Goal: Task Accomplishment & Management: Manage account settings

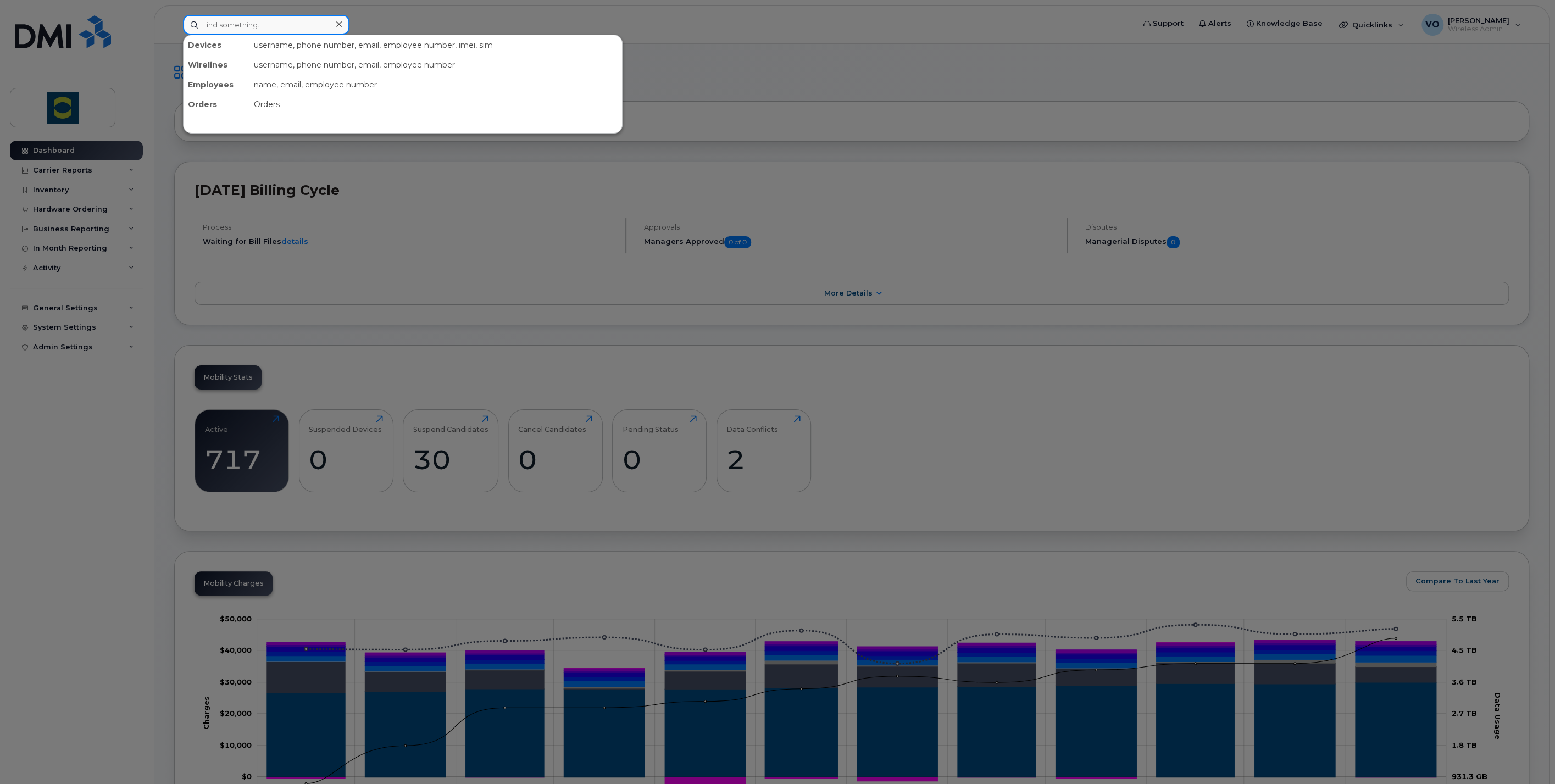
click at [315, 25] on input at bounding box center [266, 25] width 166 height 20
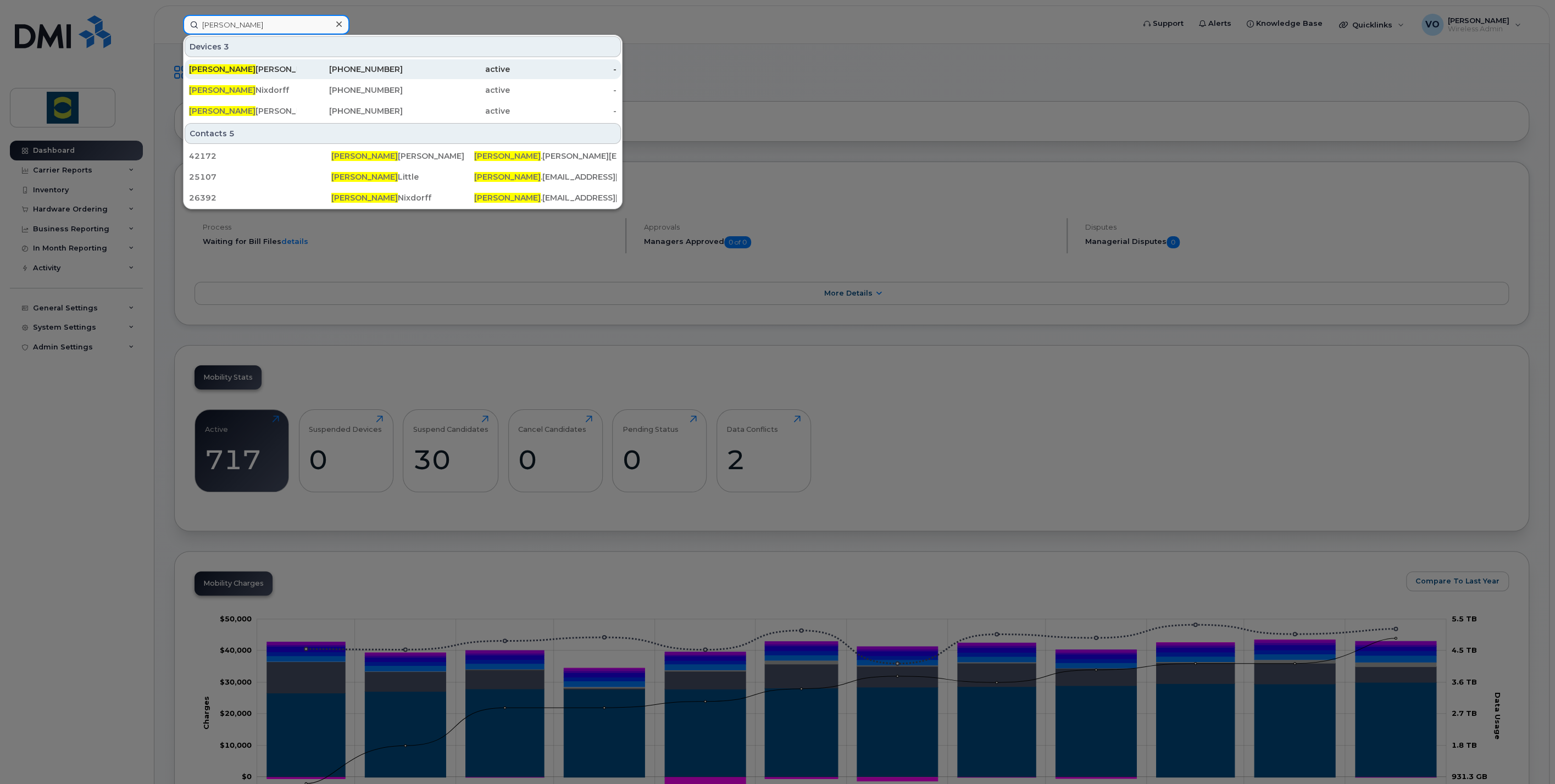
type input "jenna"
drag, startPoint x: 272, startPoint y: 64, endPoint x: 846, endPoint y: 182, distance: 586.0
click at [272, 64] on div "Jenna Gratton" at bounding box center [243, 69] width 107 height 11
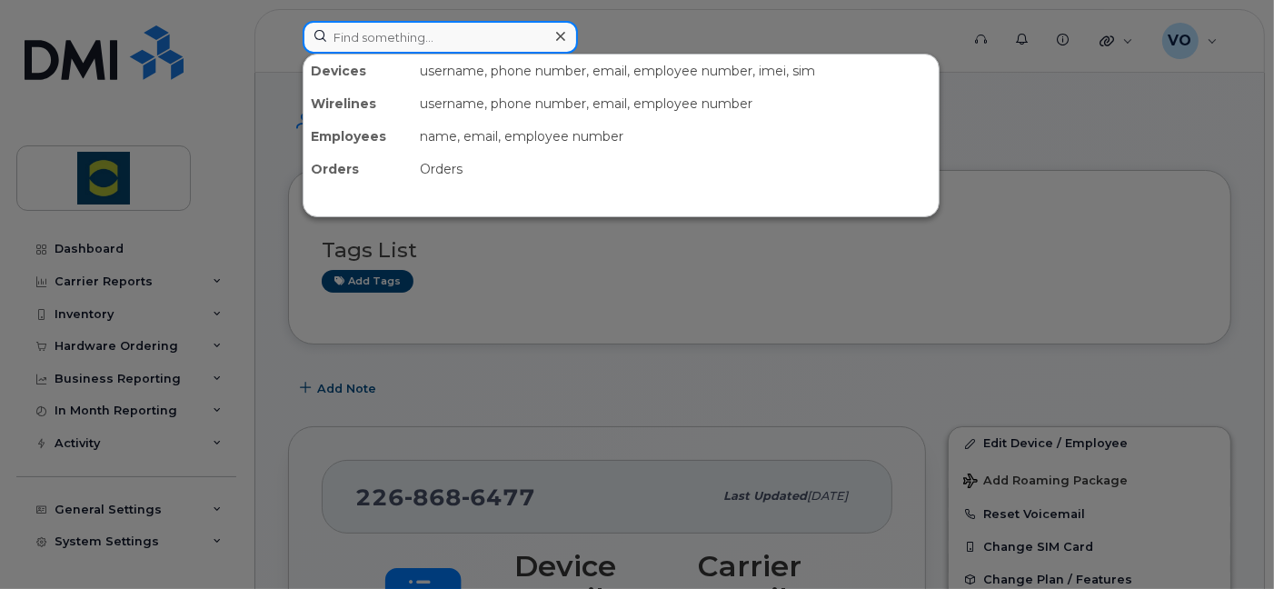
click at [453, 45] on input at bounding box center [440, 37] width 275 height 33
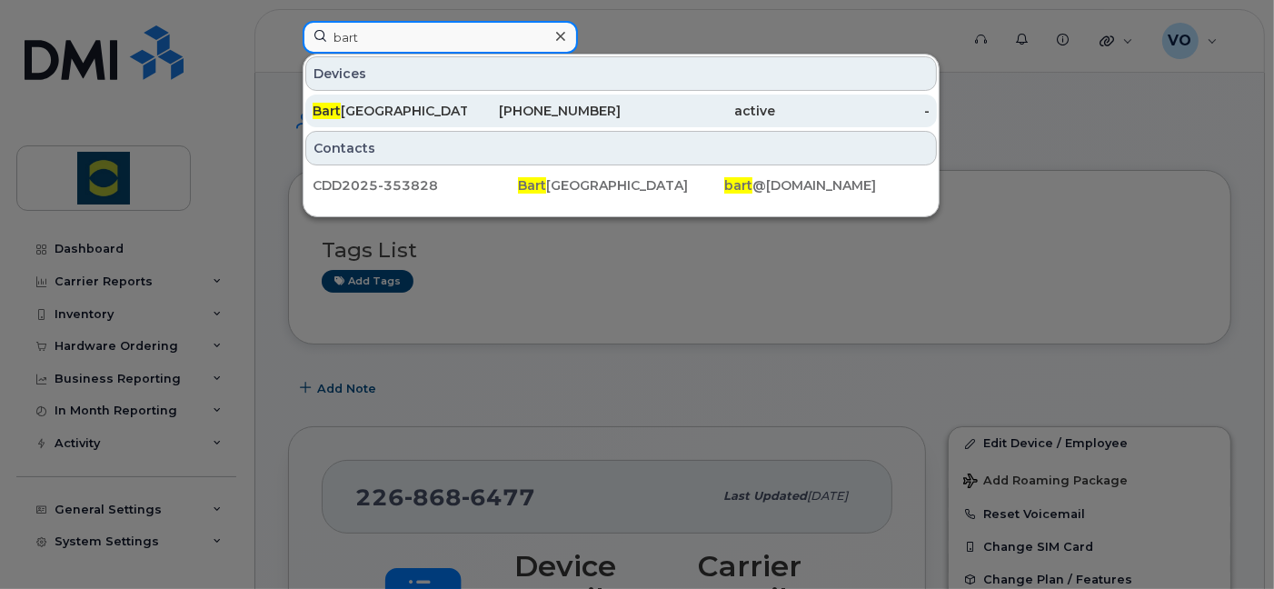
type input "bart"
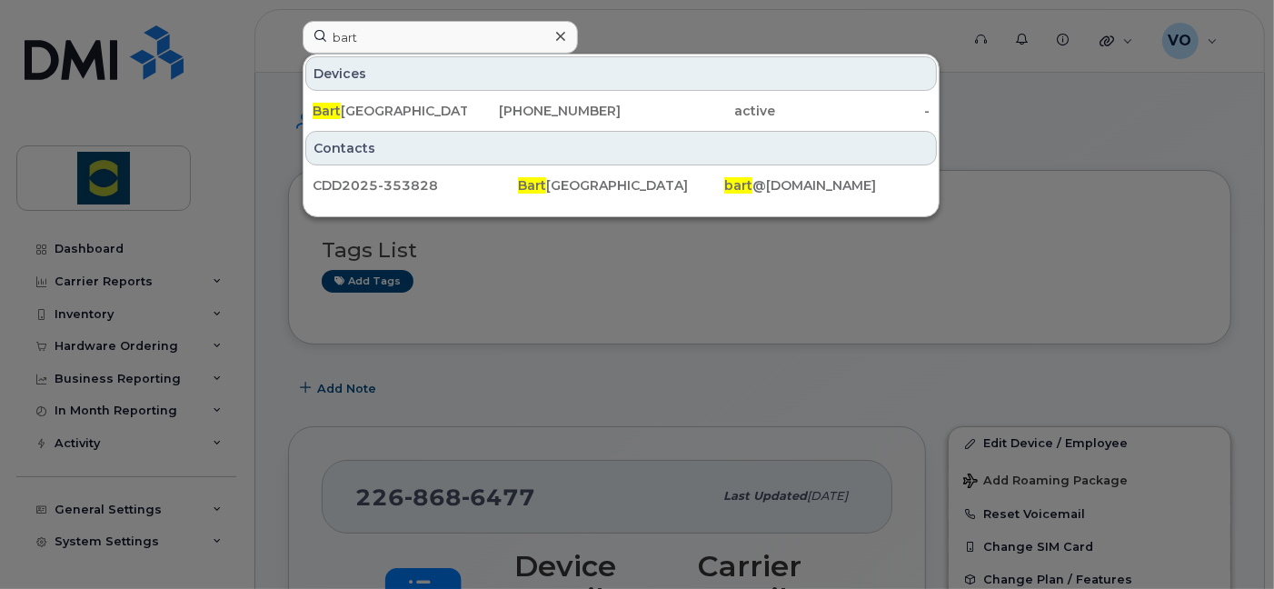
drag, startPoint x: 415, startPoint y: 120, endPoint x: 391, endPoint y: 130, distance: 26.5
click at [415, 120] on div "Bart Pijnenburg" at bounding box center [390, 110] width 154 height 33
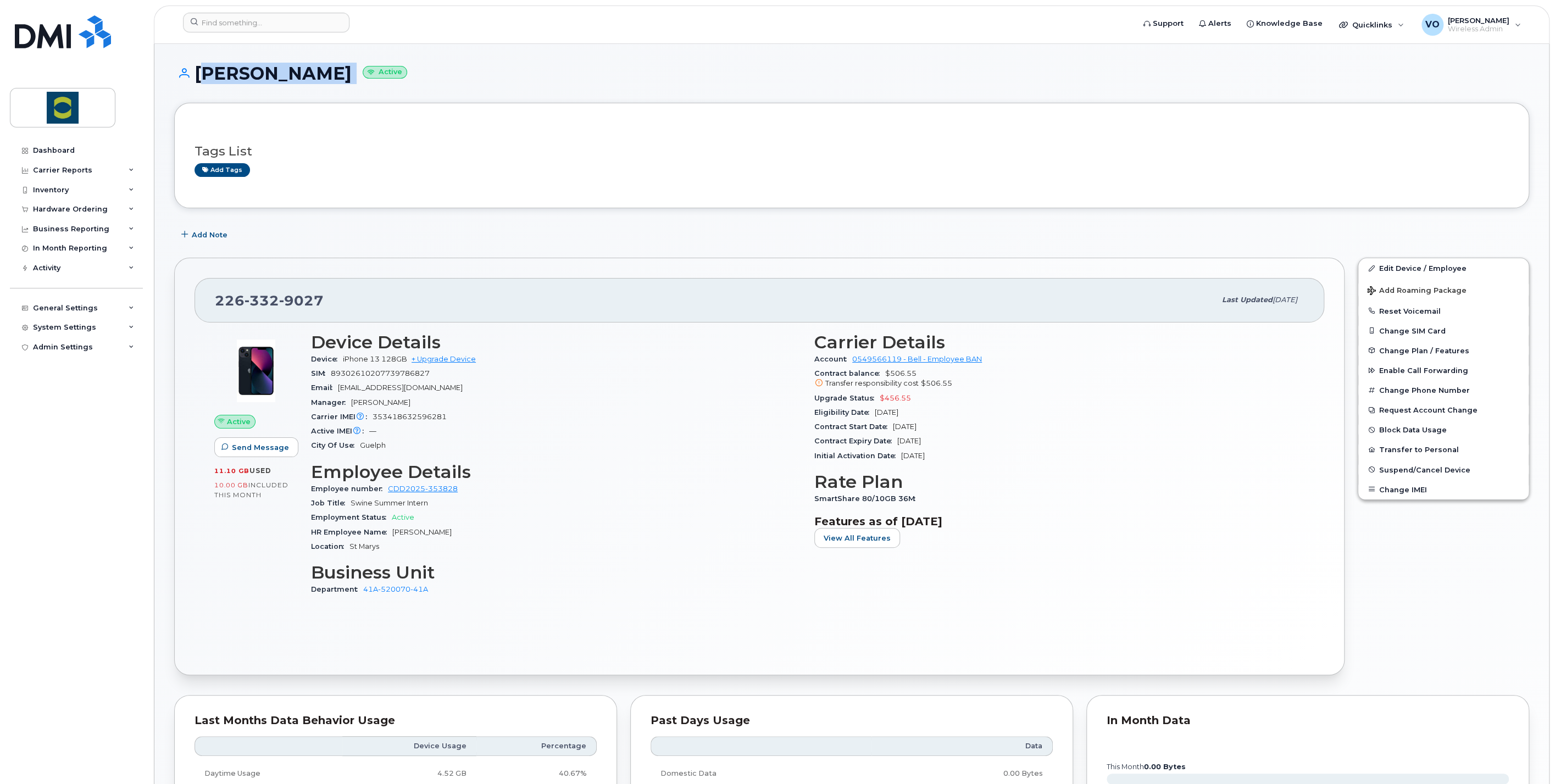
drag, startPoint x: 347, startPoint y: 75, endPoint x: 196, endPoint y: 74, distance: 151.0
click at [196, 74] on h1 "Bart Pijnenburg Active" at bounding box center [852, 73] width 1355 height 19
copy h1 "Bart Pijnenburg"
click at [257, 21] on input at bounding box center [266, 22] width 166 height 20
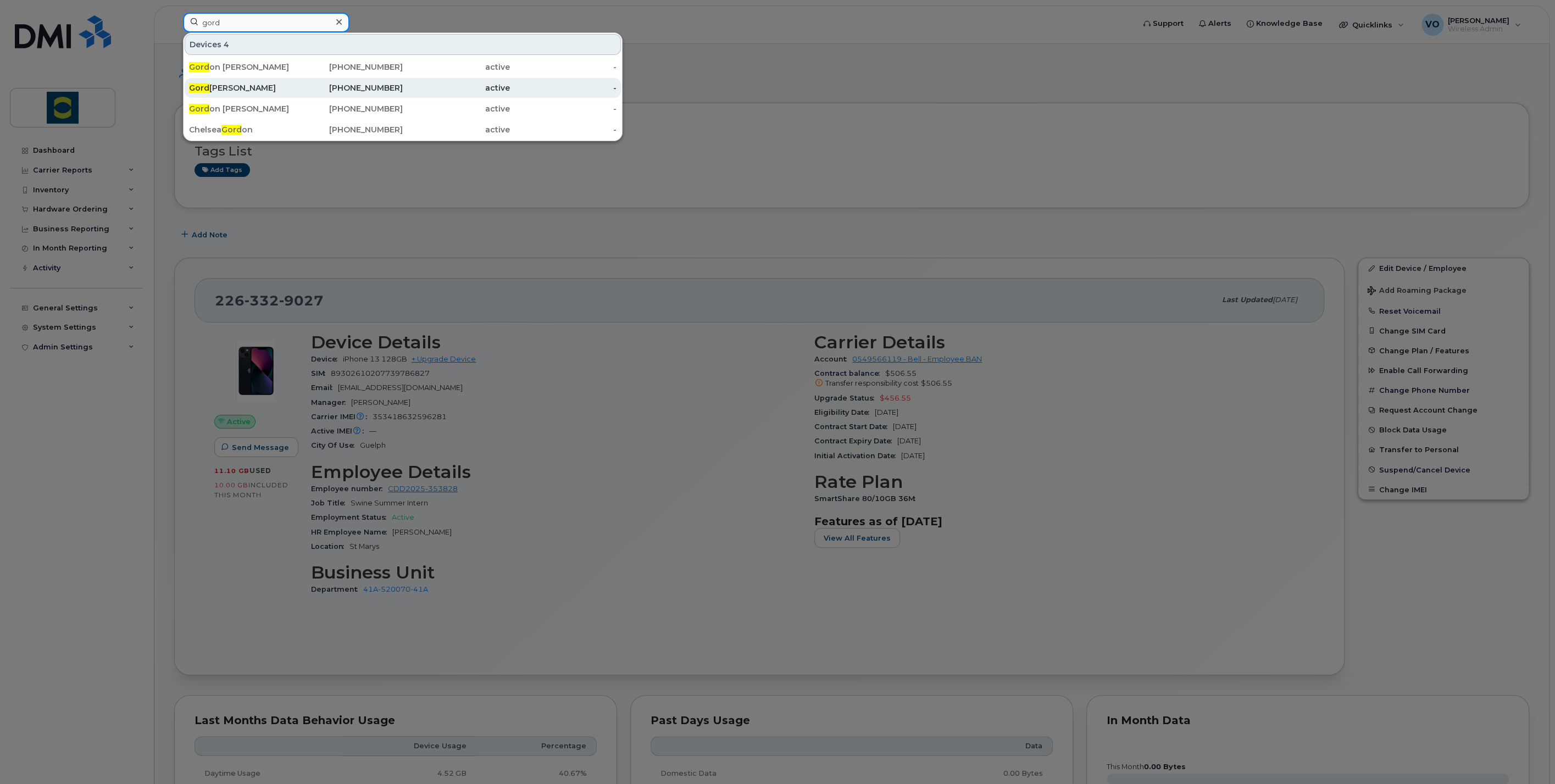
type input "gord"
click at [212, 85] on div "Gord Tomlinson" at bounding box center [243, 88] width 107 height 11
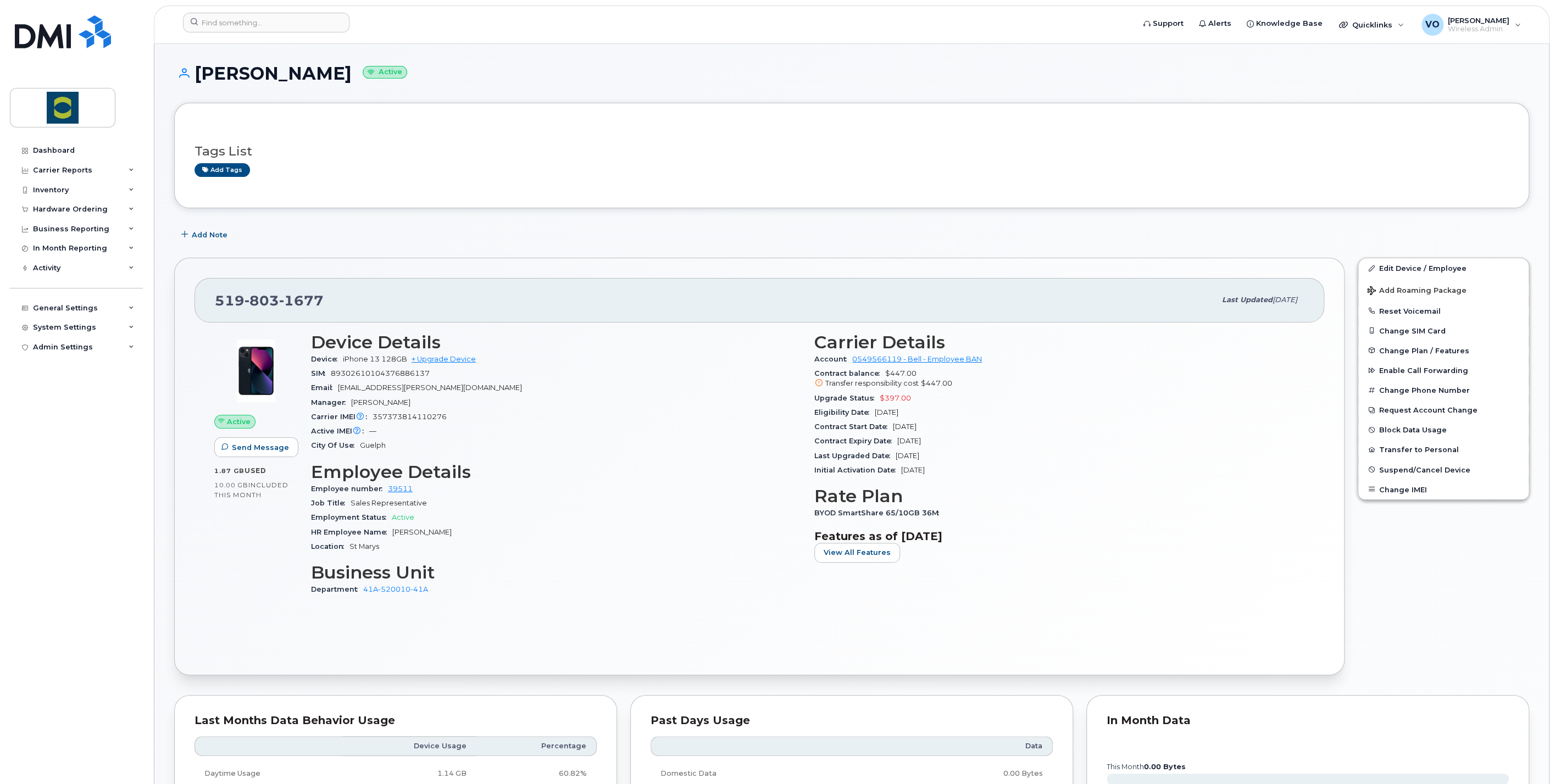
click at [560, 157] on h3 "Tags List" at bounding box center [852, 151] width 1314 height 14
click at [603, 188] on div "Tags List Add tags" at bounding box center [852, 155] width 1355 height 105
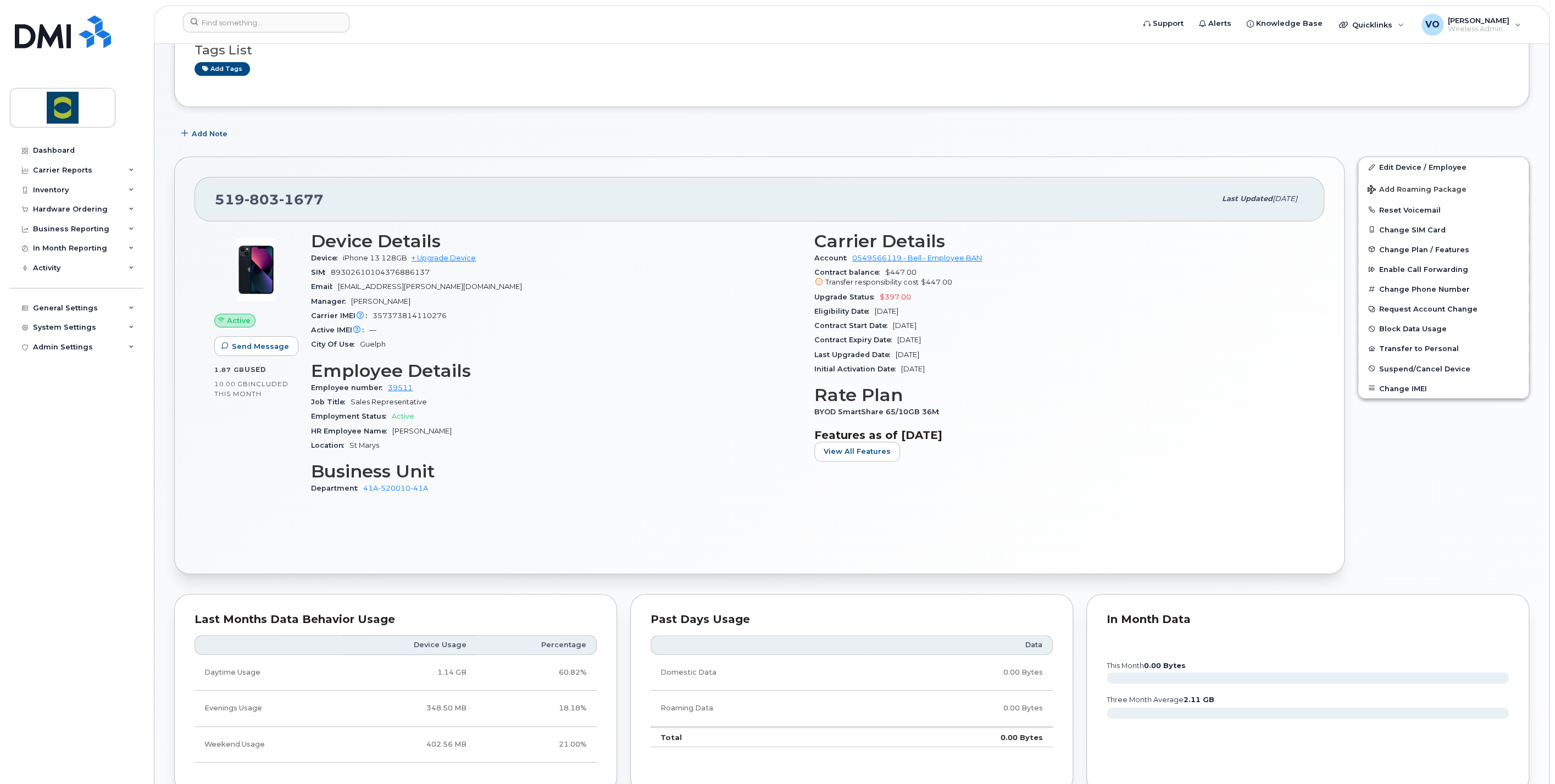
scroll to position [122, 0]
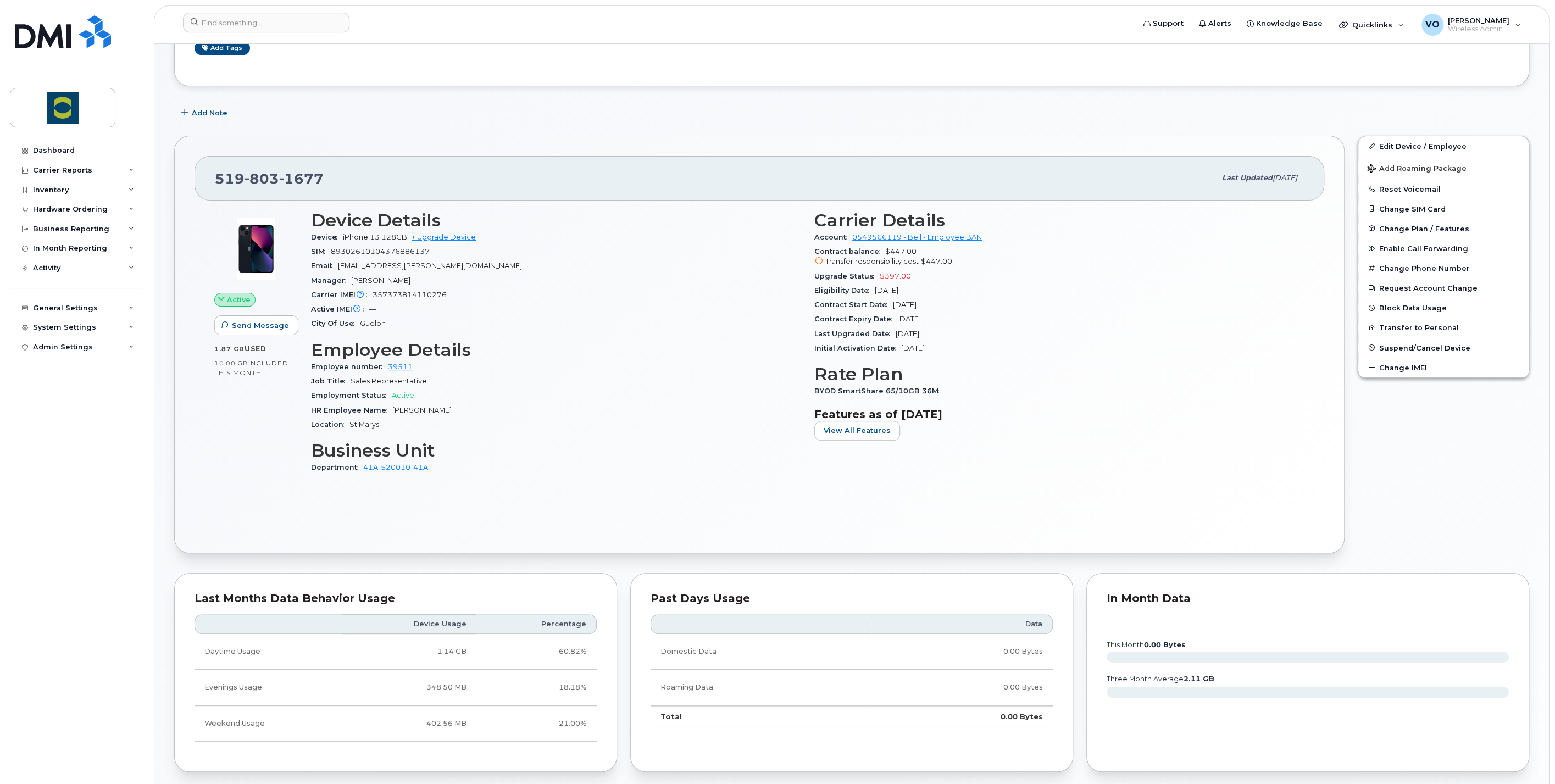
click at [561, 370] on div "Employee number 39511" at bounding box center [556, 367] width 491 height 15
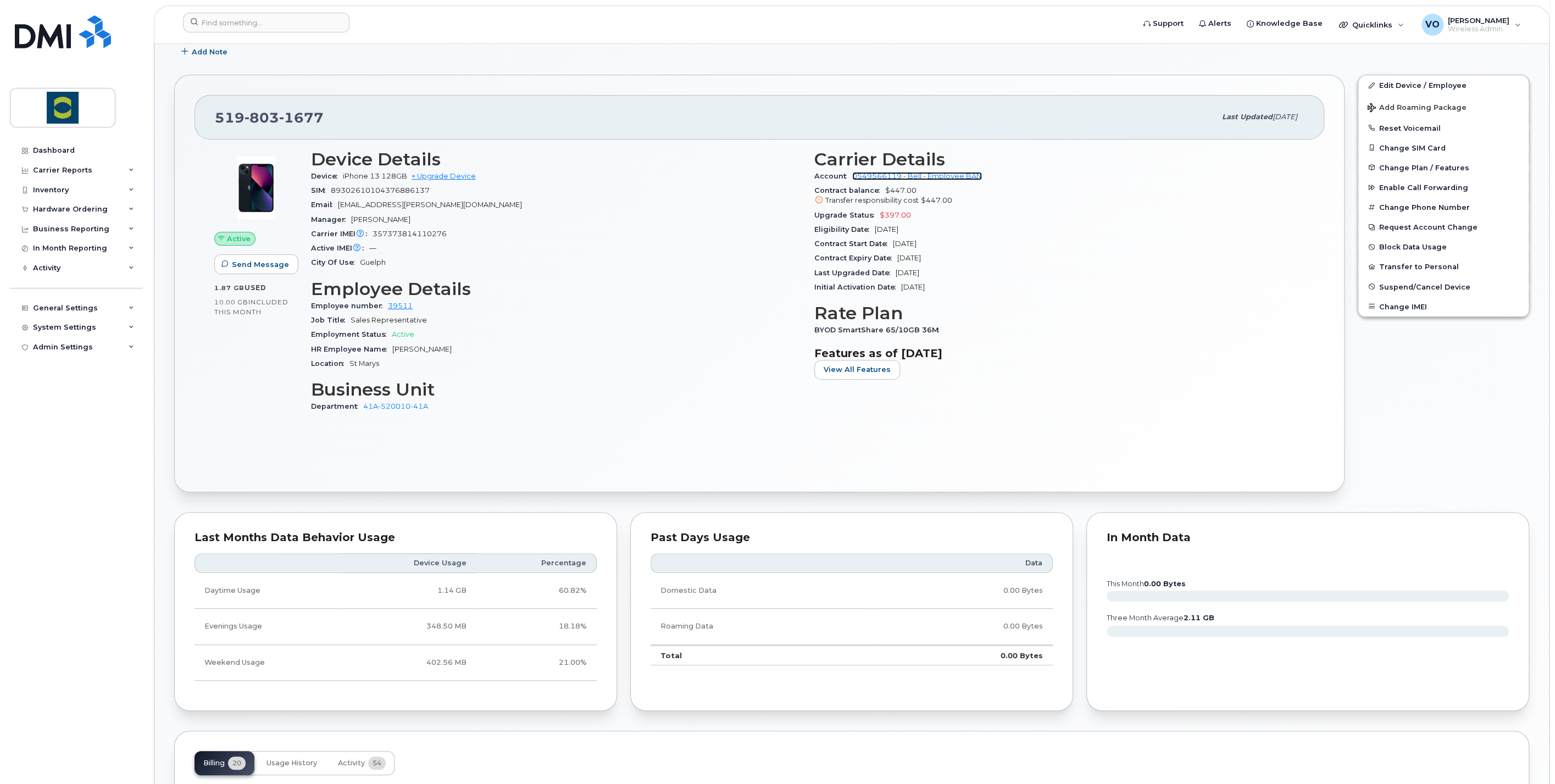
scroll to position [0, 0]
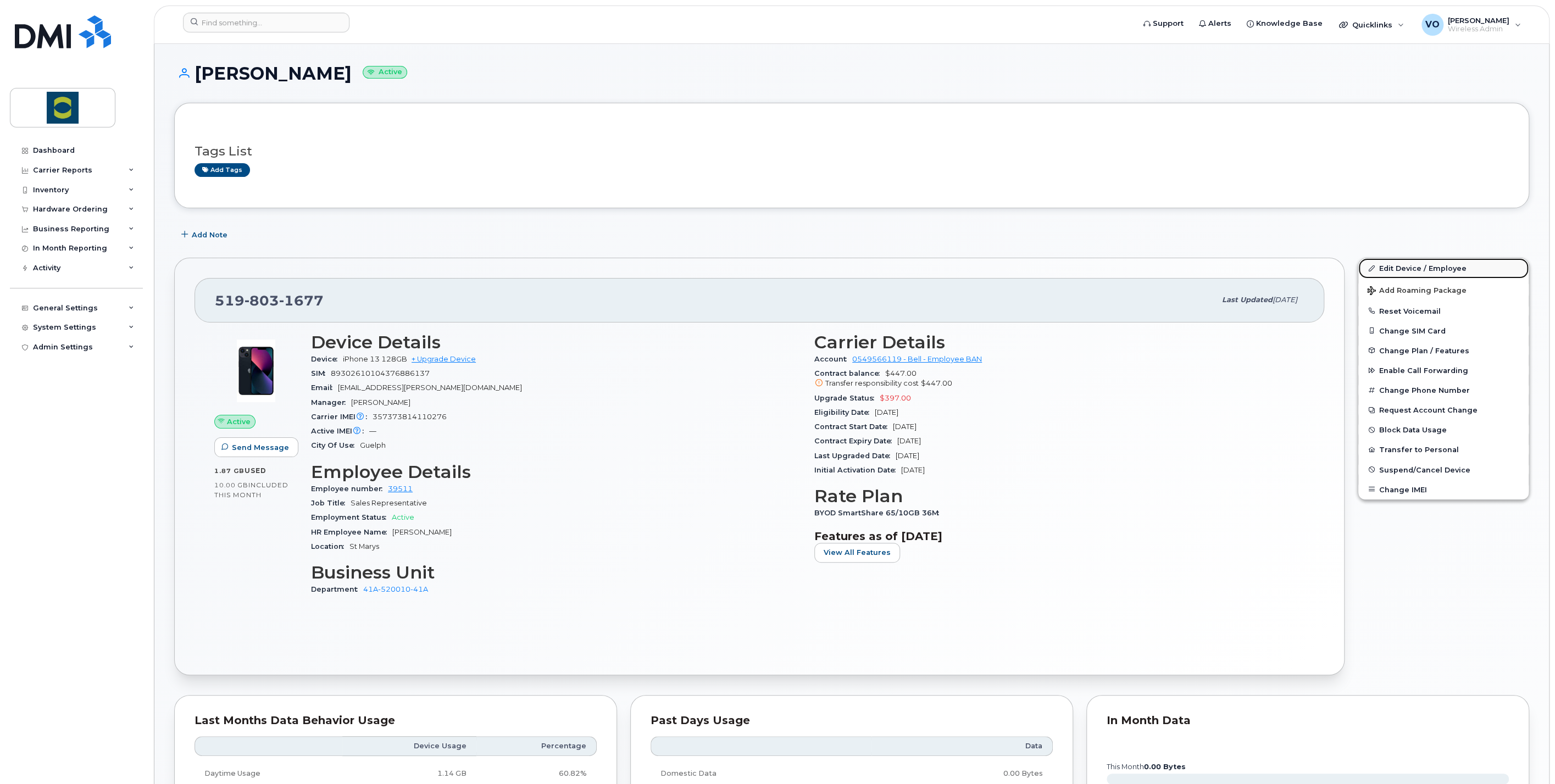
click at [1405, 265] on link "Edit Device / Employee" at bounding box center [1444, 268] width 171 height 20
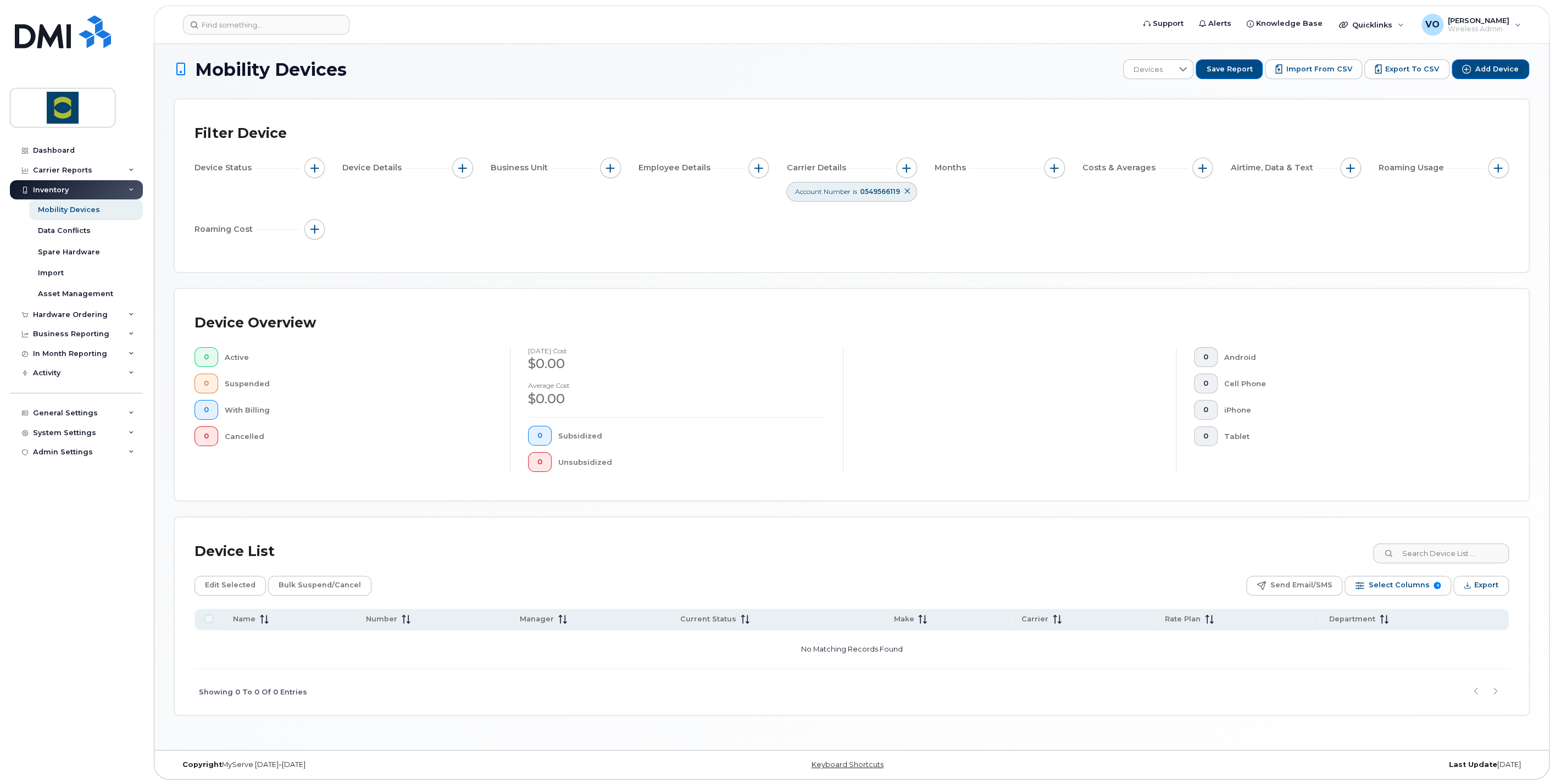
scroll to position [5, 0]
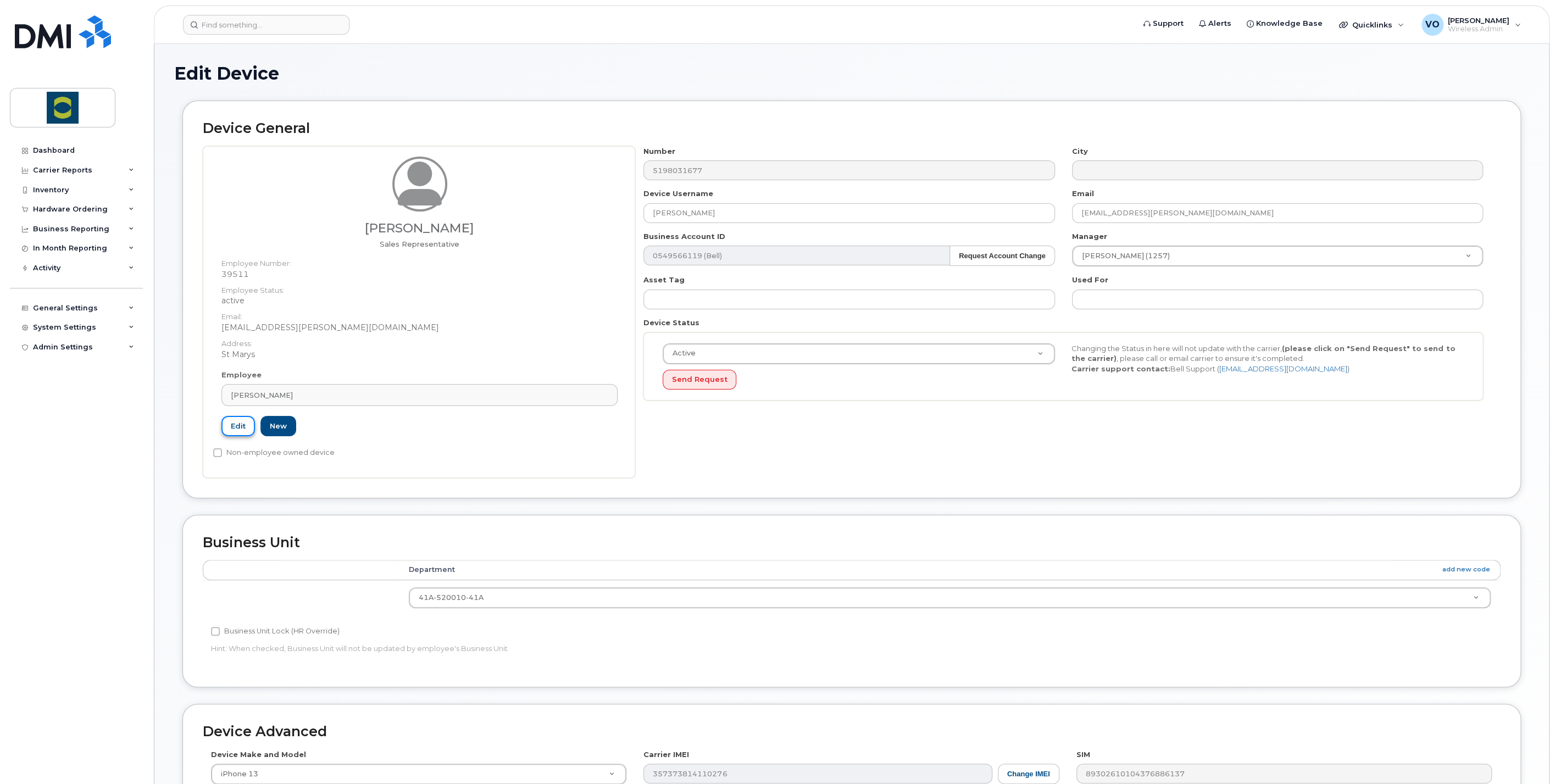
click at [241, 424] on link "Edit" at bounding box center [238, 426] width 33 height 21
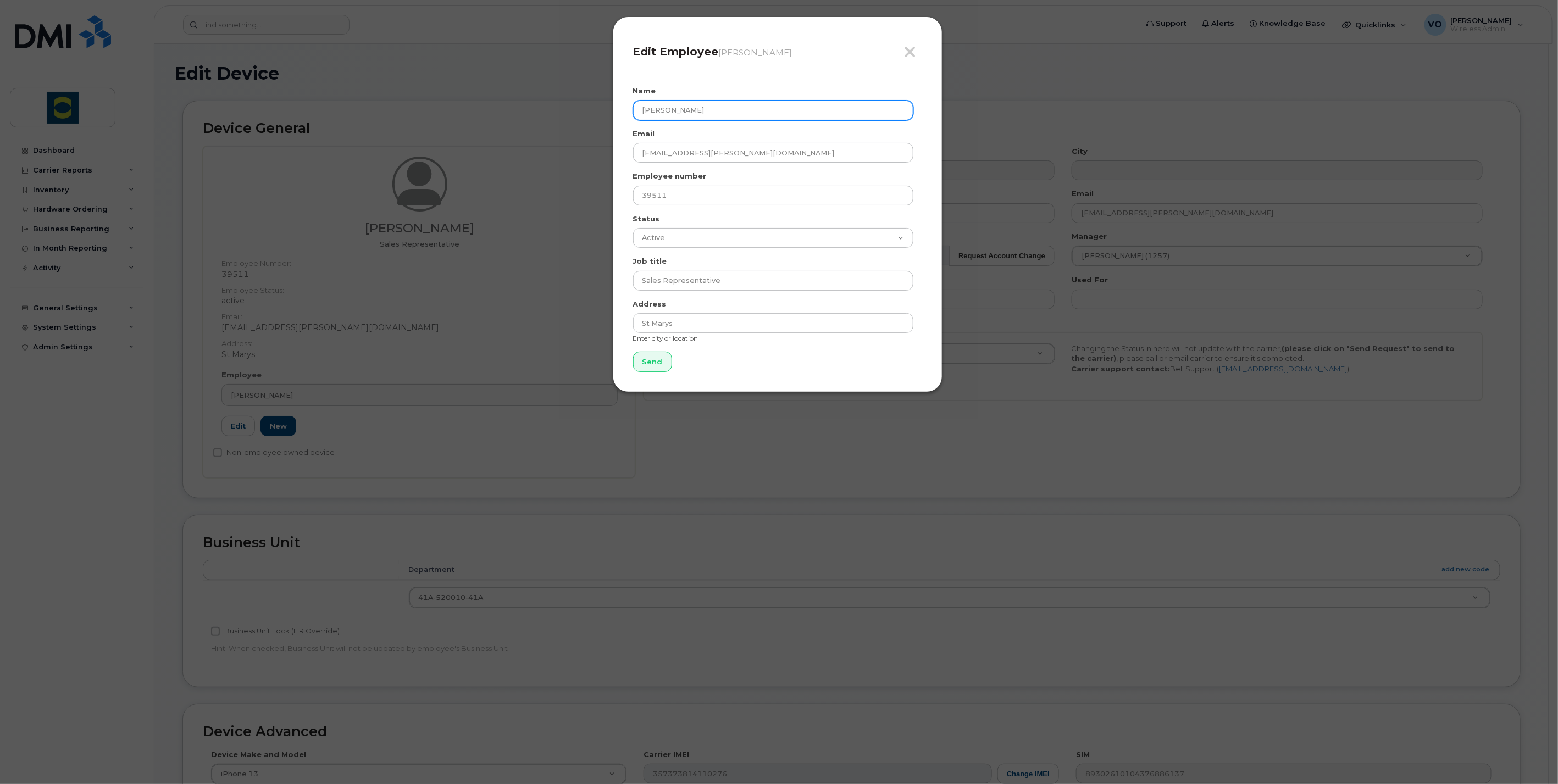
click at [746, 103] on input "[PERSON_NAME]" at bounding box center [773, 110] width 280 height 20
drag, startPoint x: 746, startPoint y: 104, endPoint x: 622, endPoint y: 176, distance: 143.4
click at [614, 118] on div "Close Edit Employee [PERSON_NAME] Name [PERSON_NAME] Email [EMAIL_ADDRESS][PERS…" at bounding box center [777, 204] width 330 height 376
click at [759, 118] on input "text" at bounding box center [773, 110] width 280 height 20
paste input "[PERSON_NAME]"
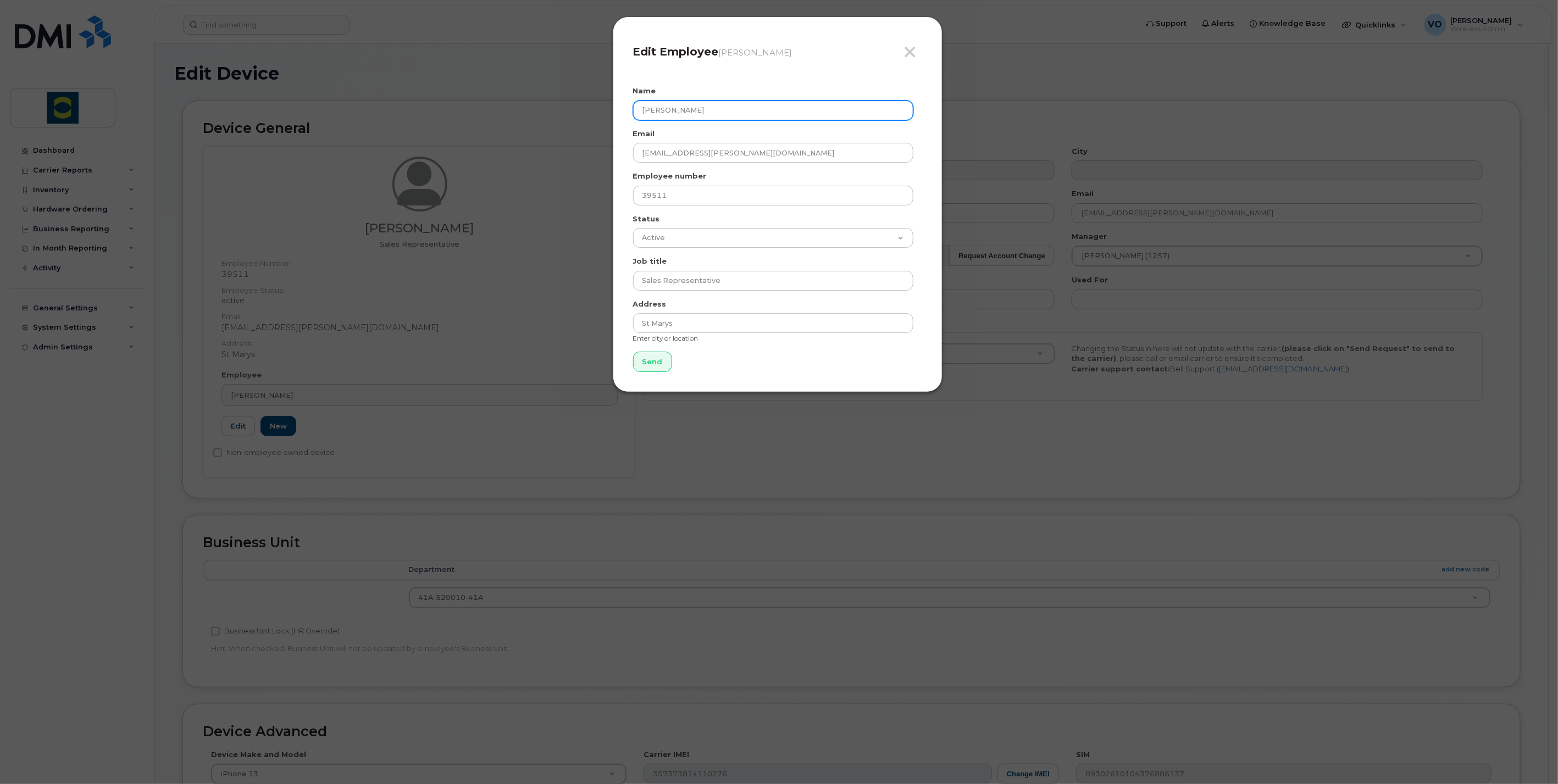
type input "David Richardson"
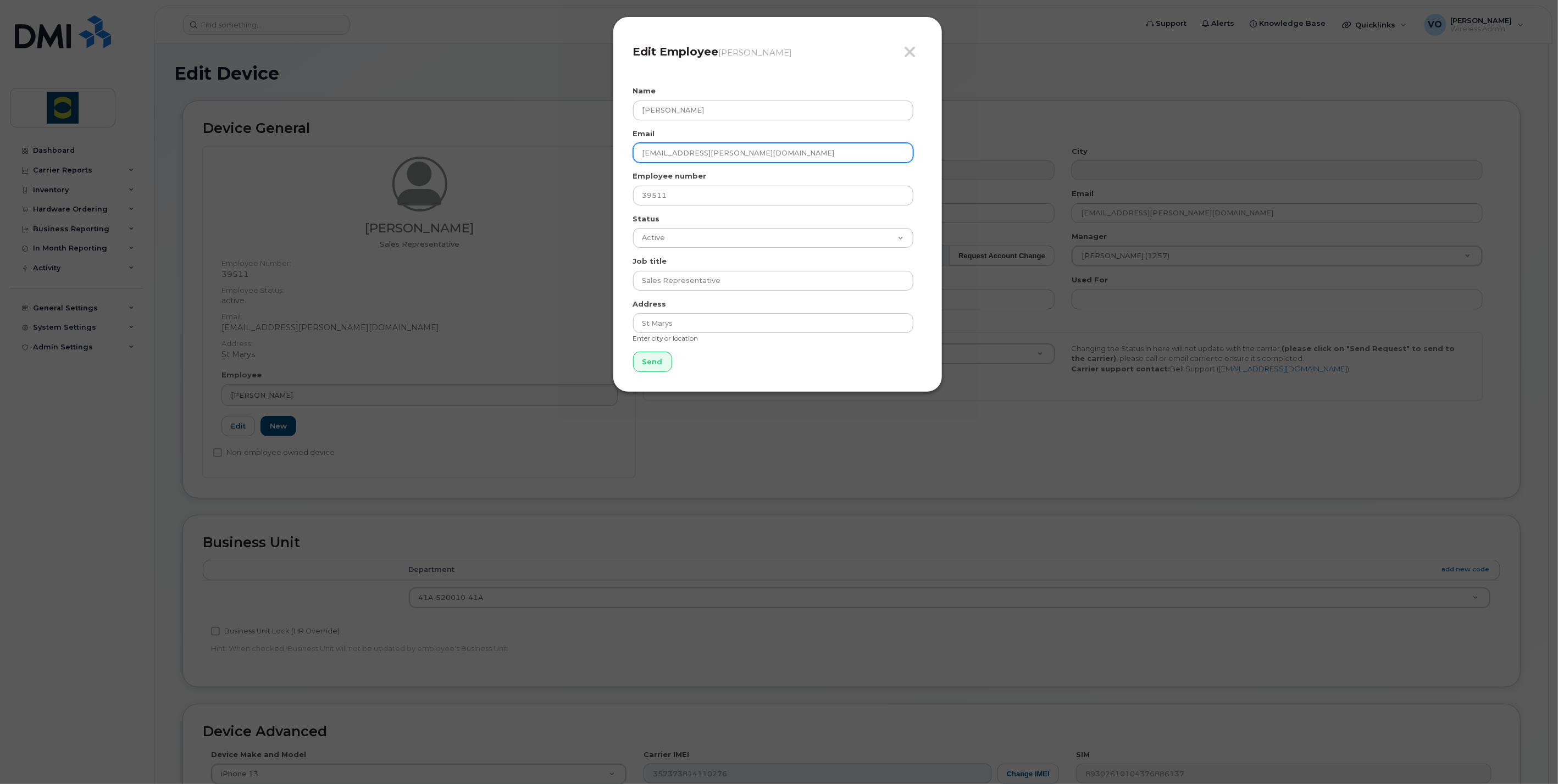
drag, startPoint x: 699, startPoint y: 149, endPoint x: 621, endPoint y: 150, distance: 78.0
click at [621, 150] on div "Close Edit Employee Gord Tomlinson Name David Richardson Email gord.tomlinson@t…" at bounding box center [777, 204] width 330 height 376
click at [813, 154] on input "[PERSON_NAME][EMAIL_ADDRESS][PERSON_NAME][DOMAIN_NAME]" at bounding box center [773, 152] width 280 height 20
type input "[PERSON_NAME][EMAIL_ADDRESS][PERSON_NAME][DOMAIN_NAME]"
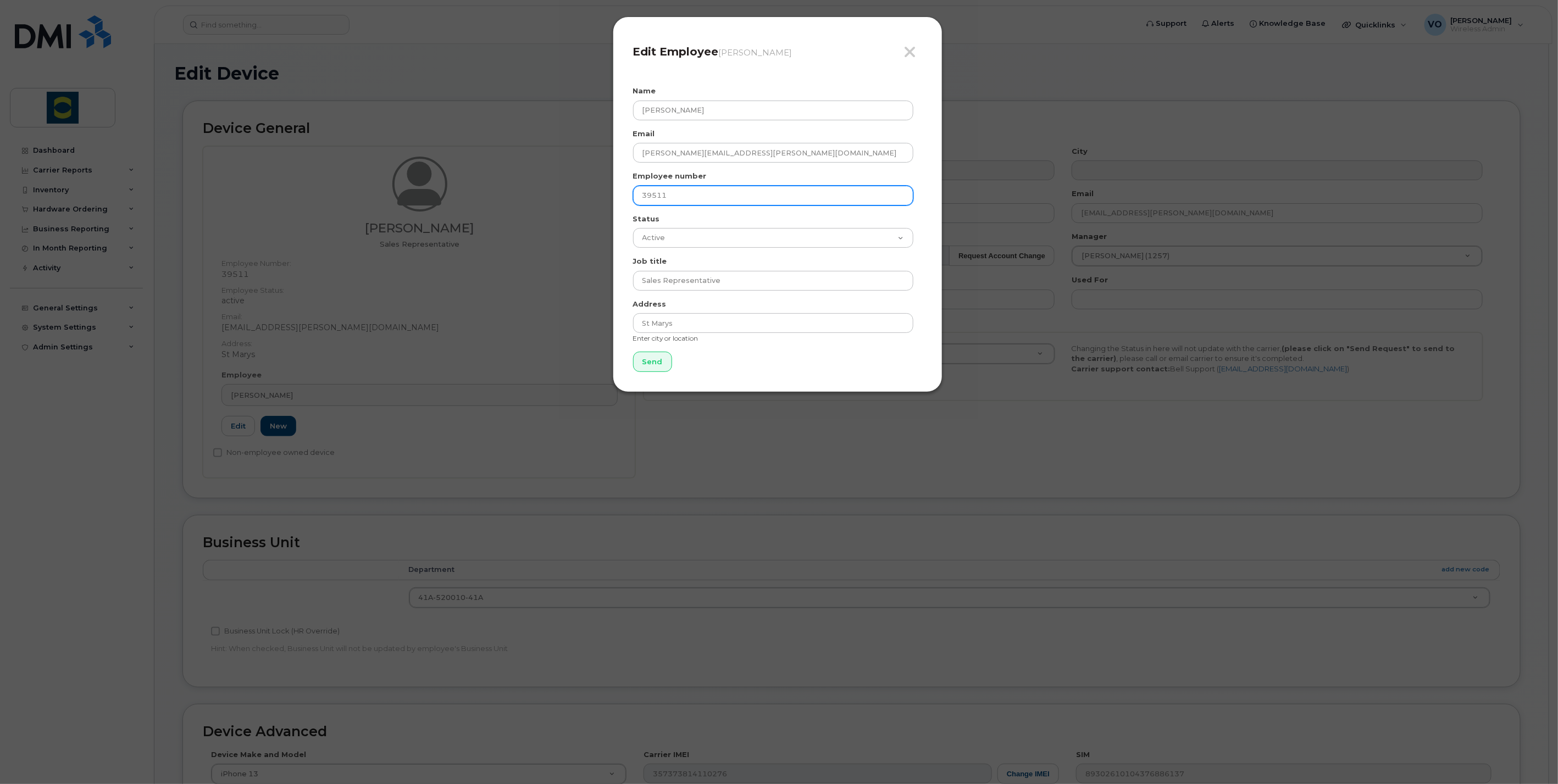
drag, startPoint x: 695, startPoint y: 192, endPoint x: 616, endPoint y: 191, distance: 79.0
click at [616, 189] on div "Close Edit Employee Gord Tomlinson Name David Richardson Email david.richardson…" at bounding box center [777, 204] width 330 height 376
drag, startPoint x: 728, startPoint y: 285, endPoint x: 567, endPoint y: 268, distance: 161.9
click at [567, 268] on div "Close Edit Employee Gord Tomlinson Name David Richardson Email david.richardson…" at bounding box center [779, 392] width 1558 height 784
type input "Truck Driver"
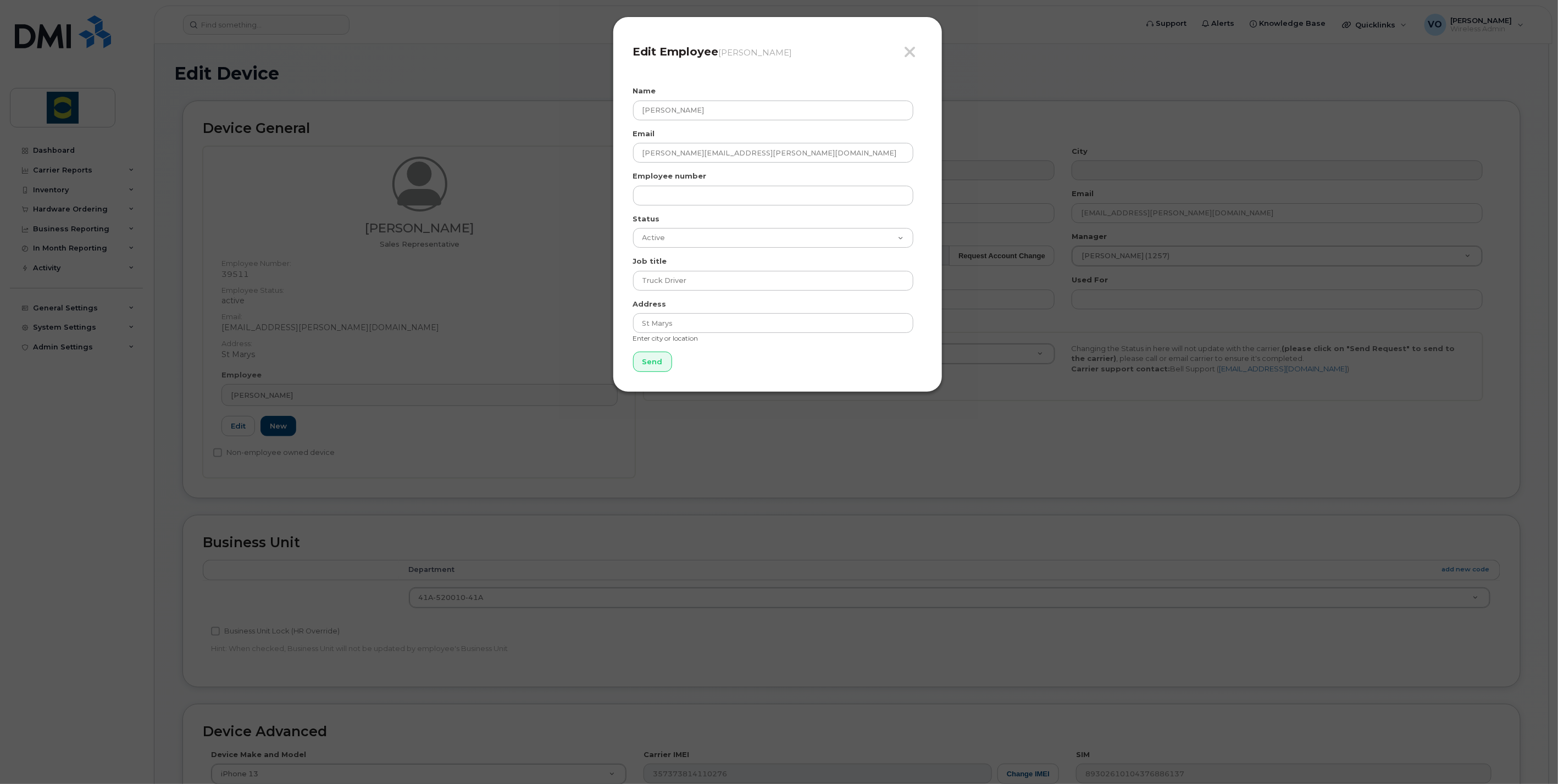
click at [778, 364] on form "Name David Richardson Email david.richardson@trouwnutrition.com Employee number…" at bounding box center [778, 228] width 289 height 286
click at [677, 195] on input "text" at bounding box center [773, 195] width 280 height 20
type input "5816"
click at [663, 360] on input "Send" at bounding box center [653, 362] width 39 height 21
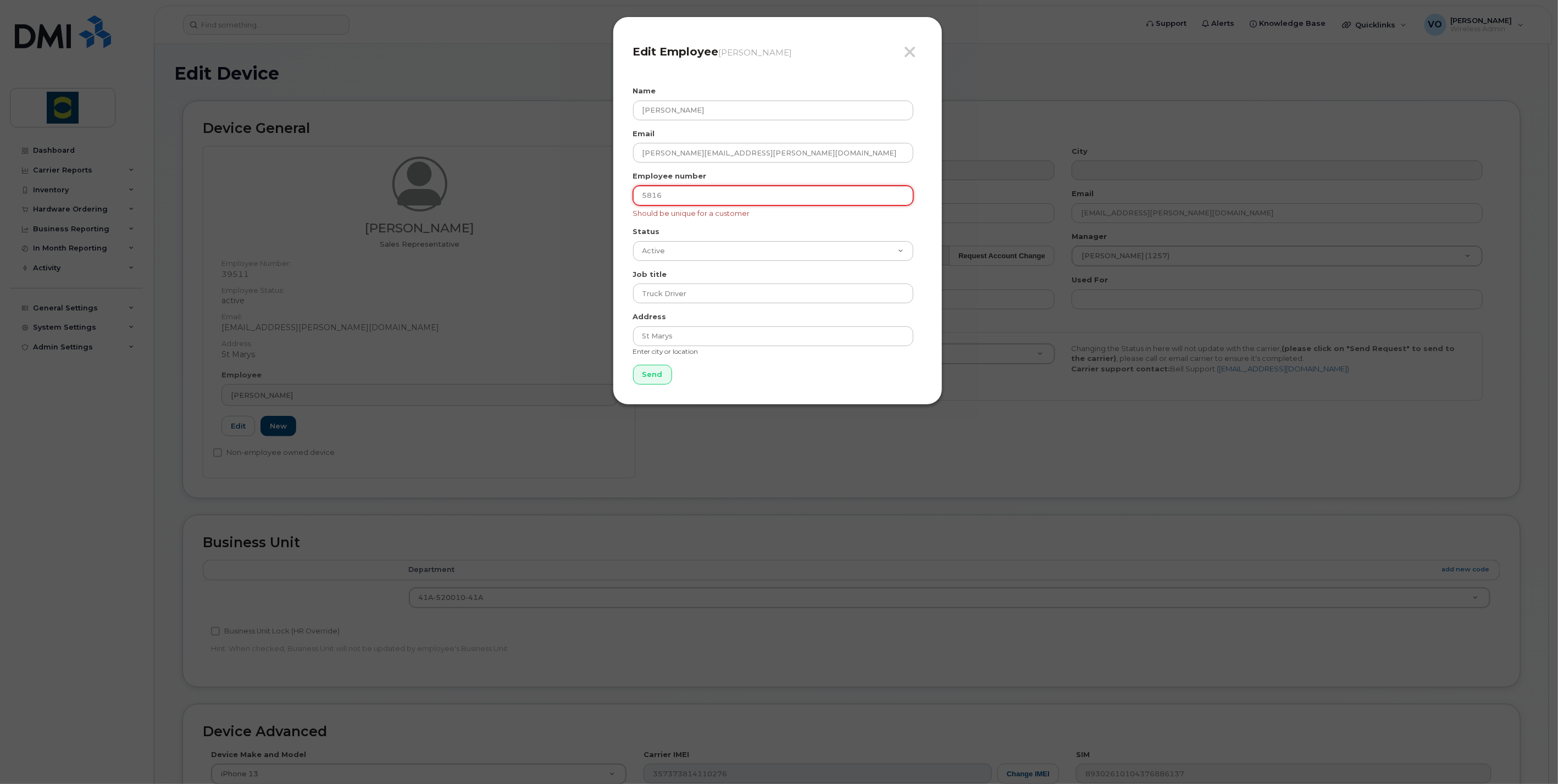
click at [673, 198] on input "5816" at bounding box center [773, 195] width 280 height 20
click at [683, 381] on form "Name David Richardson Email david.richardson@trouwnutrition.com Employee number…" at bounding box center [778, 235] width 289 height 299
click at [662, 379] on input "Send" at bounding box center [653, 375] width 39 height 21
type input "Send"
click at [787, 189] on input "5816" at bounding box center [773, 195] width 280 height 20
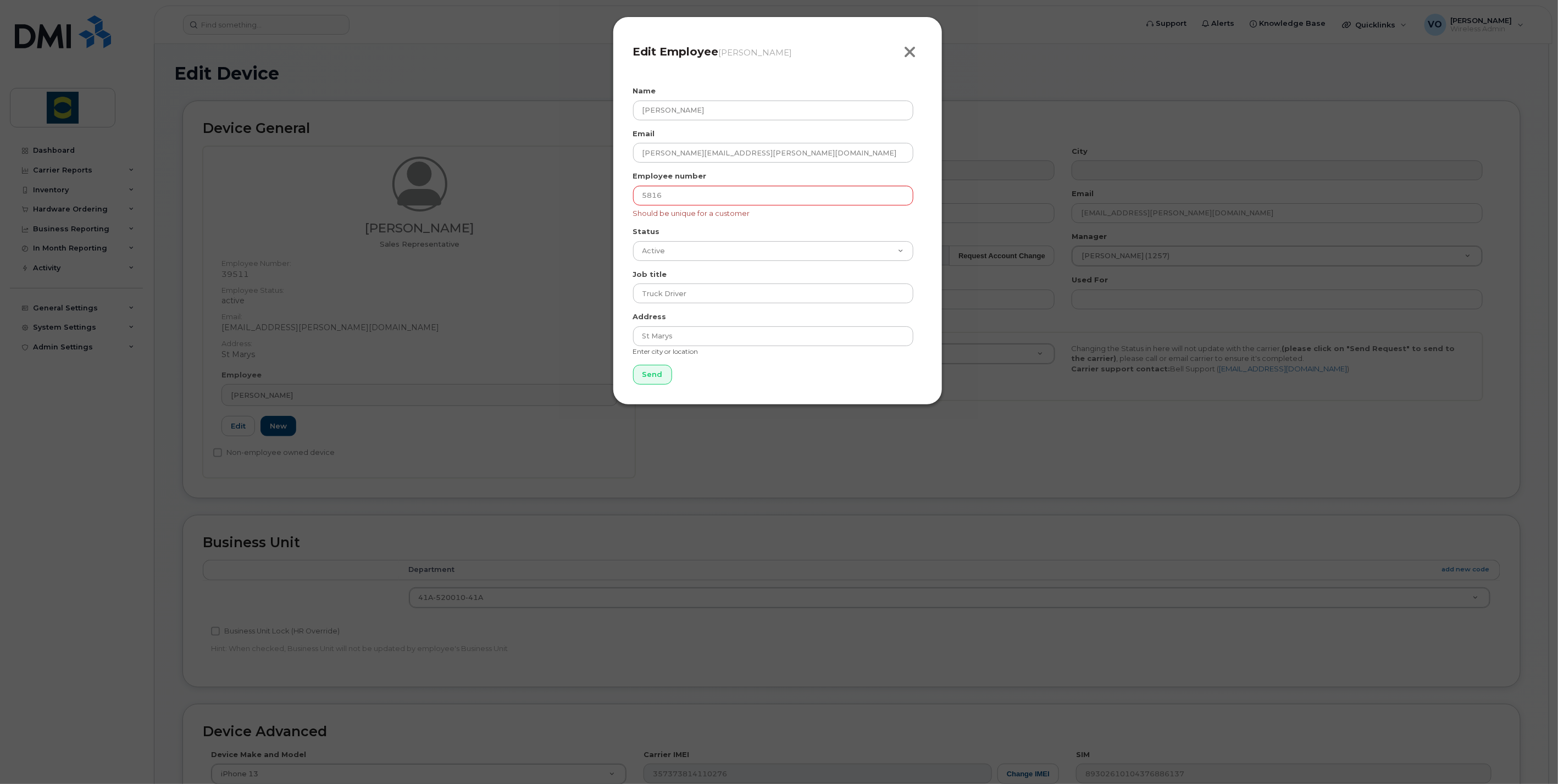
click at [911, 57] on icon "button" at bounding box center [910, 52] width 13 height 16
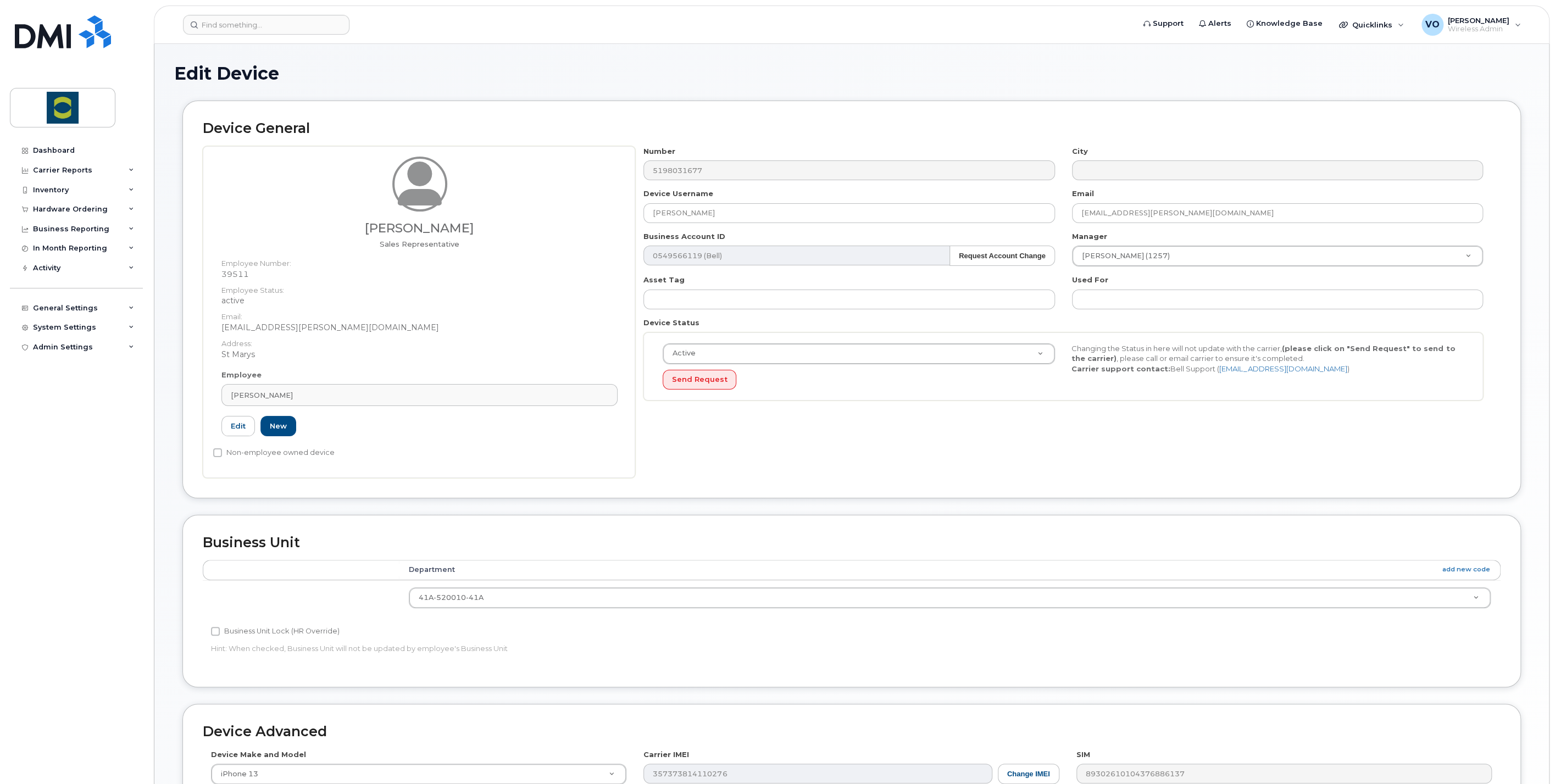
click at [907, 452] on div "Number 5198031677 City Device Username Gord Tomlinson Email gord.tomlinson@trou…" at bounding box center [1068, 312] width 866 height 332
click at [264, 30] on input at bounding box center [266, 25] width 166 height 20
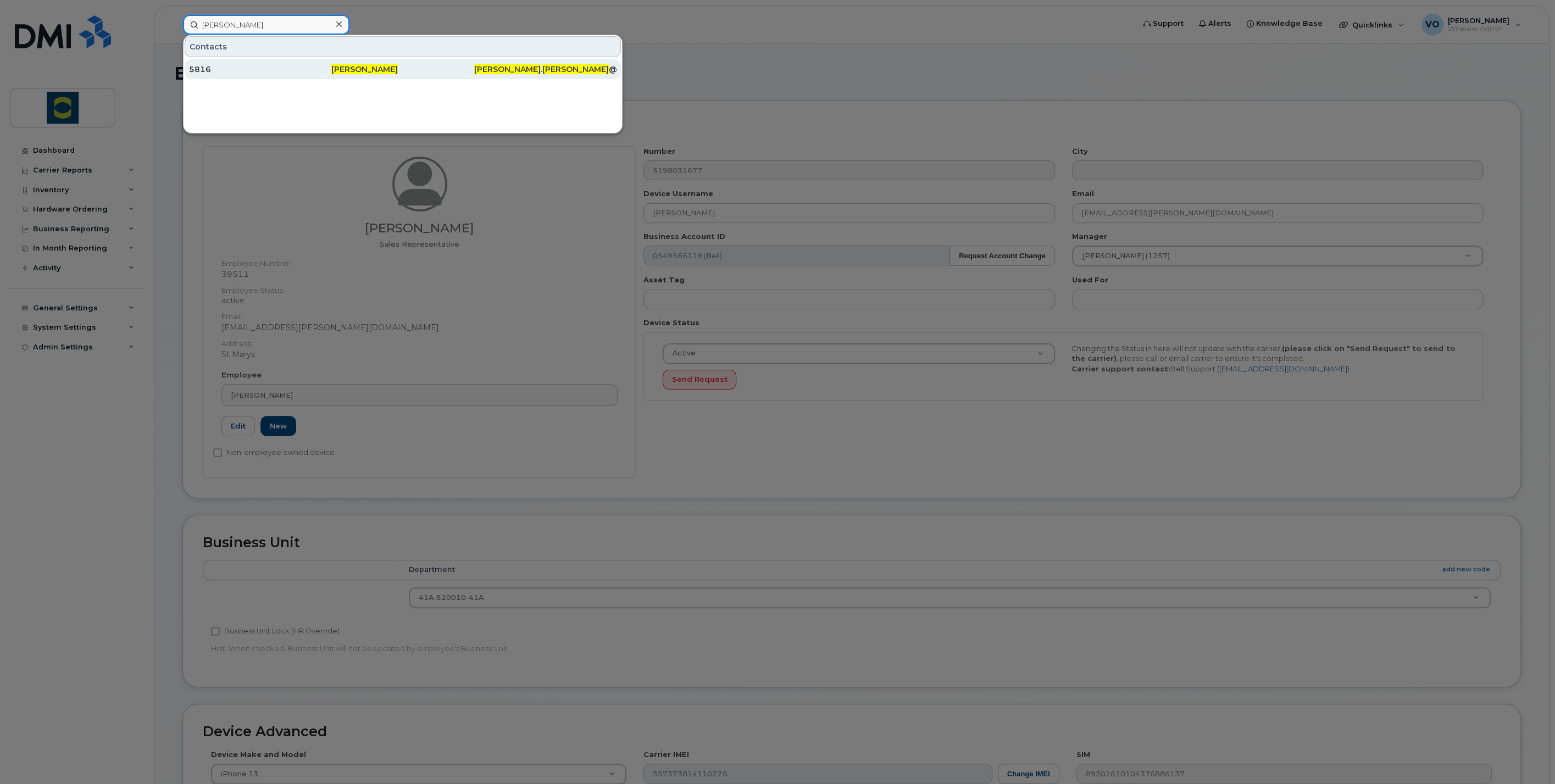
type input "david richardson"
click at [210, 65] on div "5816" at bounding box center [260, 69] width 142 height 11
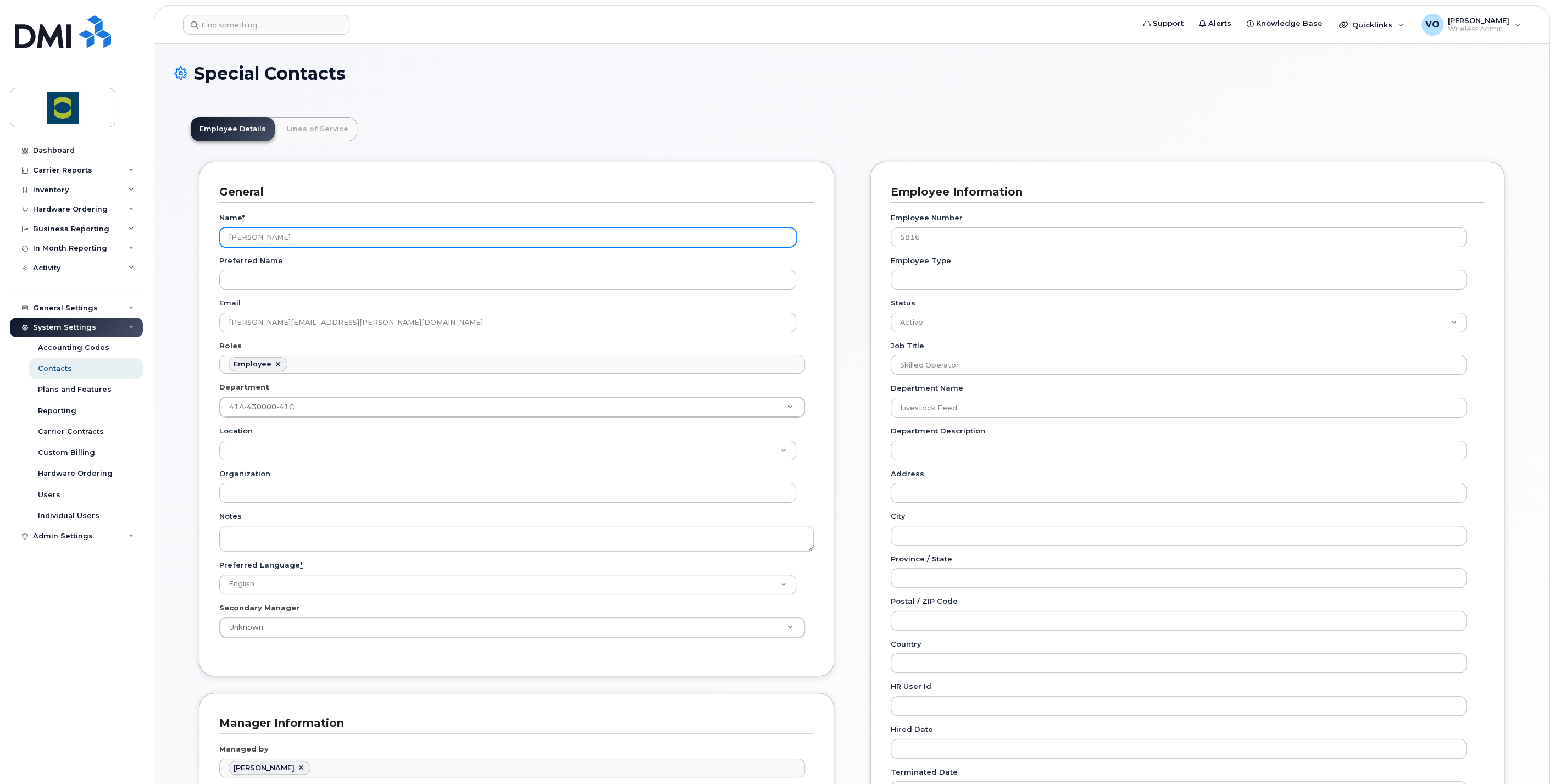
scroll to position [33, 0]
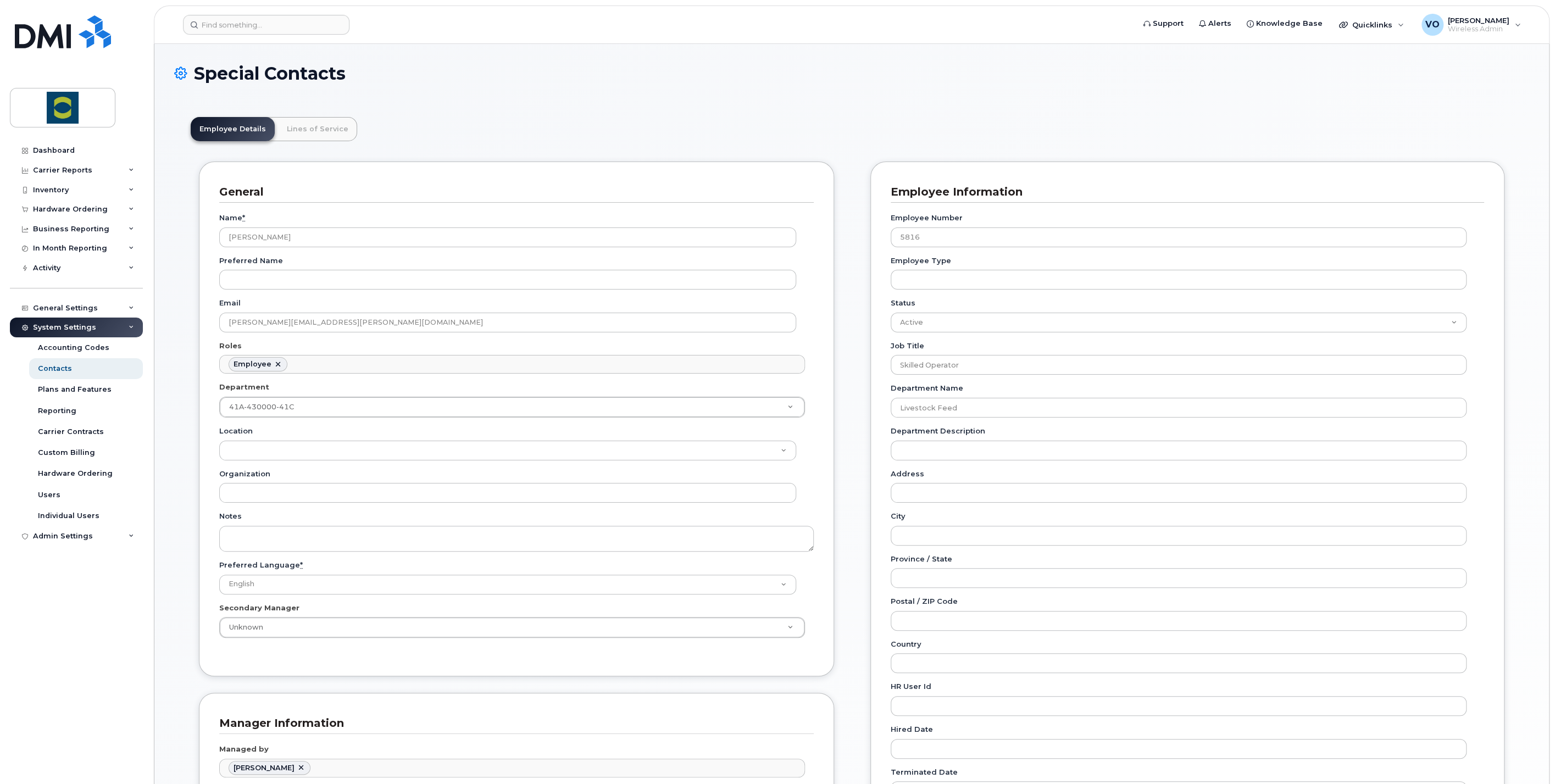
click at [456, 50] on div "Special Contacts Employee Details Lines of Service General Name * [PERSON_NAME]…" at bounding box center [852, 605] width 1395 height 1122
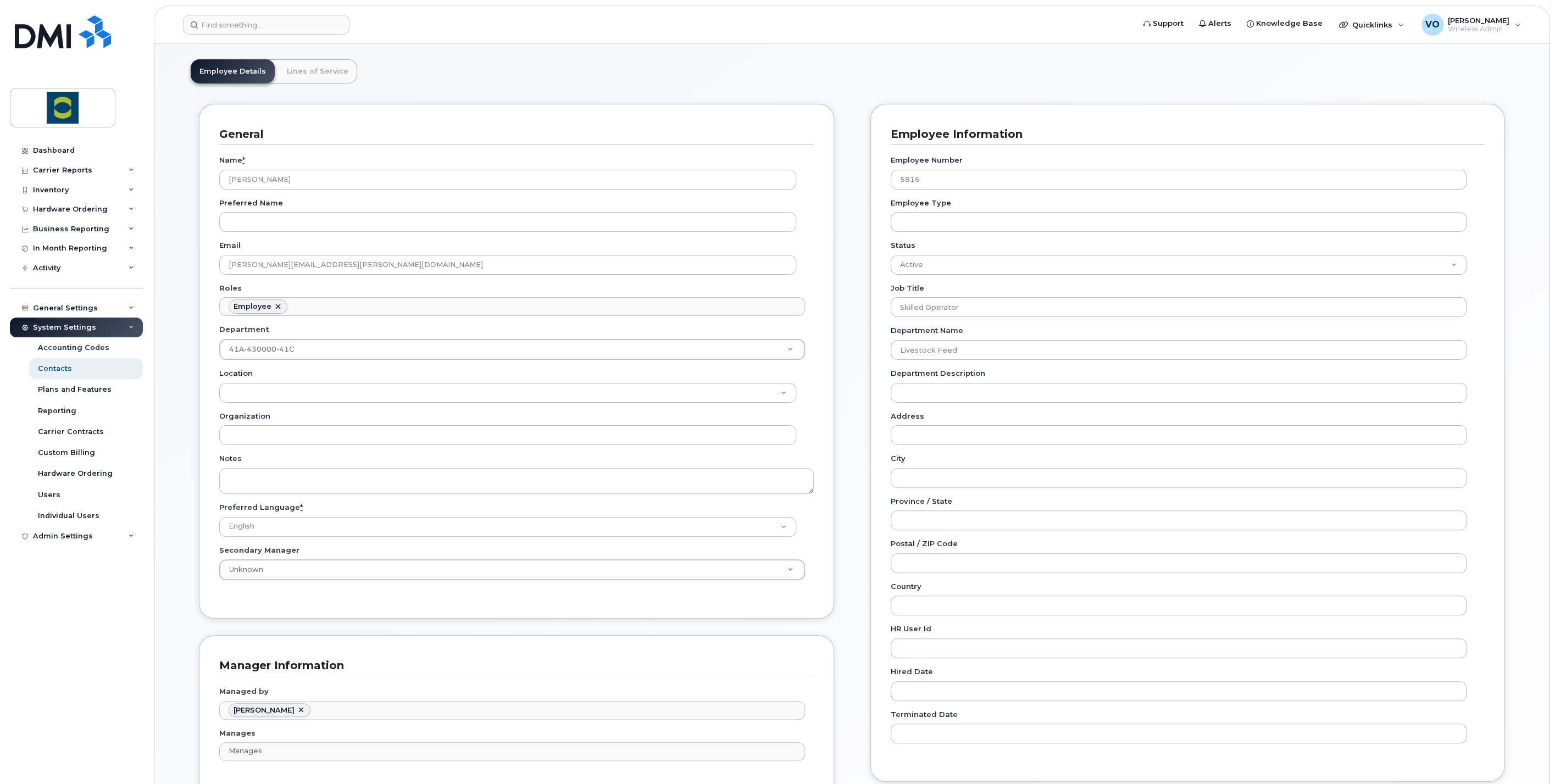
scroll to position [0, 0]
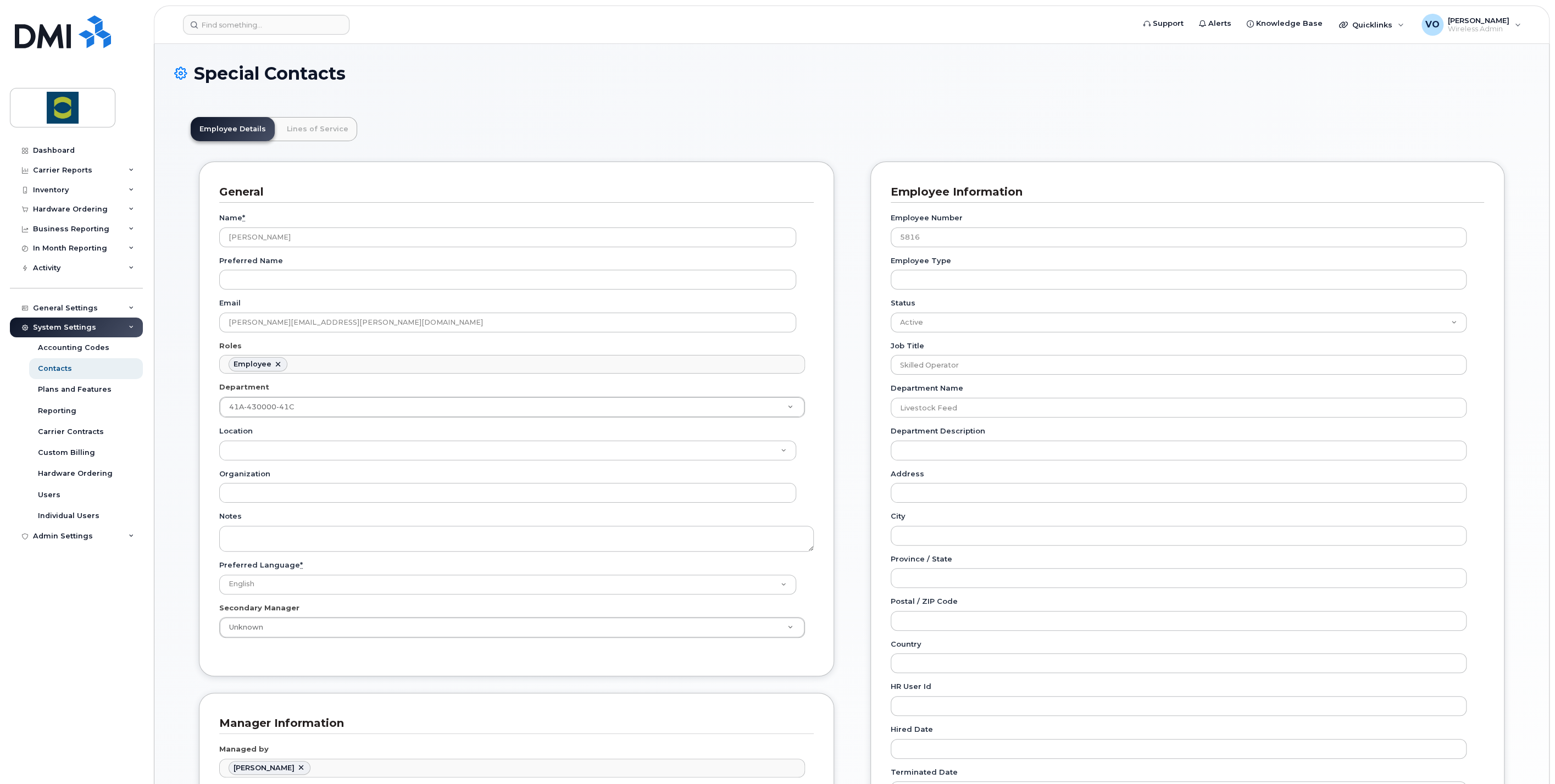
drag, startPoint x: 540, startPoint y: 108, endPoint x: 532, endPoint y: 108, distance: 8.0
click at [540, 109] on div "Employee Details Lines of Service General Name * [PERSON_NAME] Preferred Name E…" at bounding box center [852, 623] width 1355 height 1046
click at [332, 36] on header "Support Alerts Knowledge Base Quicklinks Suspend / Cancel Device Change SIM Car…" at bounding box center [852, 25] width 1396 height 39
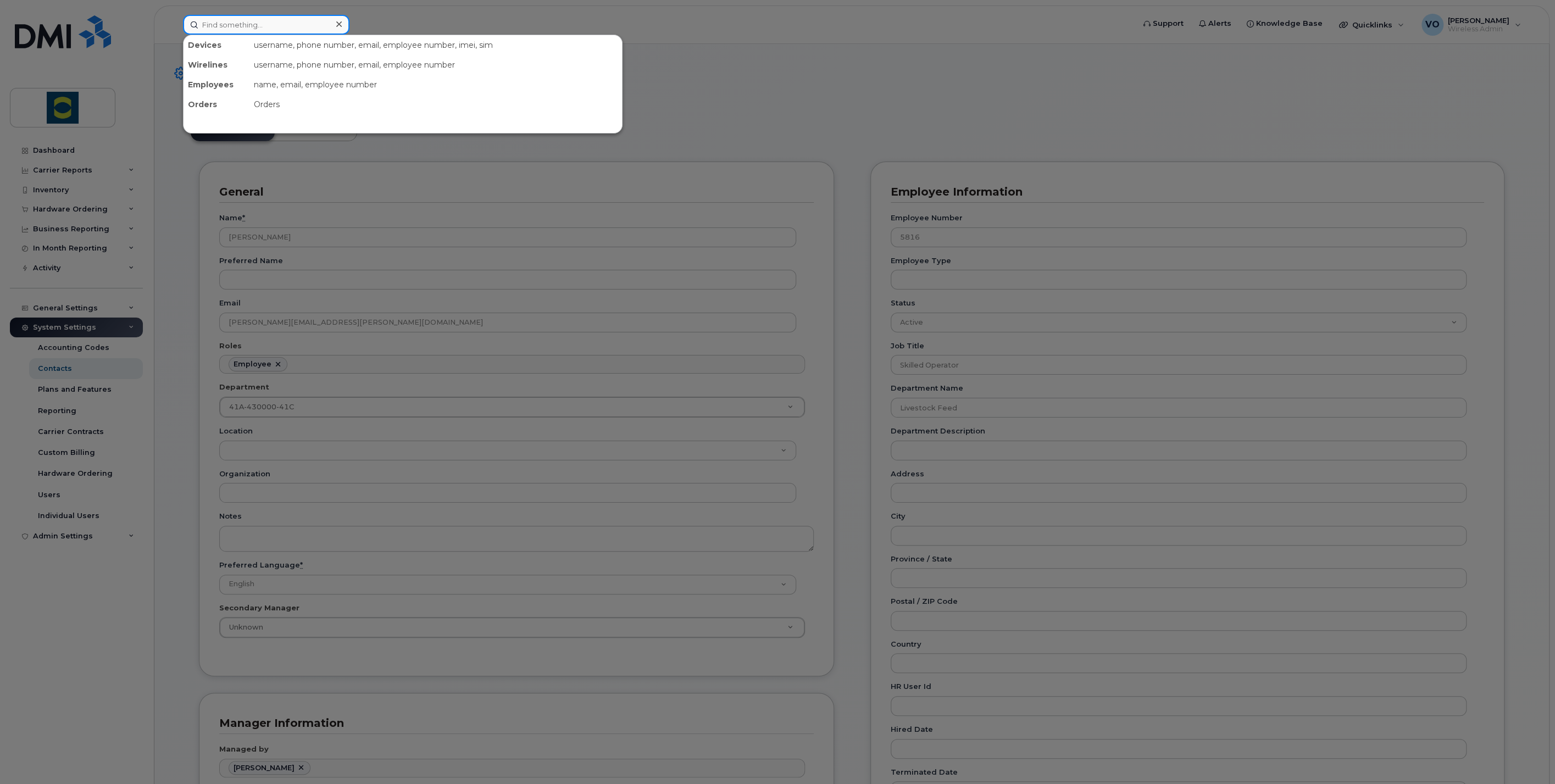
click at [304, 22] on input at bounding box center [266, 25] width 166 height 20
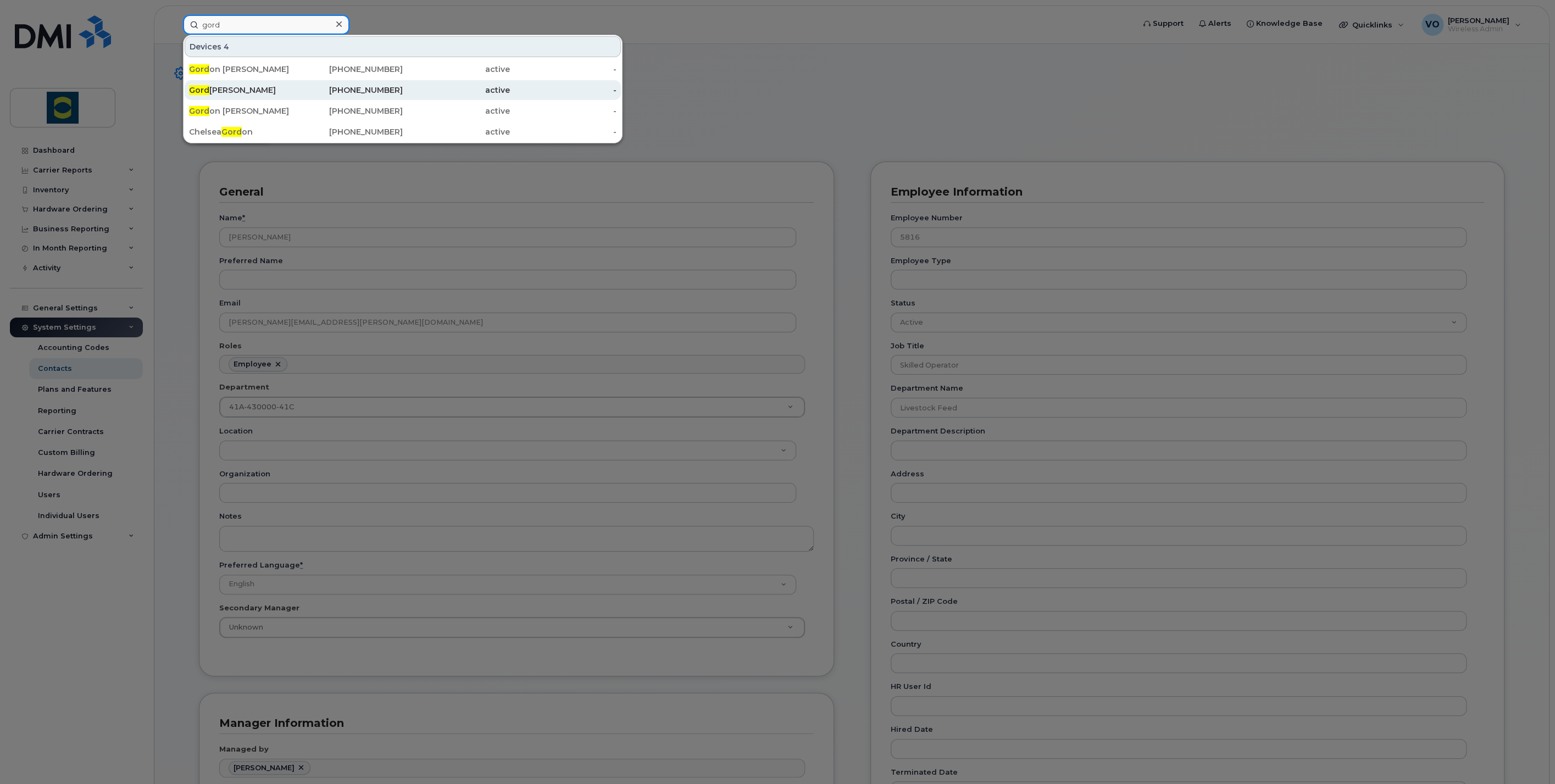
type input "gord"
click at [216, 96] on div "Gord Tomlinson" at bounding box center [243, 90] width 107 height 20
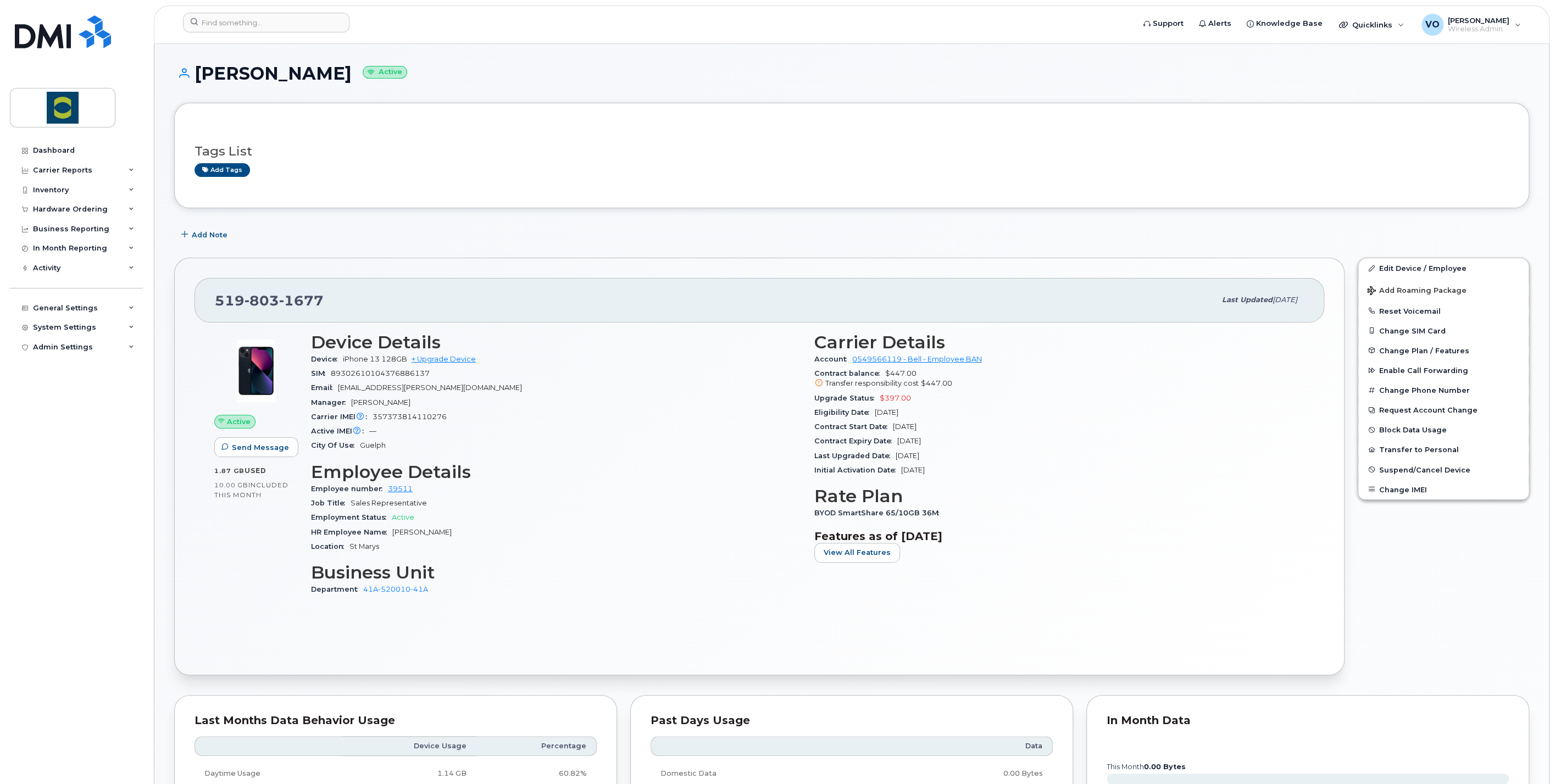
click at [1427, 574] on div "Edit Device / Employee Add Roaming Package Reset Voicemail Change SIM Card Chan…" at bounding box center [1443, 466] width 184 height 430
click at [1415, 407] on button "Request Account Change" at bounding box center [1444, 409] width 171 height 20
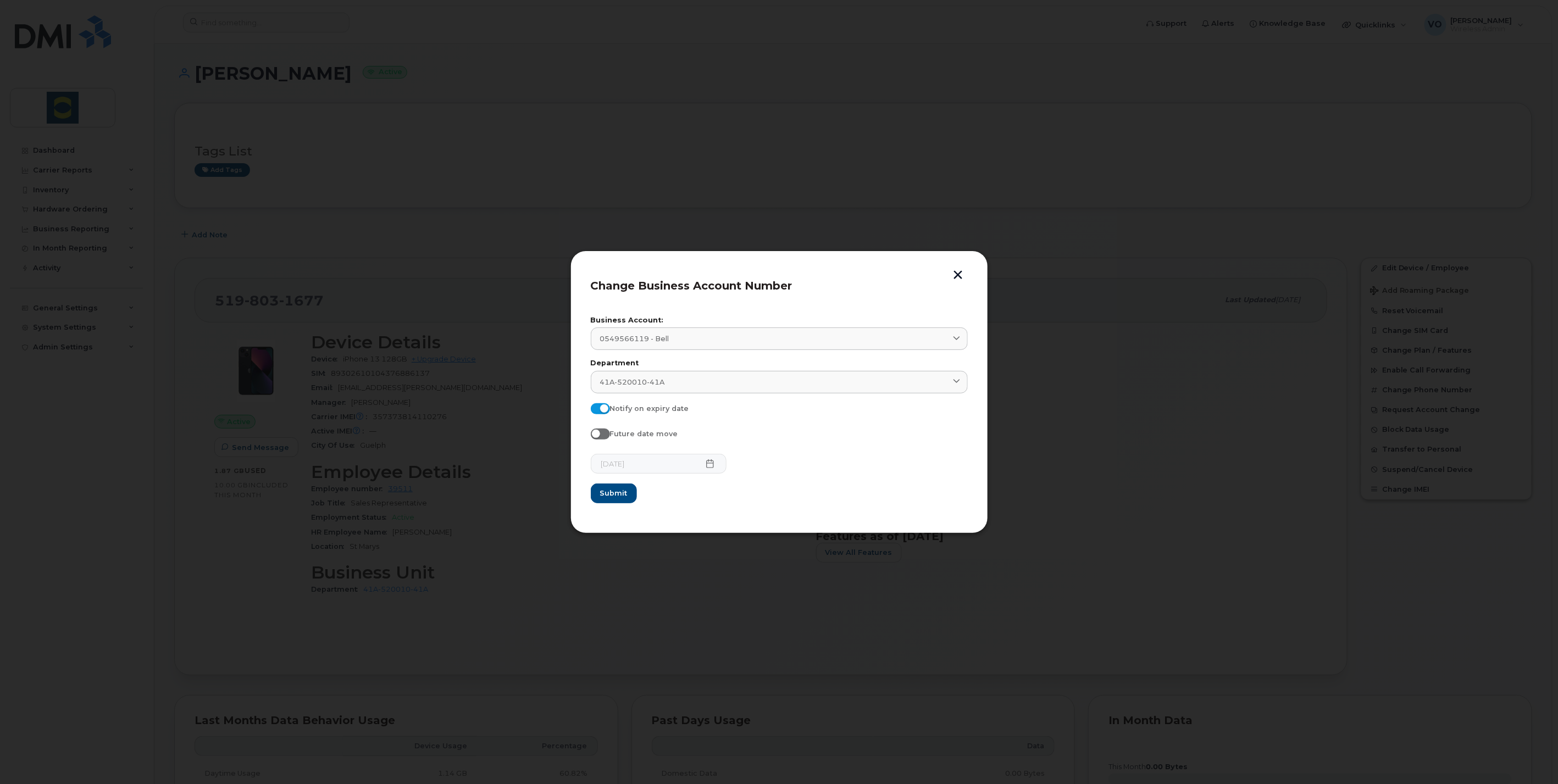
click at [786, 420] on form "Business Account: 0549566119 - Bell 0549566119 - Bell Employee BAN 0549571495 -…" at bounding box center [779, 410] width 377 height 186
click at [957, 382] on icon at bounding box center [957, 382] width 7 height 7
click at [916, 484] on form "Business Account: 0549566119 - Bell 0549566119 - Bell Employee BAN 0549571495 -…" at bounding box center [779, 410] width 377 height 186
click at [965, 280] on button "button" at bounding box center [958, 276] width 16 height 11
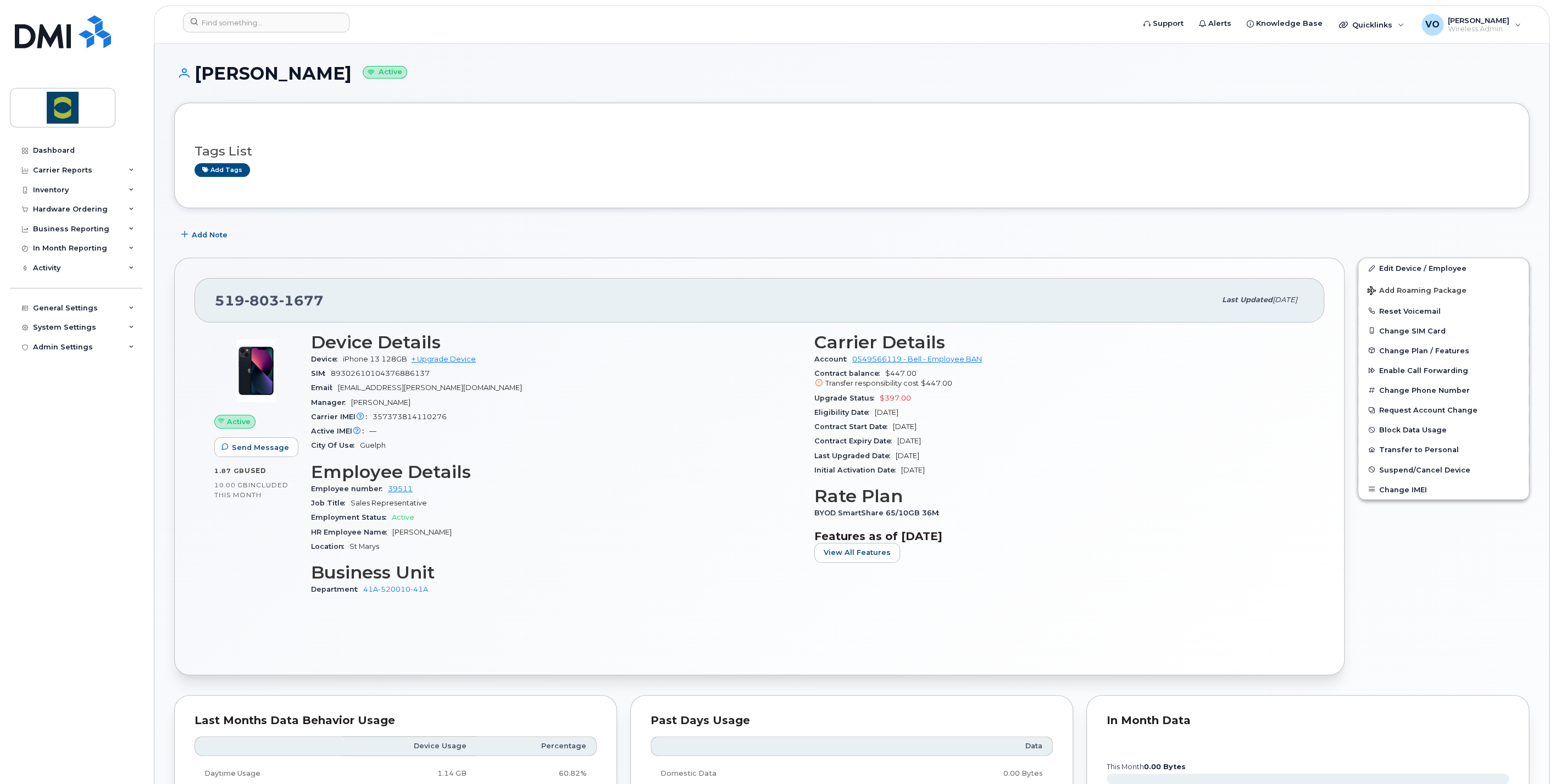
click at [1501, 551] on div "Edit Device / Employee Add Roaming Package Reset Voicemail Change SIM Card Chan…" at bounding box center [1443, 466] width 184 height 430
click at [1416, 494] on button "Change IMEI" at bounding box center [1444, 489] width 171 height 20
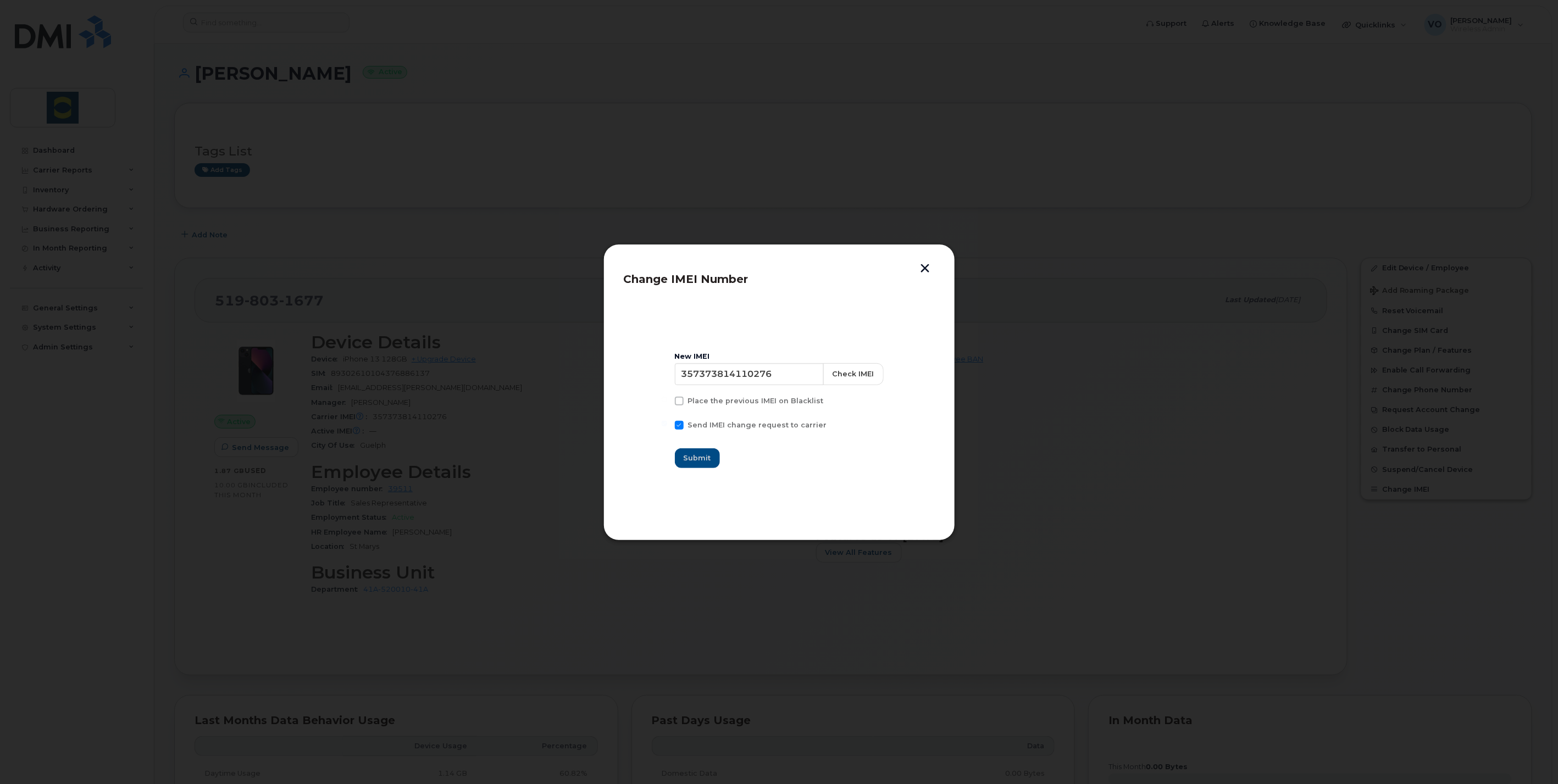
click at [925, 275] on header "Change IMEI Number" at bounding box center [779, 282] width 311 height 36
click at [930, 268] on button "button" at bounding box center [925, 269] width 16 height 11
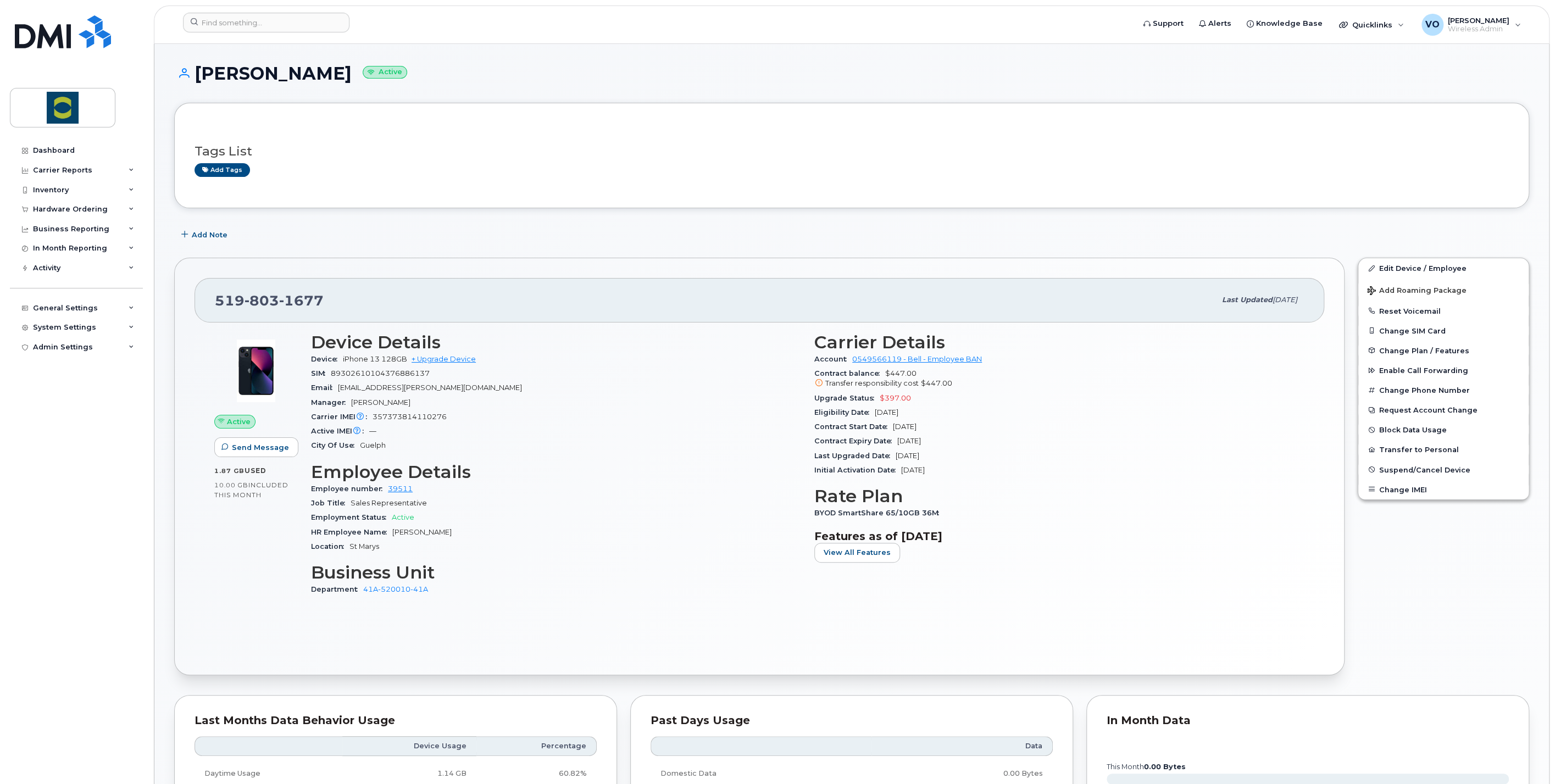
click at [1506, 578] on div "Edit Device / Employee Add Roaming Package Reset Voicemail Change SIM Card Chan…" at bounding box center [1443, 466] width 184 height 430
click at [305, 27] on input at bounding box center [266, 22] width 166 height 20
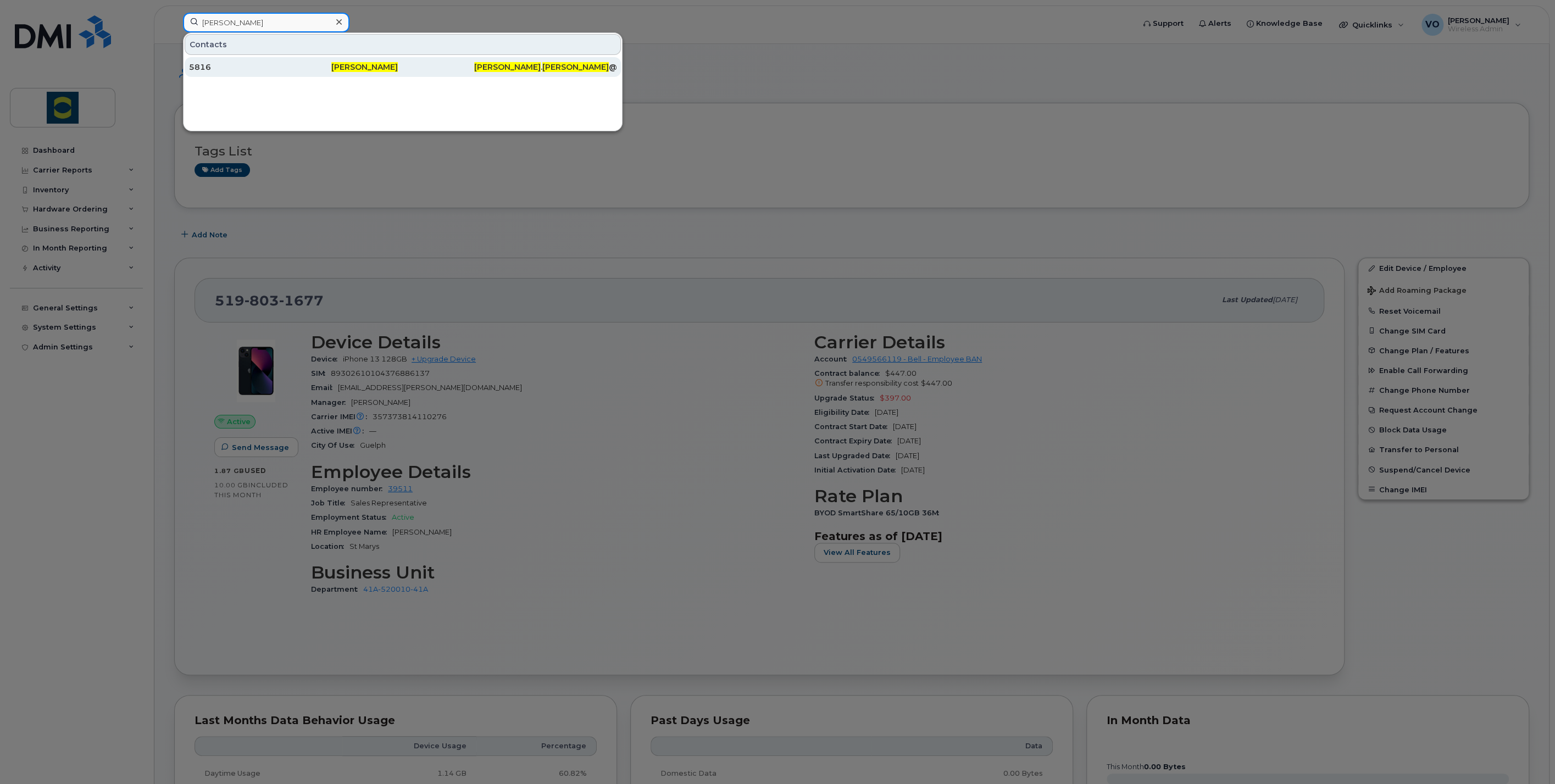
type input "David richardson"
click at [210, 69] on div "5816" at bounding box center [260, 67] width 142 height 11
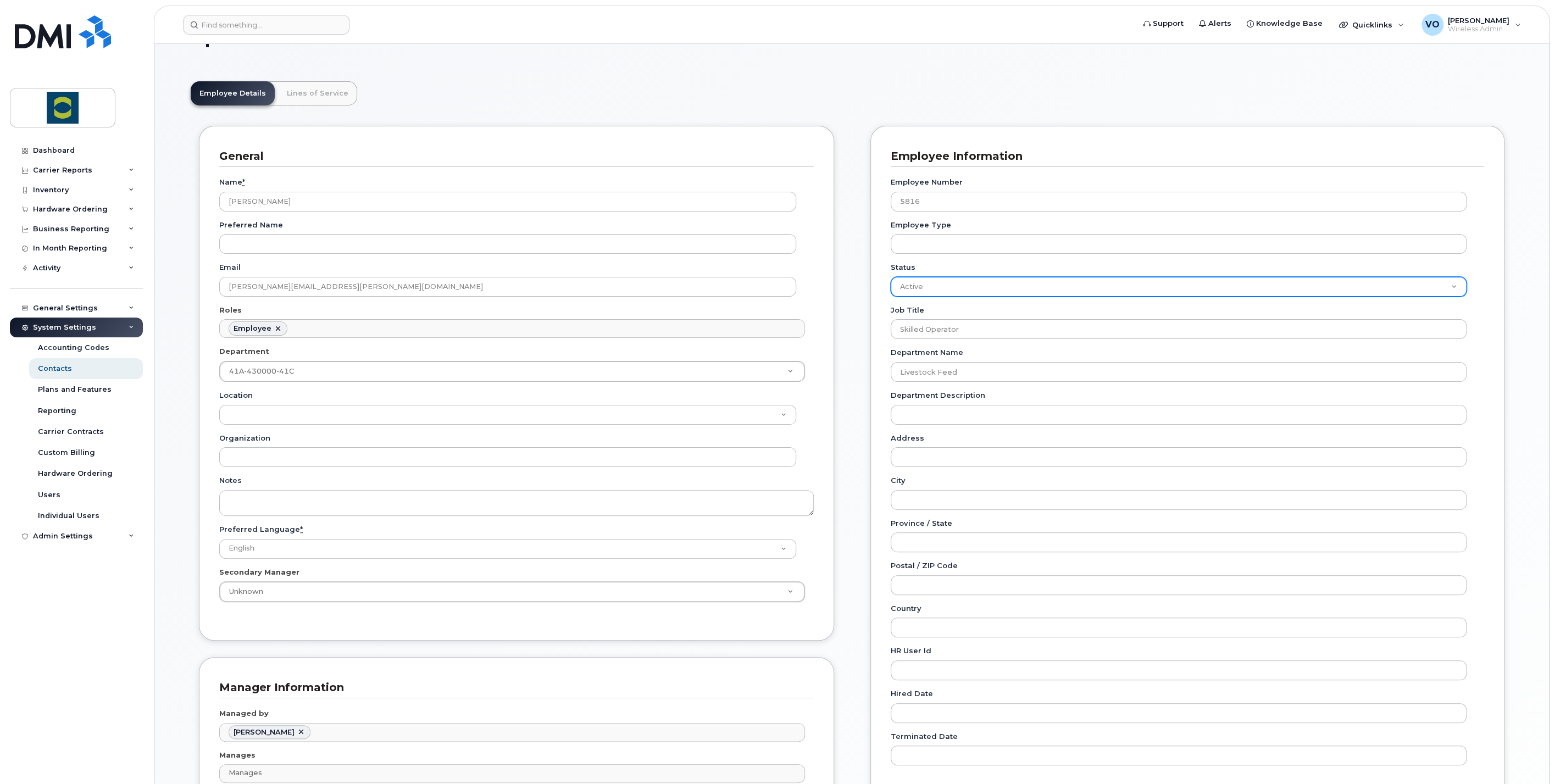
scroll to position [122, 0]
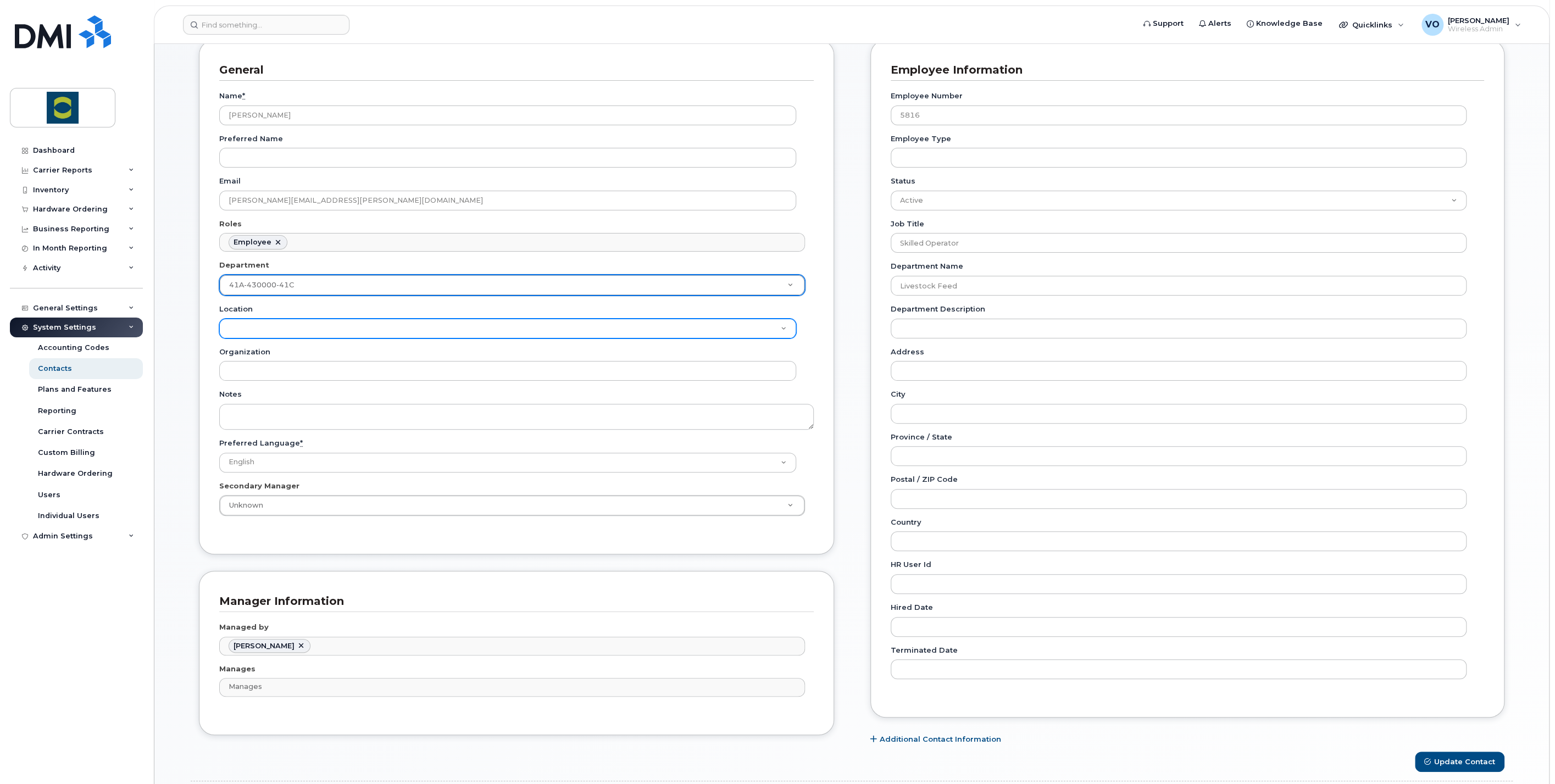
click at [785, 328] on select "Location" at bounding box center [508, 328] width 577 height 20
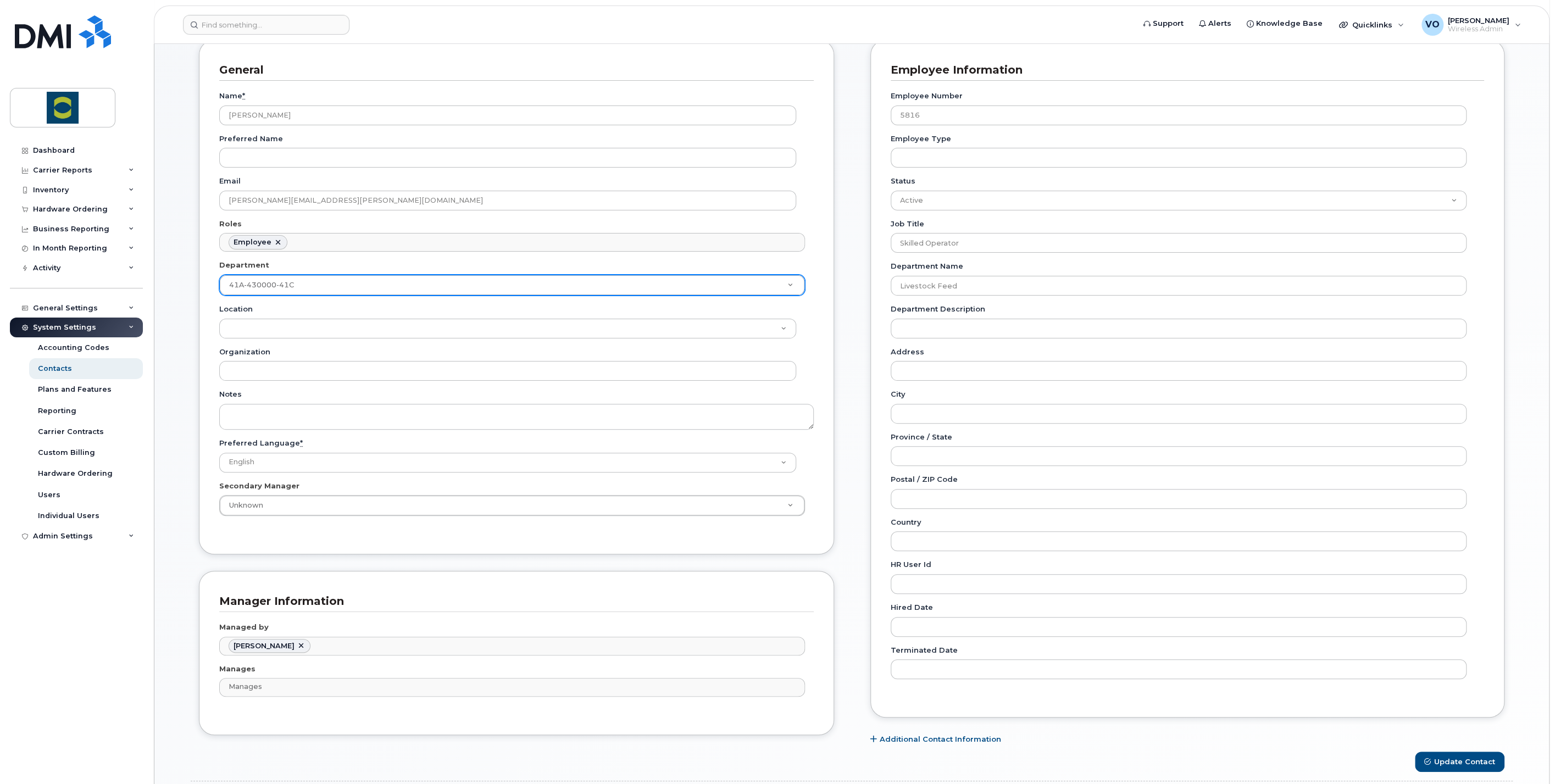
click at [863, 315] on div "Carrier Support Contact Details Carrier name Carrier name Carrier name Internat…" at bounding box center [1188, 395] width 651 height 712
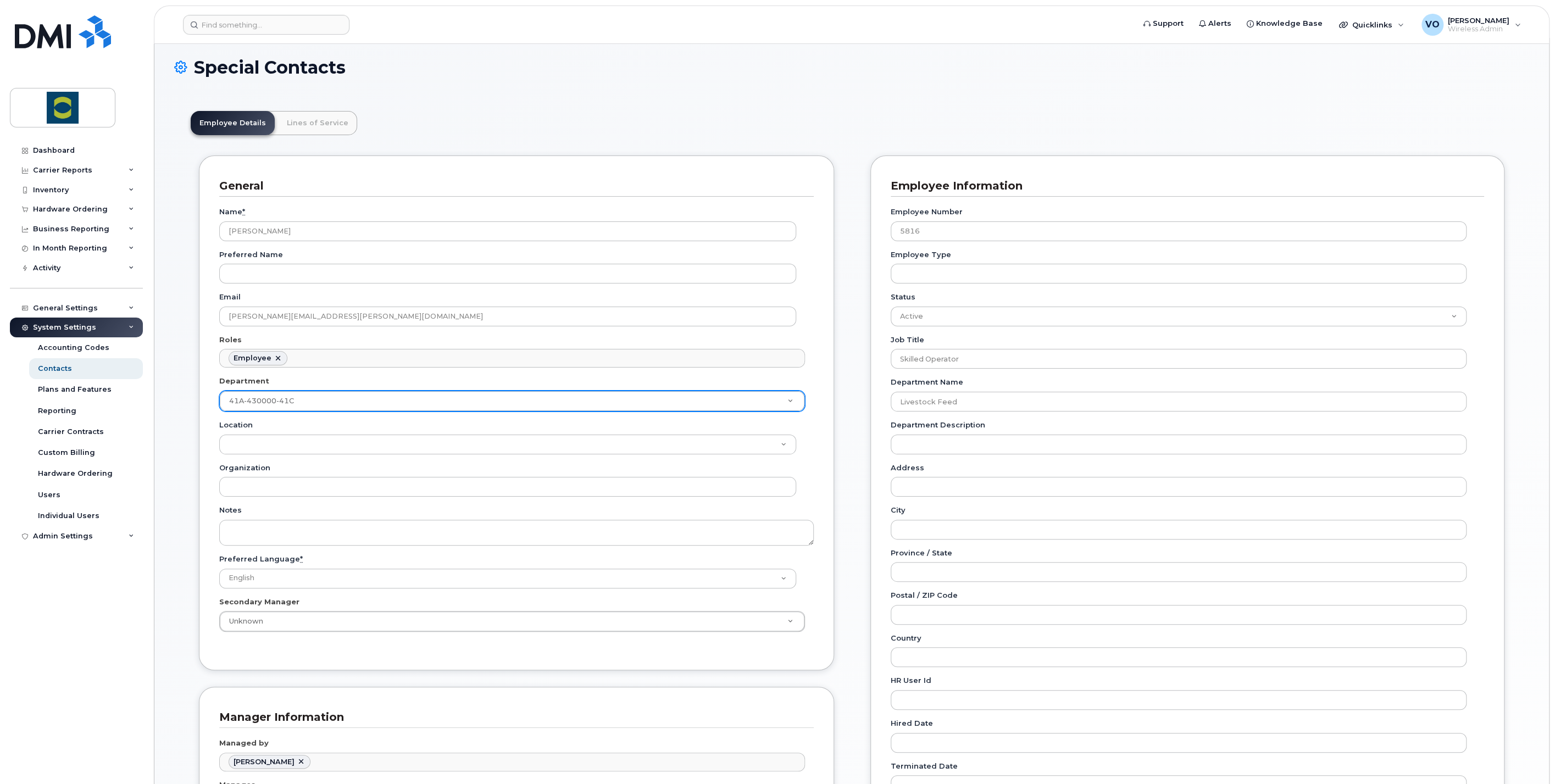
scroll to position [0, 0]
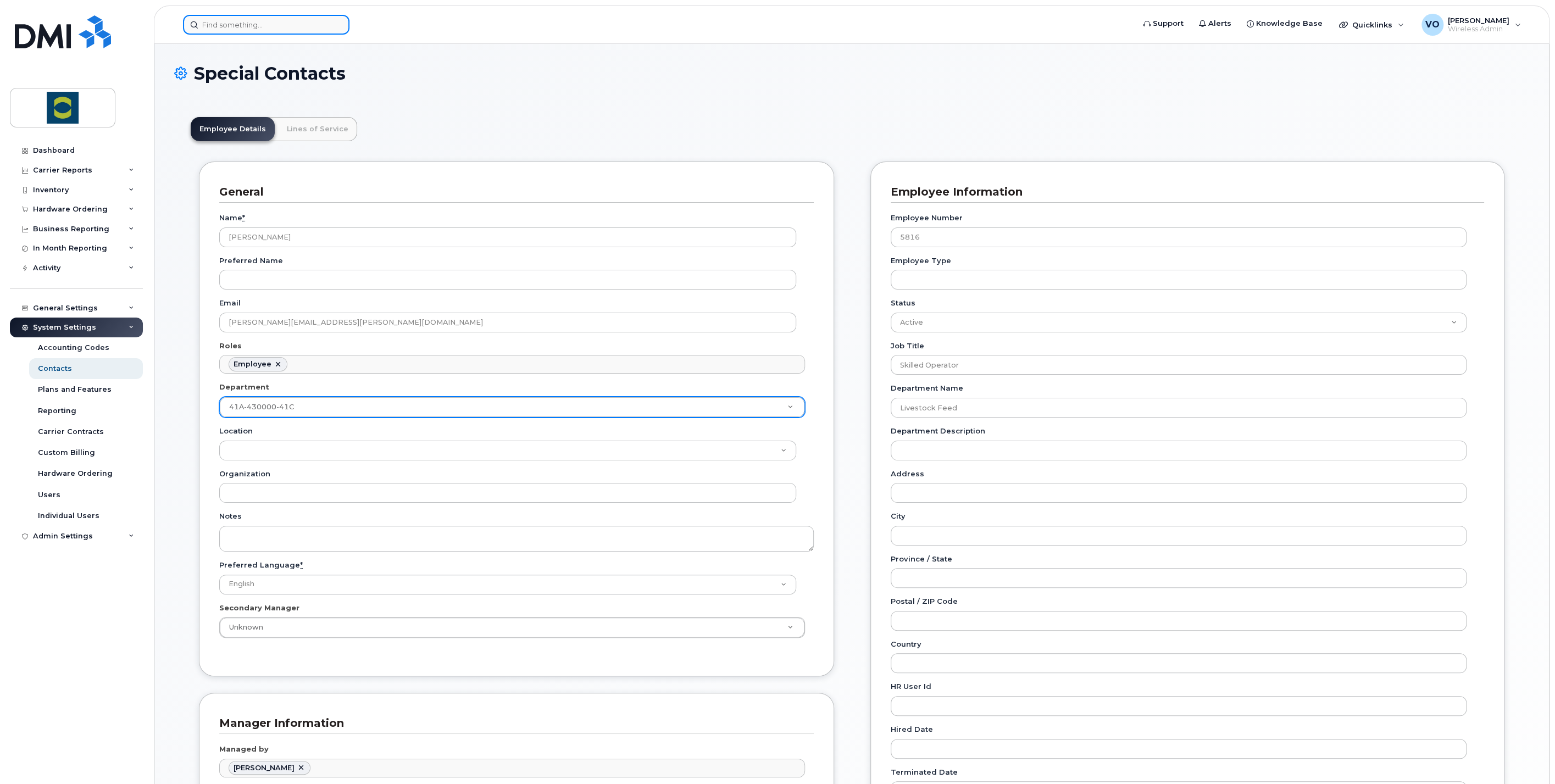
click at [210, 21] on input at bounding box center [266, 25] width 166 height 20
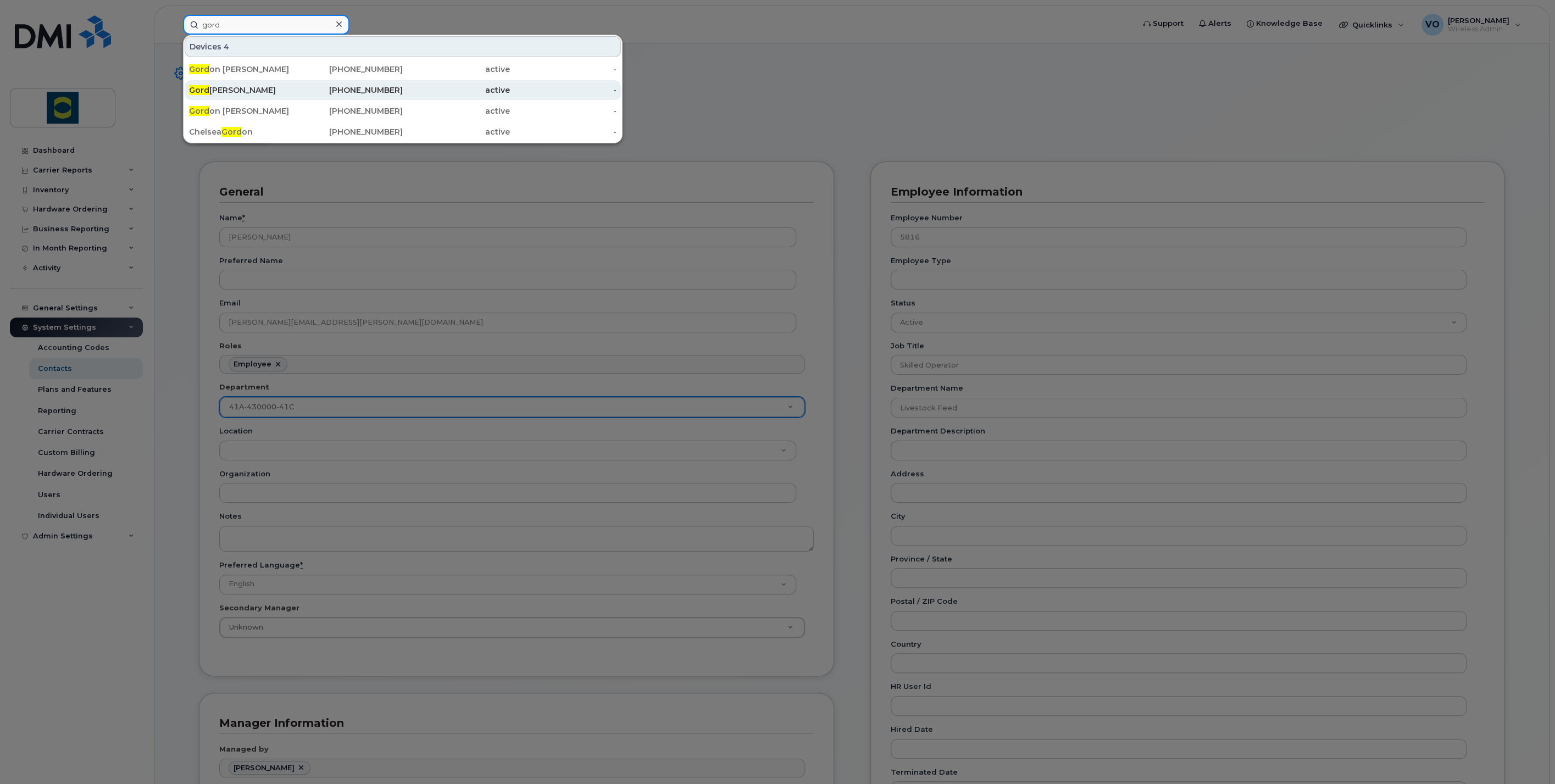
type input "gord"
click at [230, 91] on div "Gord Tomlinson" at bounding box center [243, 90] width 107 height 11
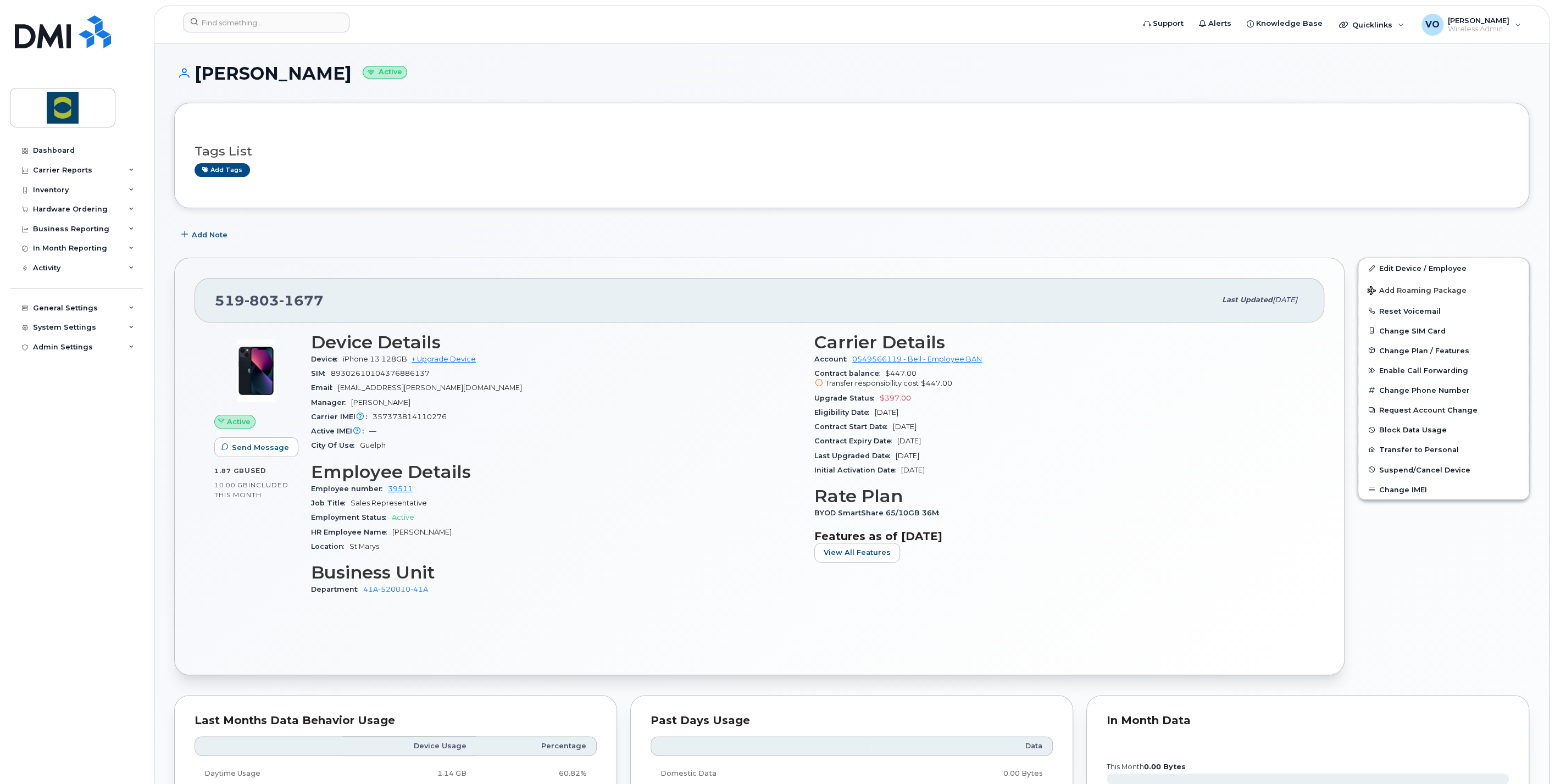
click at [1510, 593] on div "Edit Device / Employee Add Roaming Package Reset Voicemail Change SIM Card Chan…" at bounding box center [1443, 466] width 184 height 430
click at [1416, 405] on button "Request Account Change" at bounding box center [1444, 409] width 171 height 20
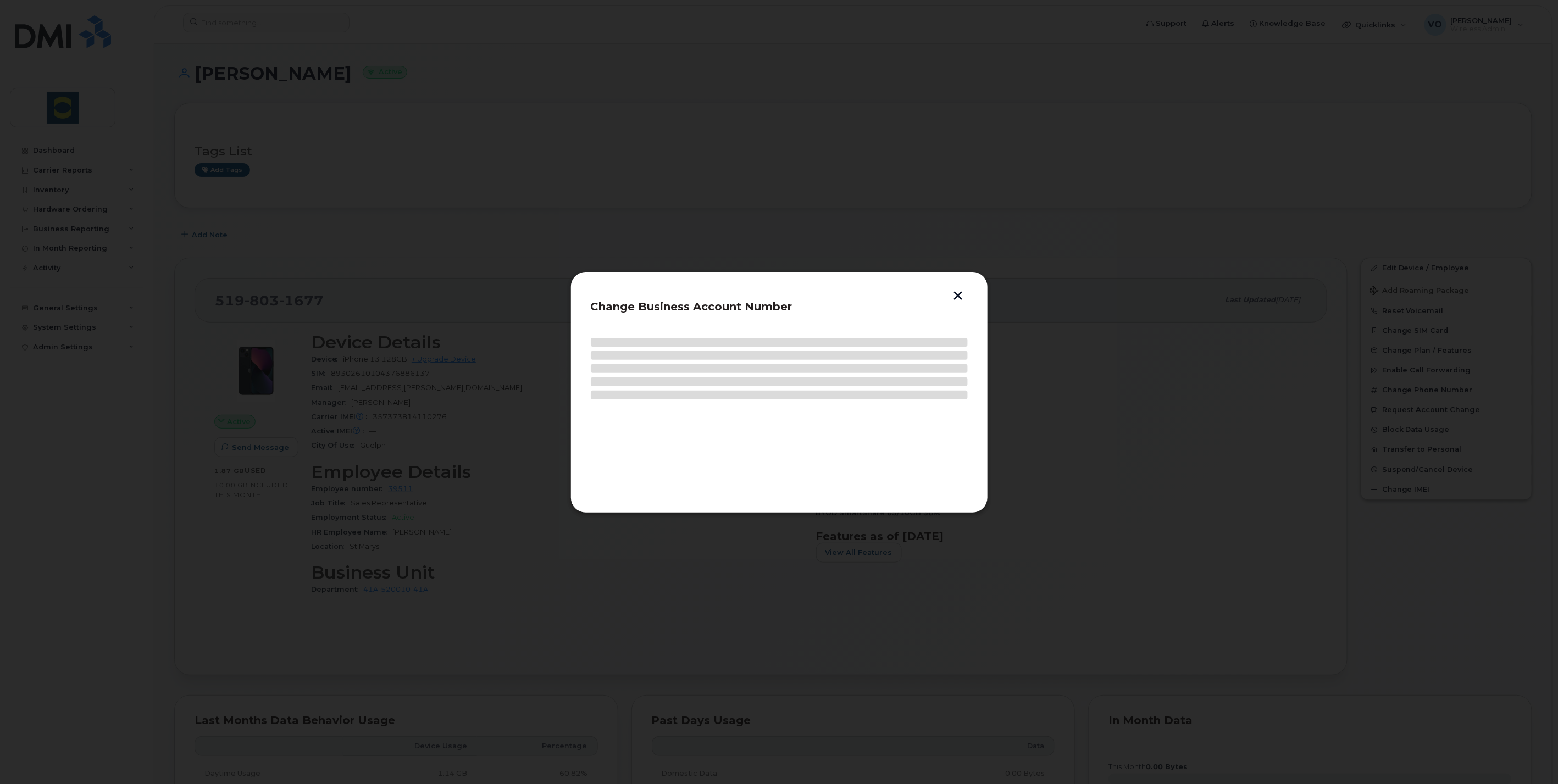
drag, startPoint x: 961, startPoint y: 293, endPoint x: 1182, endPoint y: 317, distance: 222.3
click at [960, 293] on button "button" at bounding box center [958, 297] width 16 height 11
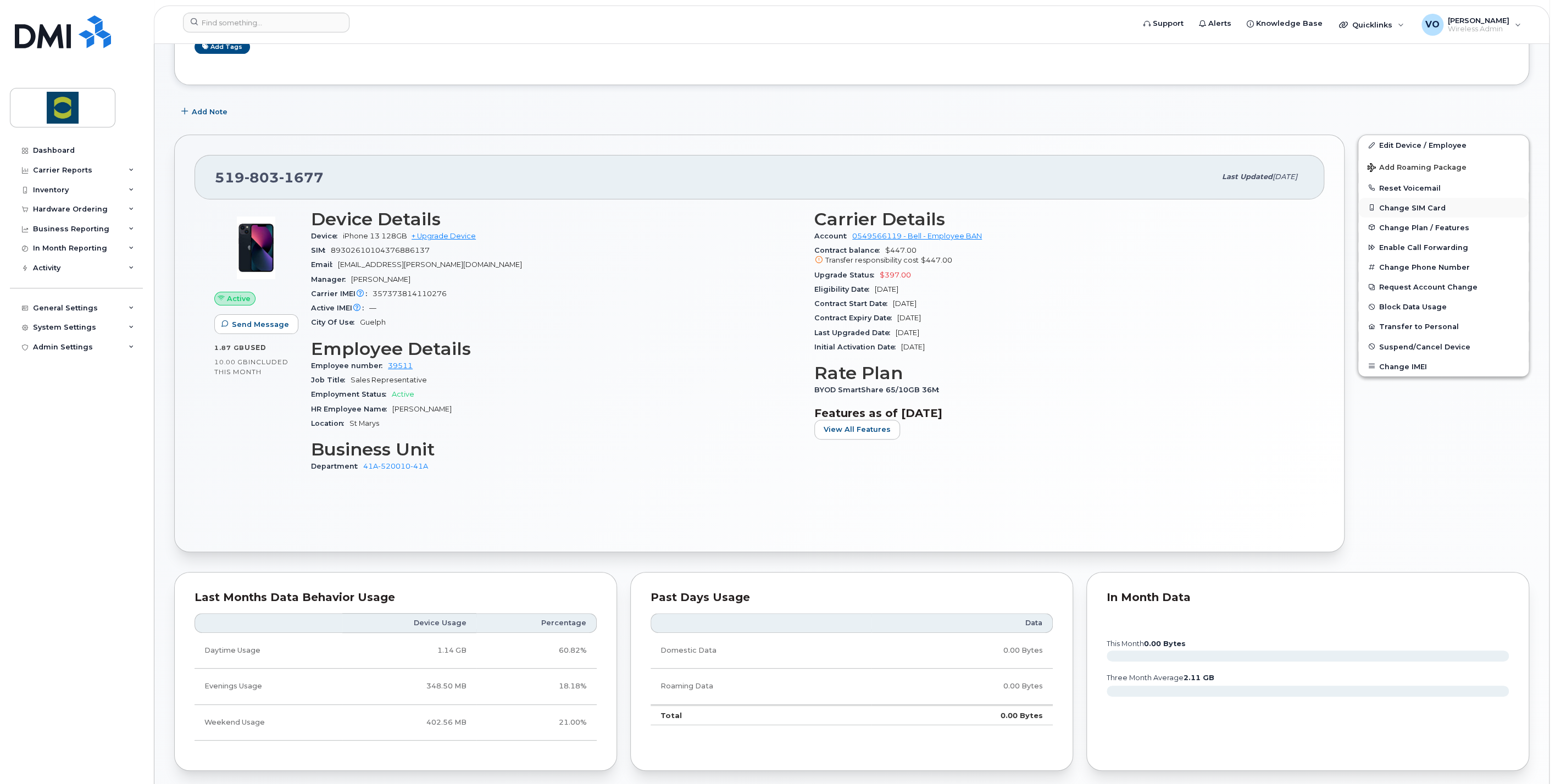
scroll to position [122, 0]
click at [1412, 150] on link "Edit Device / Employee" at bounding box center [1444, 146] width 171 height 20
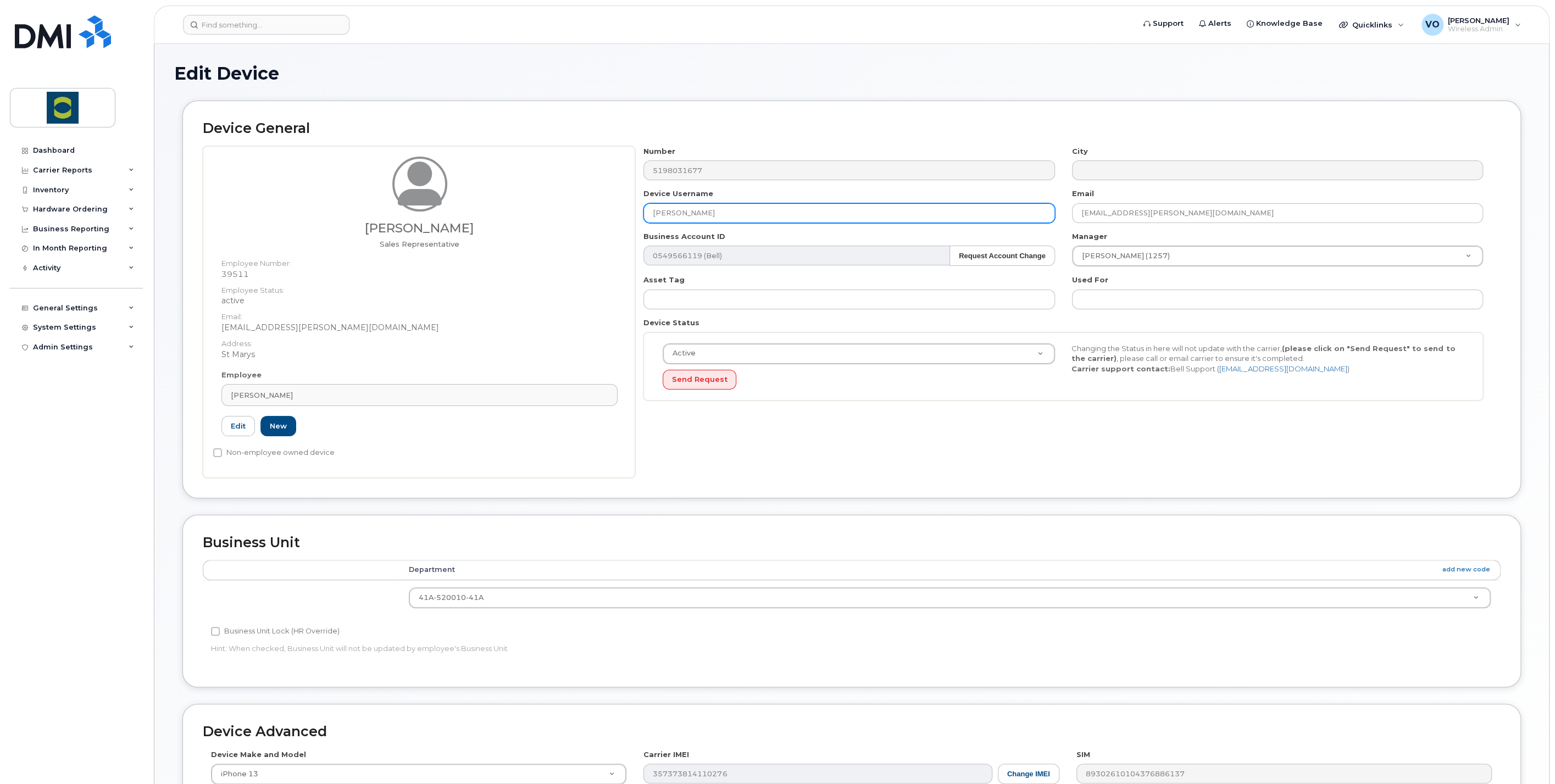
click at [725, 214] on input "[PERSON_NAME]" at bounding box center [849, 213] width 411 height 20
drag, startPoint x: 725, startPoint y: 214, endPoint x: 607, endPoint y: 203, distance: 118.5
click at [607, 203] on div "Gord Tomlinson Sales Representative Employee Number: 39511 Employee Status: act…" at bounding box center [852, 312] width 1298 height 332
type input "[PERSON_NAME]"
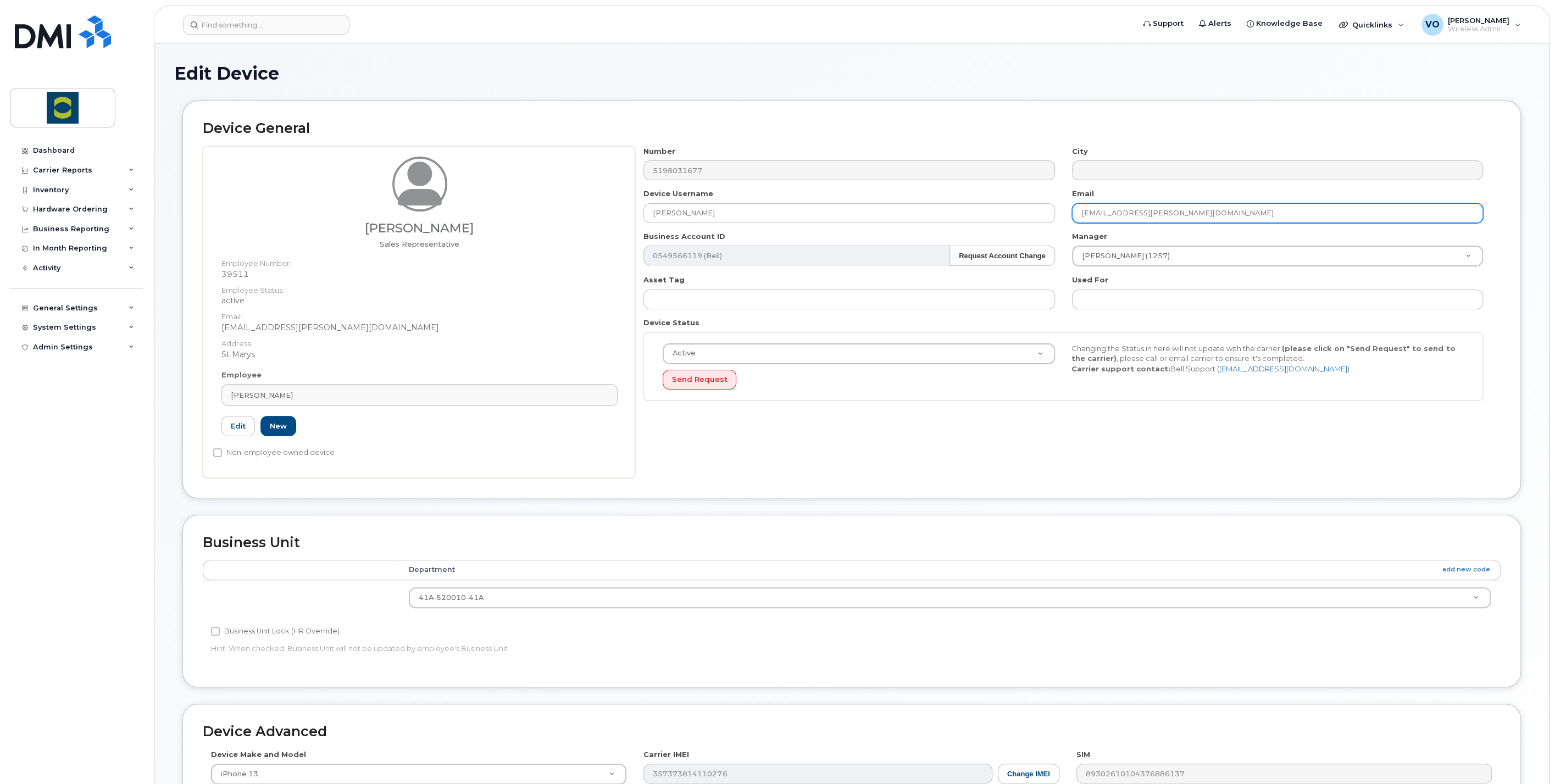
click at [1140, 216] on input "gord.tomlinson@trouwnutrition.com" at bounding box center [1278, 213] width 411 height 20
drag, startPoint x: 1136, startPoint y: 213, endPoint x: 1017, endPoint y: 201, distance: 119.6
click at [1017, 201] on div "Number 5198031677 City Device Username David Richardson Email gord.tomlinson@tr…" at bounding box center [1063, 277] width 857 height 263
type input "[PERSON_NAME][EMAIL_ADDRESS][PERSON_NAME][DOMAIN_NAME]"
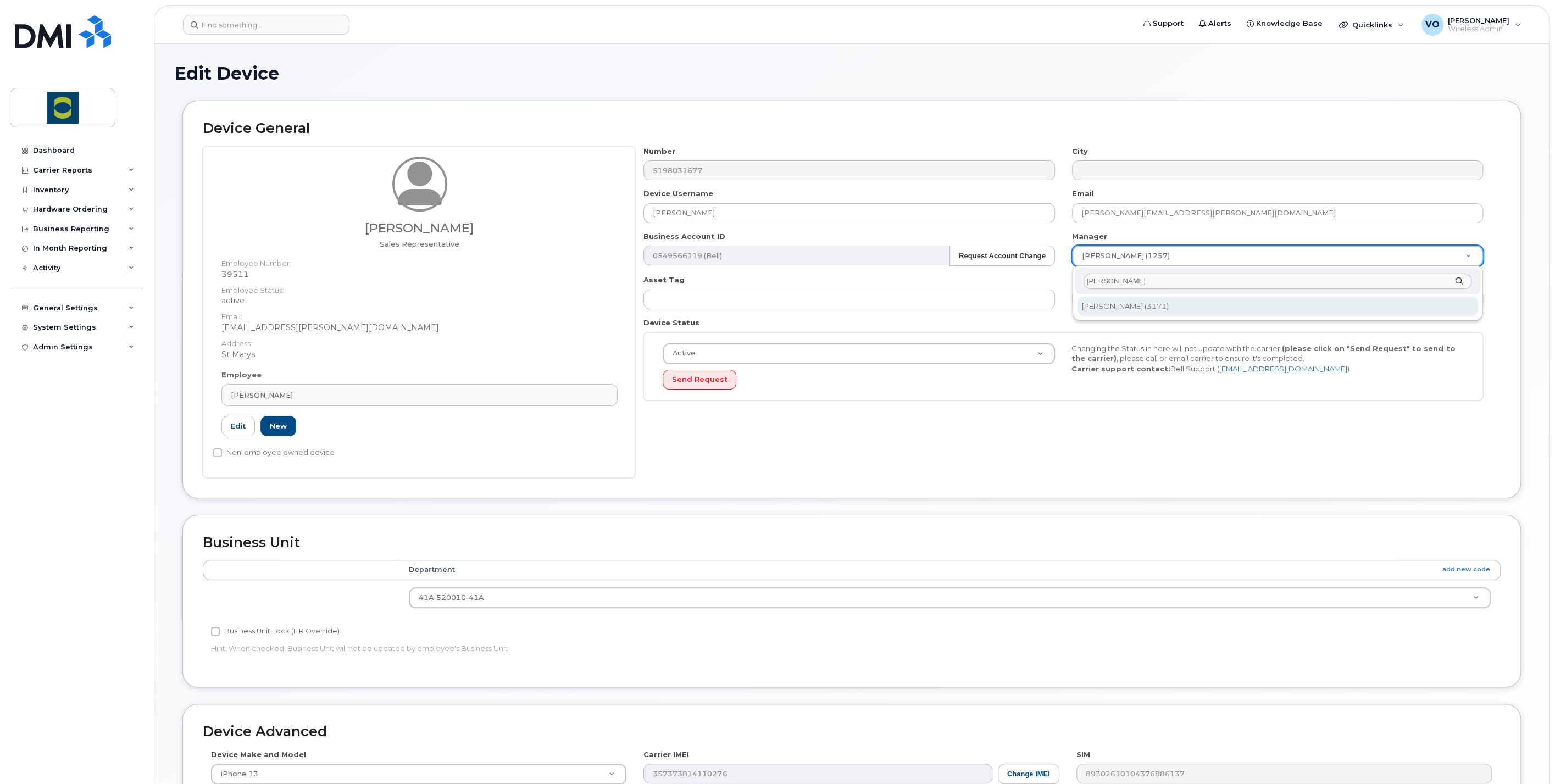
type input "robert heard"
type input "1985460"
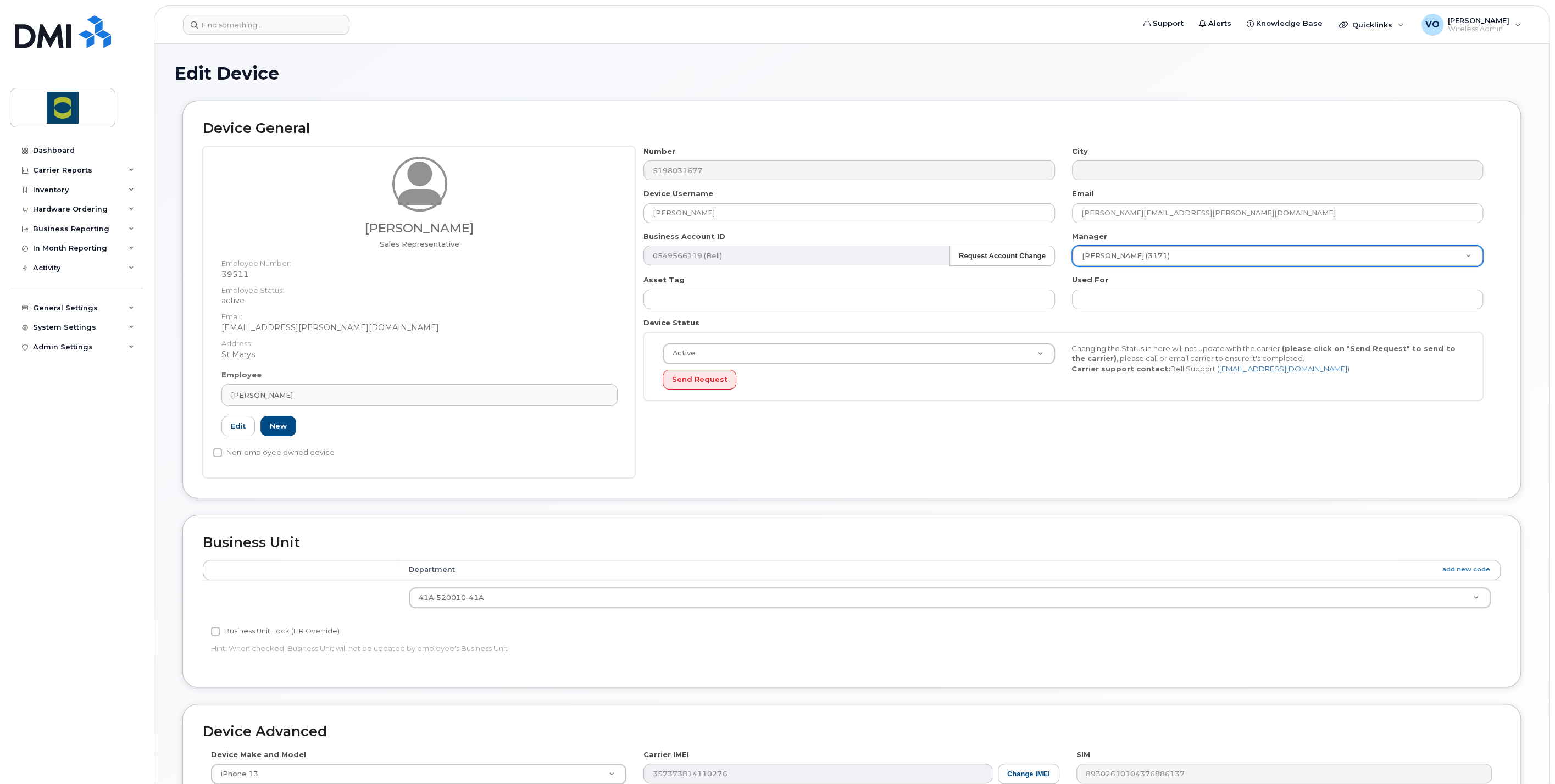
click at [1113, 323] on div "Device Status Active Active Suspended Cancelled Send Request Changing the Statu…" at bounding box center [1063, 358] width 857 height 83
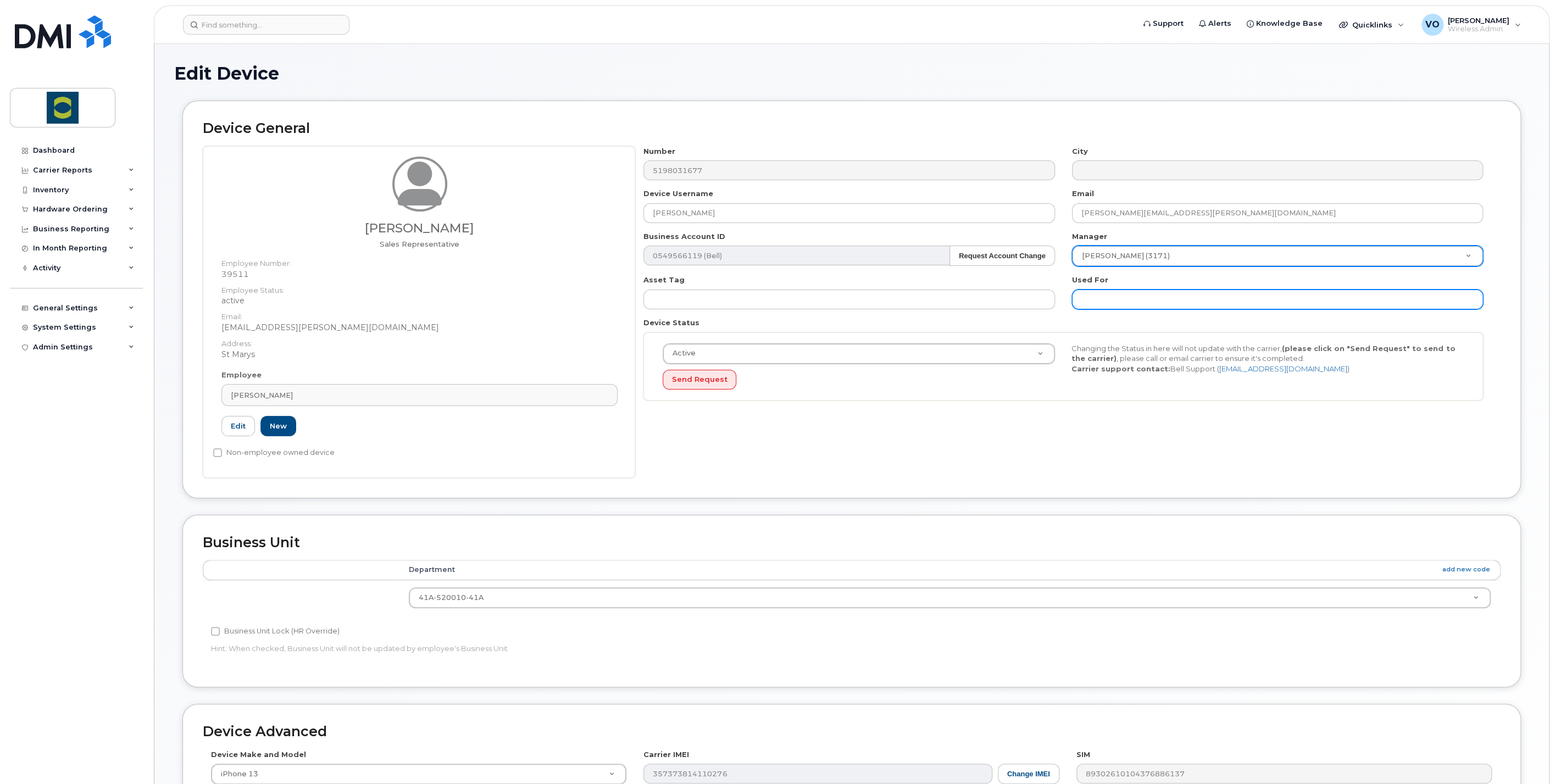
click at [1109, 295] on input "text" at bounding box center [1278, 299] width 411 height 20
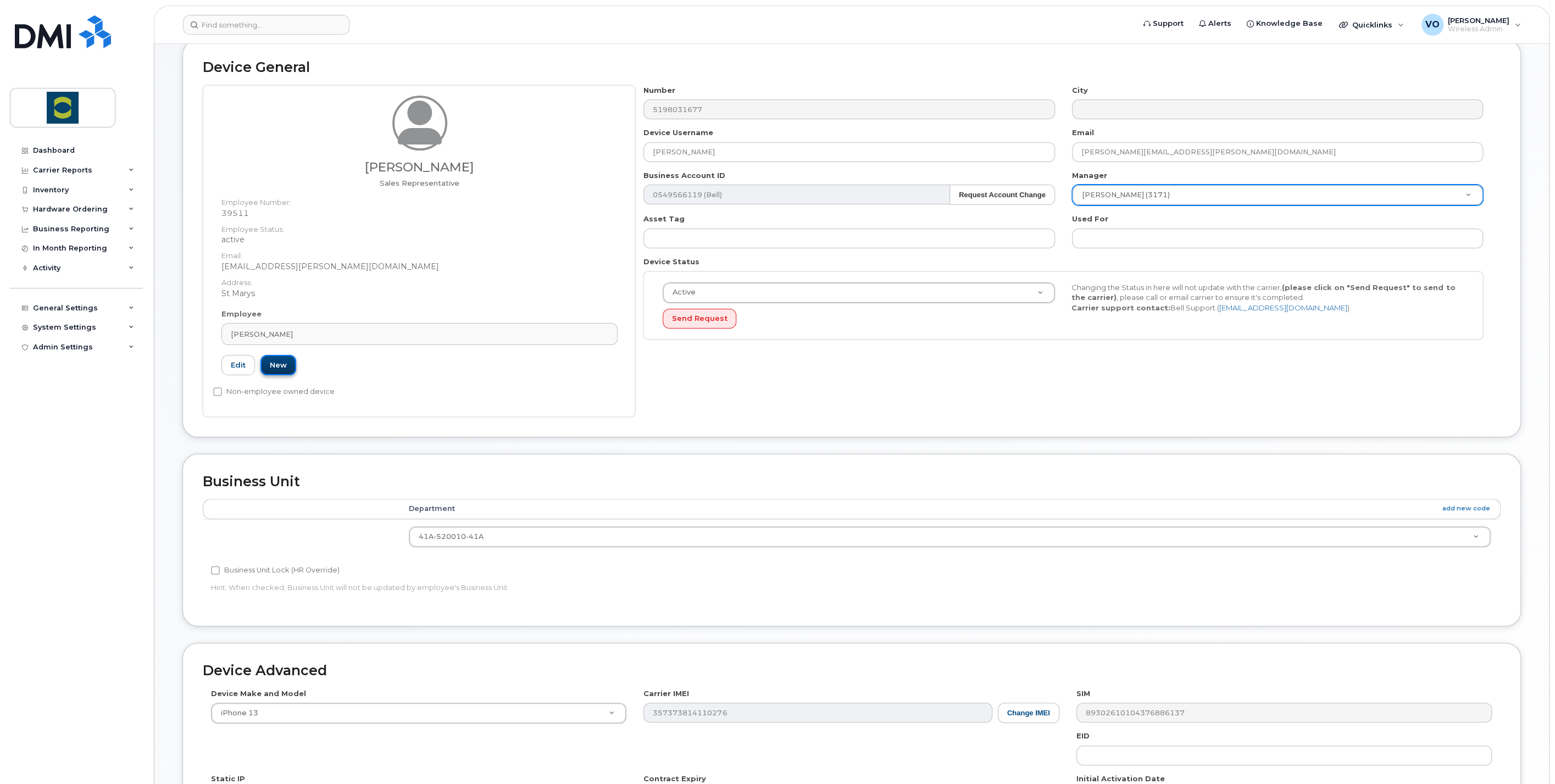
click at [279, 368] on link "New" at bounding box center [278, 365] width 36 height 21
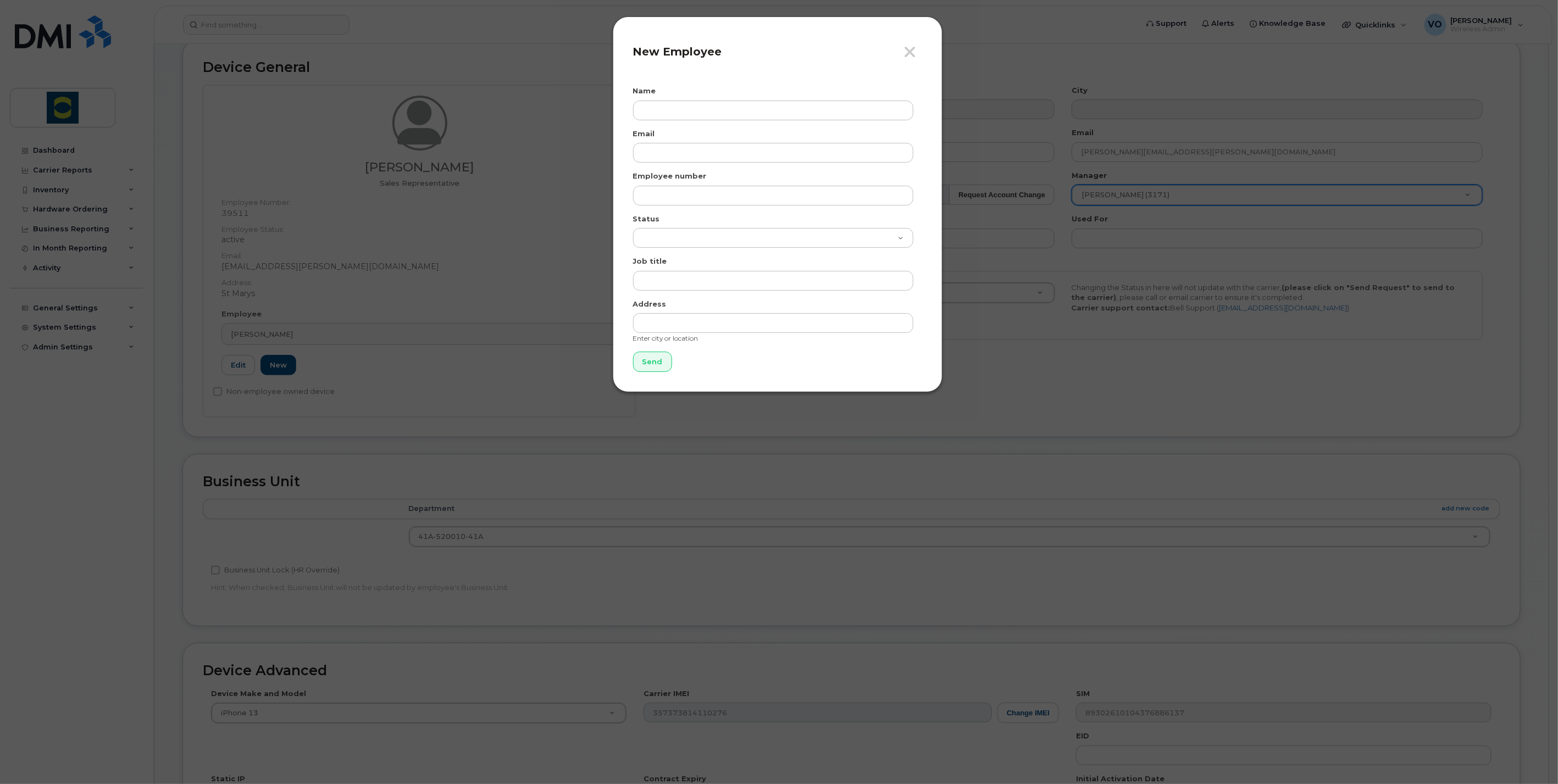
click at [702, 122] on form "Name Email Employee number Status Active On-Leave Long Term Short Term Maternit…" at bounding box center [778, 228] width 289 height 286
click at [702, 114] on input "text" at bounding box center [773, 110] width 280 height 20
type input "[PERSON_NAME]"
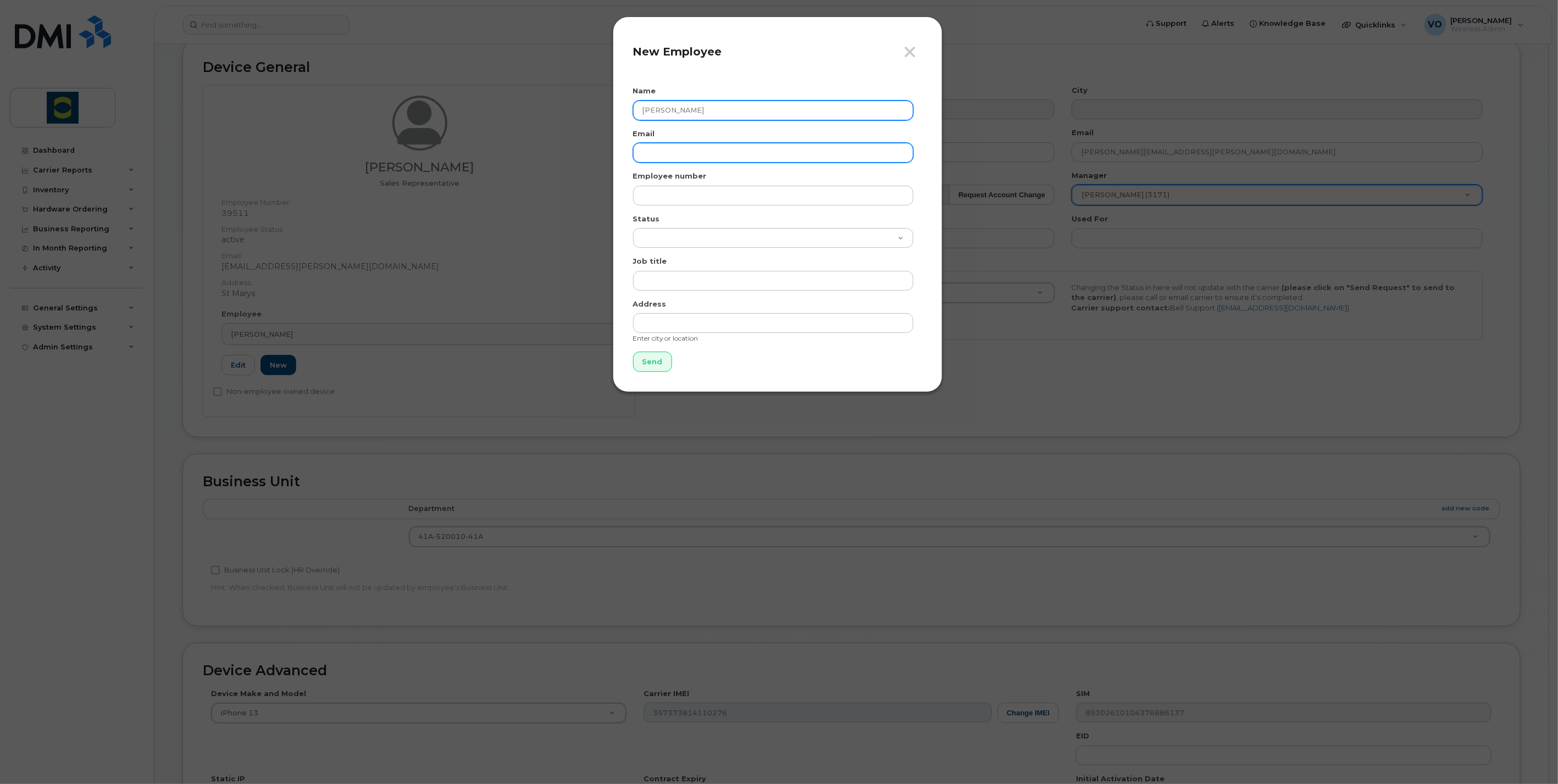
type input "[PERSON_NAME][EMAIL_ADDRESS][PERSON_NAME][DOMAIN_NAME]"
type input "5816"
type input "Truck Driver"
type input "St Marys"
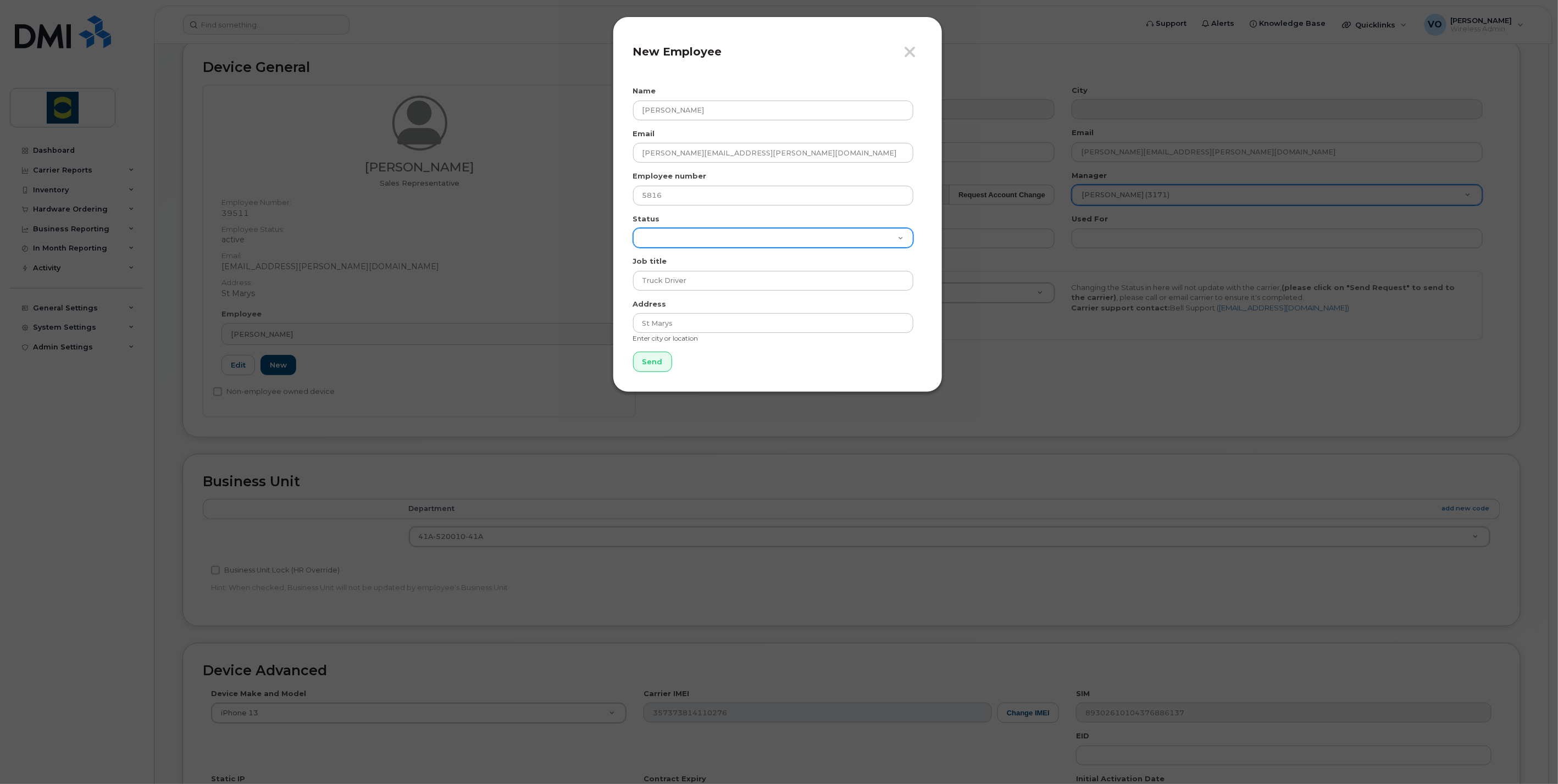
click at [705, 244] on select "Active On-Leave Long Term Short Term Maternity Leave Temp Layoff Inactive" at bounding box center [773, 238] width 280 height 20
select select "active"
click at [633, 228] on select "Active On-Leave Long Term Short Term Maternity Leave Temp Layoff Inactive" at bounding box center [773, 238] width 280 height 20
click at [660, 367] on input "Send" at bounding box center [653, 362] width 39 height 21
type input "Send"
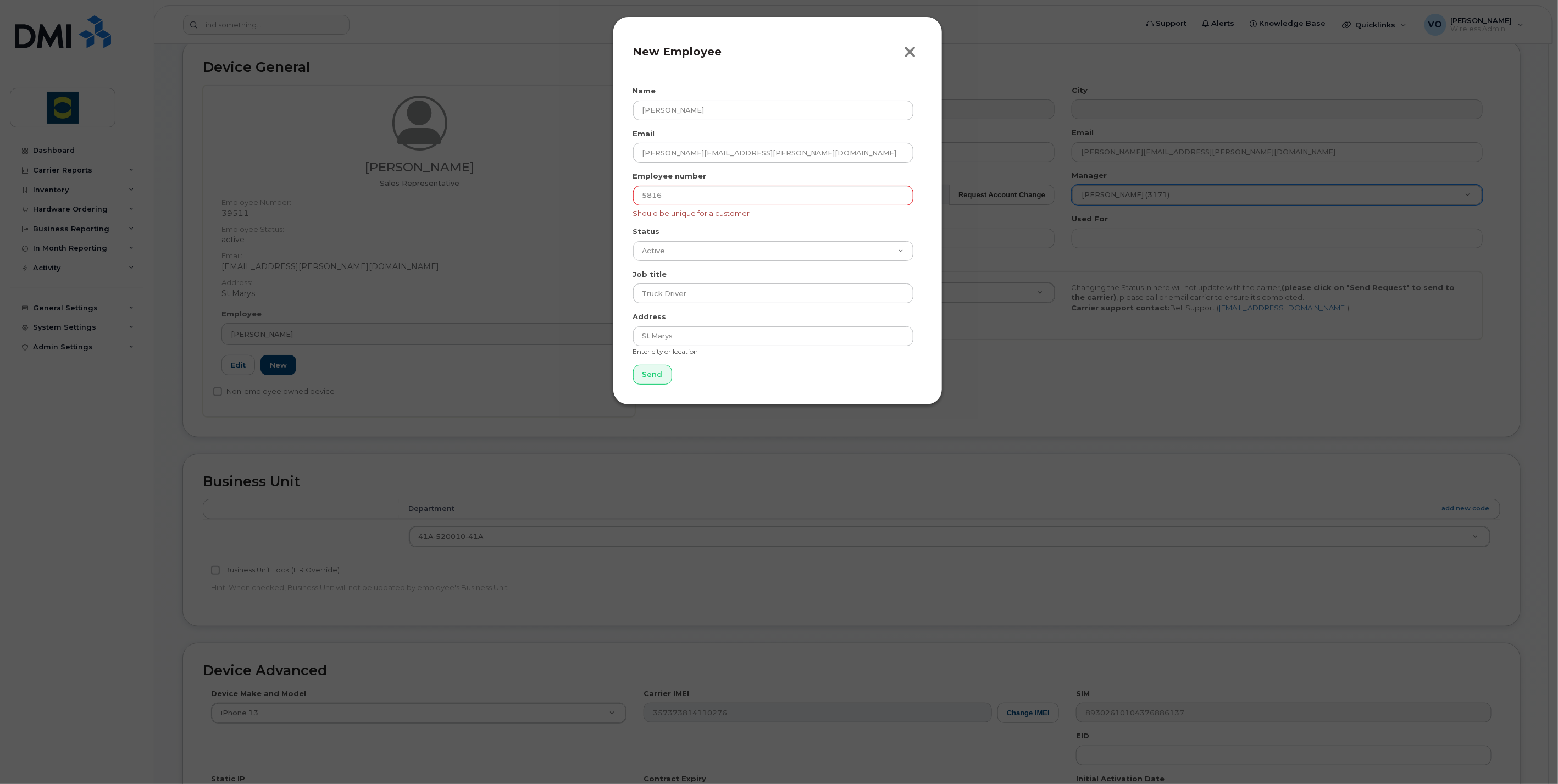
click at [905, 48] on icon "button" at bounding box center [910, 52] width 13 height 16
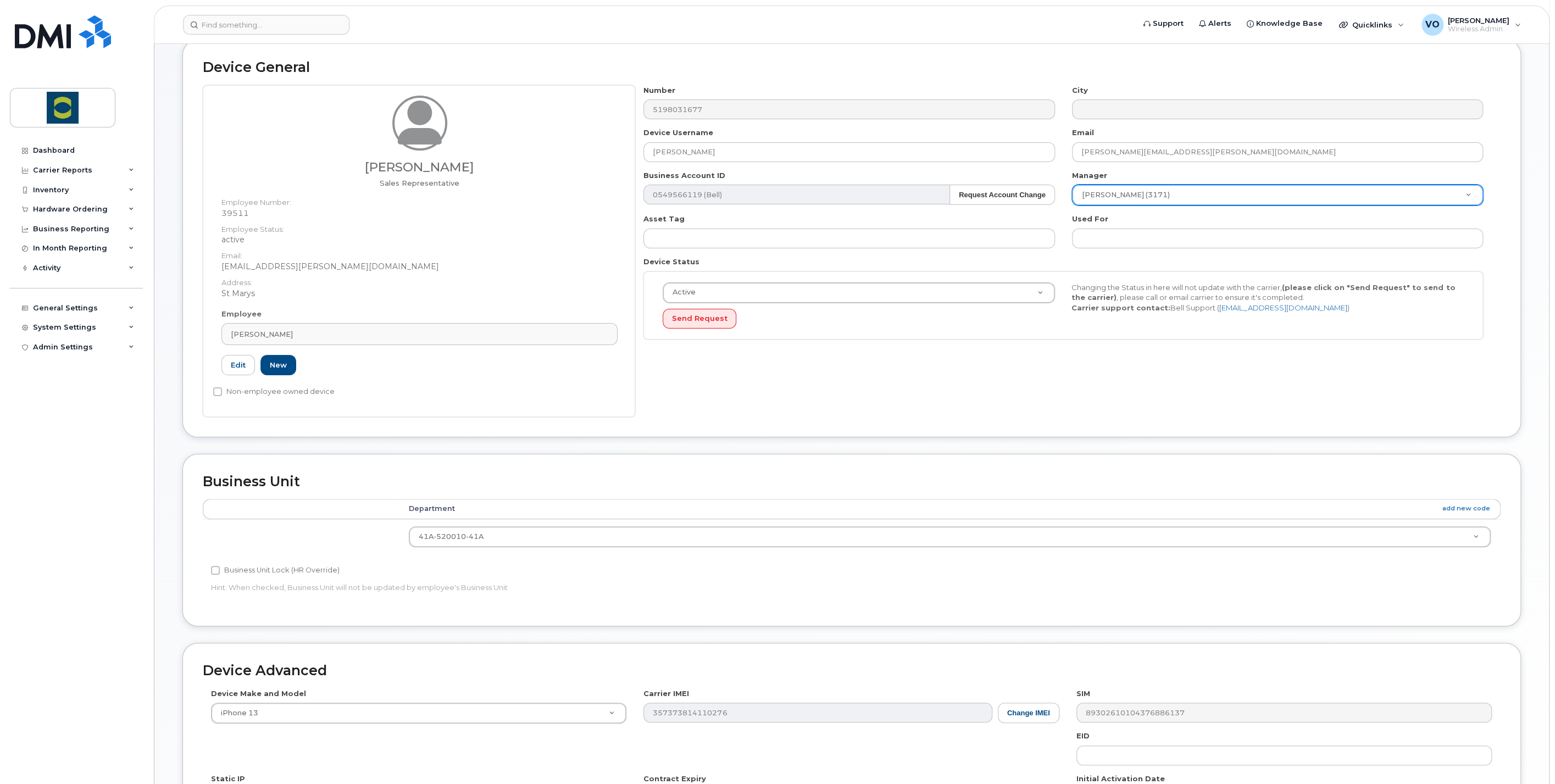
click at [668, 394] on div "Number 5198031677 City Device Username David Richardson Email david.richardson@…" at bounding box center [1068, 251] width 866 height 332
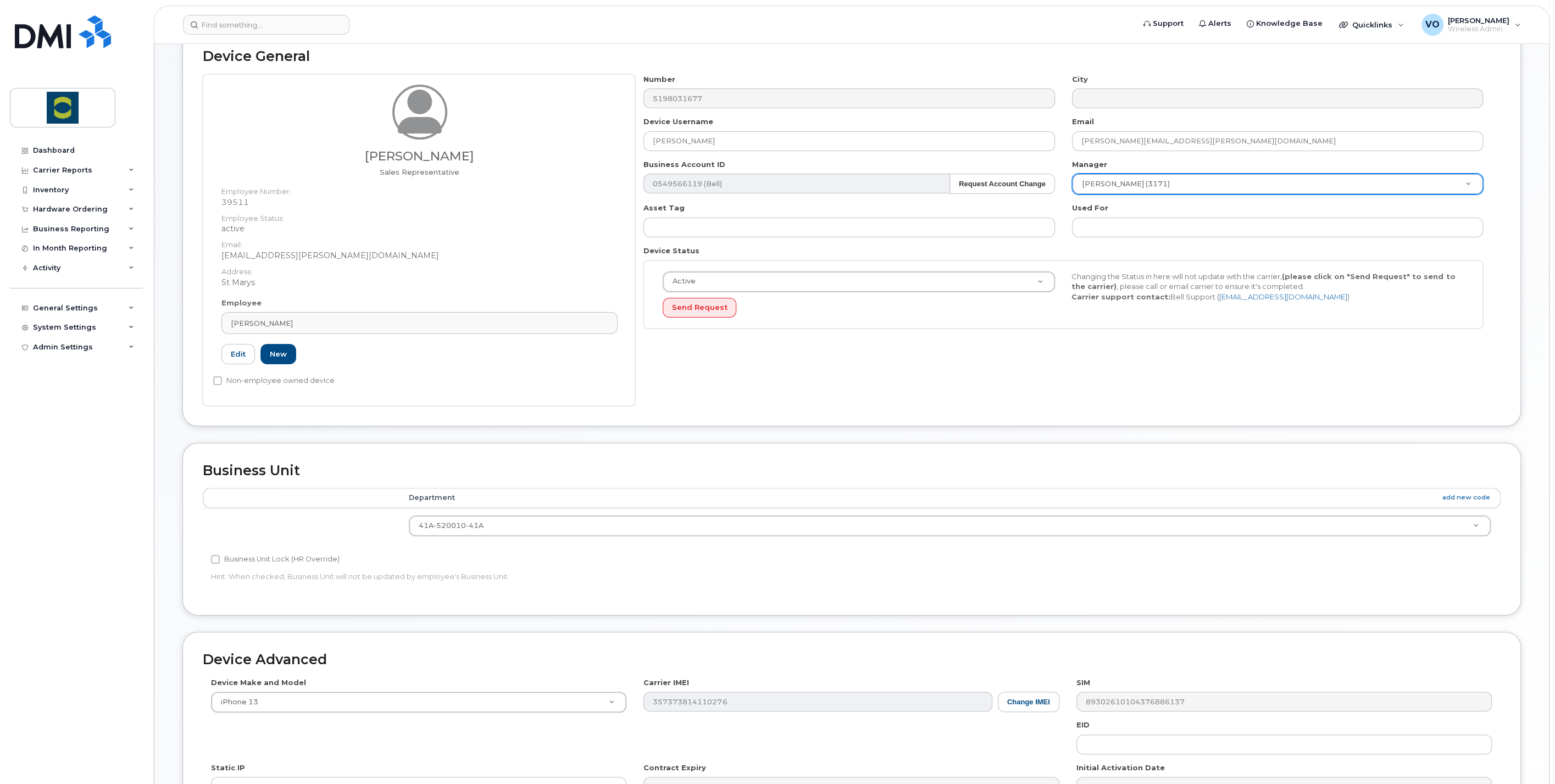
scroll to position [62, 0]
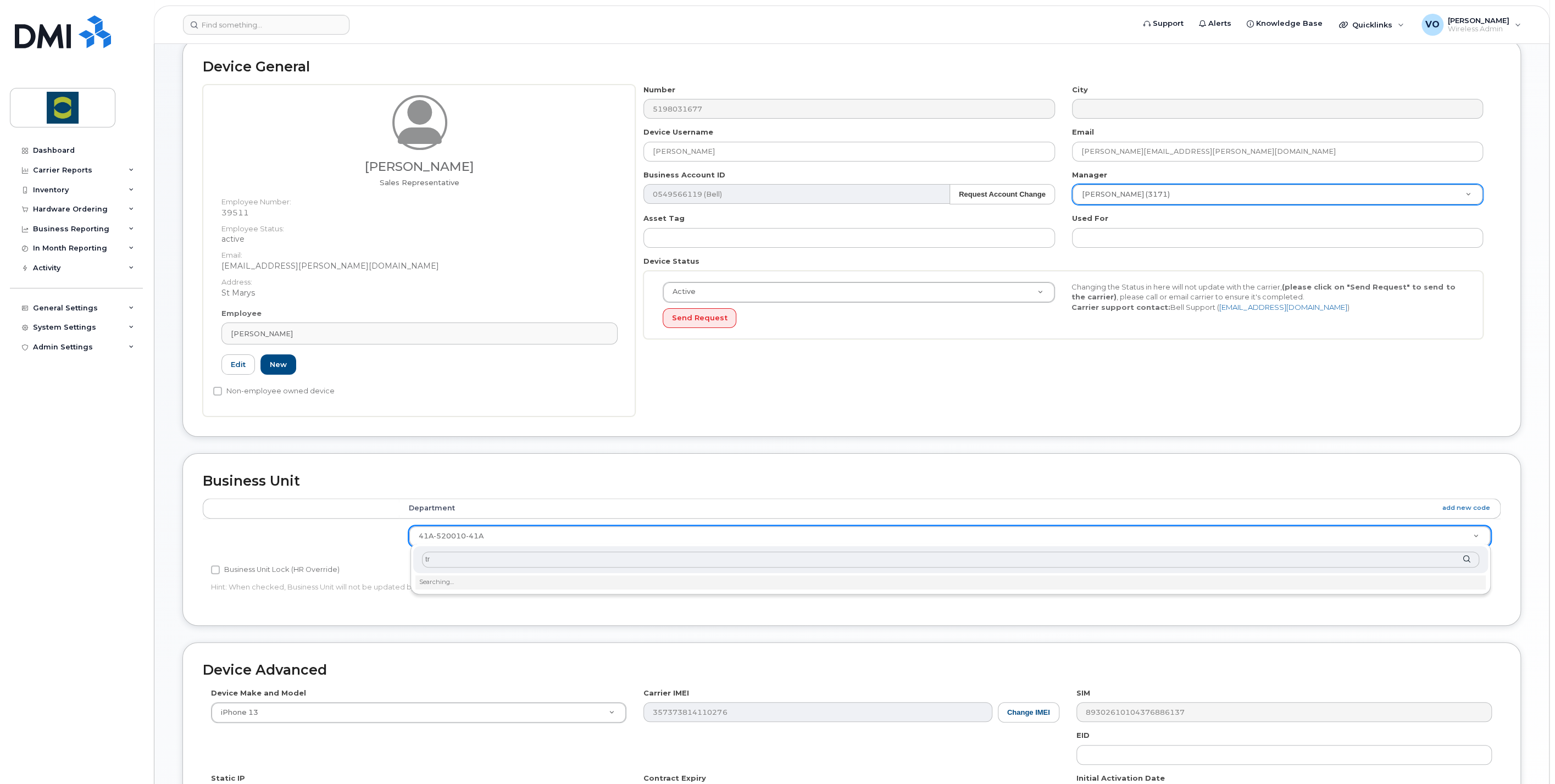
type input "t"
type input "41"
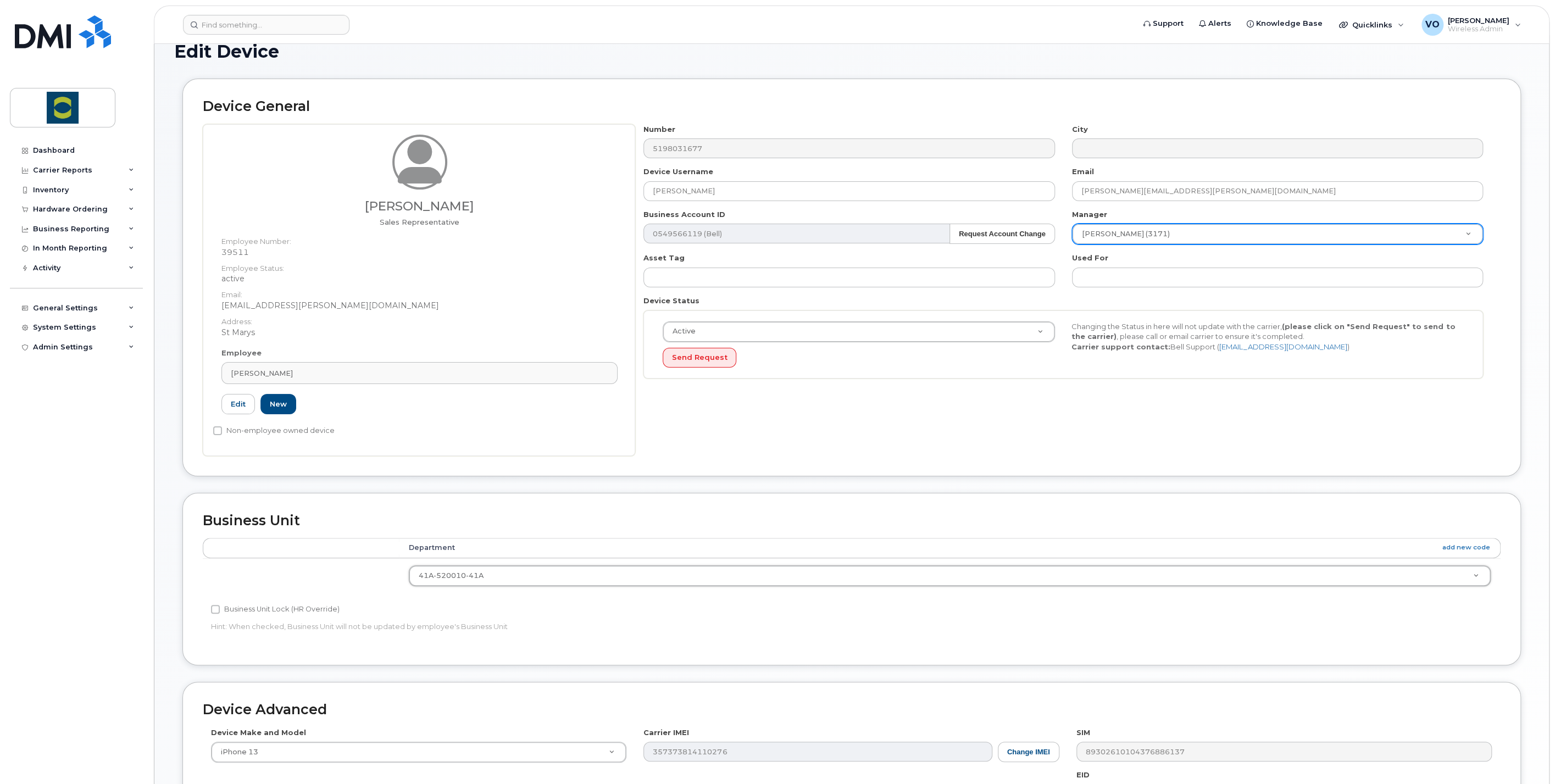
scroll to position [0, 0]
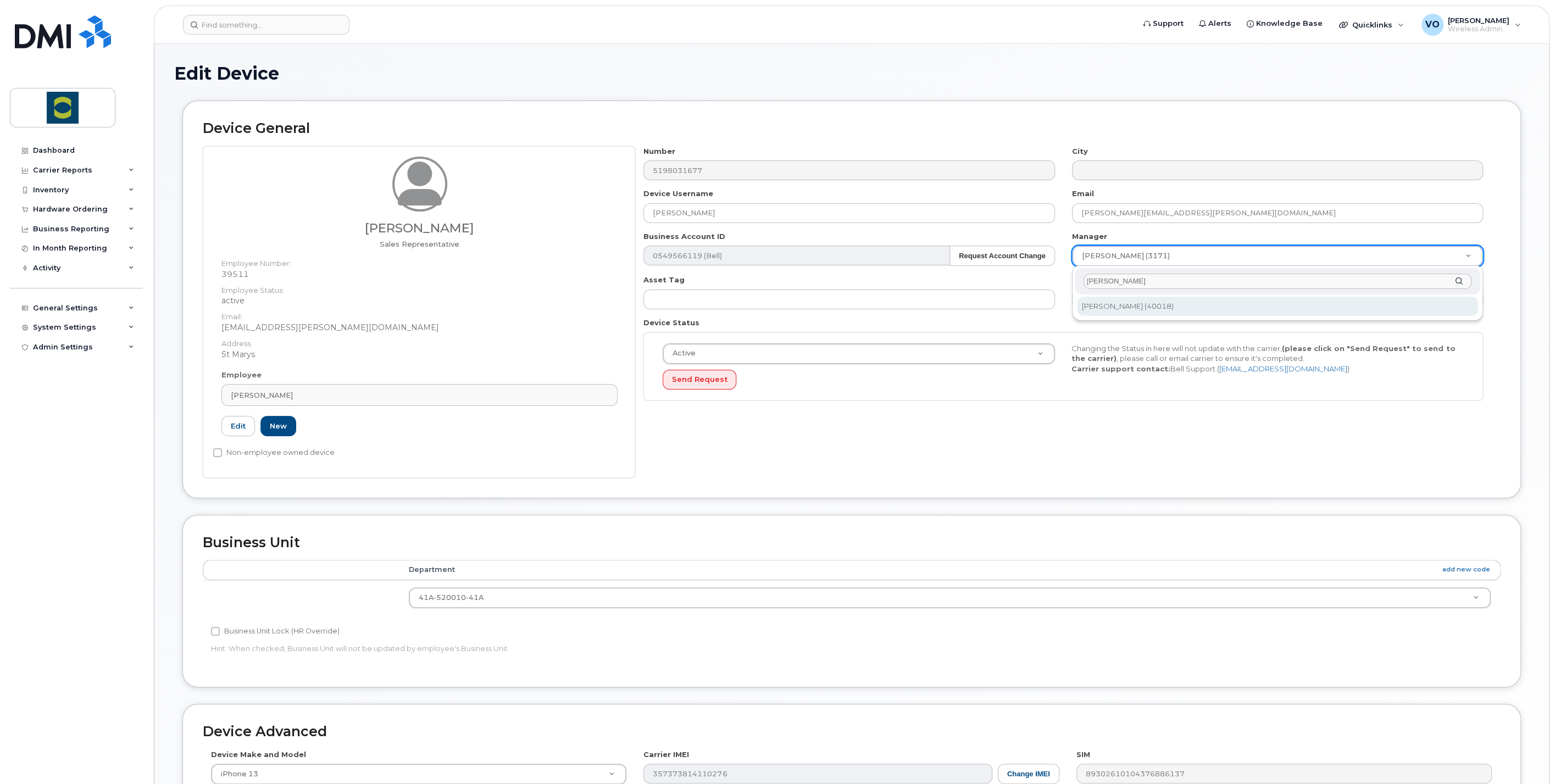
type input "Richard Kilback"
type input "2094634"
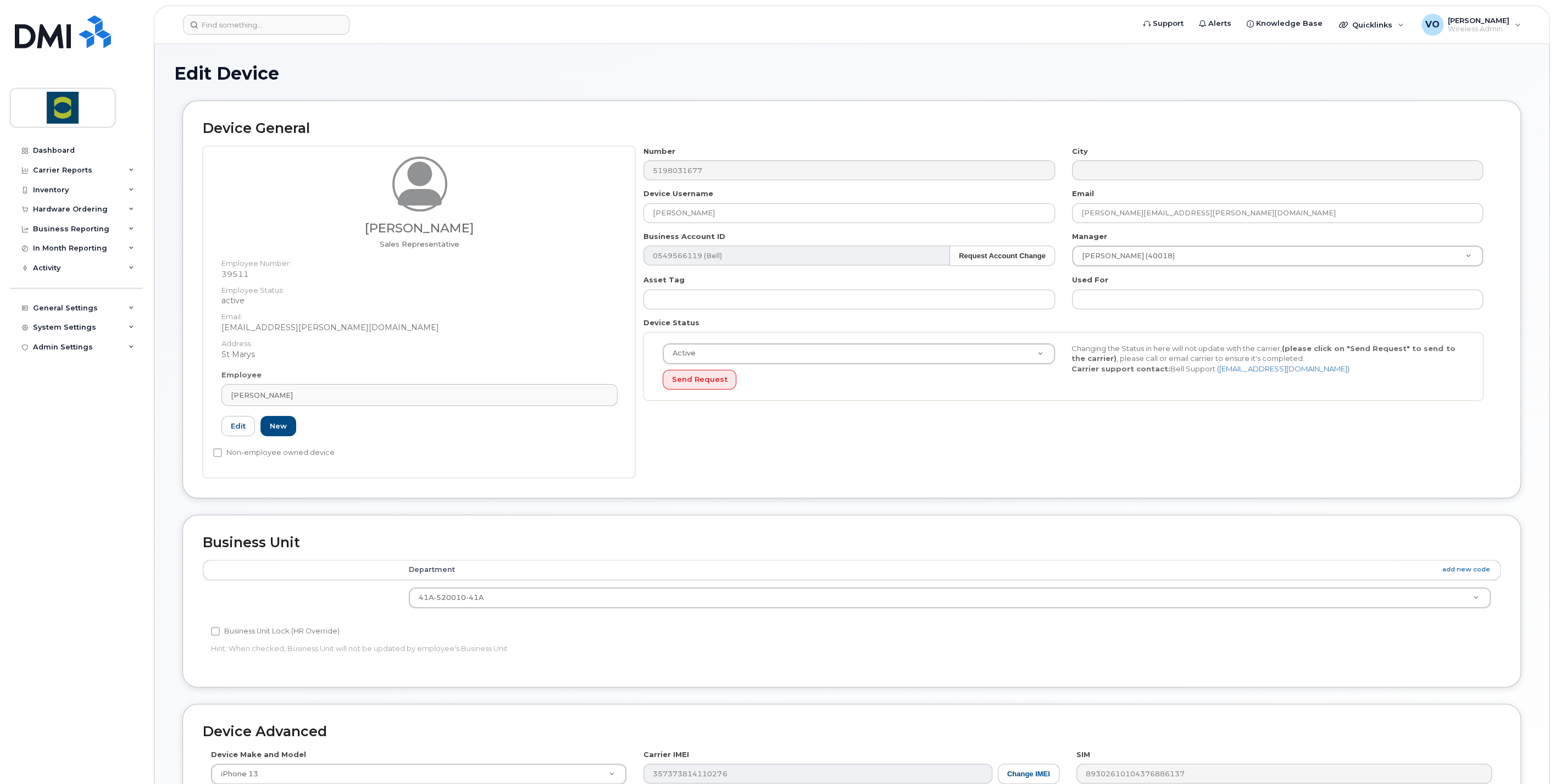
click at [928, 420] on div "Number 5198031677 City Device Username David Richardson Email david.richardson@…" at bounding box center [1068, 312] width 866 height 332
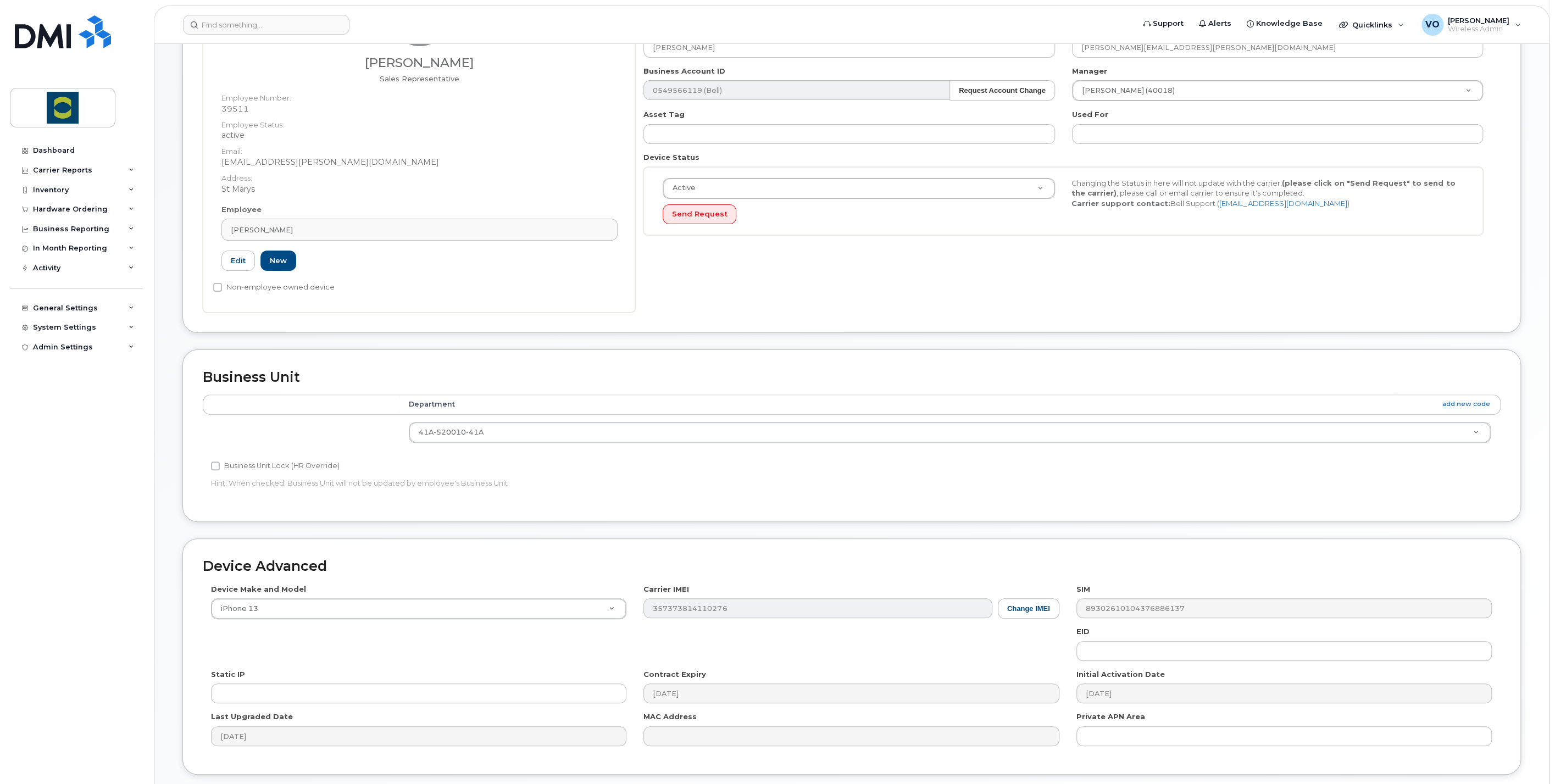
scroll to position [183, 0]
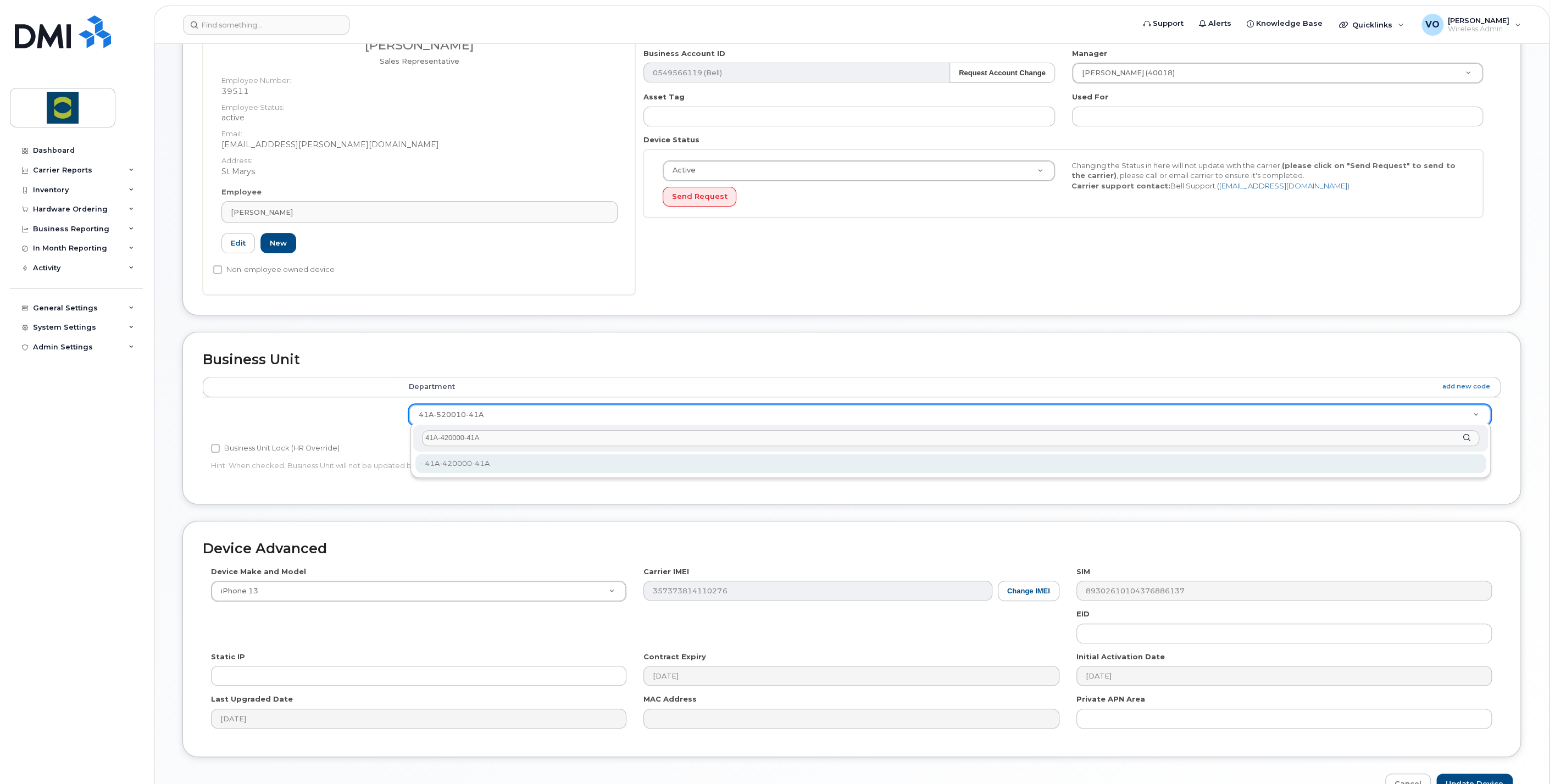
type input "41A-420000-41A"
type input "24380171"
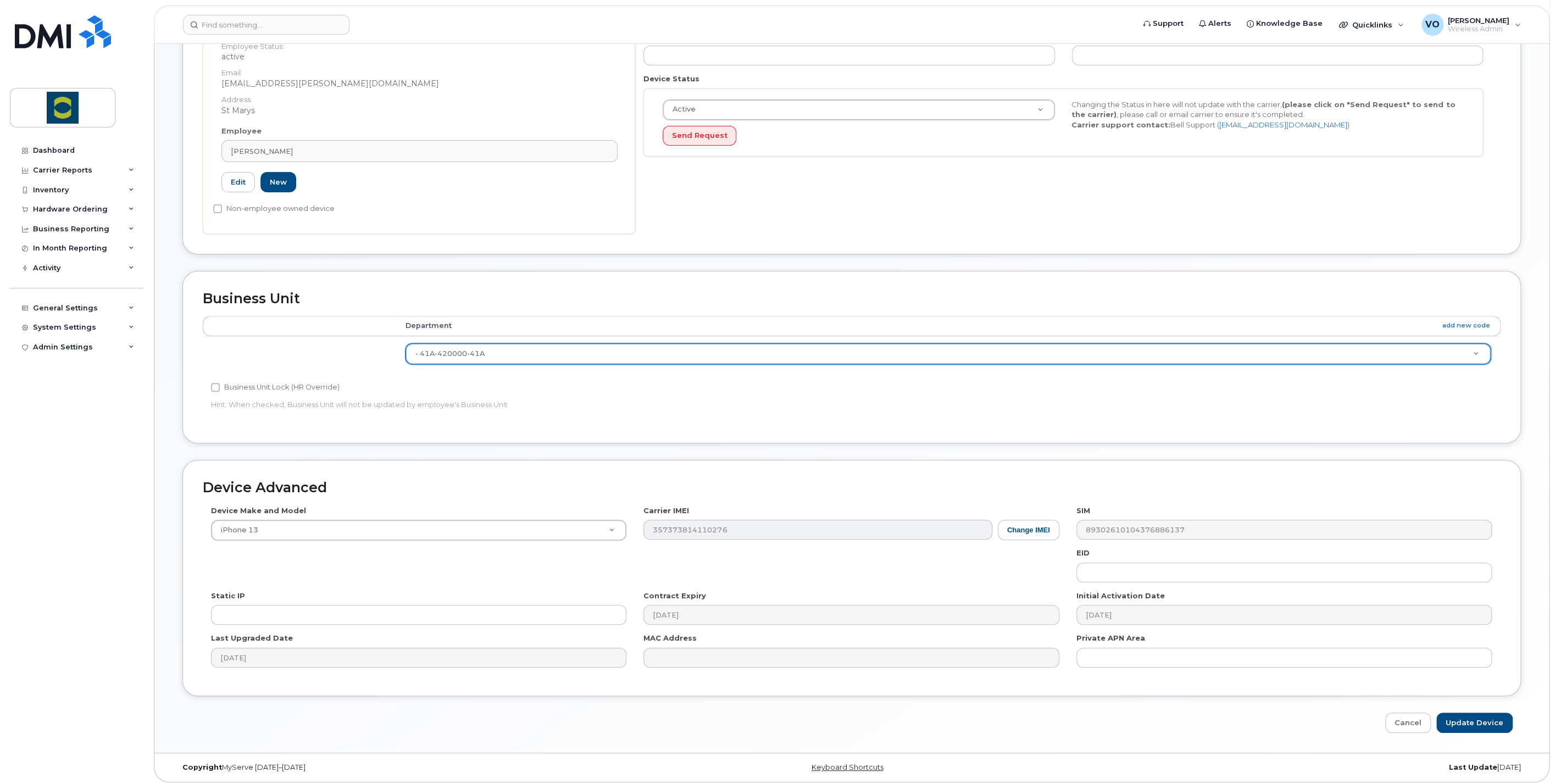
scroll to position [244, 0]
click at [1474, 723] on input "Update Device" at bounding box center [1475, 722] width 76 height 21
type input "Saving..."
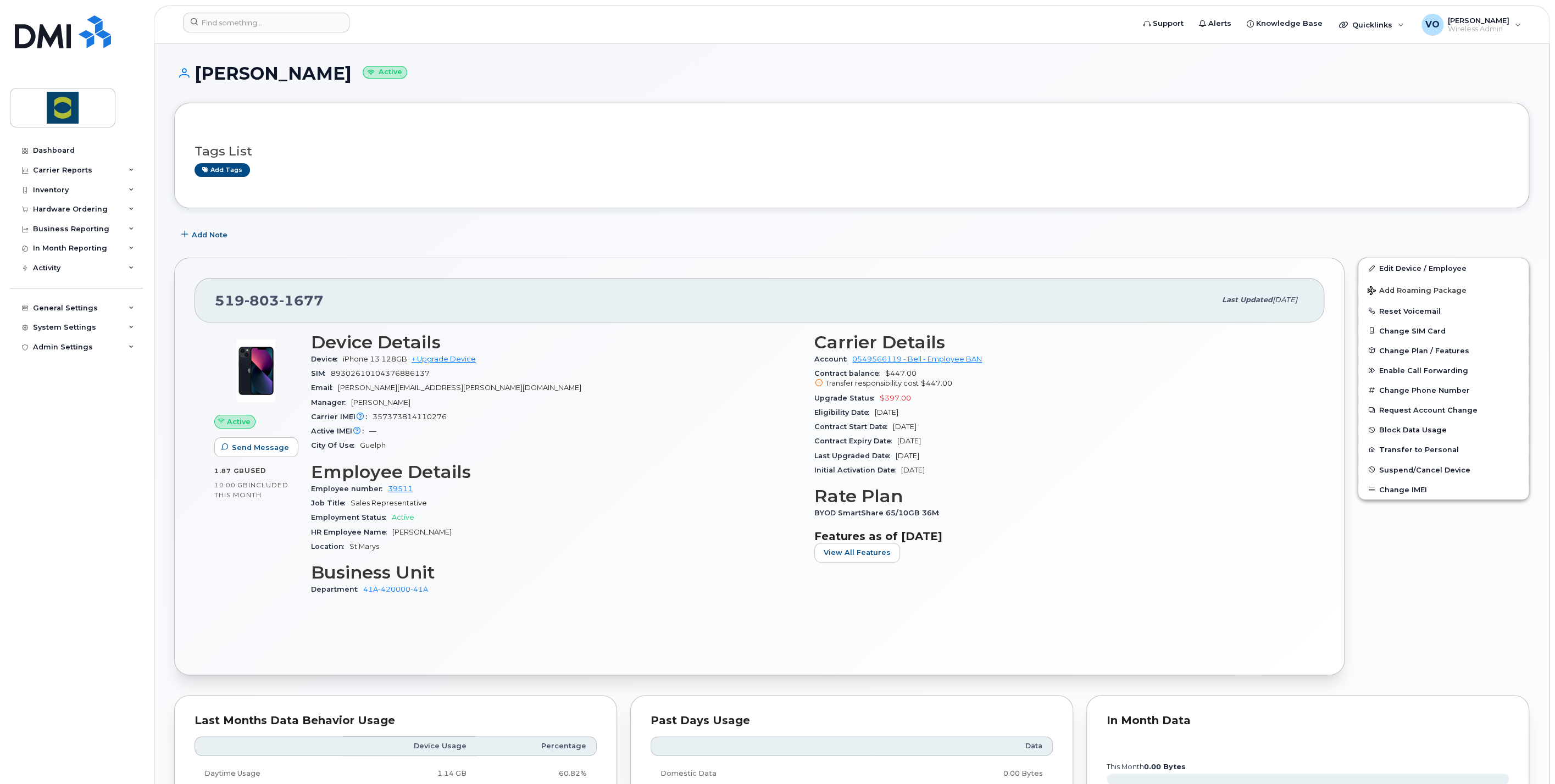
drag, startPoint x: 1425, startPoint y: 266, endPoint x: 1300, endPoint y: 424, distance: 201.5
click at [1425, 267] on link "Edit Device / Employee" at bounding box center [1444, 268] width 171 height 20
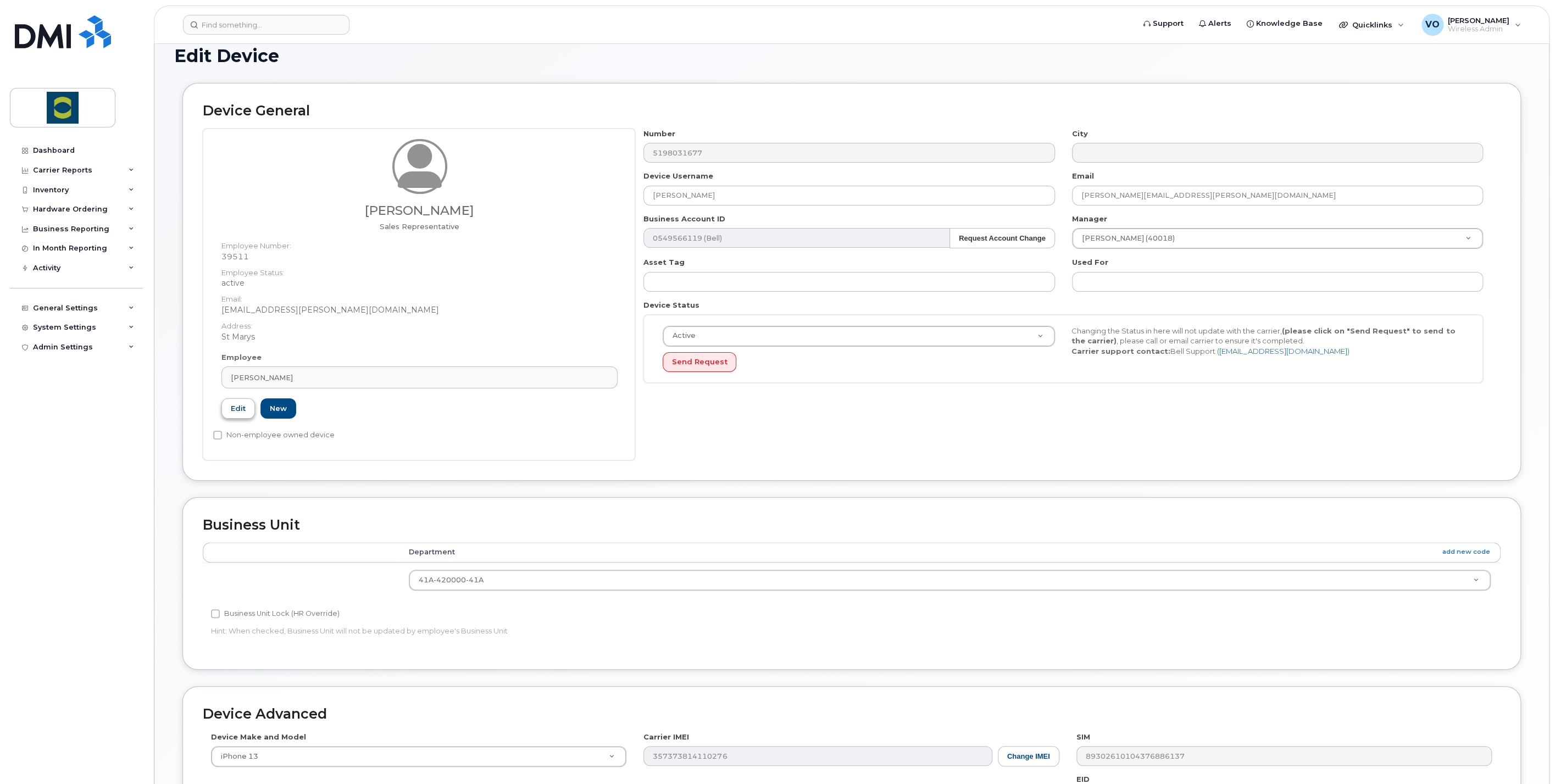
scroll to position [1, 0]
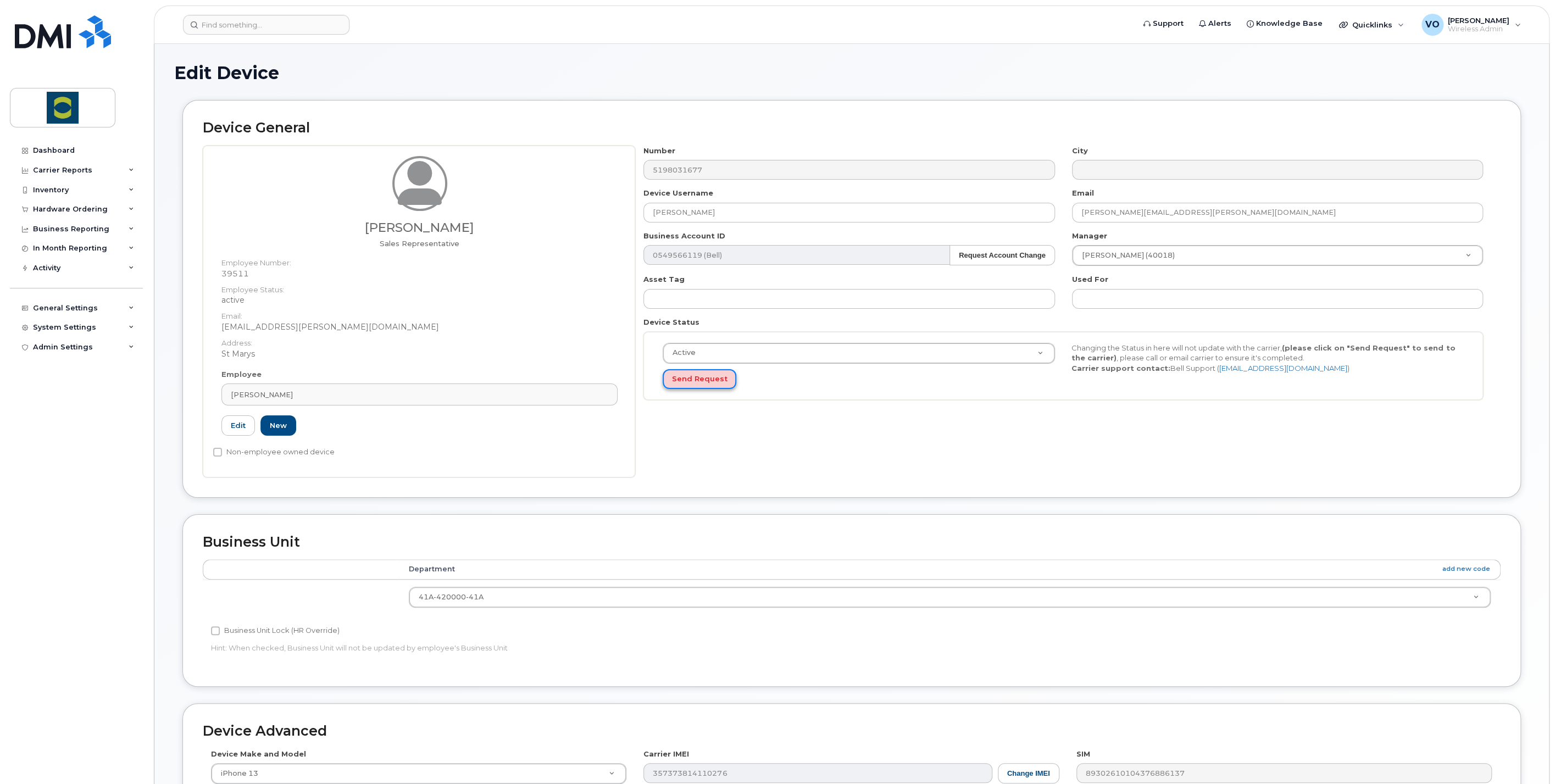
click at [699, 372] on button "Send Request" at bounding box center [700, 380] width 74 height 21
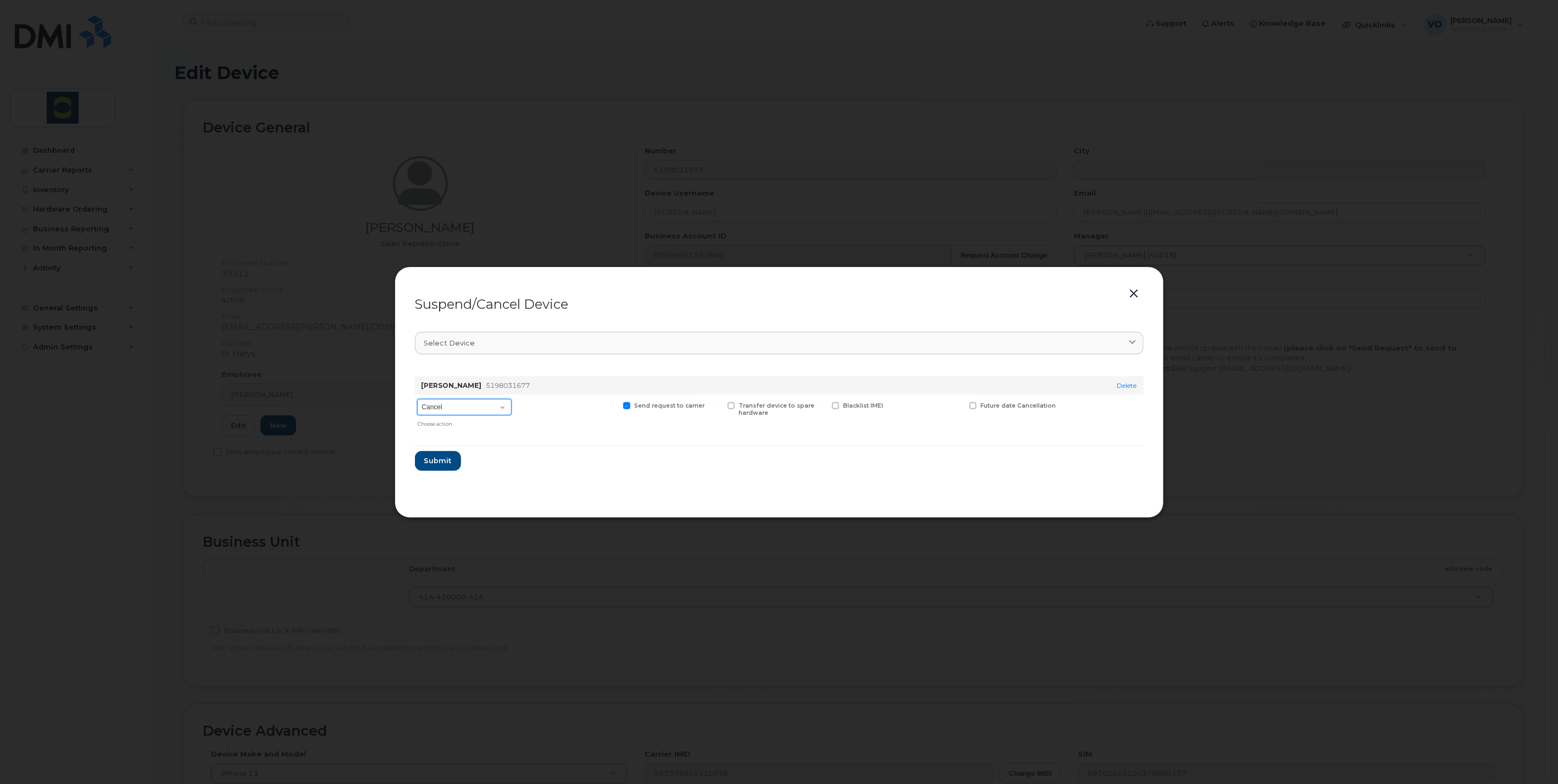
click at [500, 406] on select "Cancel Suspend - Extend Suspension Suspend - Reduced Rate Suspend - Full Rate S…" at bounding box center [464, 407] width 94 height 16
click at [566, 444] on form "[PERSON_NAME] 5198031677 Delete Cancel Suspend - Extend Suspension Suspend - Re…" at bounding box center [779, 419] width 729 height 103
click at [506, 409] on select "Cancel Suspend - Extend Suspension Suspend - Reduced Rate Suspend - Full Rate S…" at bounding box center [464, 407] width 94 height 16
select select "[object Object]"
click at [417, 399] on select "Cancel Suspend - Extend Suspension Suspend - Reduced Rate Suspend - Full Rate S…" at bounding box center [464, 407] width 94 height 16
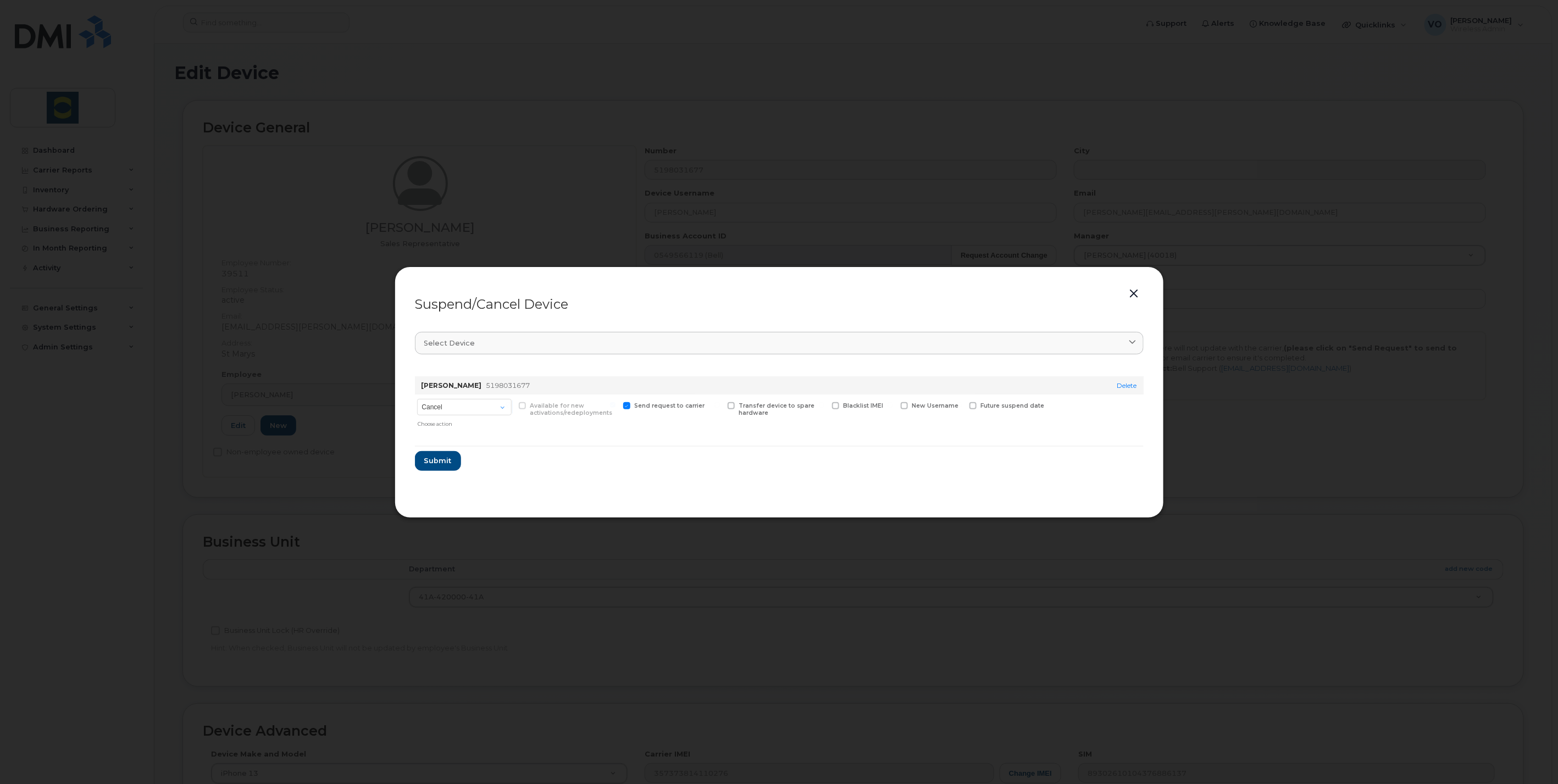
click at [566, 471] on section "Select device Type first three symbols or more [PERSON_NAME] 5198031677 Delete …" at bounding box center [779, 409] width 729 height 176
click at [930, 402] on span "New Username" at bounding box center [935, 406] width 47 height 7
click at [893, 402] on input "New Username" at bounding box center [890, 404] width 5 height 5
checkbox input "true"
click at [818, 460] on form "[PERSON_NAME] 5198031677 Delete Cancel Suspend - Extend Suspension Suspend - Re…" at bounding box center [779, 421] width 729 height 108
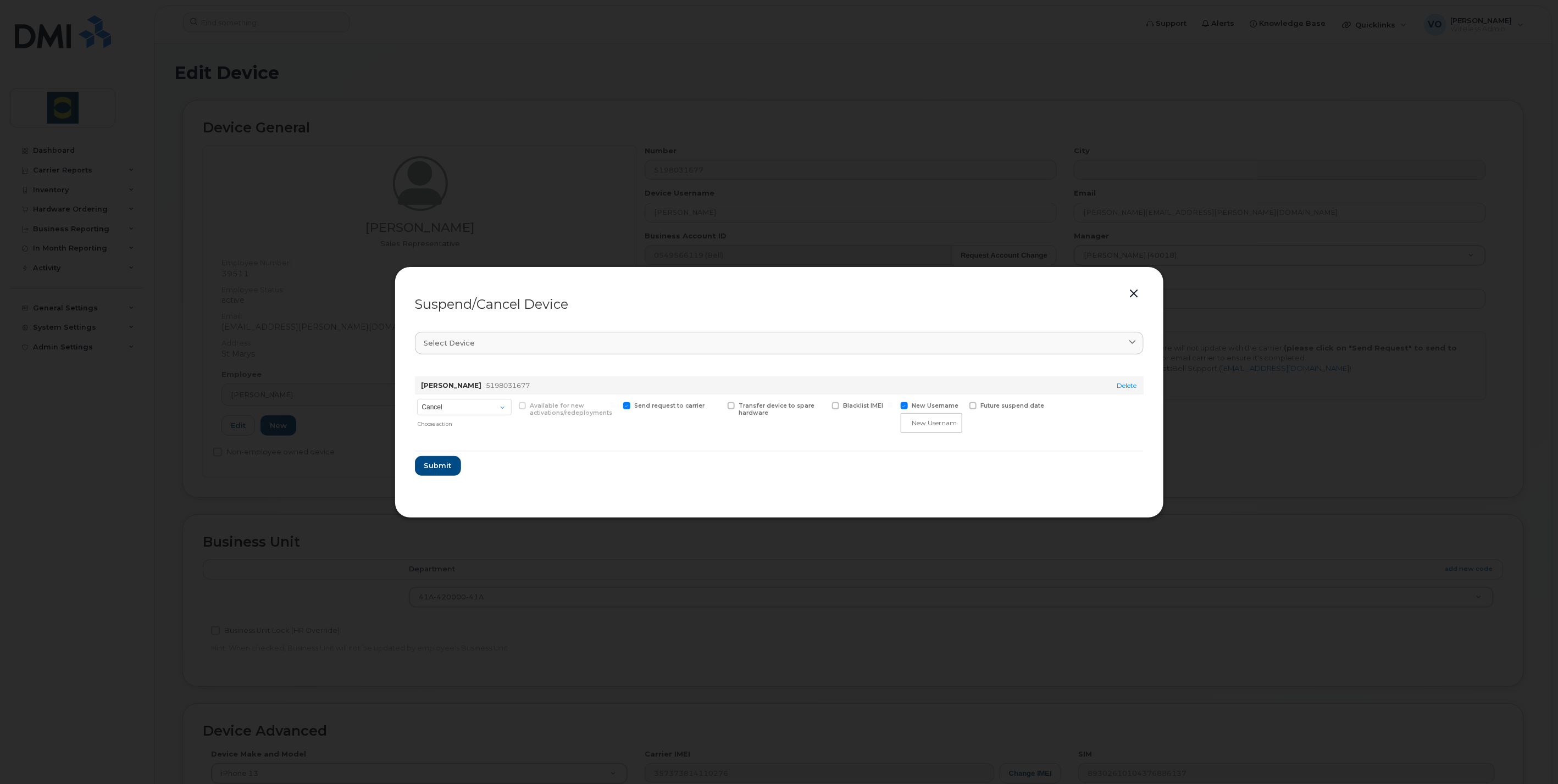
click at [1129, 291] on button "button" at bounding box center [1134, 293] width 16 height 15
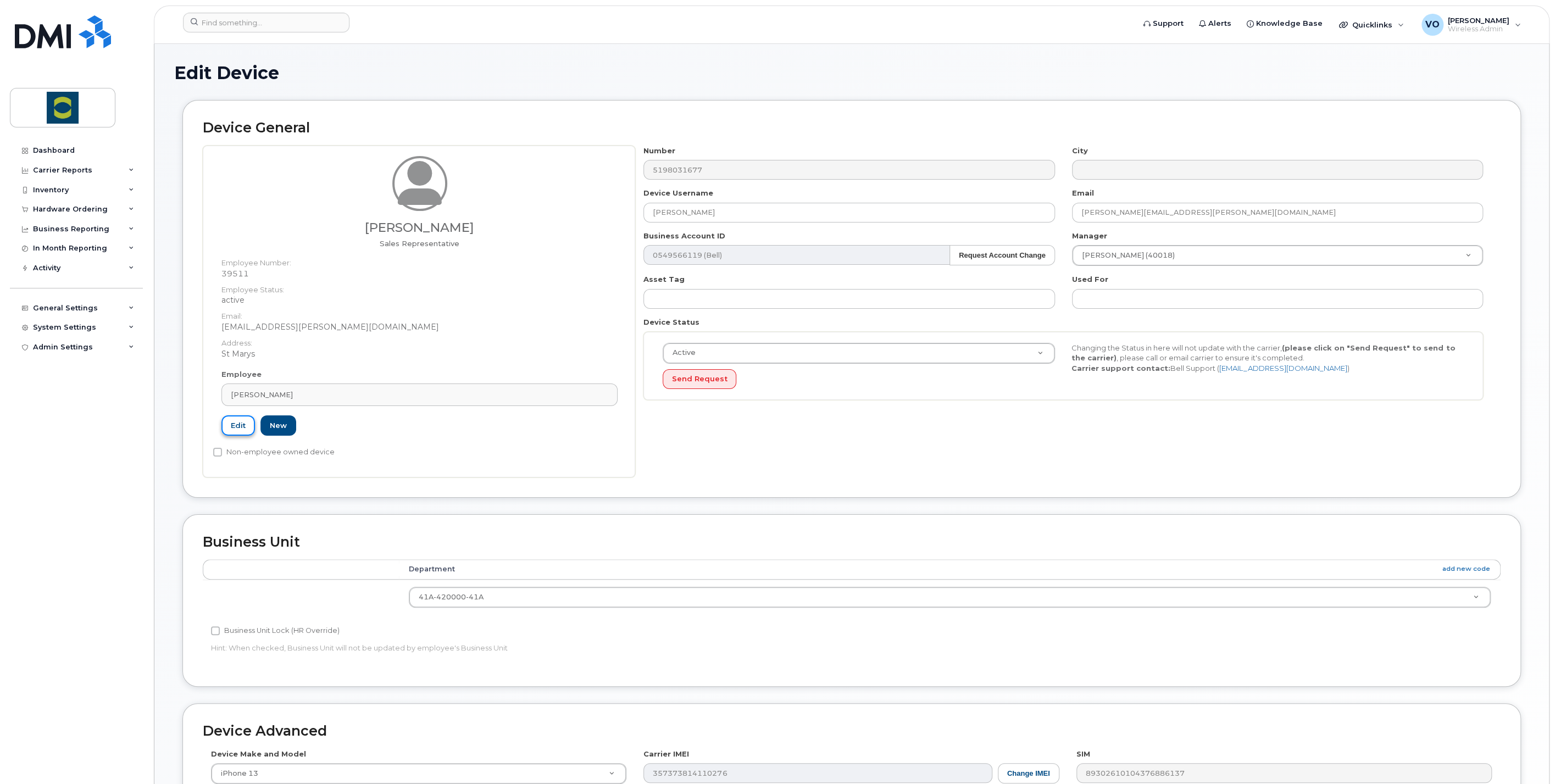
click at [241, 426] on link "Edit" at bounding box center [238, 426] width 33 height 21
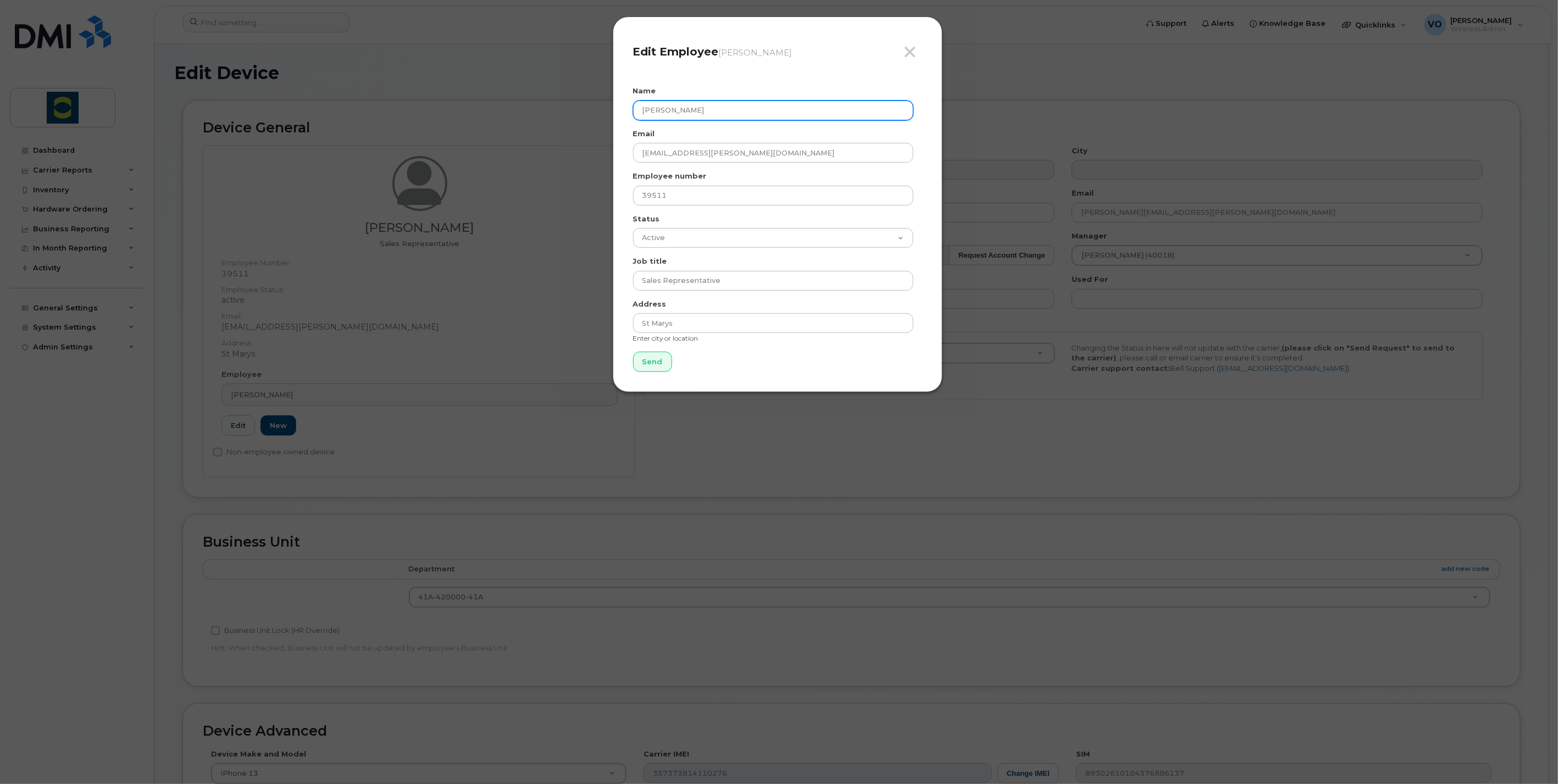
drag, startPoint x: 633, startPoint y: 100, endPoint x: 616, endPoint y: 101, distance: 17.0
click at [616, 101] on div "Close Edit Employee [PERSON_NAME] Name [PERSON_NAME] Email [EMAIL_ADDRESS][PERS…" at bounding box center [777, 204] width 330 height 376
type input "[PERSON_NAME]"
drag, startPoint x: 694, startPoint y: 195, endPoint x: 613, endPoint y: 196, distance: 81.0
click at [613, 196] on div "Close Edit Employee [PERSON_NAME] Name [PERSON_NAME] Email [EMAIL_ADDRESS][PERS…" at bounding box center [777, 204] width 330 height 376
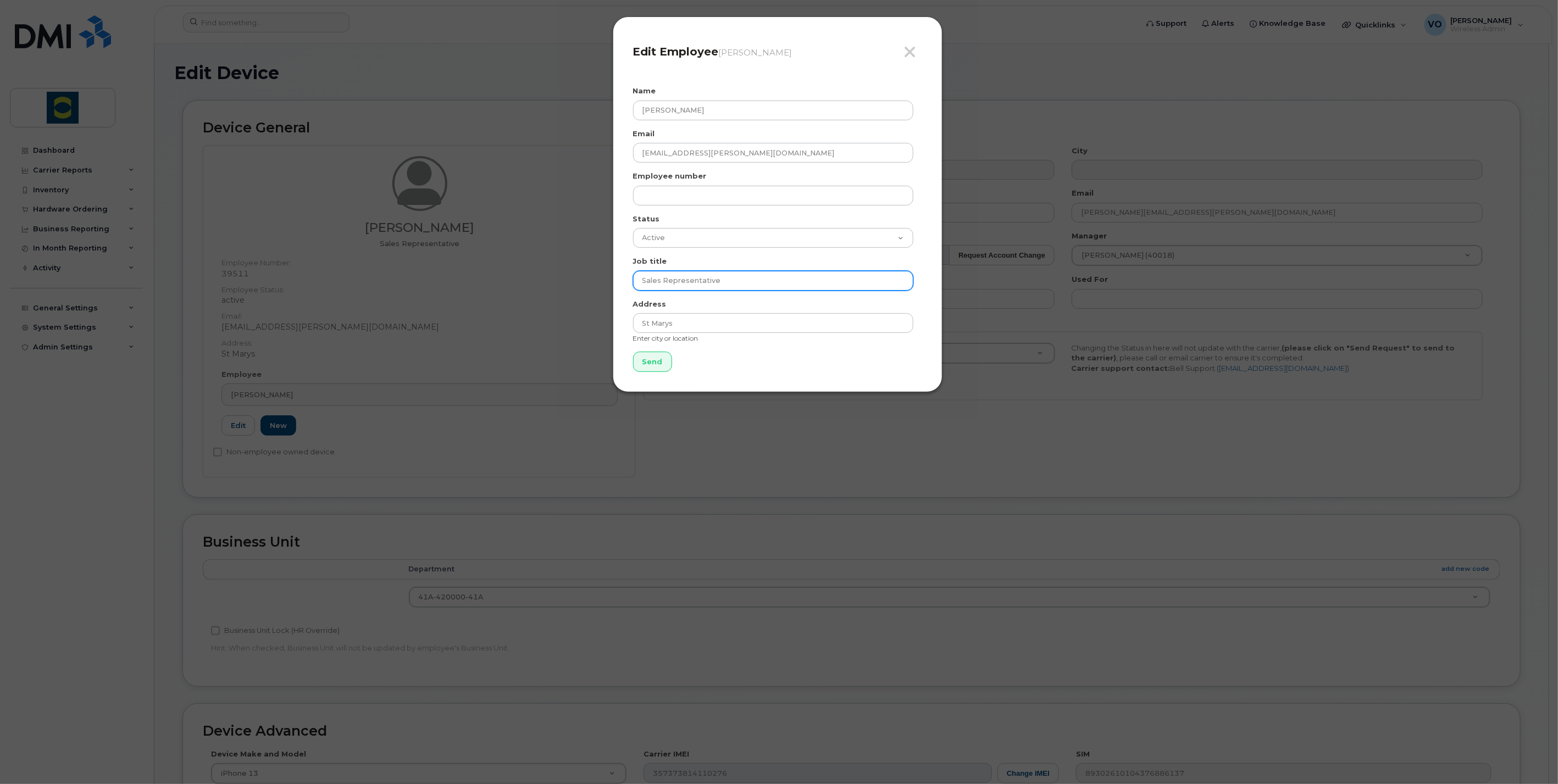
drag, startPoint x: 735, startPoint y: 278, endPoint x: 549, endPoint y: 269, distance: 186.2
click at [549, 269] on div "Close Edit Employee [PERSON_NAME] Name [PERSON_NAME] Email [EMAIL_ADDRESS][PERS…" at bounding box center [779, 392] width 1558 height 784
type input "Truck Driver"
click at [656, 364] on input "Send" at bounding box center [653, 362] width 39 height 21
type input "Send"
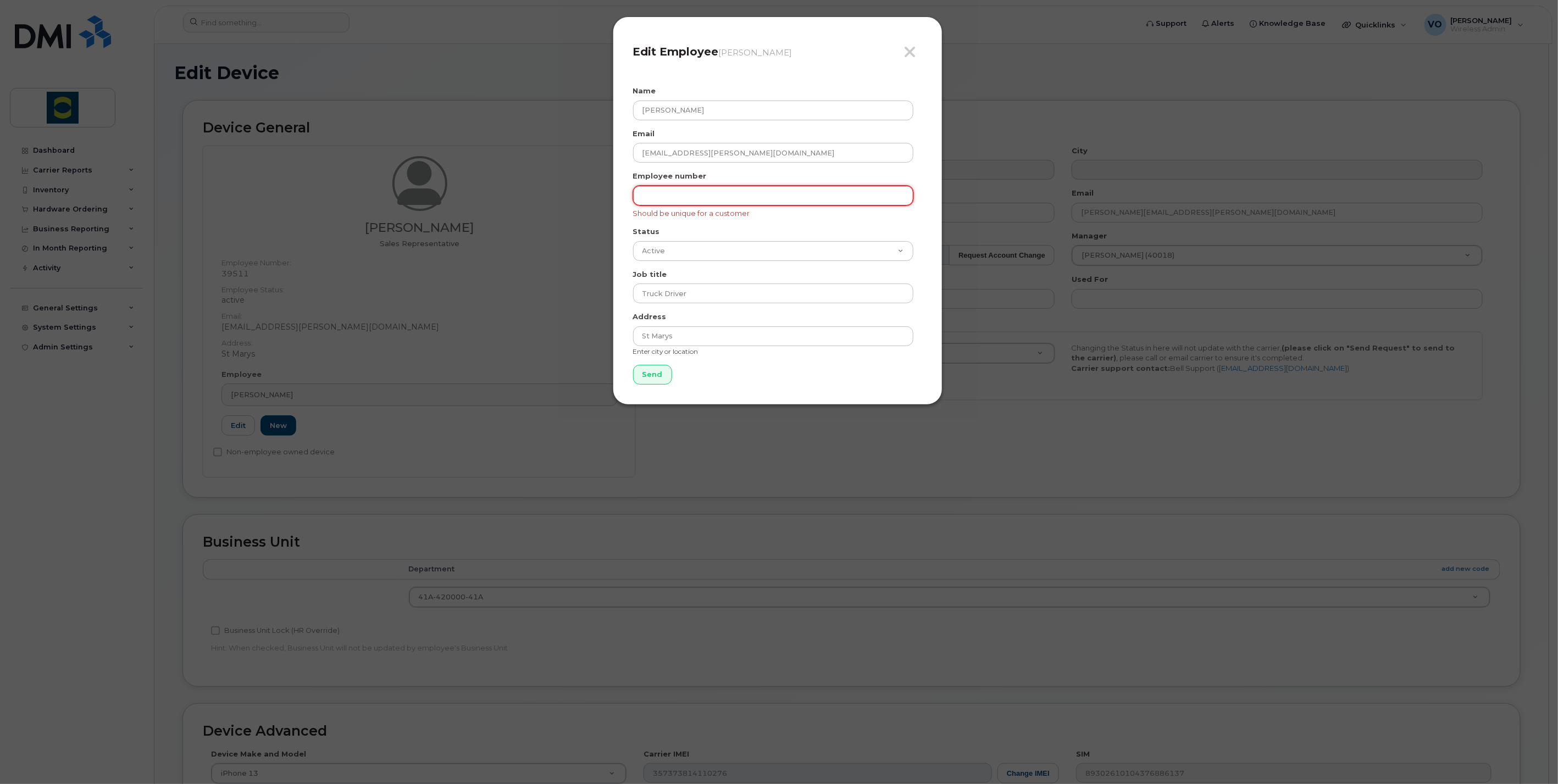
click at [696, 193] on input "text" at bounding box center [773, 195] width 280 height 20
type input "5816"
click at [651, 370] on input "Send" at bounding box center [653, 375] width 39 height 21
type input "Send"
click at [911, 51] on icon "button" at bounding box center [910, 52] width 13 height 16
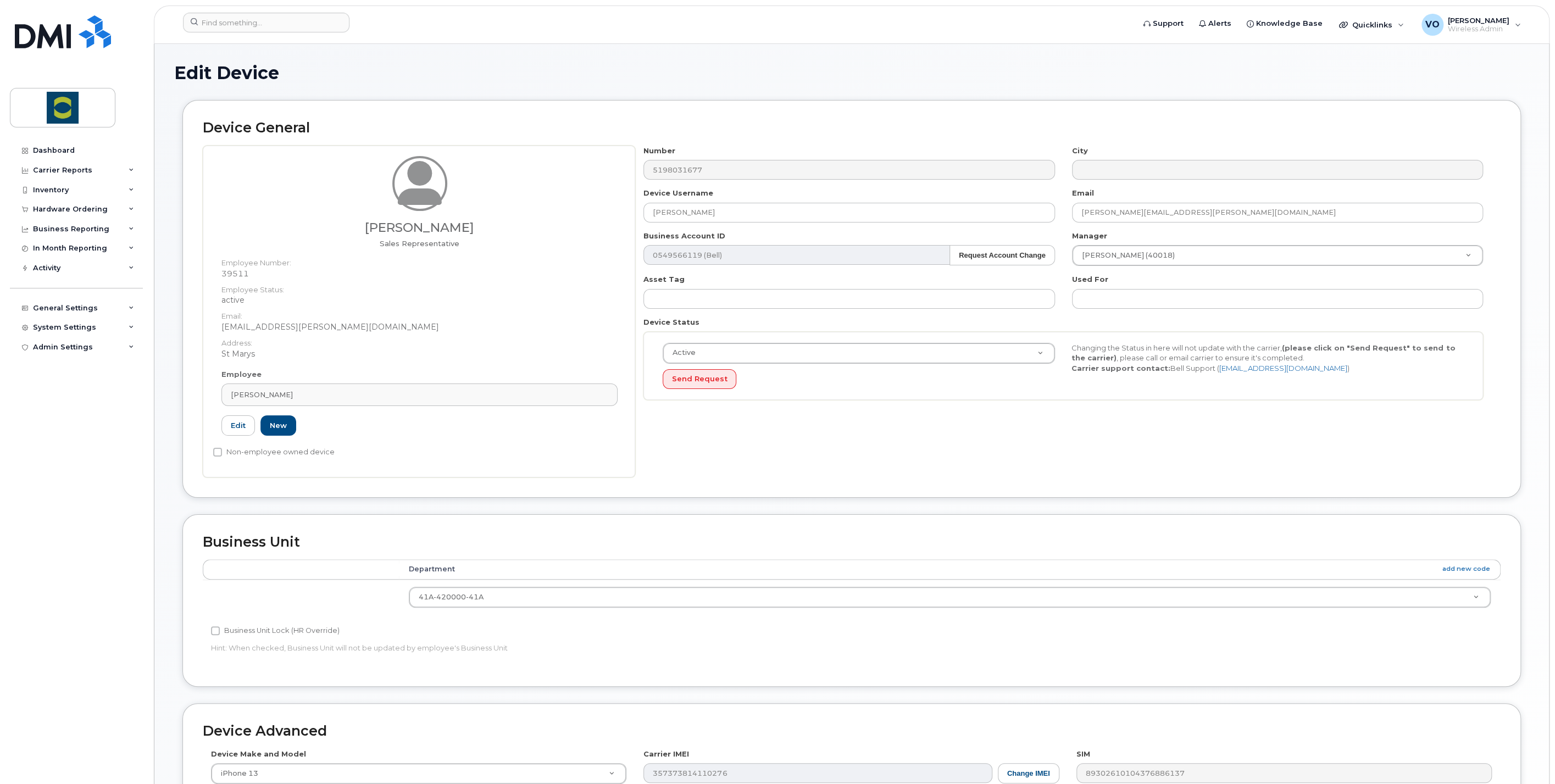
click at [724, 412] on div "Number 5198031677 City Device Username [PERSON_NAME] Email [PERSON_NAME][EMAIL_…" at bounding box center [1068, 311] width 866 height 332
click at [1031, 258] on strong "Request Account Change" at bounding box center [1003, 255] width 87 height 8
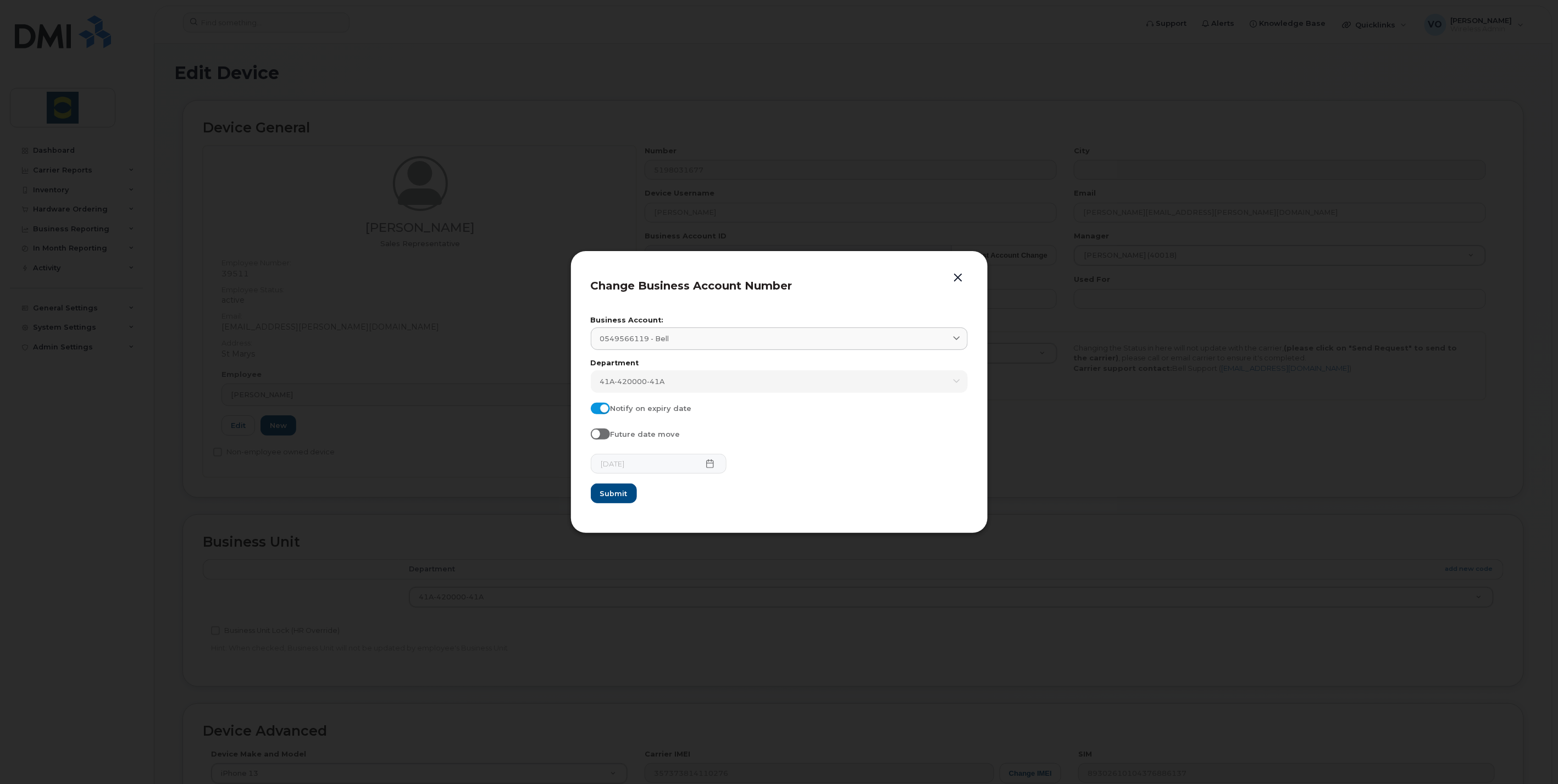
click at [598, 405] on input "Notify on expiry date" at bounding box center [595, 407] width 9 height 9
checkbox input "false"
click at [598, 427] on form "Business Account: 0549566119 - Bell 0549566119 - Bell Employee BAN 0549571495 -…" at bounding box center [779, 410] width 377 height 187
click at [598, 431] on input "Future date move" at bounding box center [595, 433] width 9 height 9
checkbox input "true"
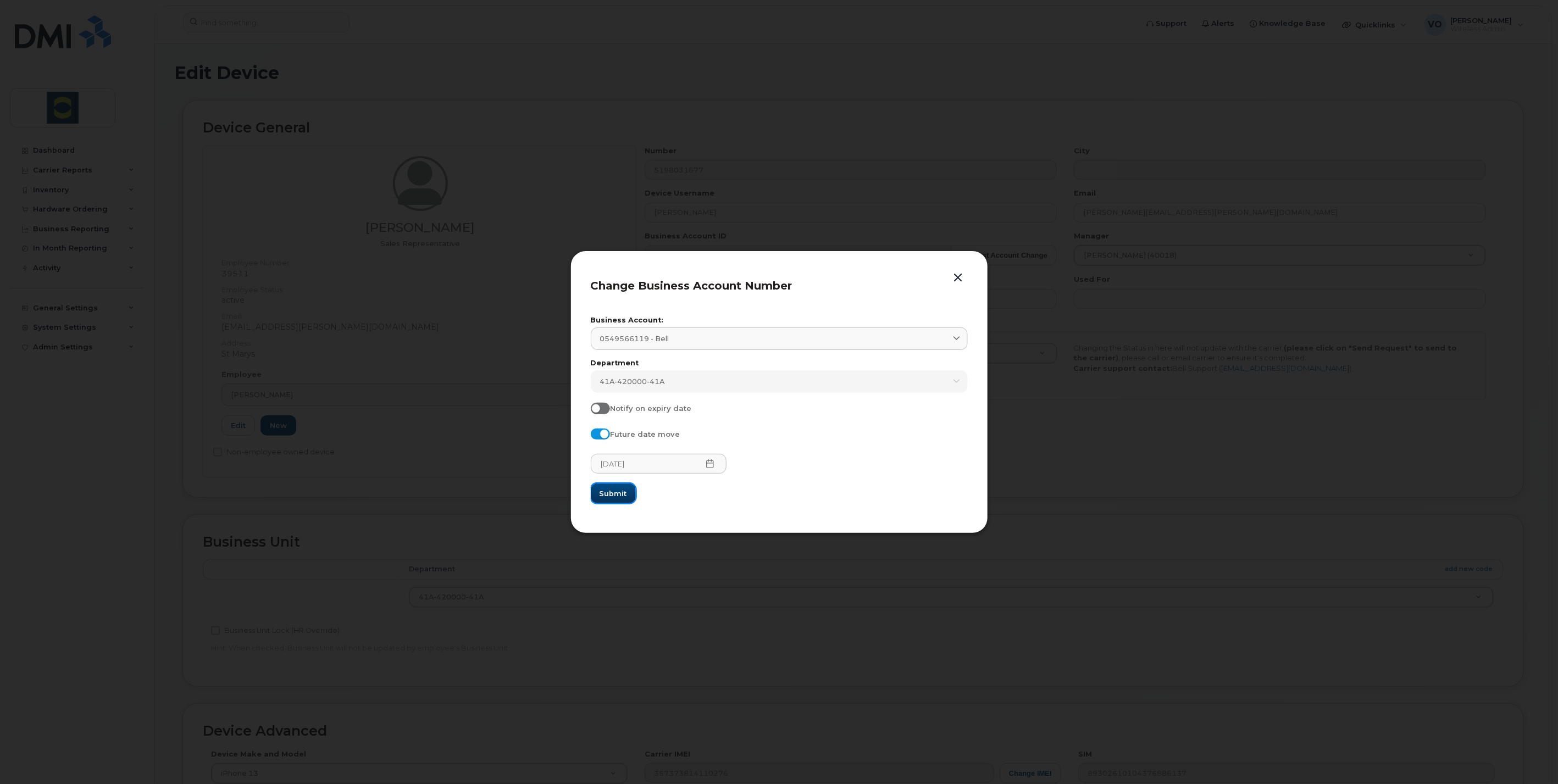
click at [611, 494] on span "Submit" at bounding box center [613, 493] width 27 height 10
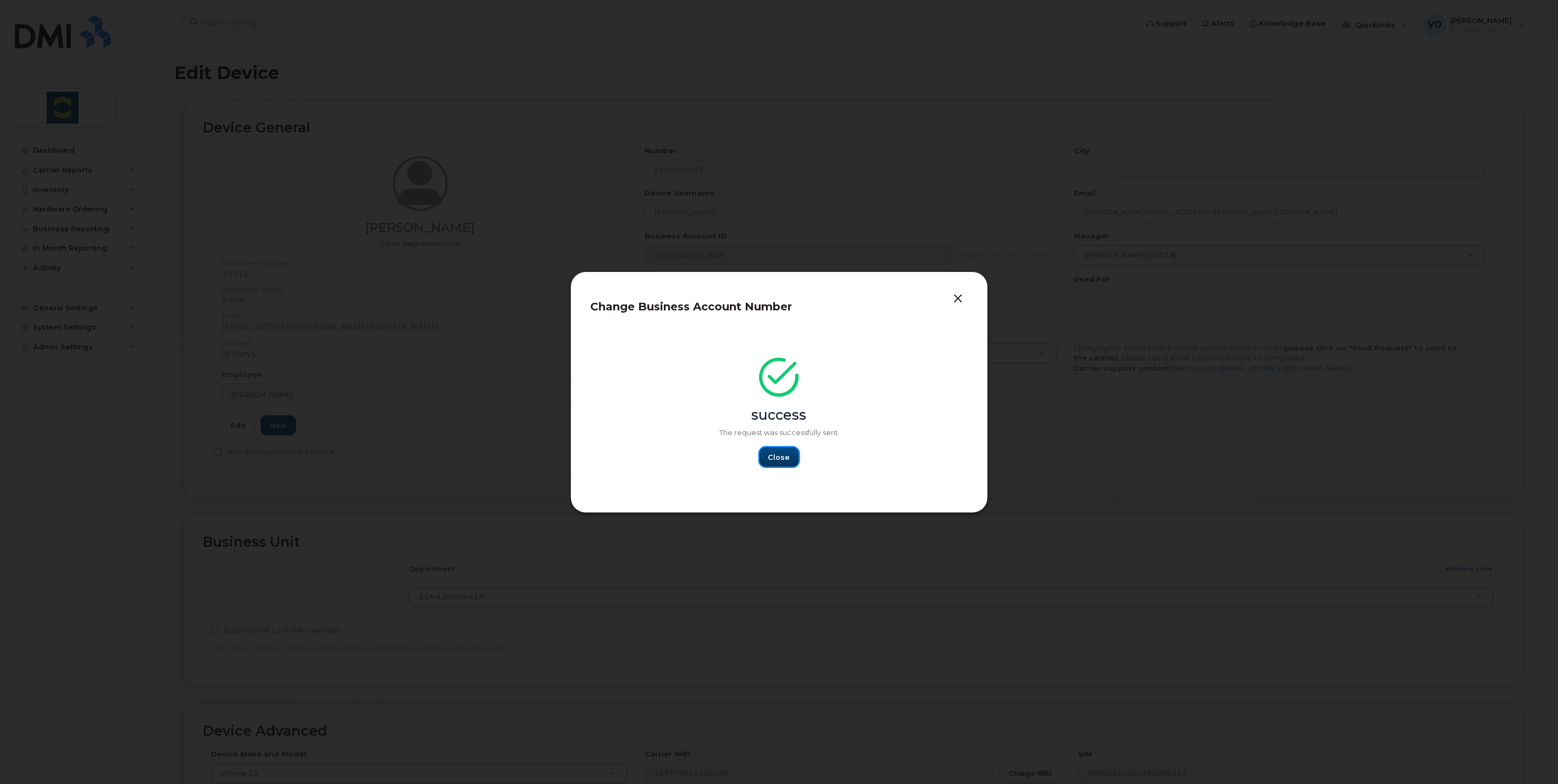
click at [782, 462] on span "Close" at bounding box center [779, 457] width 22 height 10
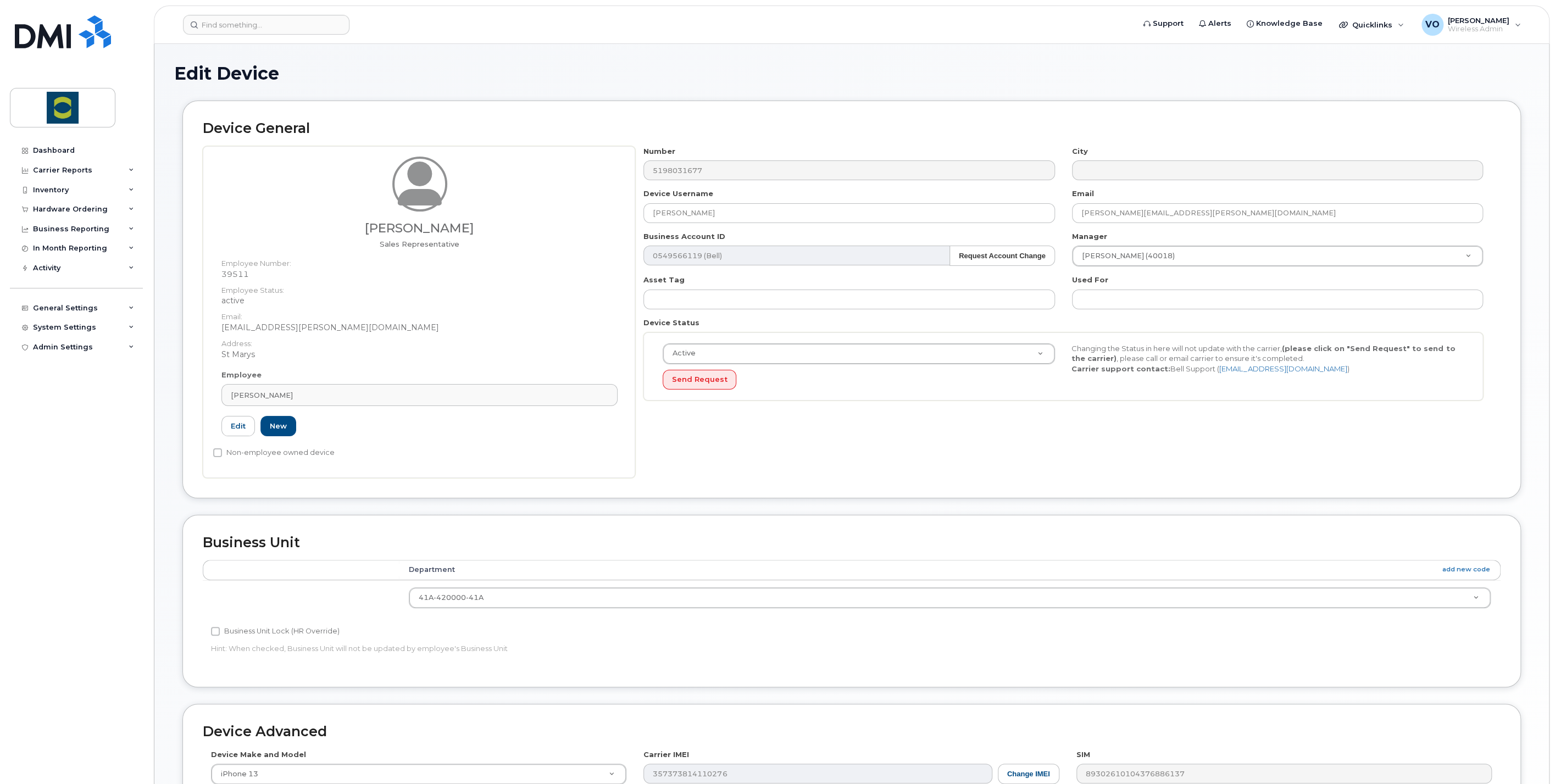
click at [429, 196] on icon at bounding box center [420, 182] width 44 height 47
click at [414, 242] on span "Sales Representative" at bounding box center [420, 244] width 80 height 9
click at [277, 135] on h2 "Device General" at bounding box center [852, 128] width 1298 height 15
click at [785, 456] on div "Number 5198031677 City Device Username [PERSON_NAME] Email [PERSON_NAME][EMAIL_…" at bounding box center [1068, 312] width 866 height 332
click at [691, 376] on button "Send Request" at bounding box center [700, 380] width 74 height 21
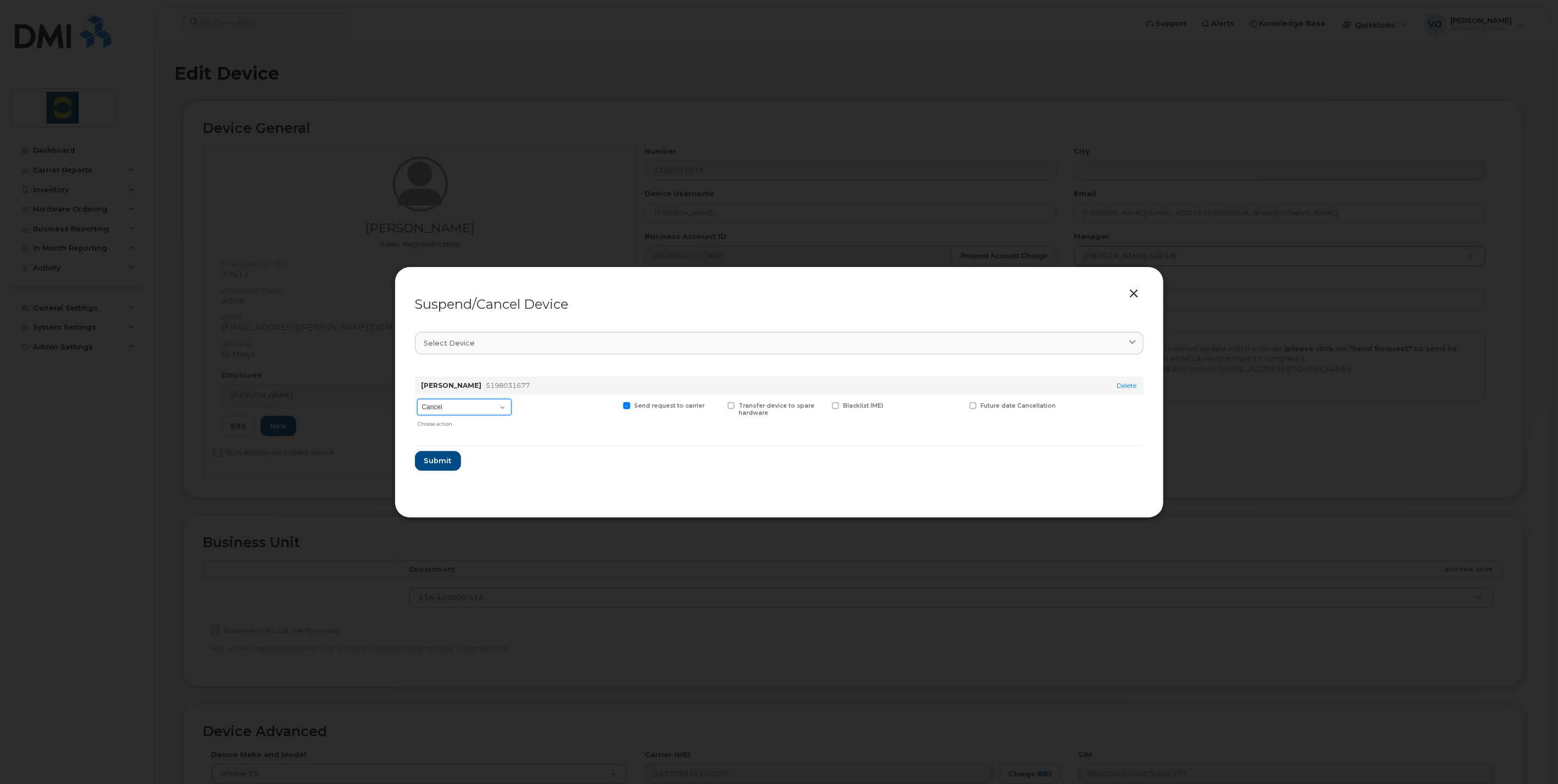
click at [506, 410] on select "Cancel Suspend - Extend Suspension Suspend - Reduced Rate Suspend - Full Rate S…" at bounding box center [464, 407] width 94 height 16
select select "[object Object]"
click at [417, 399] on select "Cancel Suspend - Extend Suspension Suspend - Reduced Rate Suspend - Full Rate S…" at bounding box center [464, 407] width 94 height 16
click at [541, 467] on form "David Richardson 5198031677 Delete Cancel Suspend - Extend Suspension Suspend -…" at bounding box center [779, 419] width 729 height 103
click at [545, 415] on span "Available for new activations/redeployments" at bounding box center [572, 409] width 82 height 15
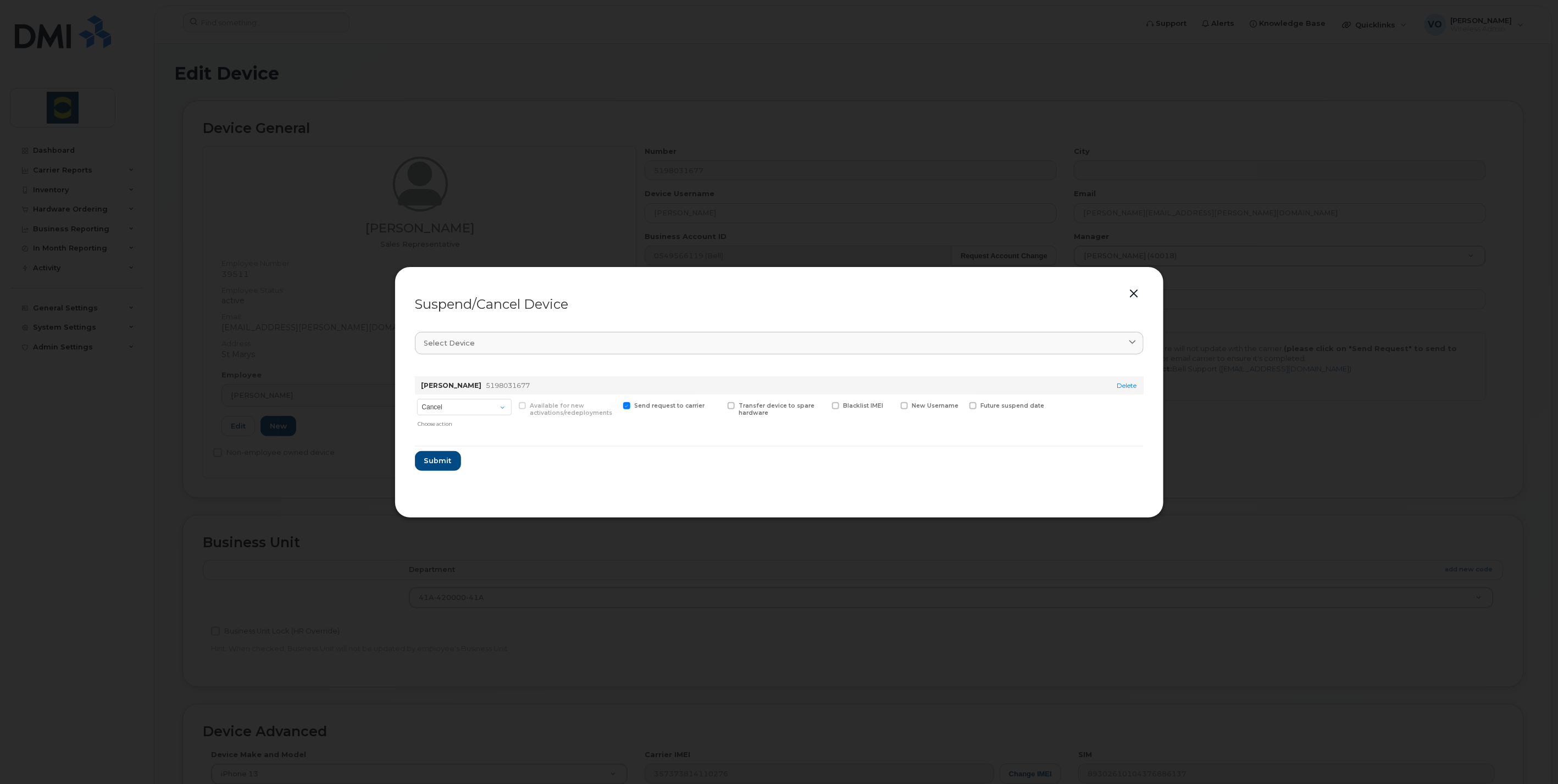
click at [915, 404] on span "New Username" at bounding box center [935, 406] width 47 height 7
click at [893, 404] on input "New Username" at bounding box center [890, 404] width 5 height 5
click at [926, 429] on input "text" at bounding box center [931, 423] width 62 height 20
click at [899, 466] on form "David Richardson 5198031677 Delete Cancel Suspend - Extend Suspension Suspend -…" at bounding box center [779, 421] width 729 height 108
click at [902, 406] on span at bounding box center [904, 406] width 7 height 7
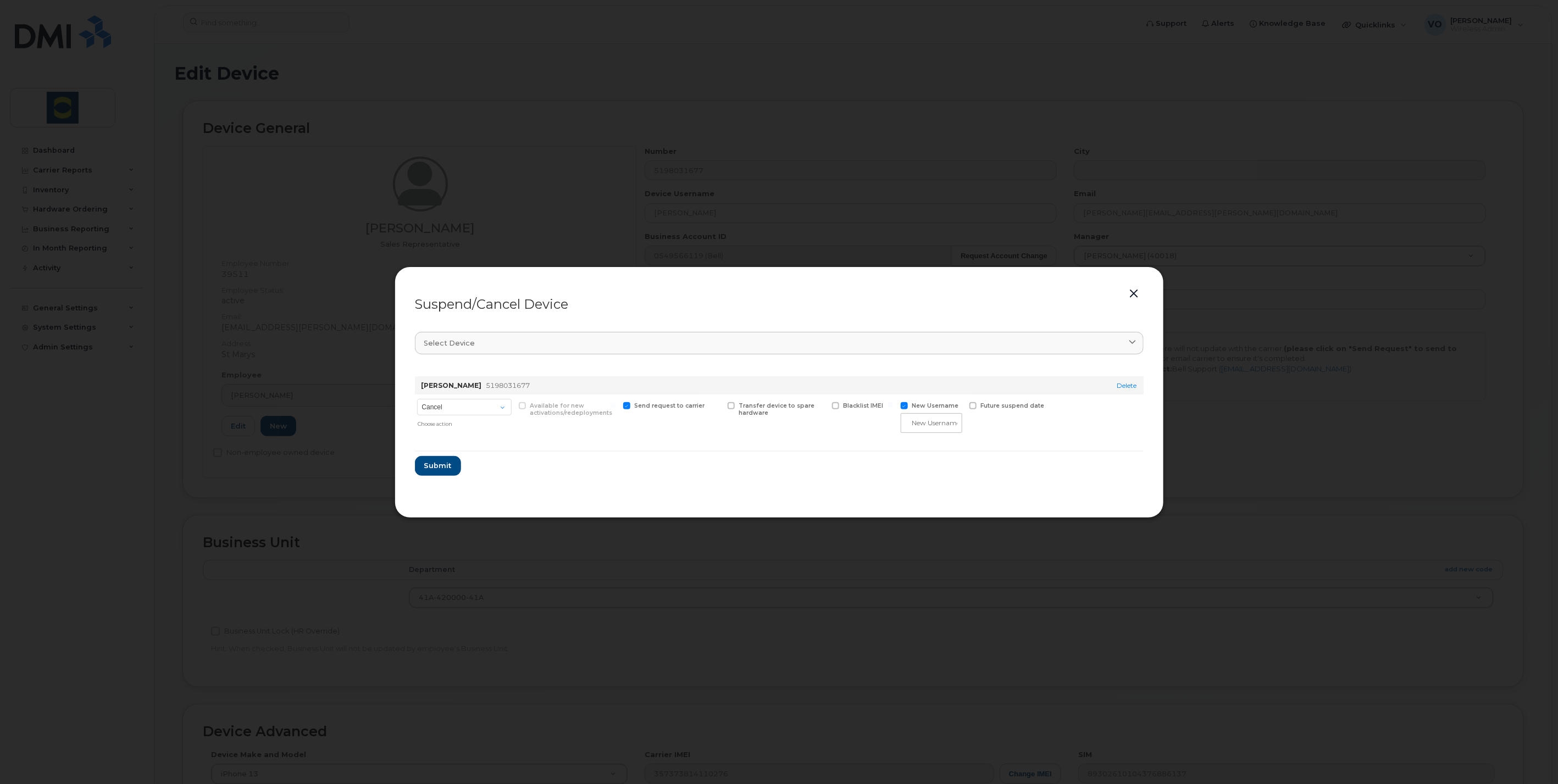
click at [893, 406] on input "New Username" at bounding box center [890, 404] width 5 height 5
checkbox input "false"
click at [435, 466] on button "Submit" at bounding box center [437, 461] width 45 height 20
click at [1137, 295] on button "button" at bounding box center [1134, 293] width 16 height 15
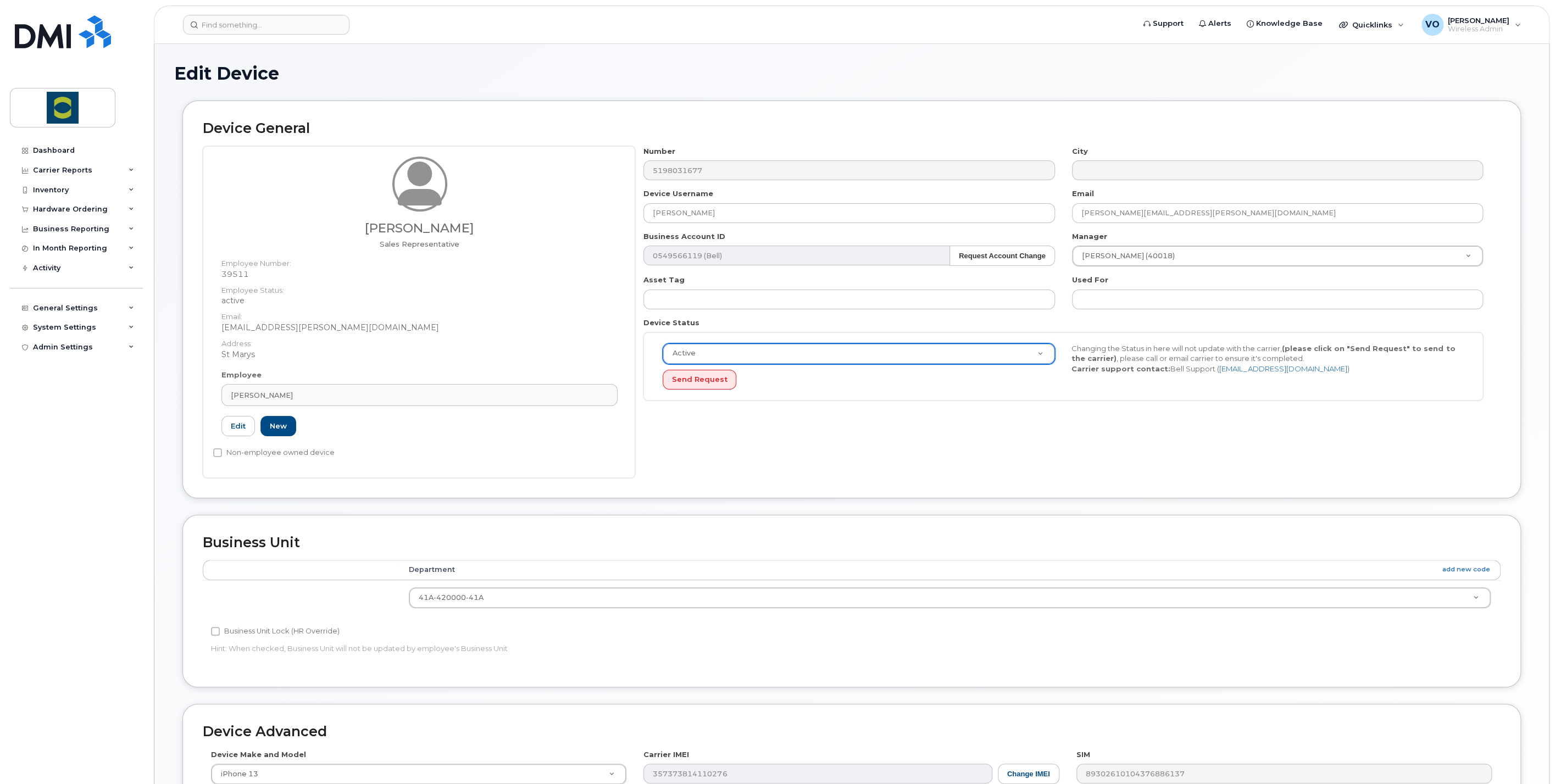
click at [424, 219] on div "[PERSON_NAME] Sales Representative" at bounding box center [419, 202] width 396 height 92
click at [422, 234] on h3 "[PERSON_NAME]" at bounding box center [419, 228] width 396 height 14
click at [132, 345] on icon at bounding box center [131, 347] width 5 height 5
click at [69, 364] on div "SSO SAML" at bounding box center [57, 367] width 39 height 10
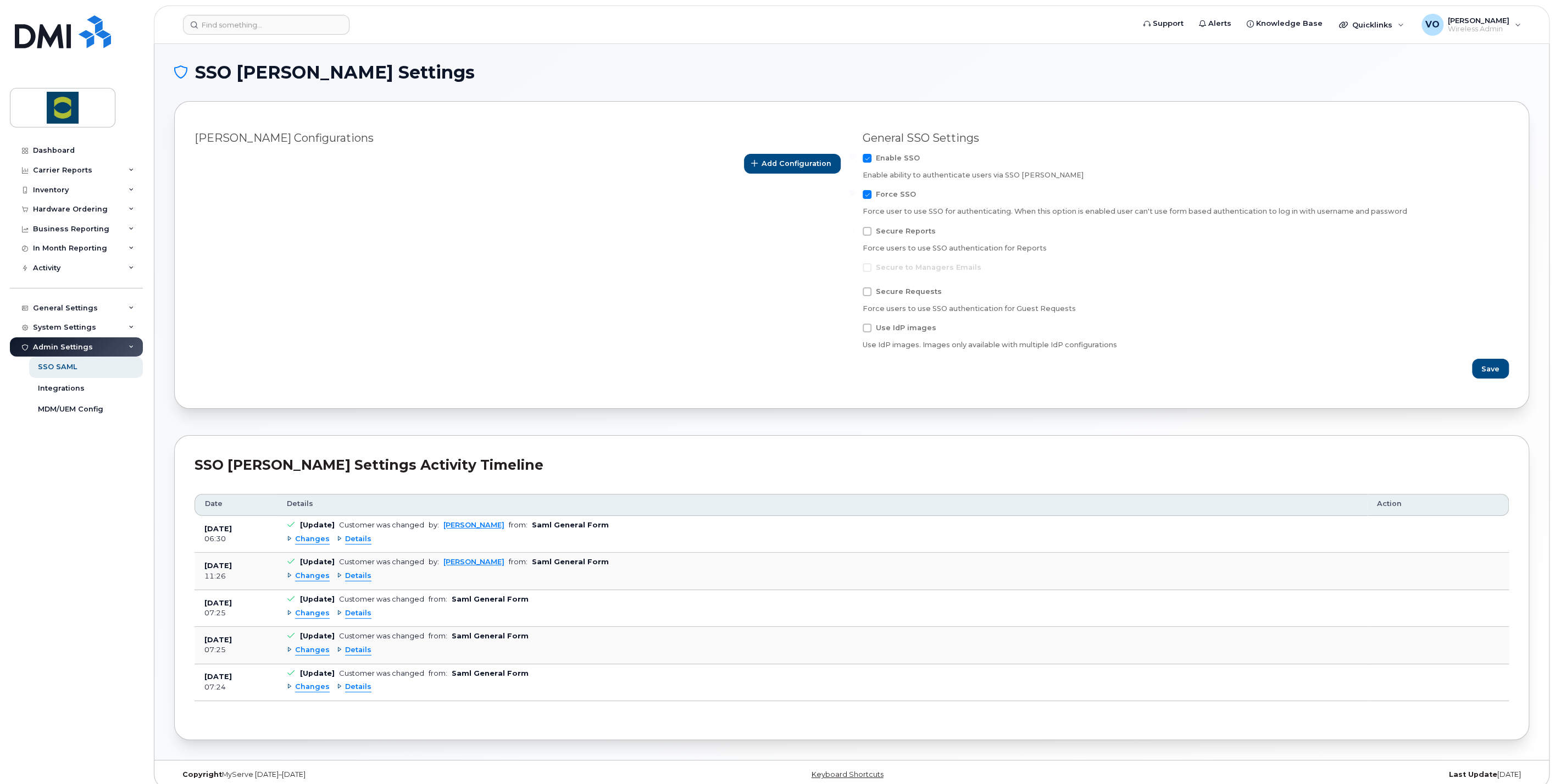
click at [355, 543] on span "Details" at bounding box center [359, 539] width 27 height 10
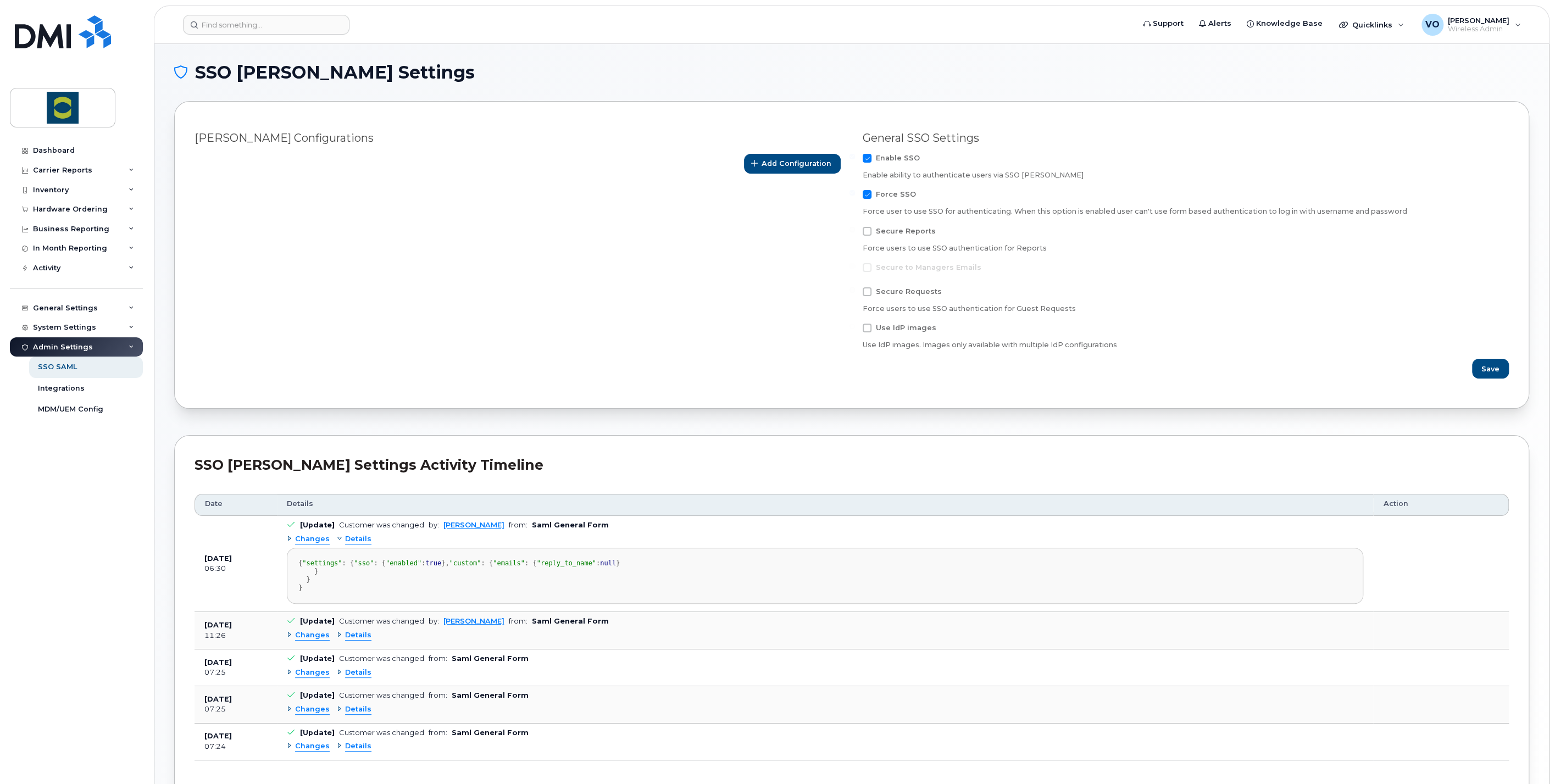
click at [90, 533] on div "Dashboard Carrier Reports Monthly Billing Data Daily Data Pooling Data Behavior…" at bounding box center [77, 454] width 135 height 627
click at [63, 390] on div "Integrations" at bounding box center [61, 388] width 47 height 10
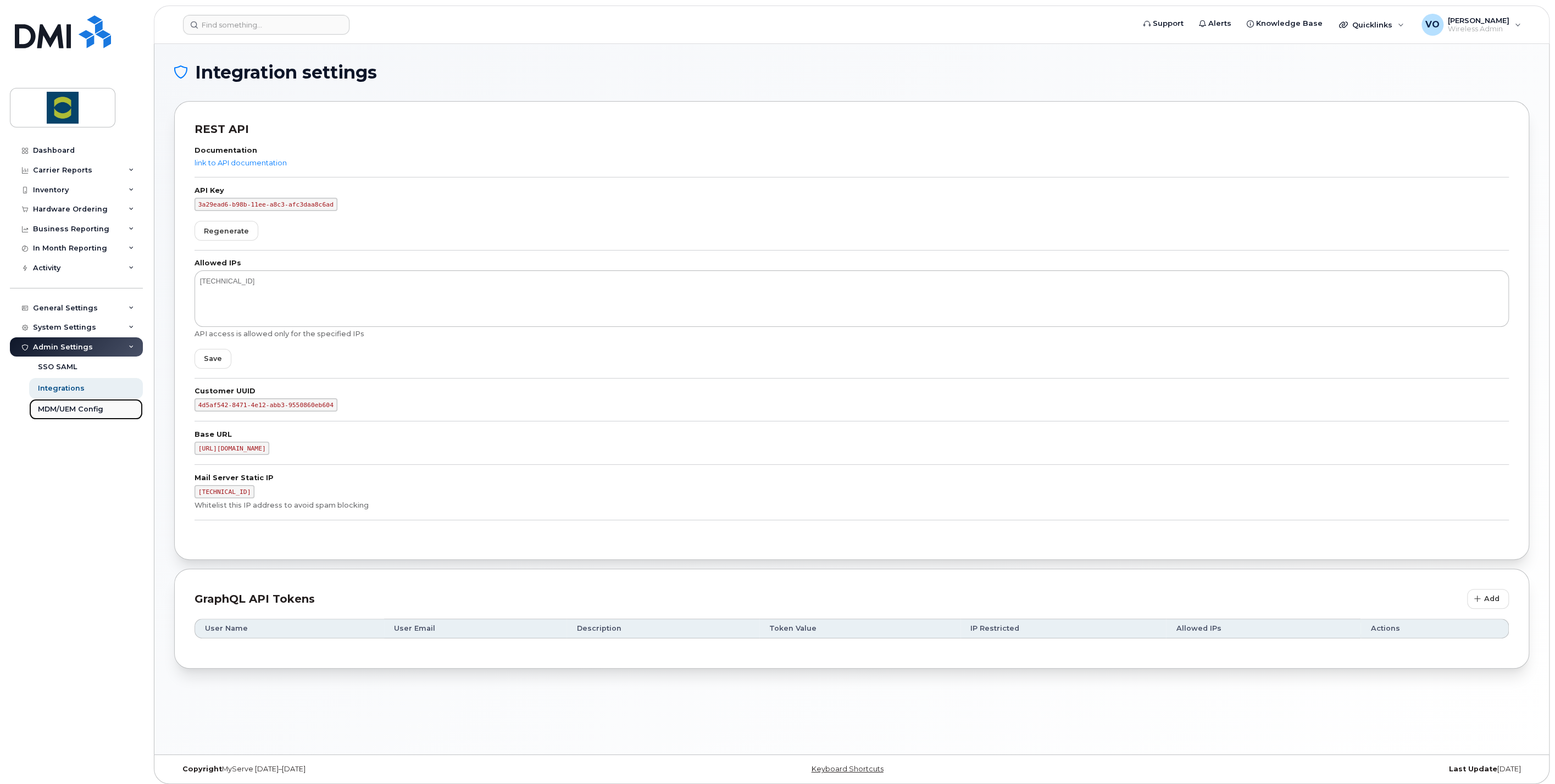
click at [83, 404] on div "MDM/UEM Config" at bounding box center [71, 409] width 65 height 10
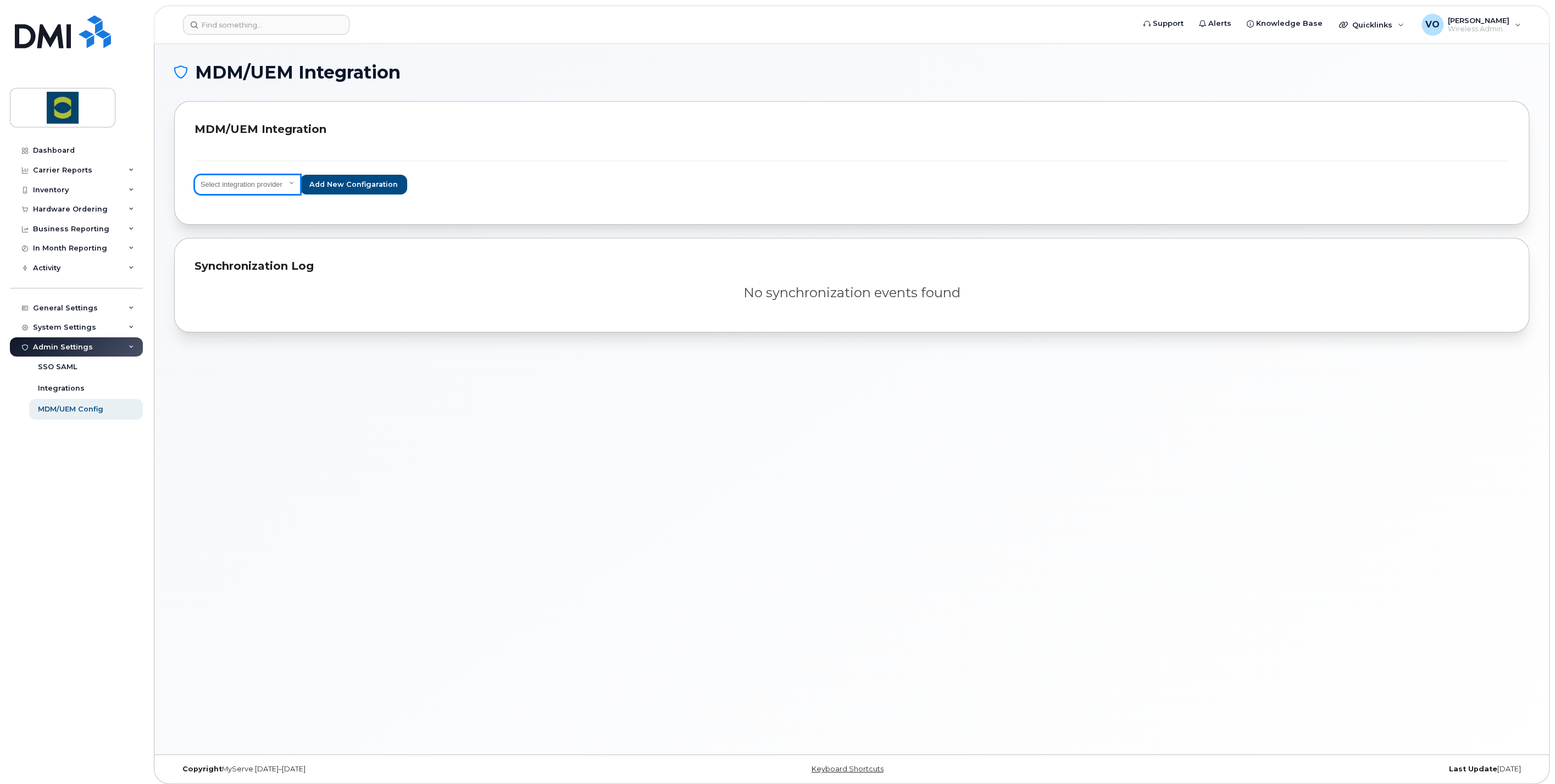
click at [263, 188] on select "Select integration provider IBM MaaS360 VMware AirWatch Microsoft Intune Mirado…" at bounding box center [247, 184] width 106 height 20
click at [330, 468] on div "MDM/UEM Integration MDM/UEM Integration Select integration provider IBM MaaS360…" at bounding box center [852, 399] width 1395 height 710
click at [131, 328] on icon at bounding box center [131, 327] width 5 height 5
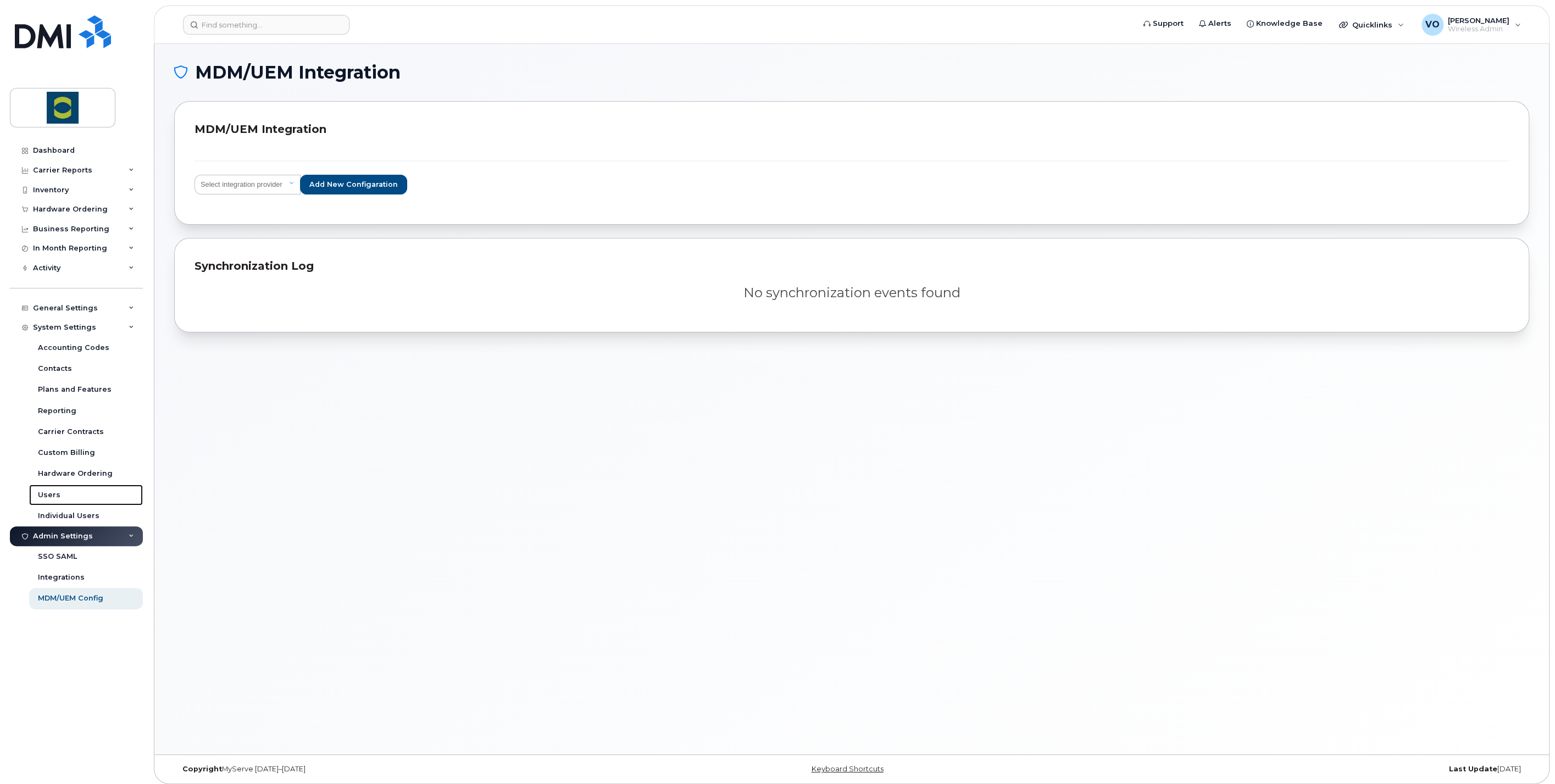
drag, startPoint x: 56, startPoint y: 491, endPoint x: 336, endPoint y: 520, distance: 281.5
click at [55, 490] on div "Users" at bounding box center [49, 495] width 22 height 10
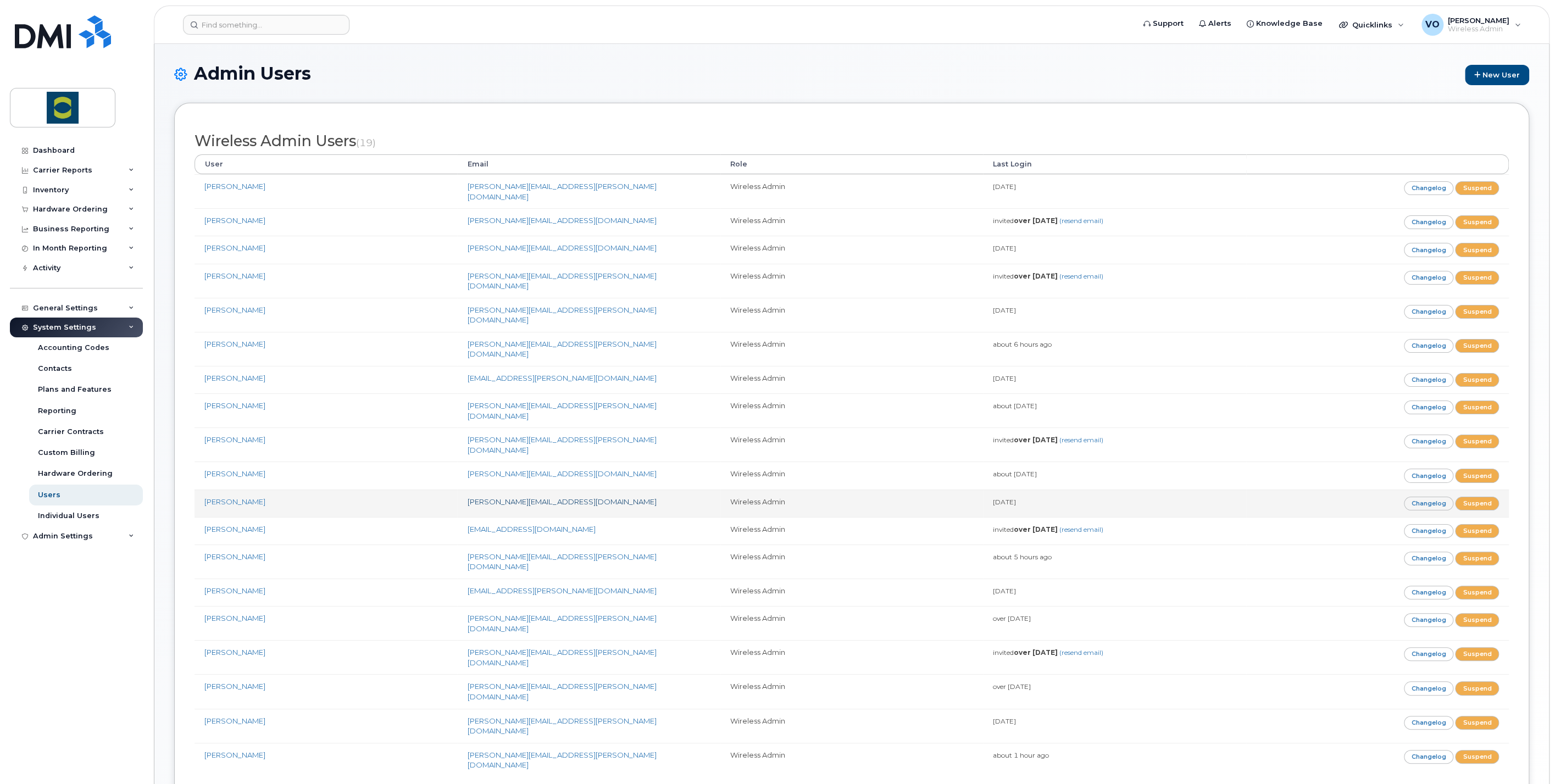
scroll to position [6, 0]
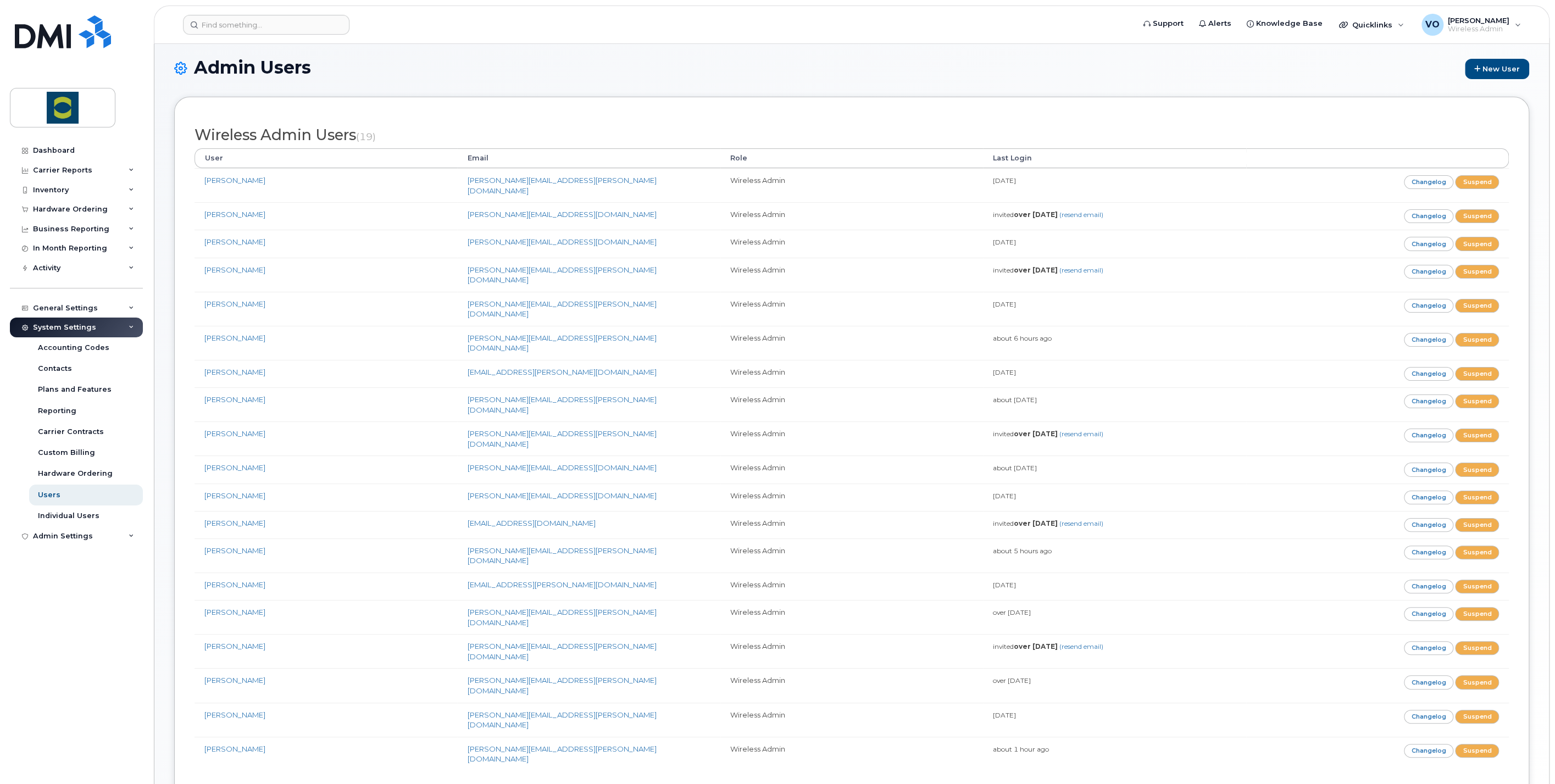
click at [94, 674] on div "Dashboard Carrier Reports Monthly Billing Data Daily Data Pooling Data Behavior…" at bounding box center [77, 454] width 135 height 627
click at [56, 516] on div "Individual Users" at bounding box center [69, 516] width 62 height 10
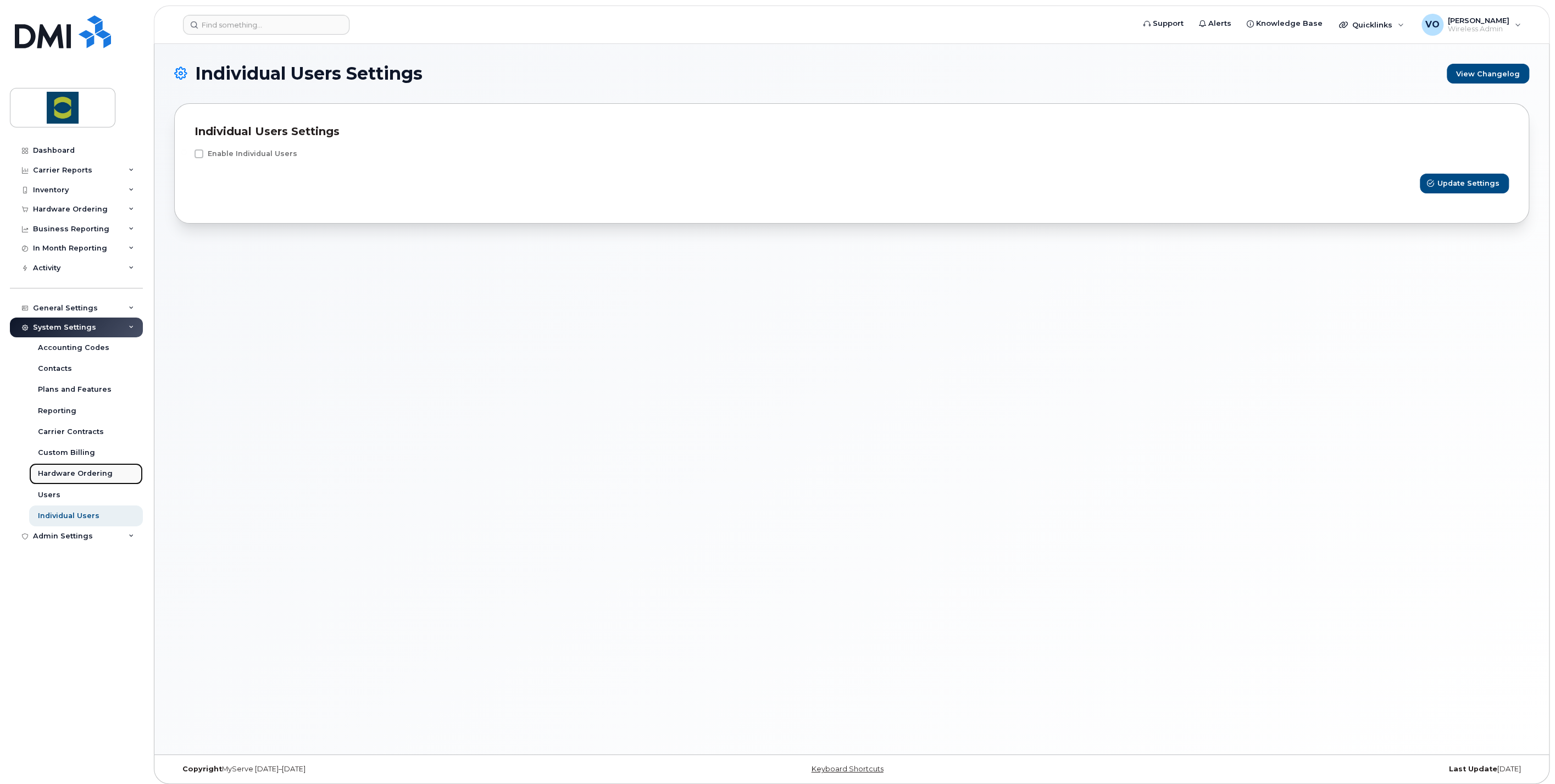
click at [52, 472] on div "Hardware Ordering" at bounding box center [76, 473] width 75 height 10
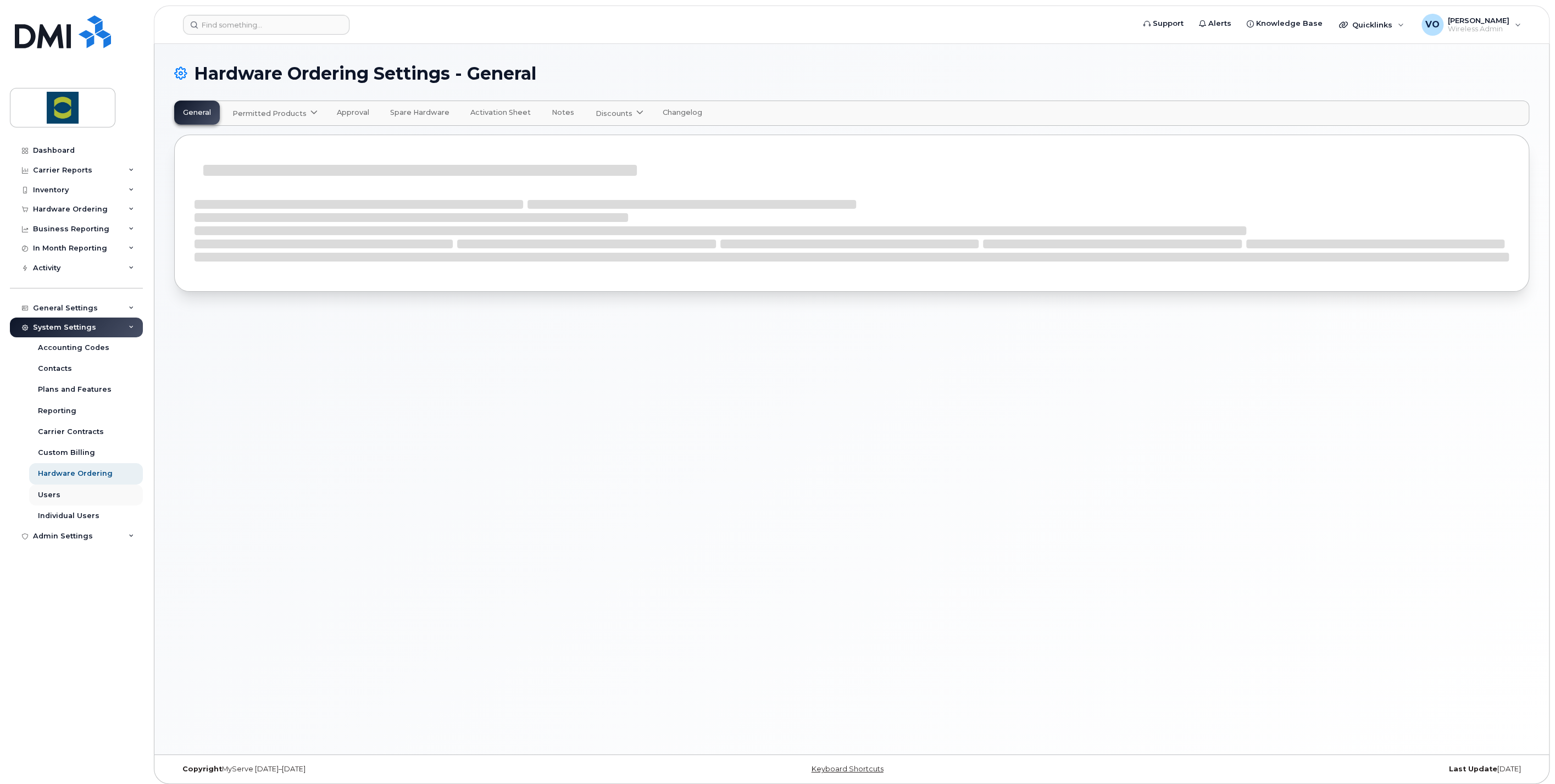
select select "admins"
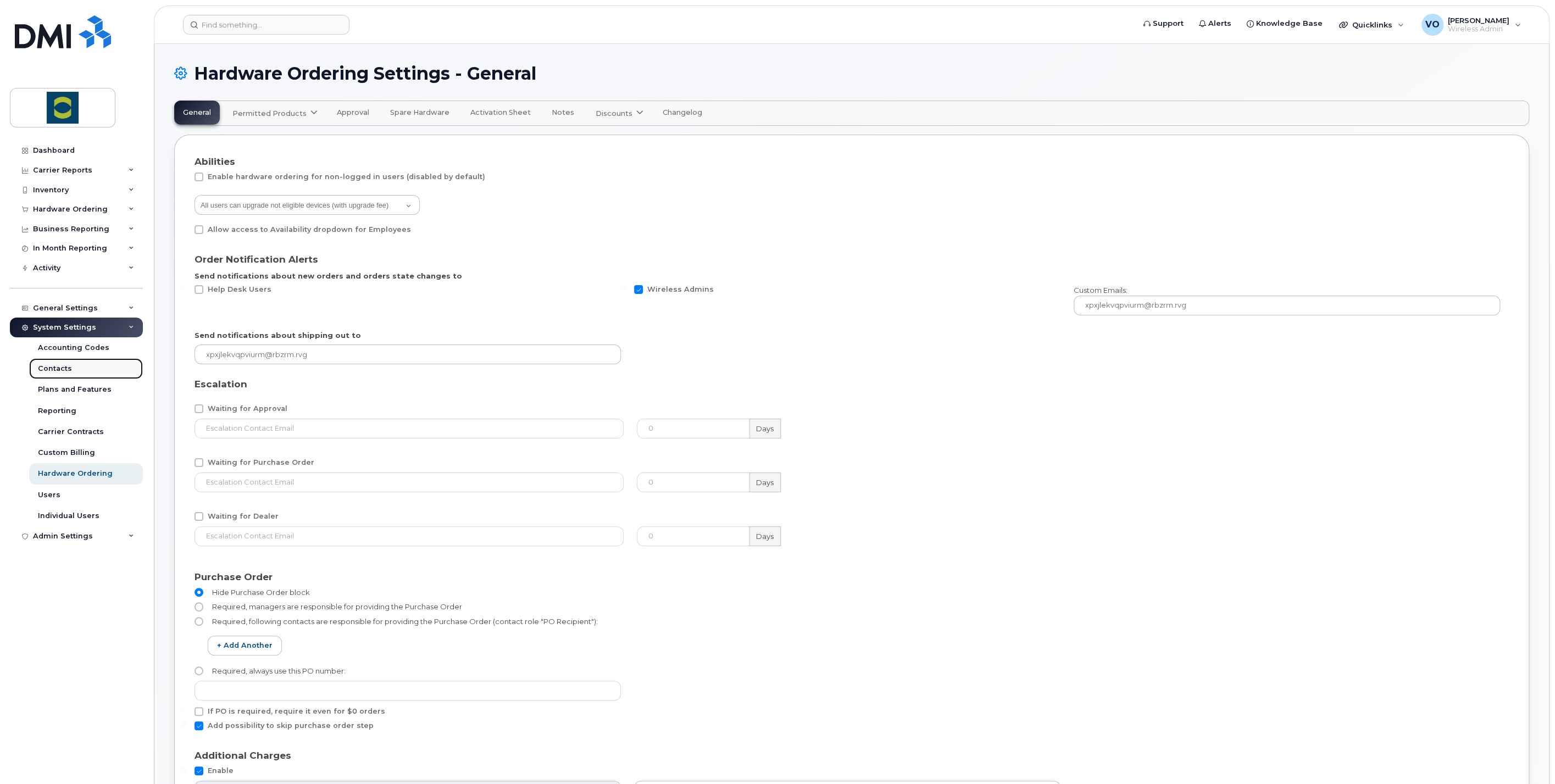
click at [56, 364] on div "Contacts" at bounding box center [55, 369] width 34 height 10
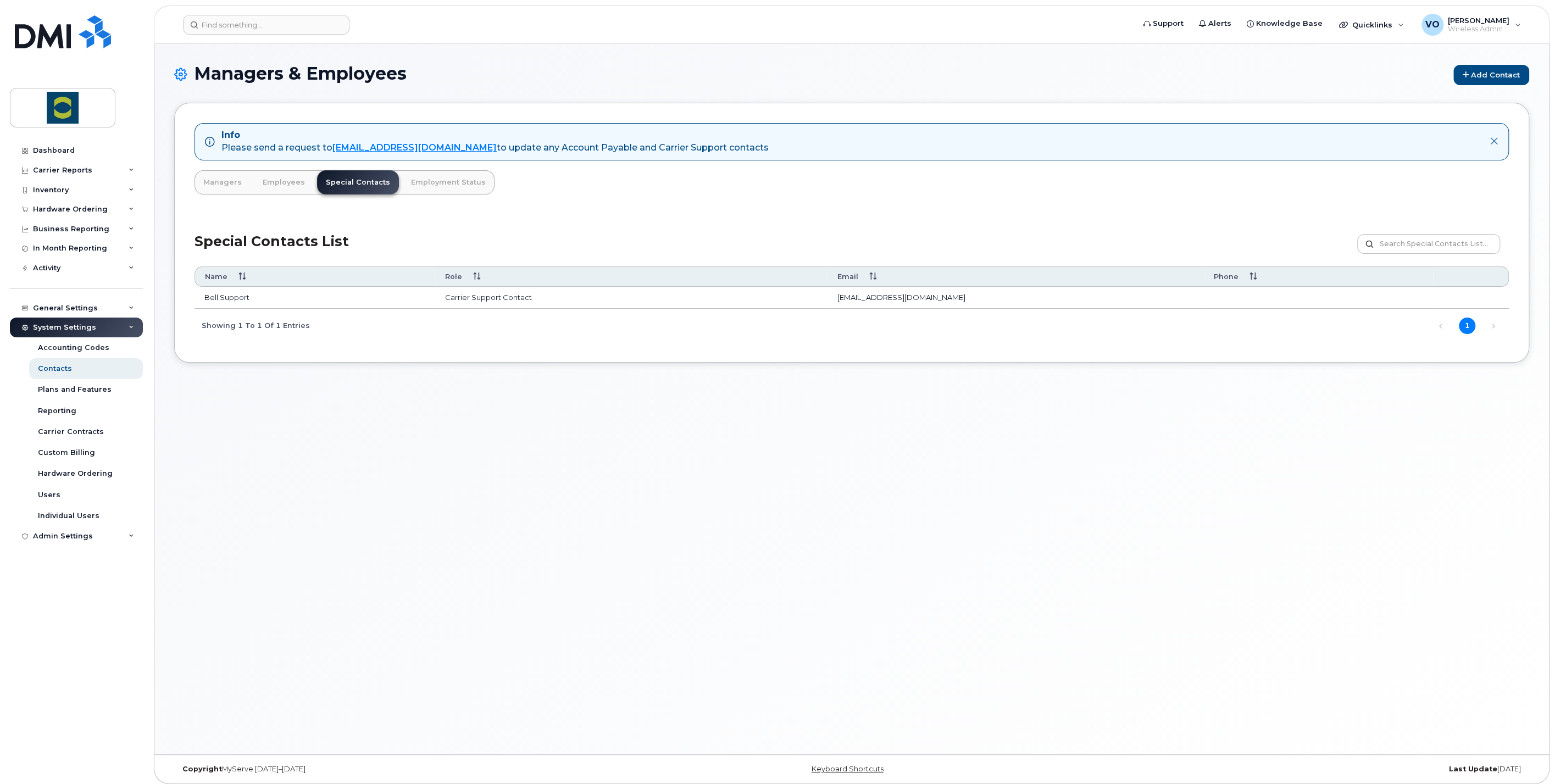
click at [547, 582] on div "Managers & Employees Add Contact Info Please send a request to mobilitysupport@…" at bounding box center [852, 399] width 1395 height 710
click at [1414, 238] on input "text" at bounding box center [1429, 244] width 143 height 20
type input "david"
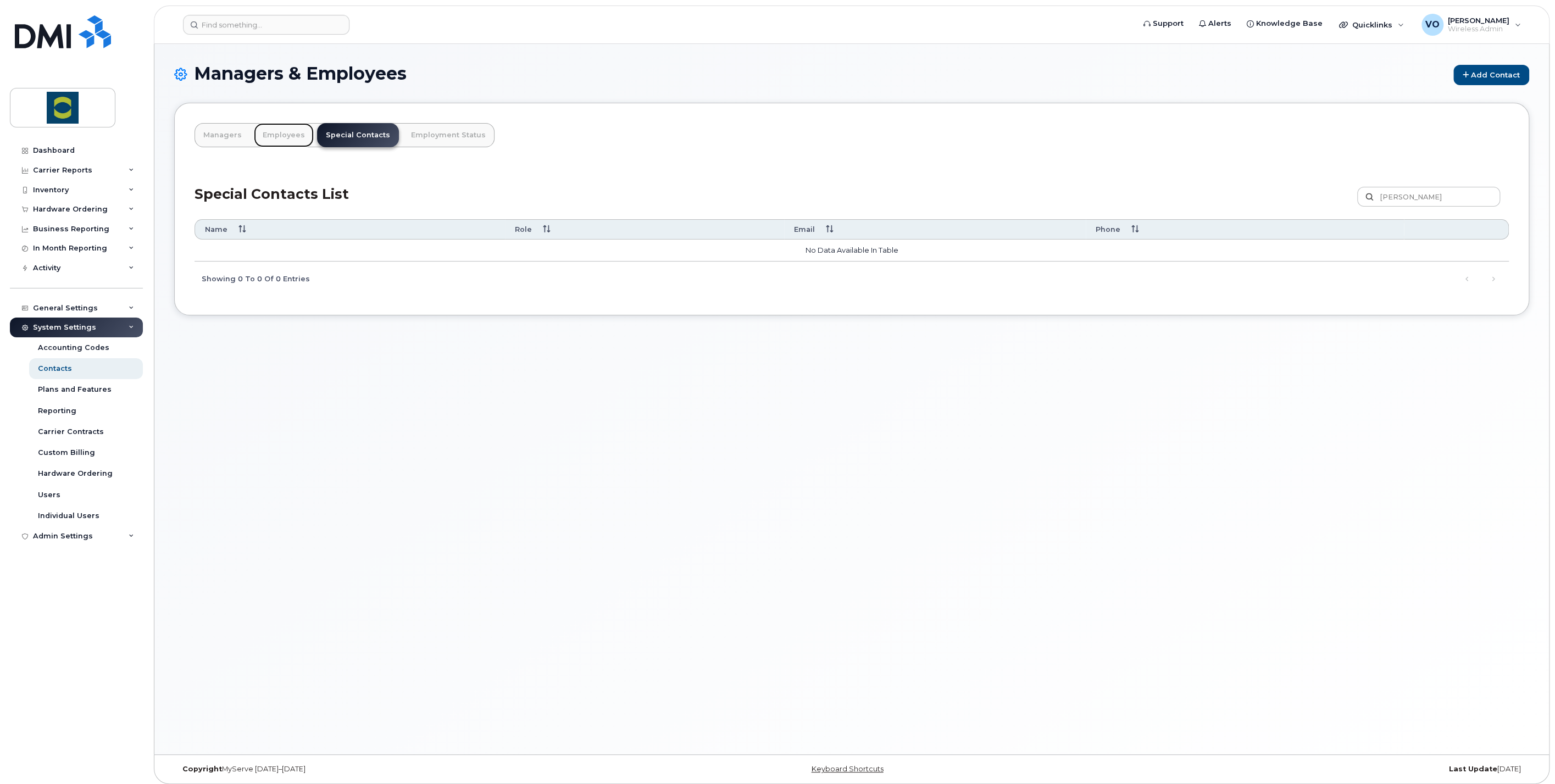
click at [273, 137] on link "Employees" at bounding box center [284, 135] width 60 height 24
click at [275, 135] on link "Employees" at bounding box center [284, 135] width 60 height 24
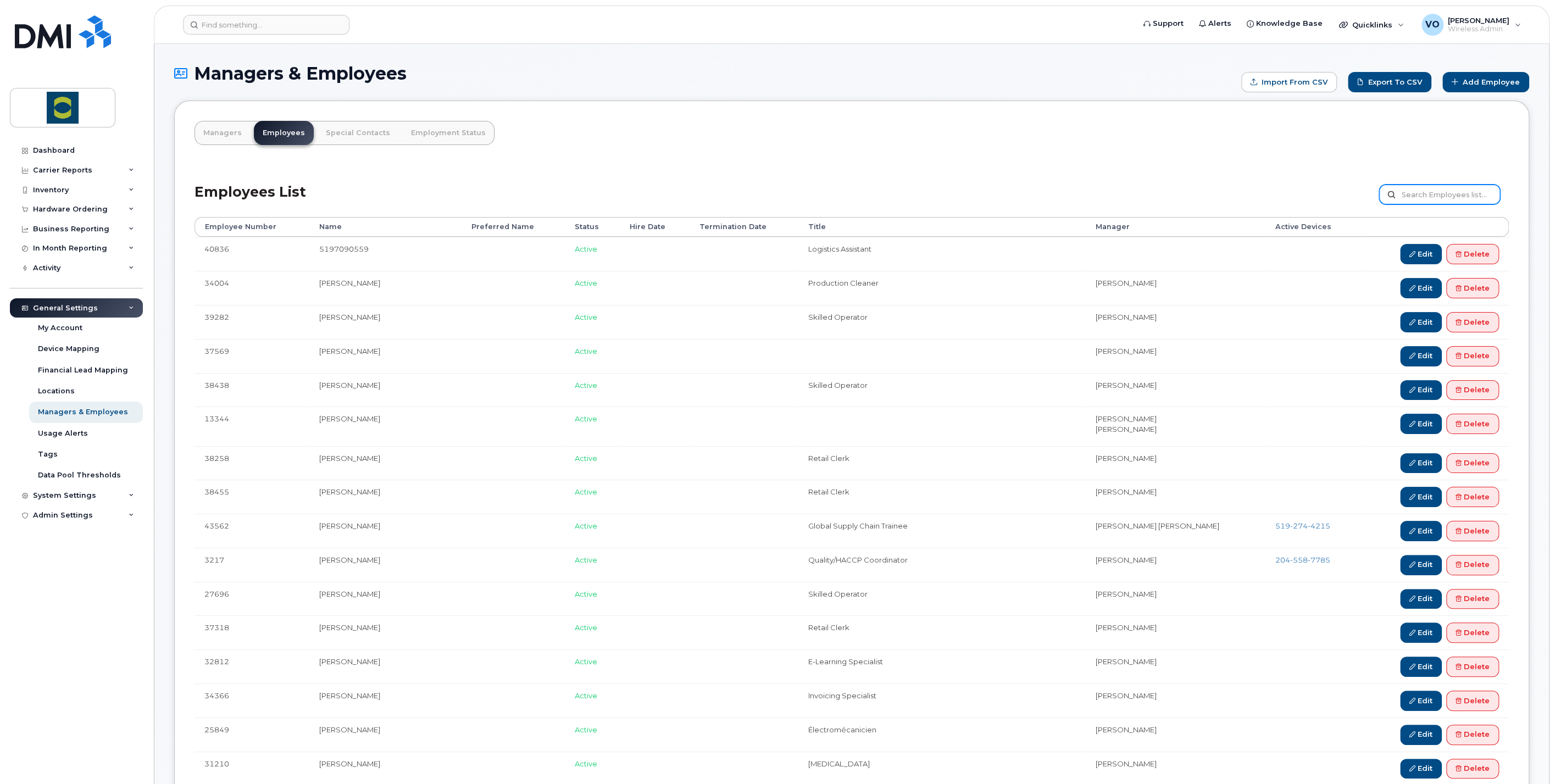
click at [1467, 191] on input "text" at bounding box center [1440, 194] width 121 height 20
type input "david"
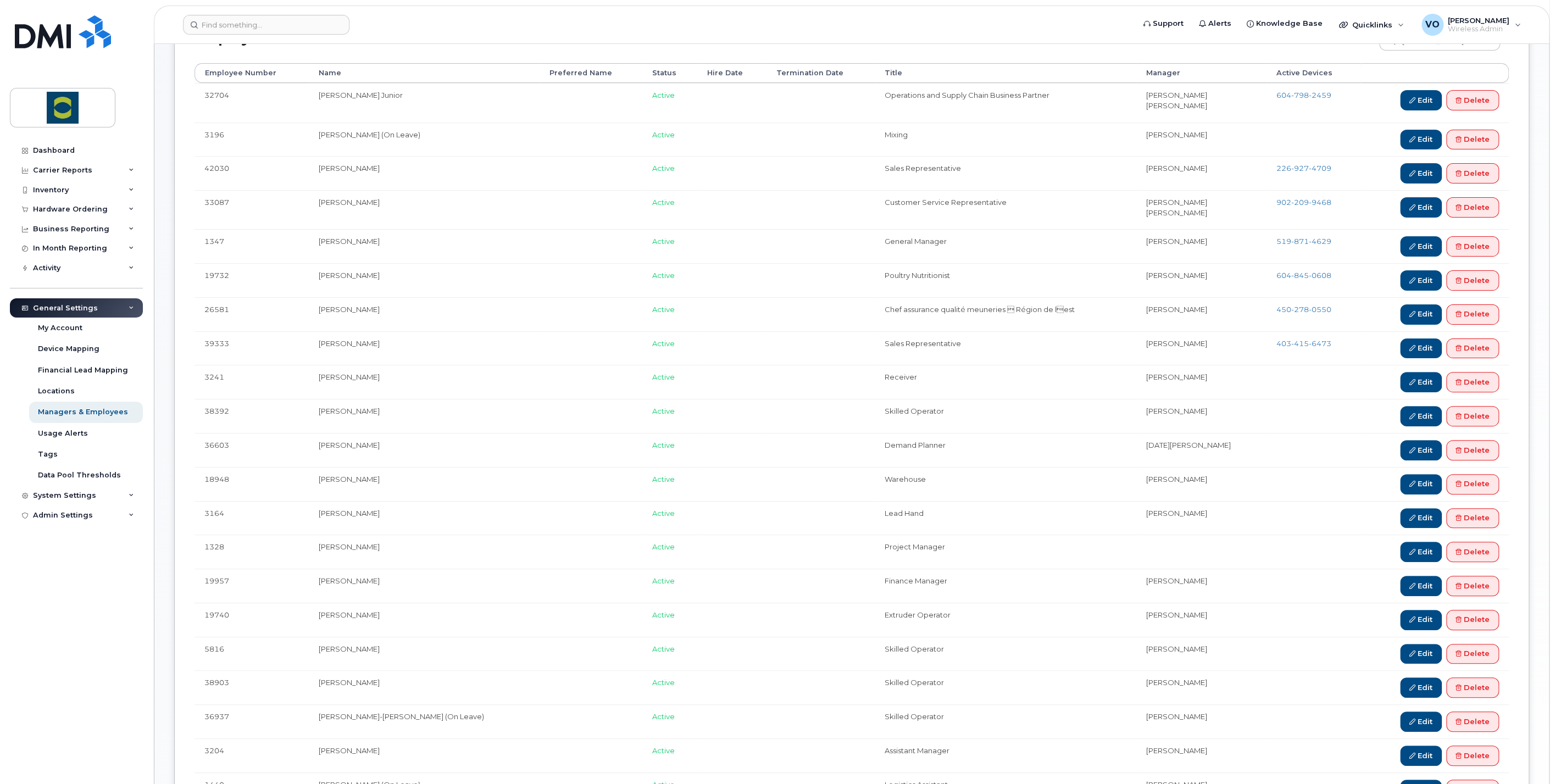
scroll to position [305, 0]
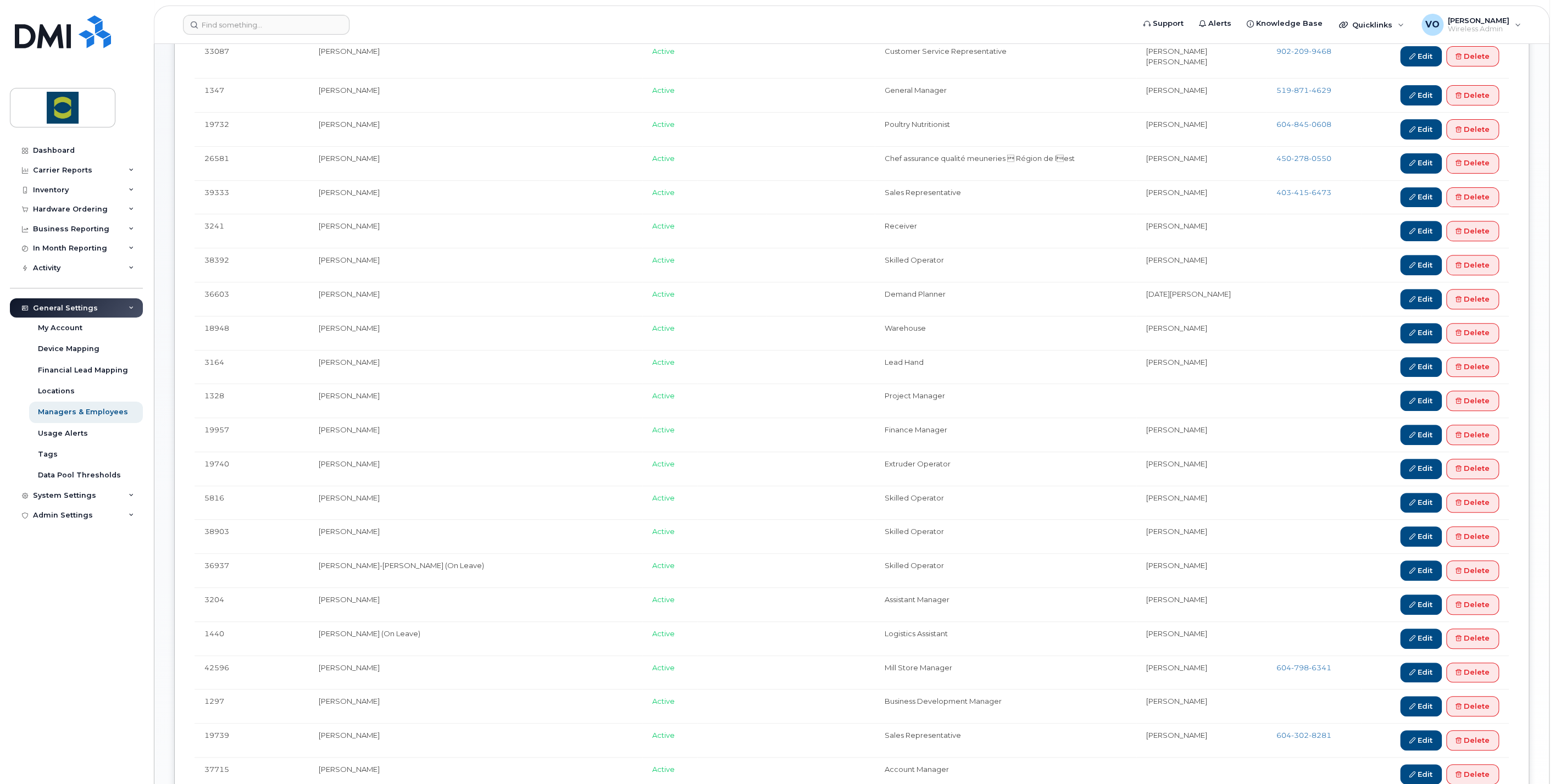
click at [406, 497] on td "David Richardson" at bounding box center [425, 502] width 231 height 34
click at [1421, 493] on link "Edit" at bounding box center [1421, 503] width 42 height 21
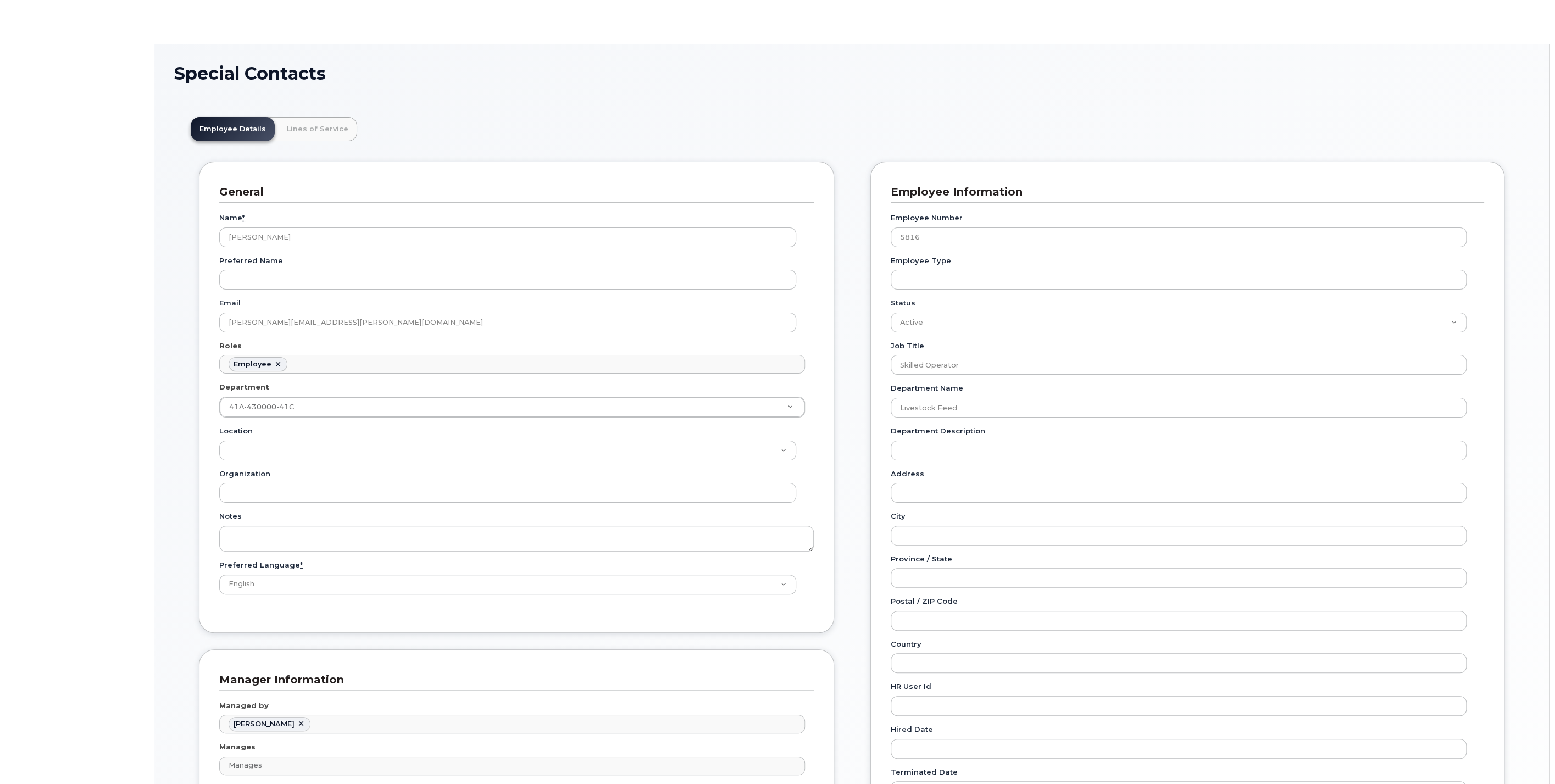
scroll to position [33, 0]
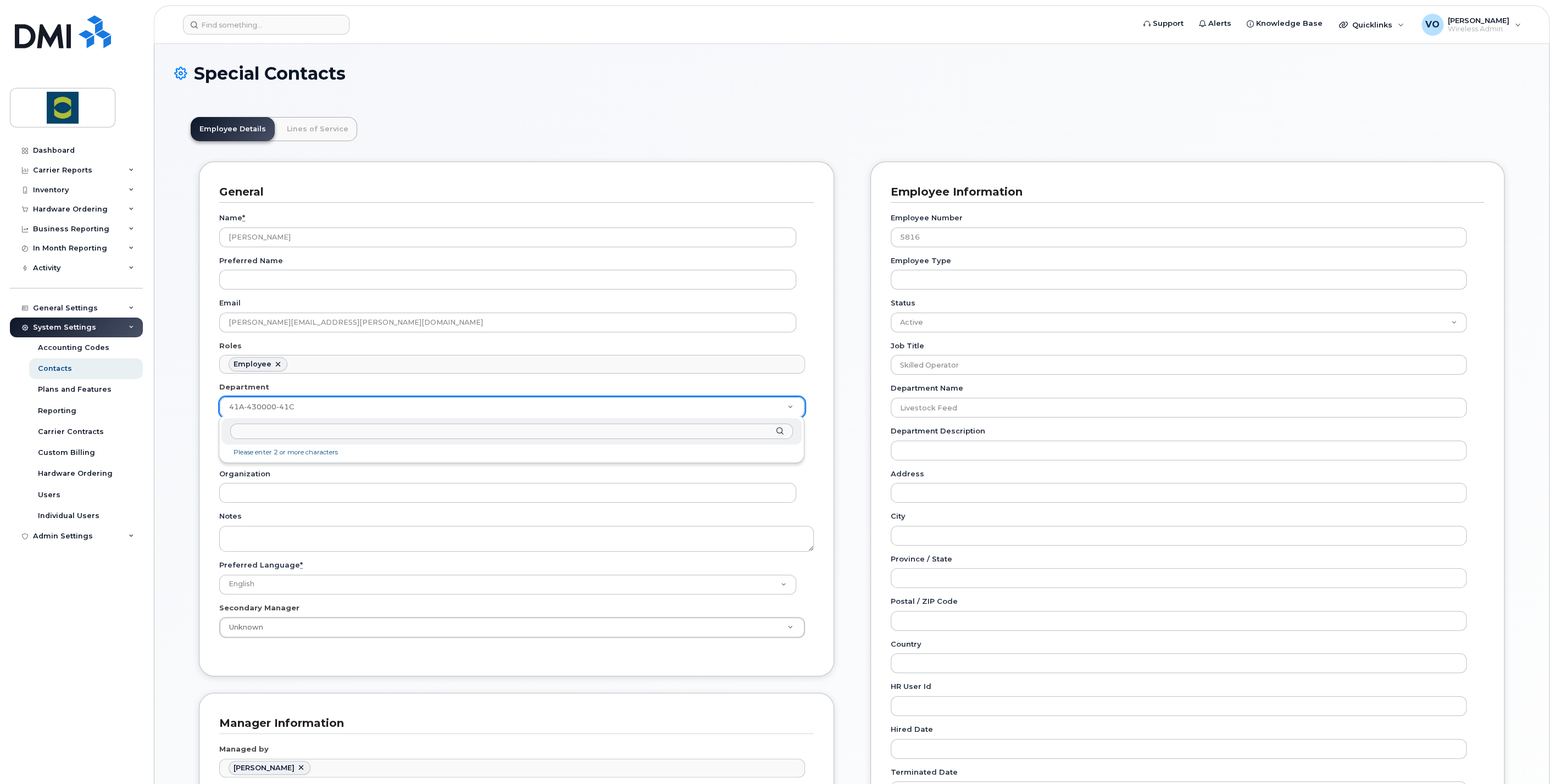
click at [322, 430] on input "text" at bounding box center [512, 432] width 562 height 16
type input "41A-420000-41A"
type input "24380171"
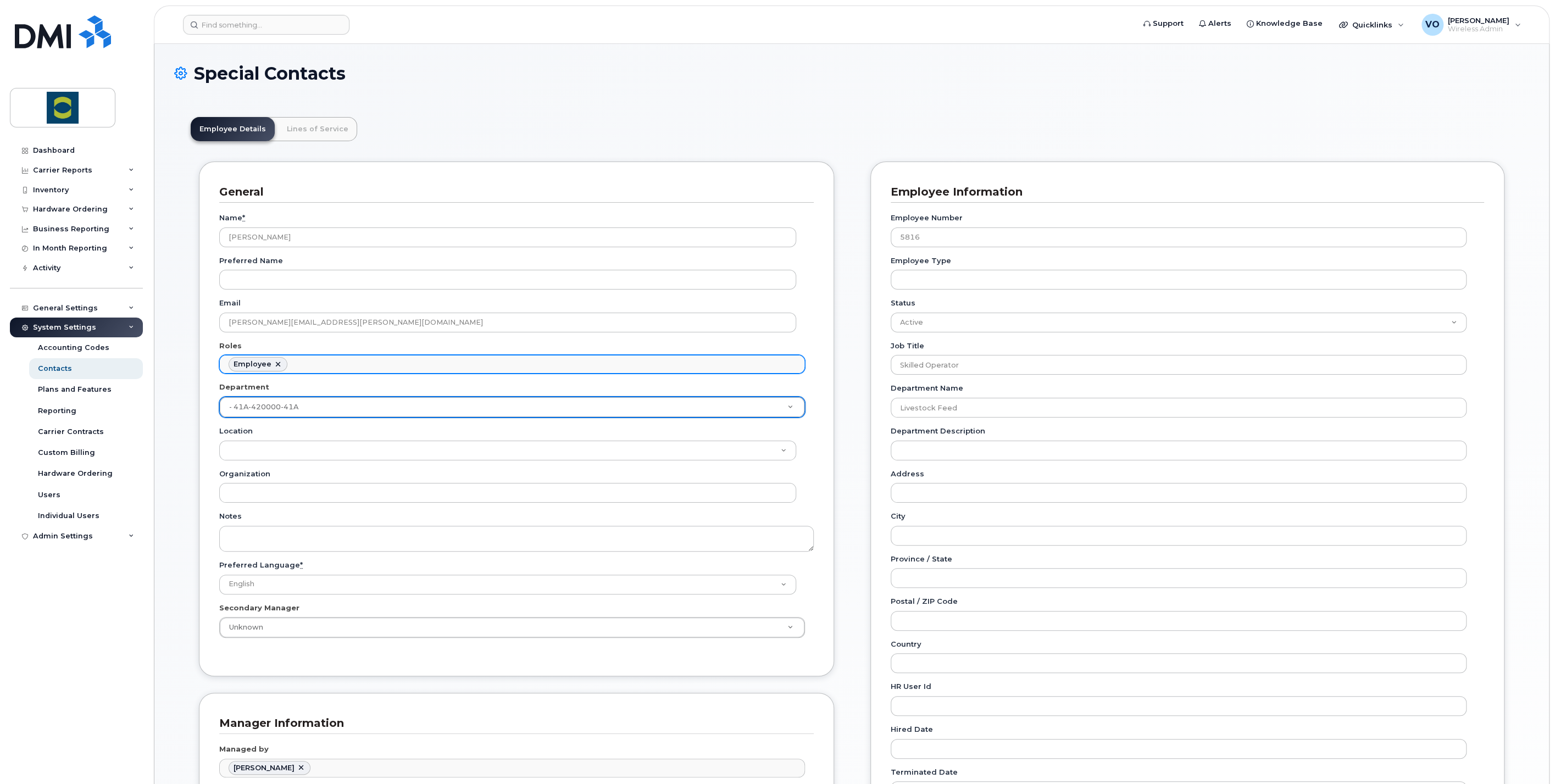
click at [428, 364] on ul "Employee" at bounding box center [512, 364] width 585 height 18
type input "t"
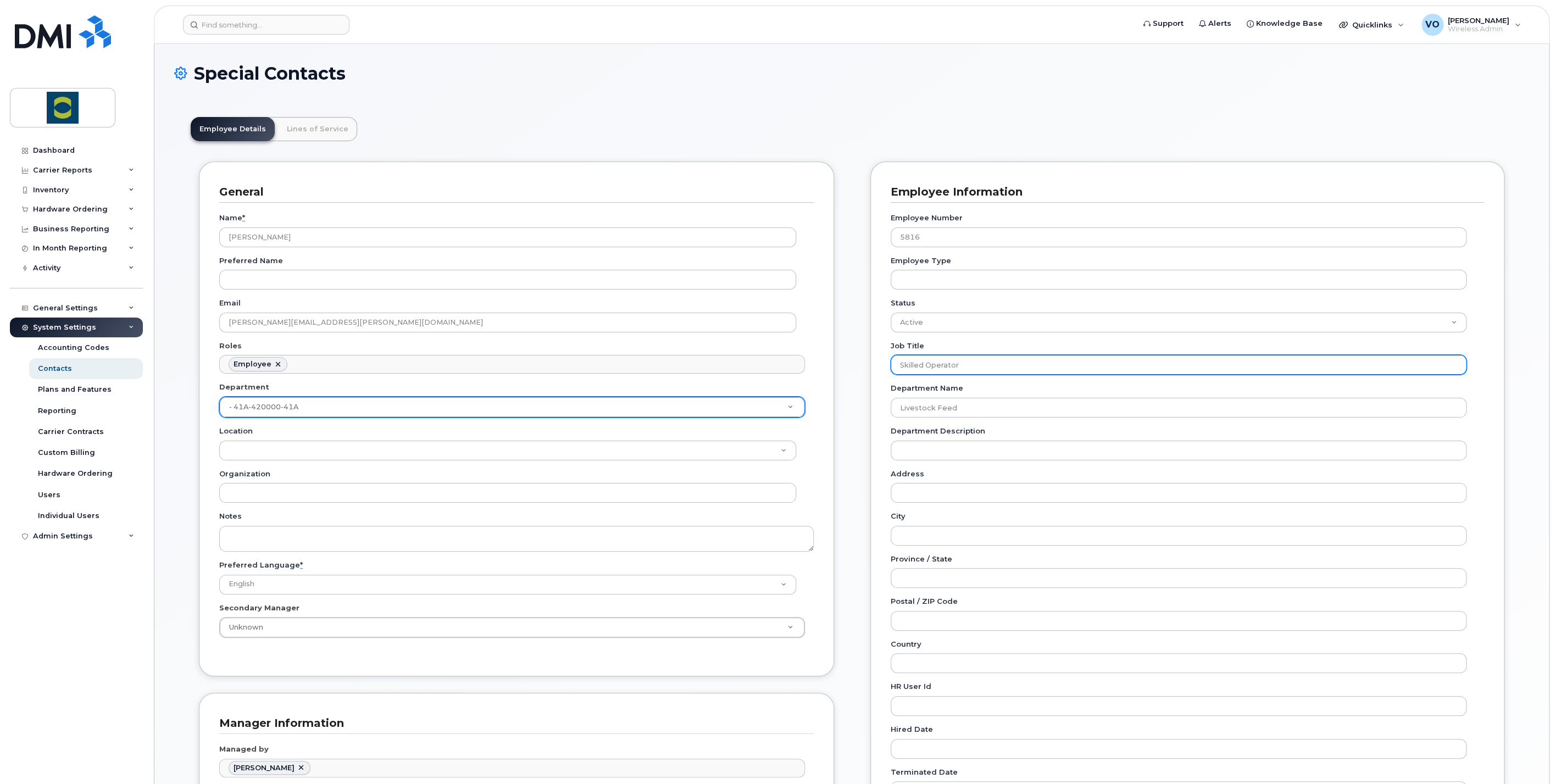
click at [966, 364] on input "Skilled Operator" at bounding box center [1179, 364] width 576 height 20
drag, startPoint x: 1022, startPoint y: 364, endPoint x: 860, endPoint y: 356, distance: 162.2
click at [861, 356] on div "General Name * David Richardson Preferred Name Email david.richardson@trouwnutr…" at bounding box center [852, 517] width 1322 height 712
type input "Truck Driver"
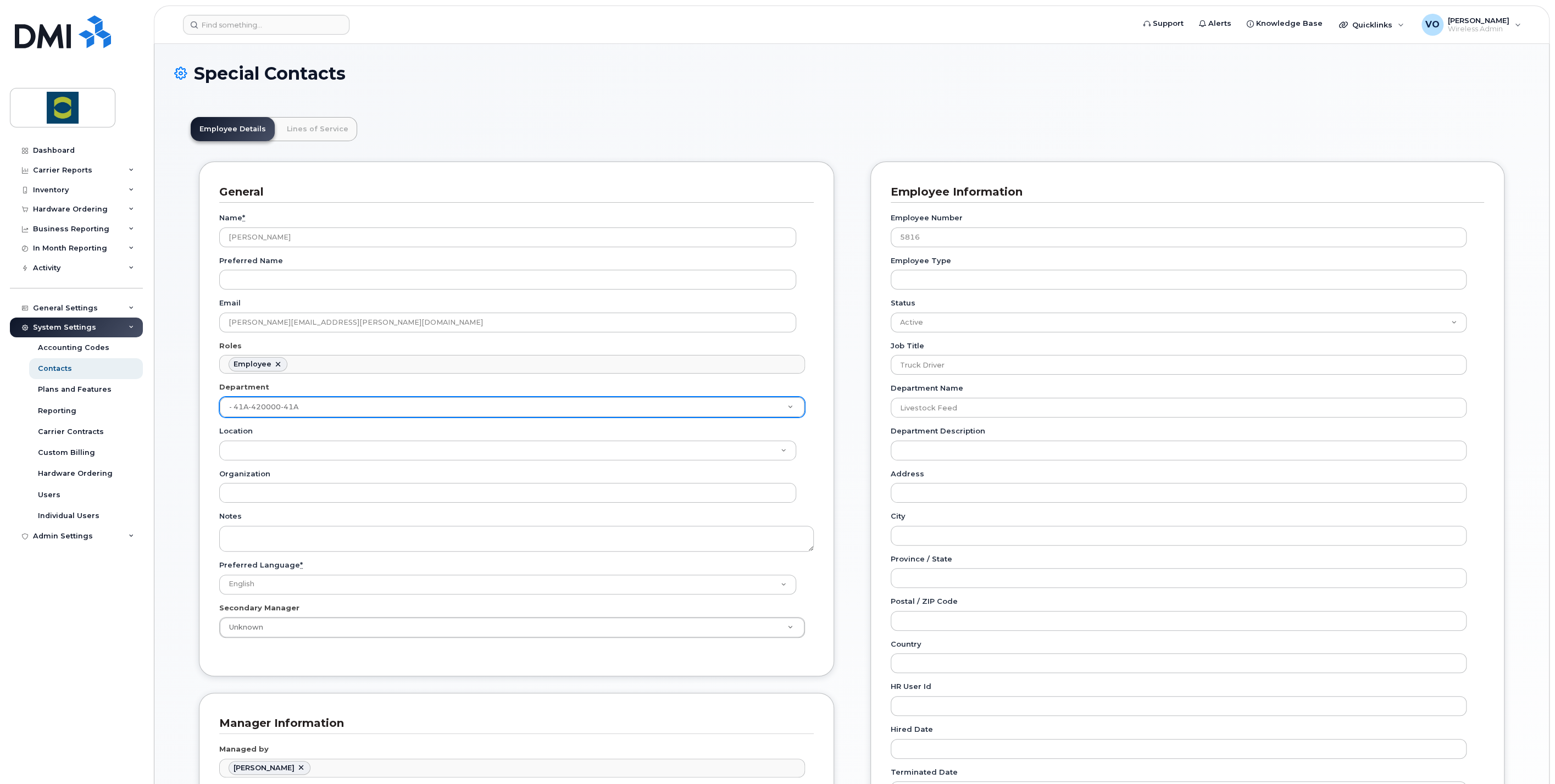
click at [832, 403] on div "General Name * David Richardson Preferred Name Email david.richardson@trouwnutr…" at bounding box center [517, 418] width 635 height 514
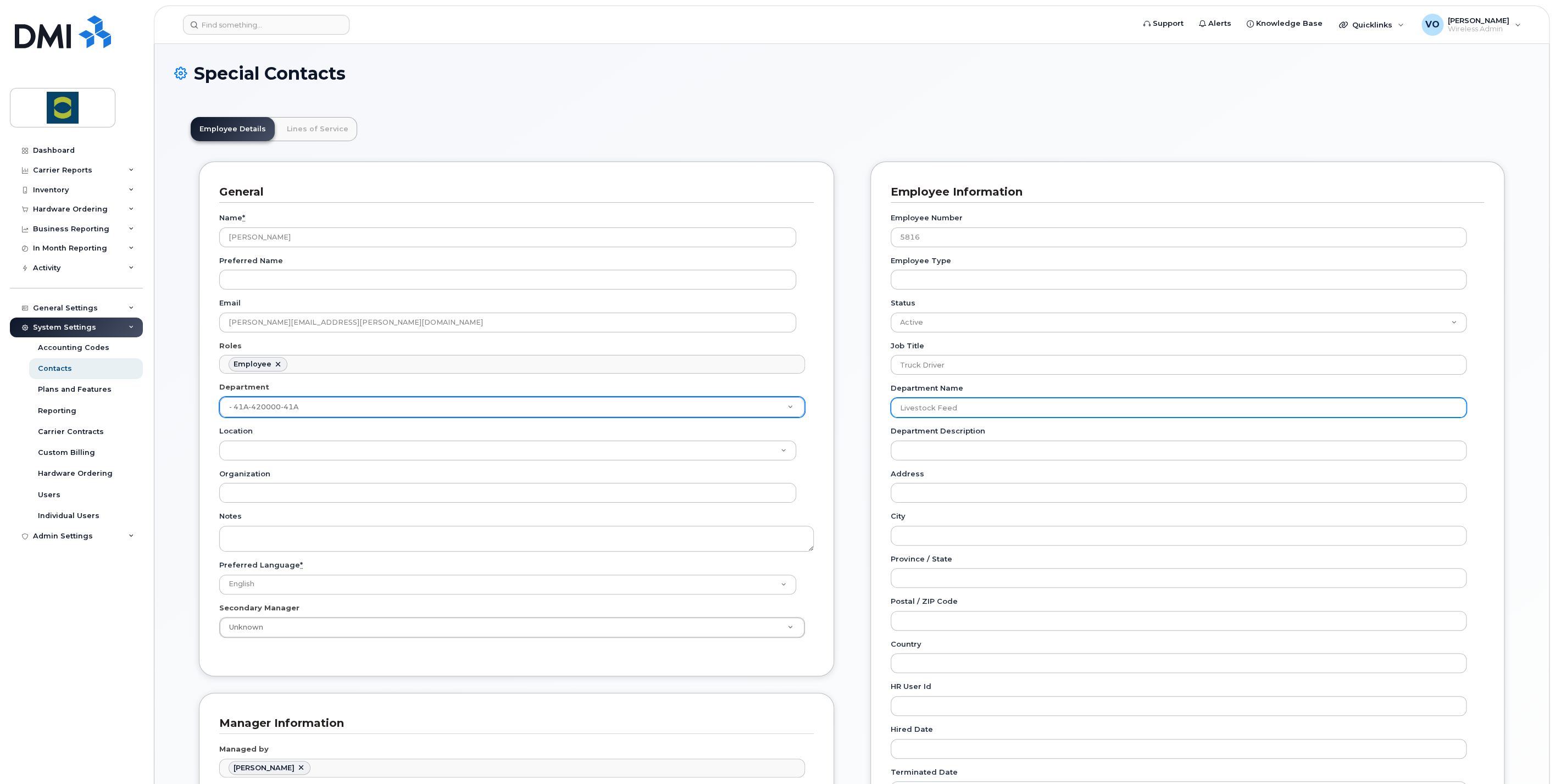
drag, startPoint x: 970, startPoint y: 407, endPoint x: 875, endPoint y: 406, distance: 95.0
click at [875, 406] on div "Employee Information Employee Number 5816 Employee Type Status Active On-Leave …" at bounding box center [1187, 500] width 634 height 678
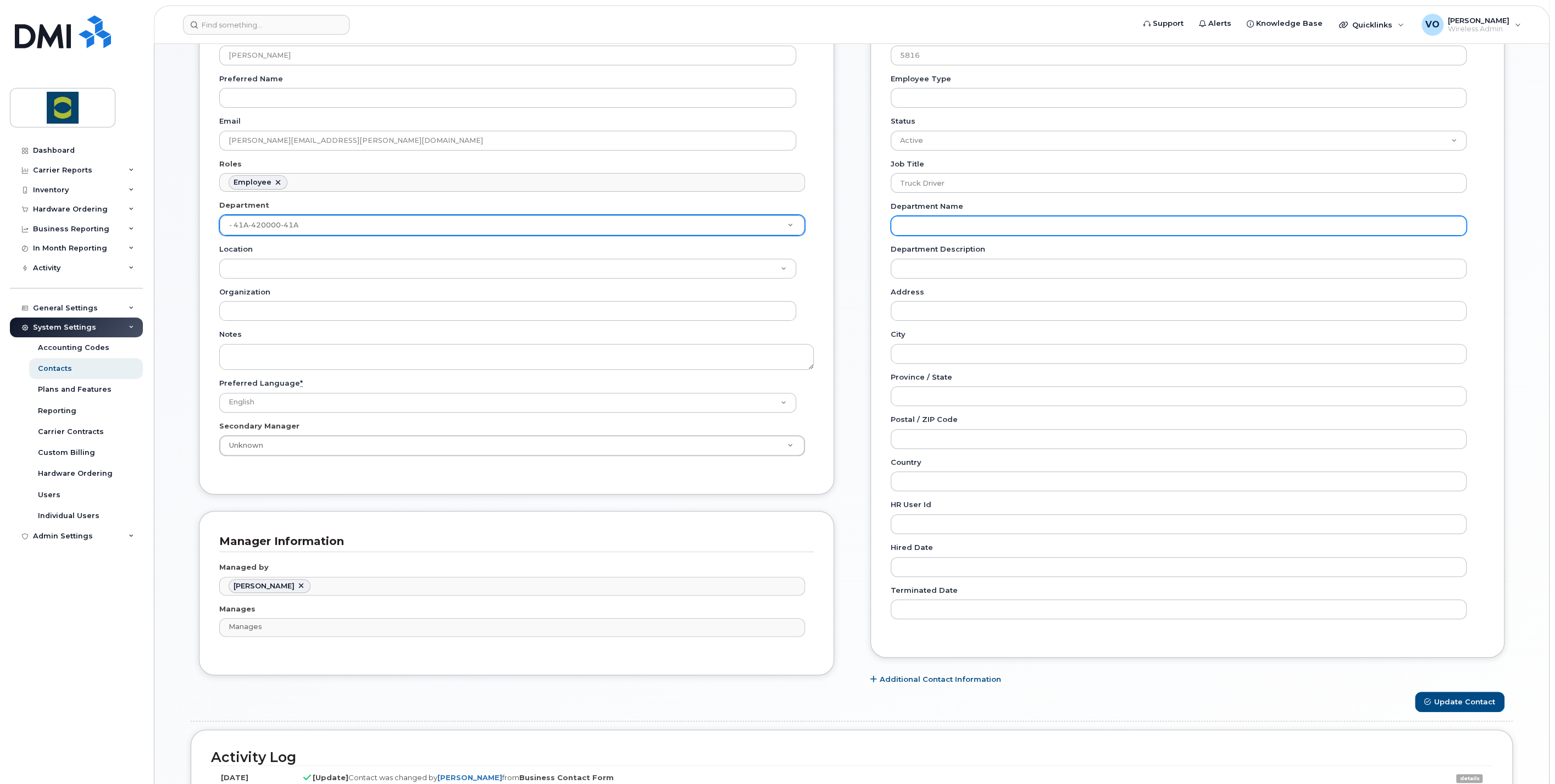
scroll to position [183, 0]
drag, startPoint x: 287, startPoint y: 583, endPoint x: 302, endPoint y: 583, distance: 15.0
click at [297, 583] on link at bounding box center [301, 585] width 9 height 9
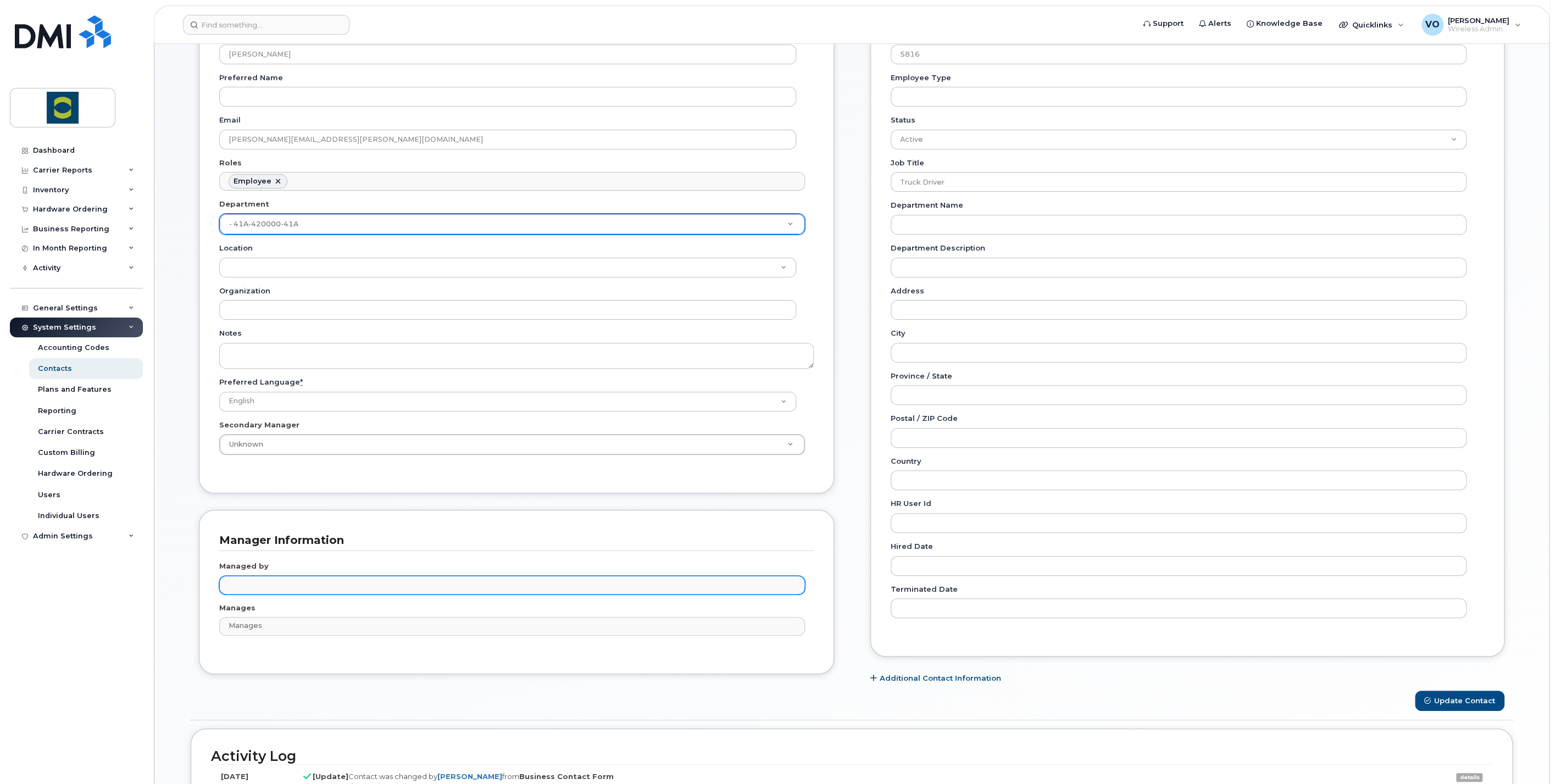
type input "Managed by"
click at [532, 576] on ul "Managed by" at bounding box center [512, 585] width 585 height 18
type input "richard kil"
click at [312, 616] on div "Richard Kilback Richard Kilback" at bounding box center [512, 605] width 586 height 28
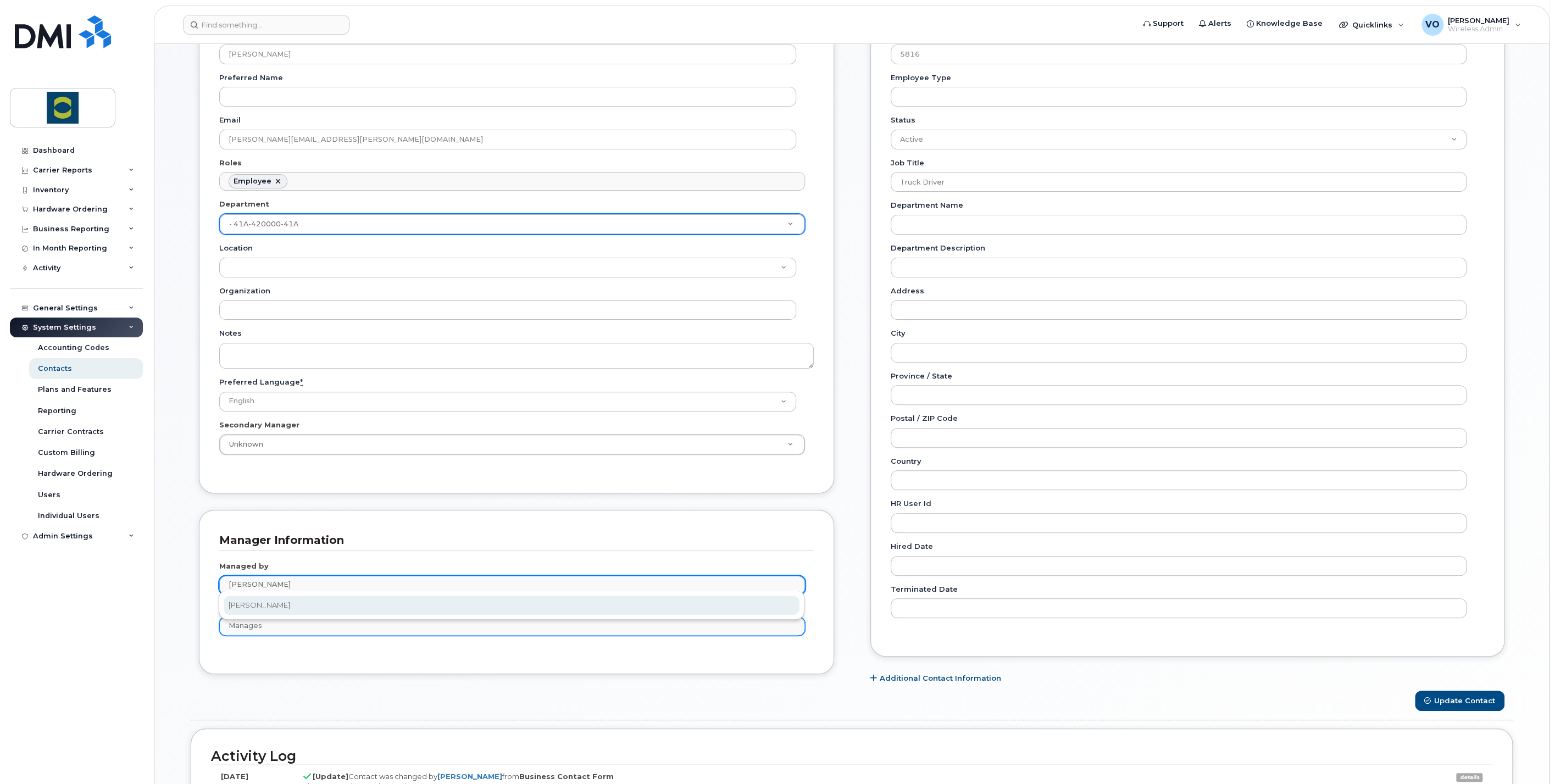
type input "2094634"
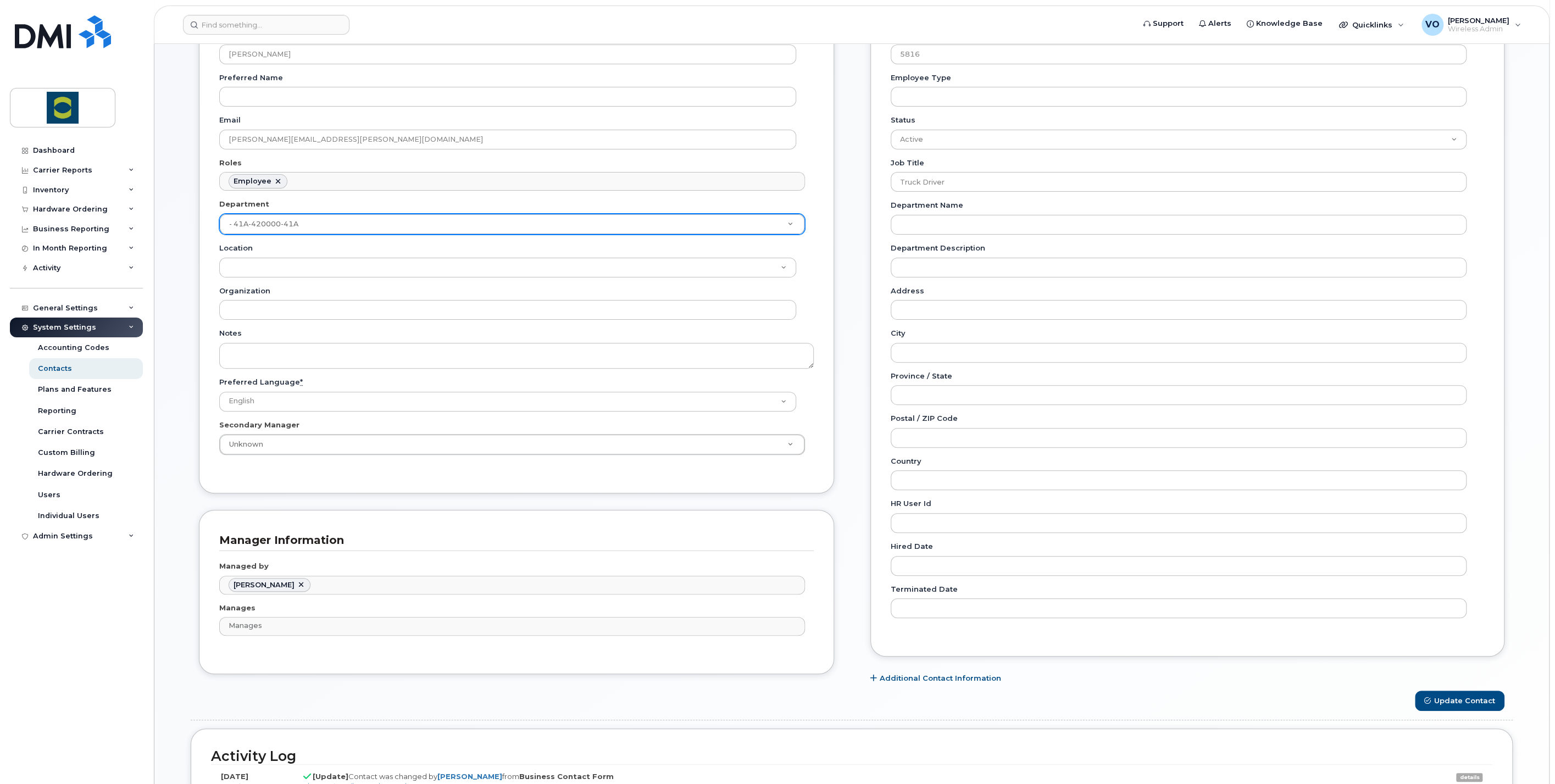
click at [329, 682] on div "General Name * David Richardson Preferred Name Email david.richardson@trouwnutr…" at bounding box center [517, 335] width 652 height 712
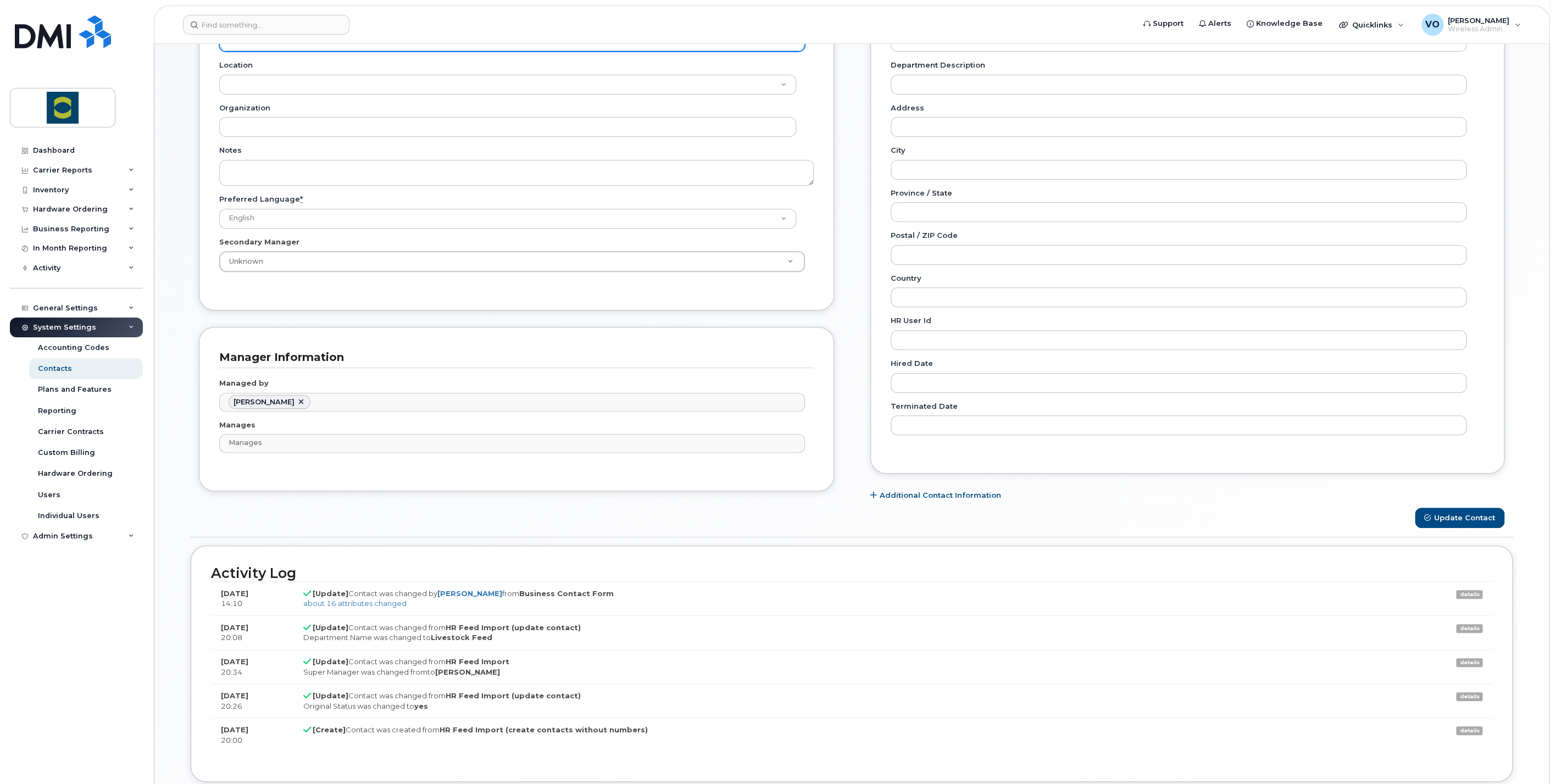
scroll to position [447, 0]
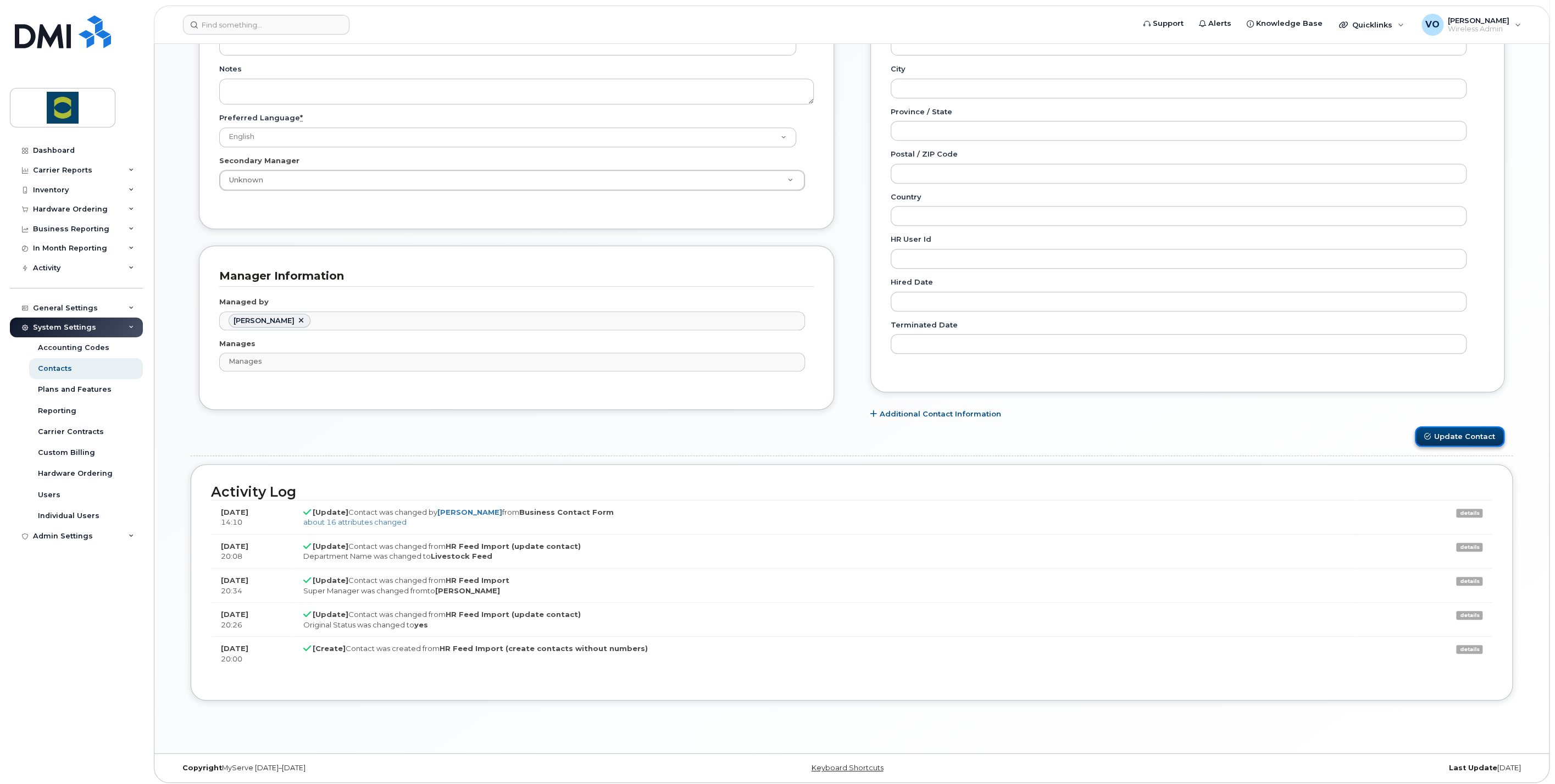
click at [1472, 437] on button "Update Contact" at bounding box center [1460, 436] width 90 height 21
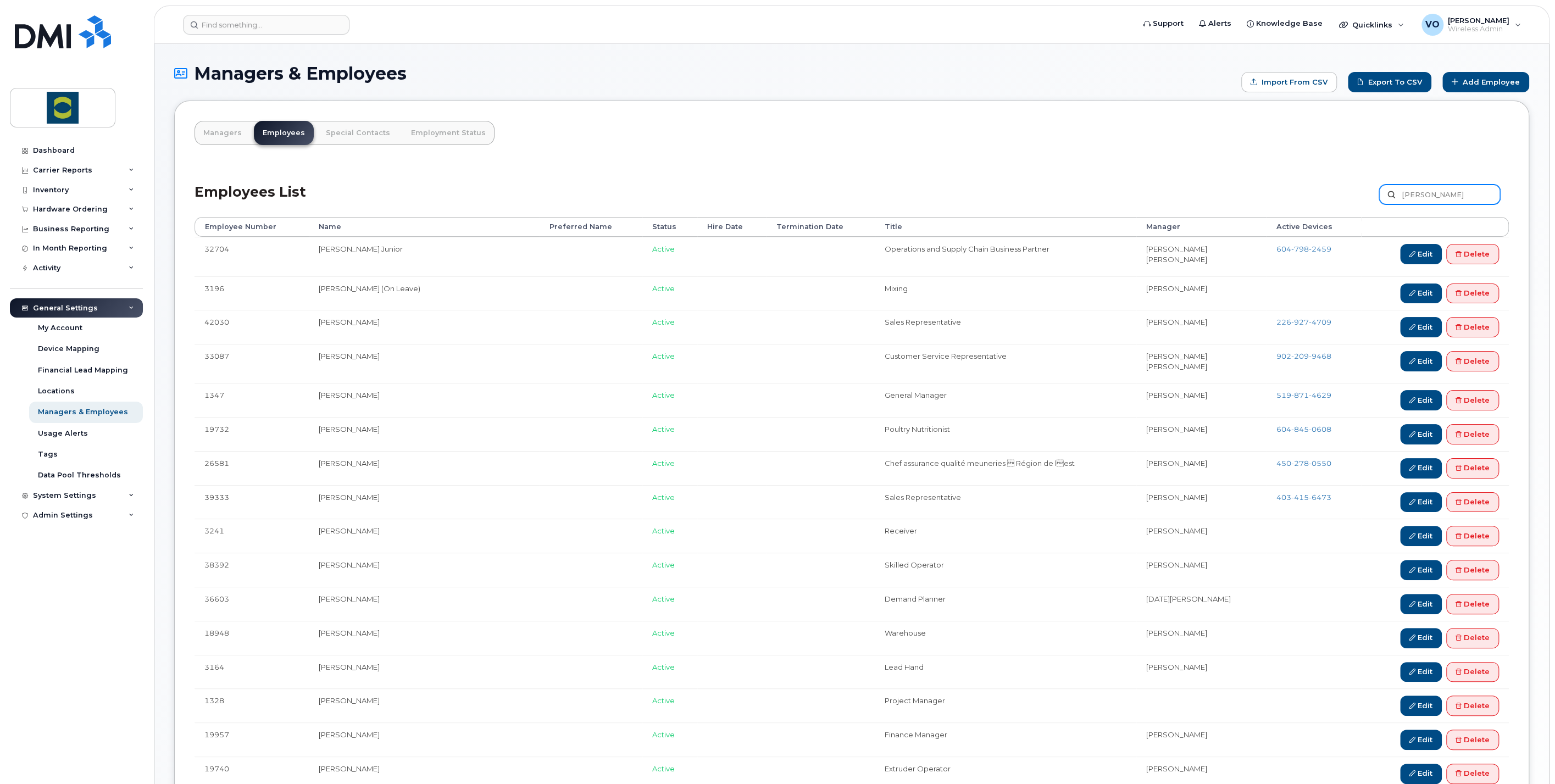
click at [1429, 192] on input "[PERSON_NAME]" at bounding box center [1440, 194] width 121 height 20
type input "[PERSON_NAME]"
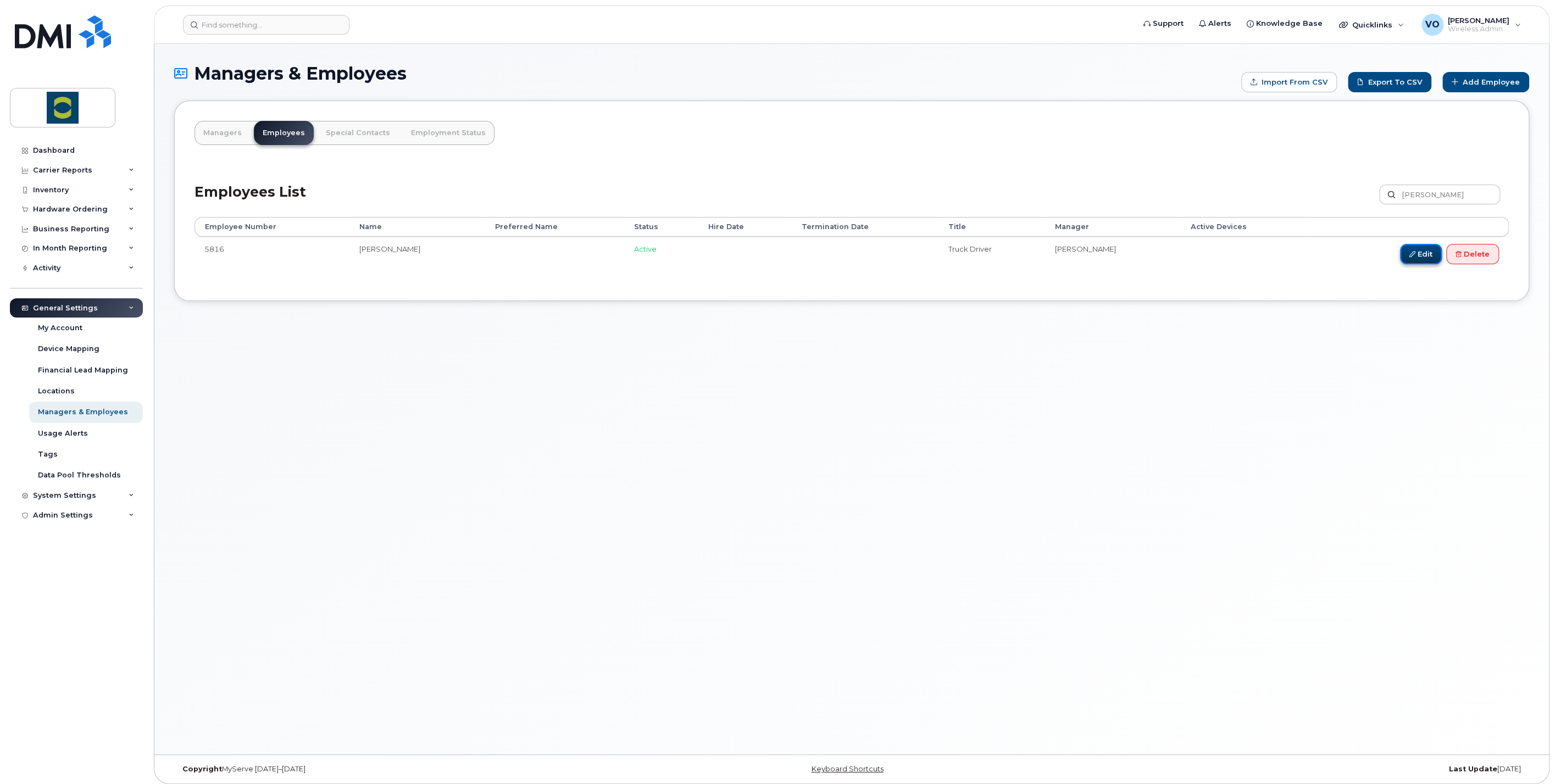
click at [1421, 256] on link "Edit" at bounding box center [1421, 254] width 42 height 21
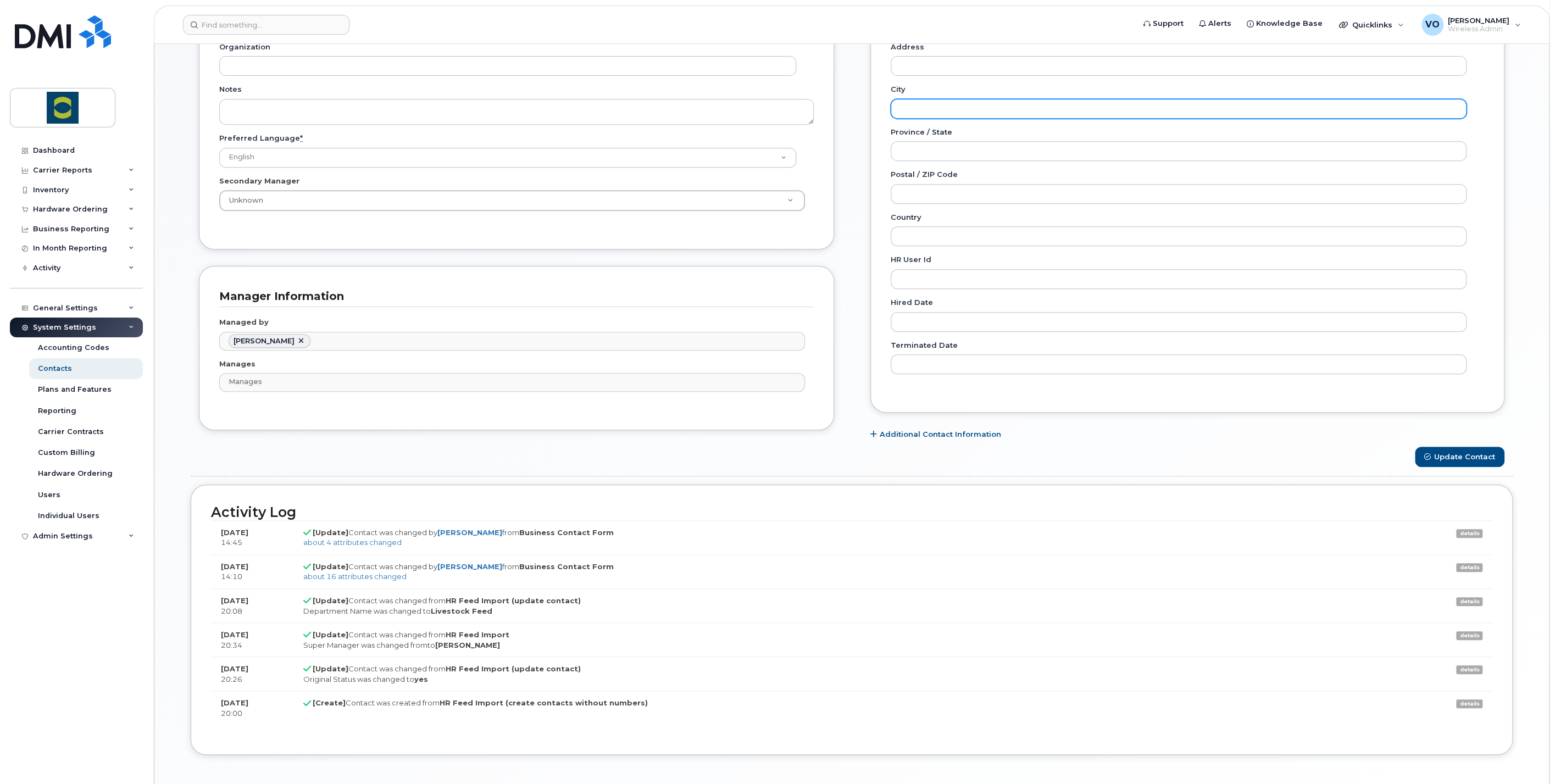
scroll to position [481, 0]
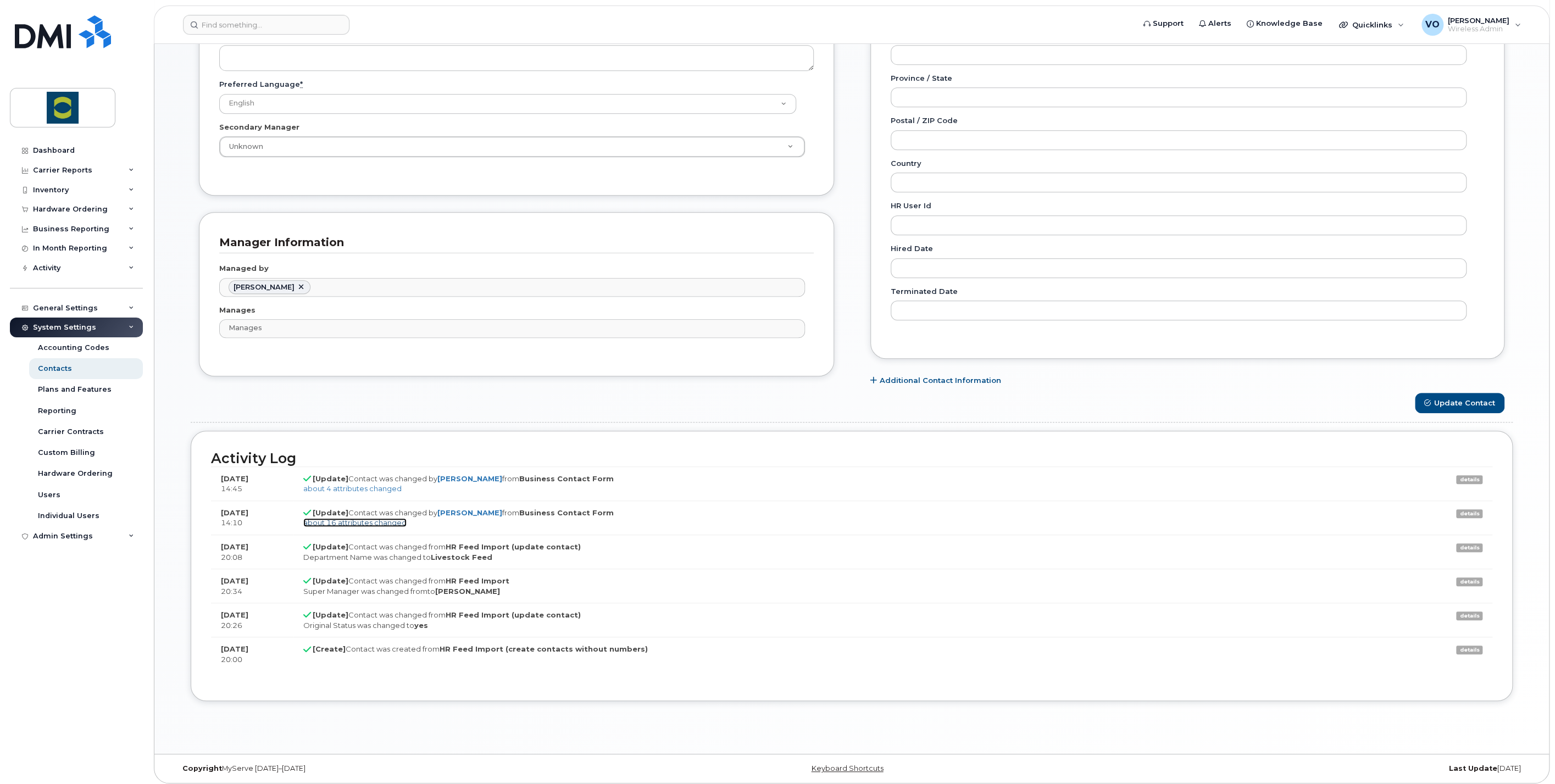
click at [376, 521] on link "about 16 attributes changed" at bounding box center [355, 522] width 103 height 9
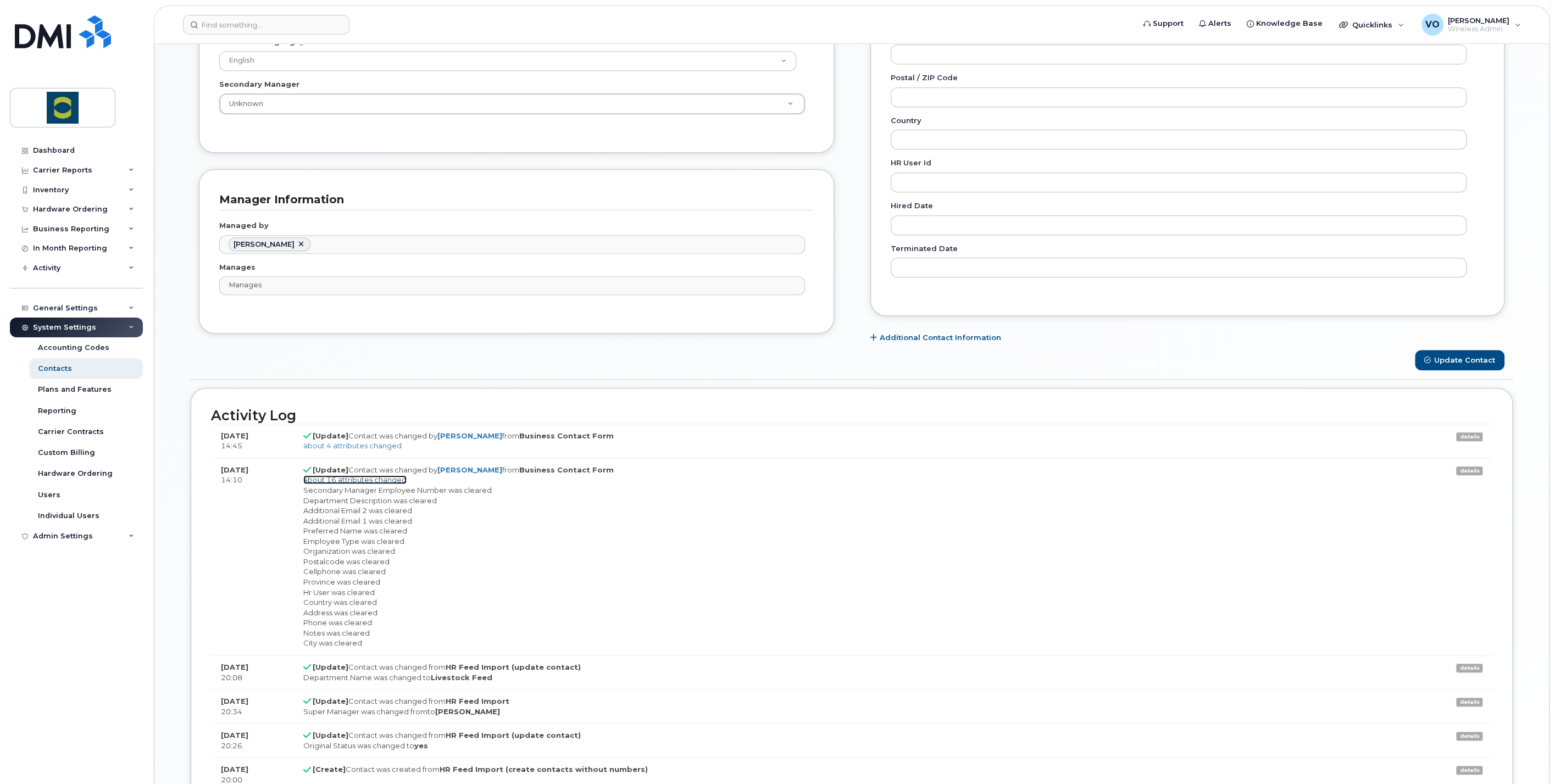
scroll to position [542, 0]
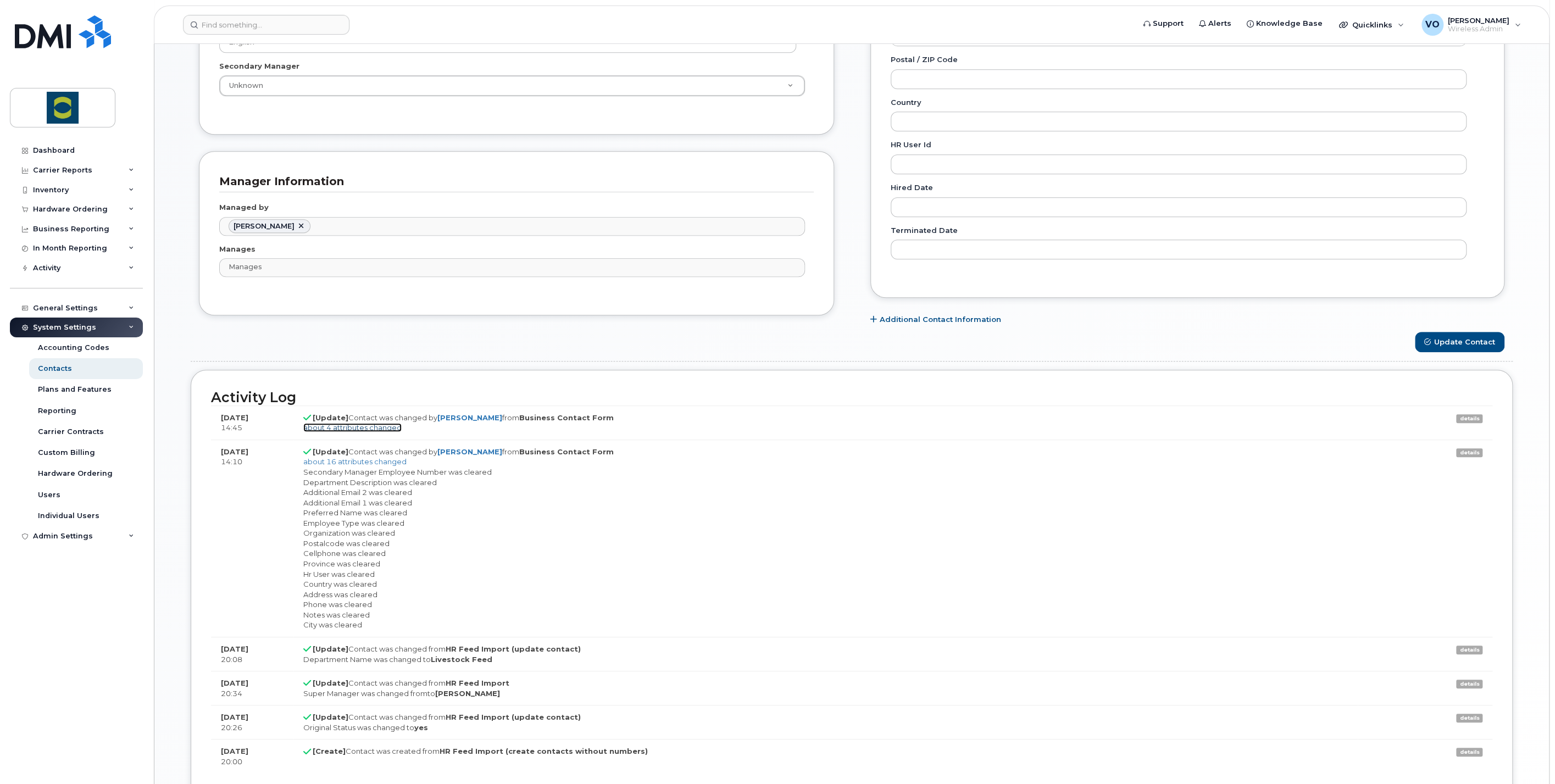
click at [365, 425] on link "about 4 attributes changed" at bounding box center [353, 427] width 99 height 9
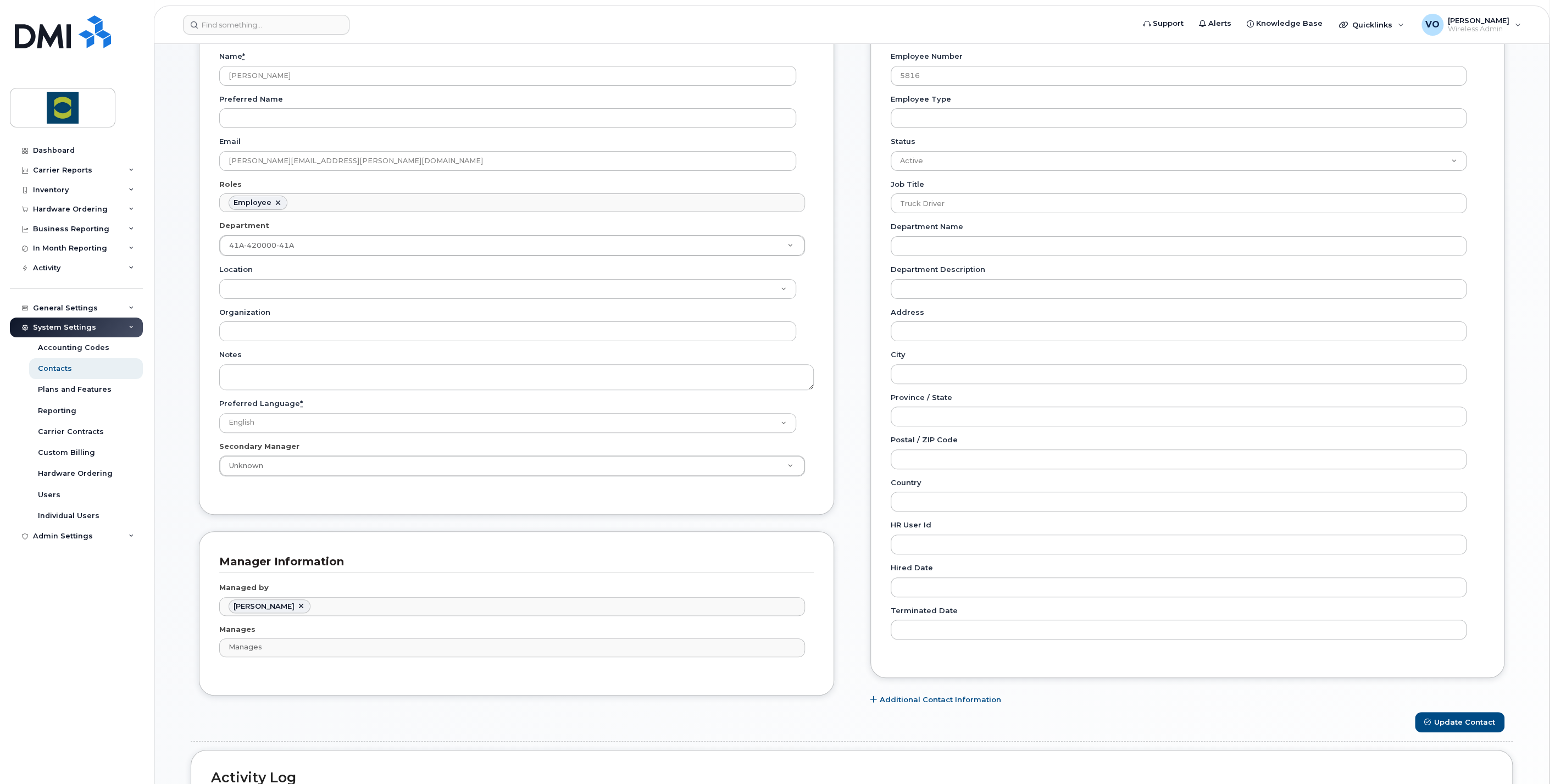
scroll to position [0, 0]
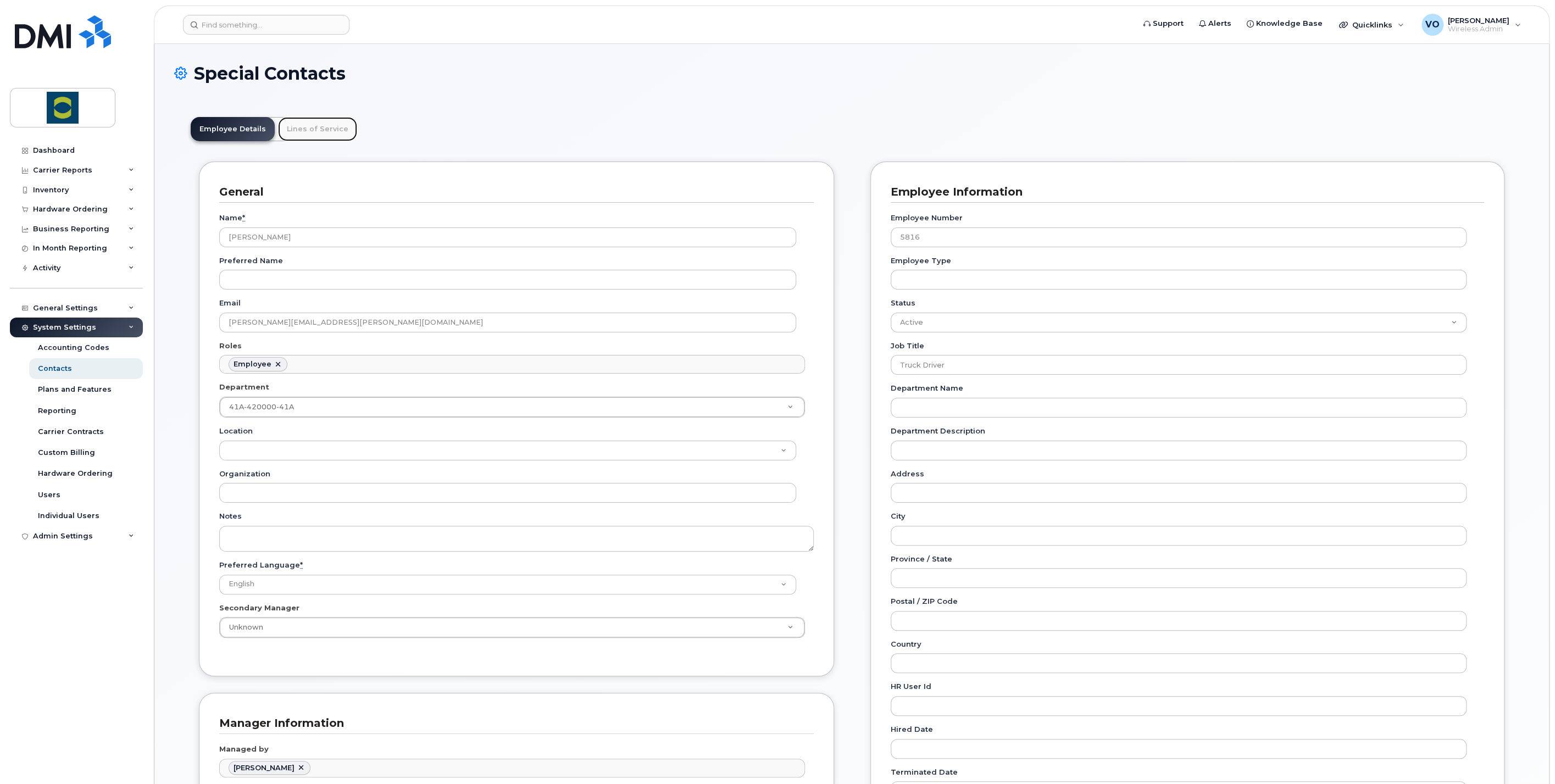
click at [304, 128] on link "Lines of Service" at bounding box center [318, 129] width 79 height 24
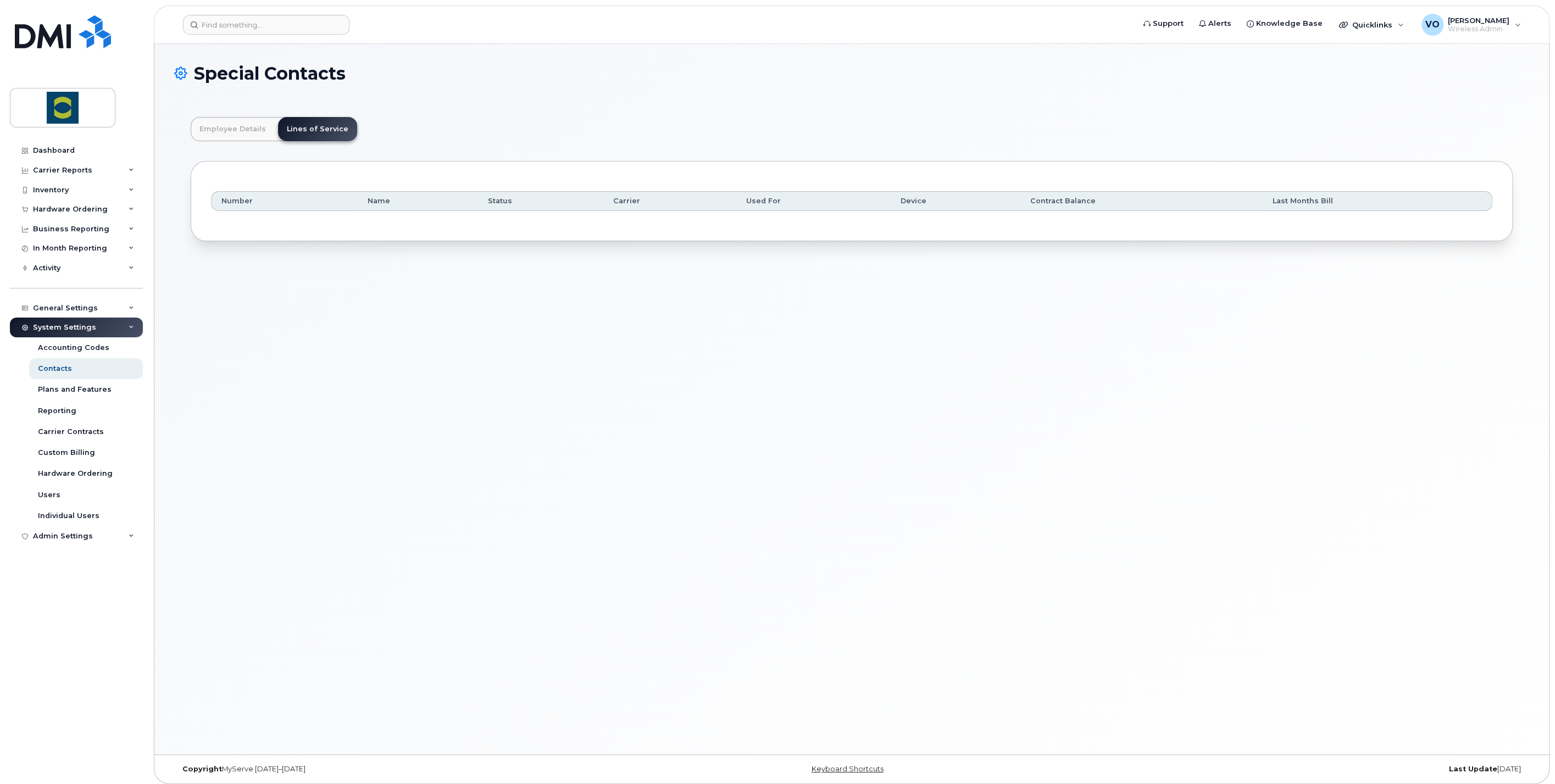
click at [374, 405] on div "Special Contacts Employee Details Lines of Service General Name * David Richard…" at bounding box center [852, 399] width 1395 height 710
click at [200, 371] on div "Special Contacts Employee Details Lines of Service General Name * David Richard…" at bounding box center [852, 399] width 1395 height 710
click at [129, 302] on div "General Settings" at bounding box center [76, 308] width 133 height 20
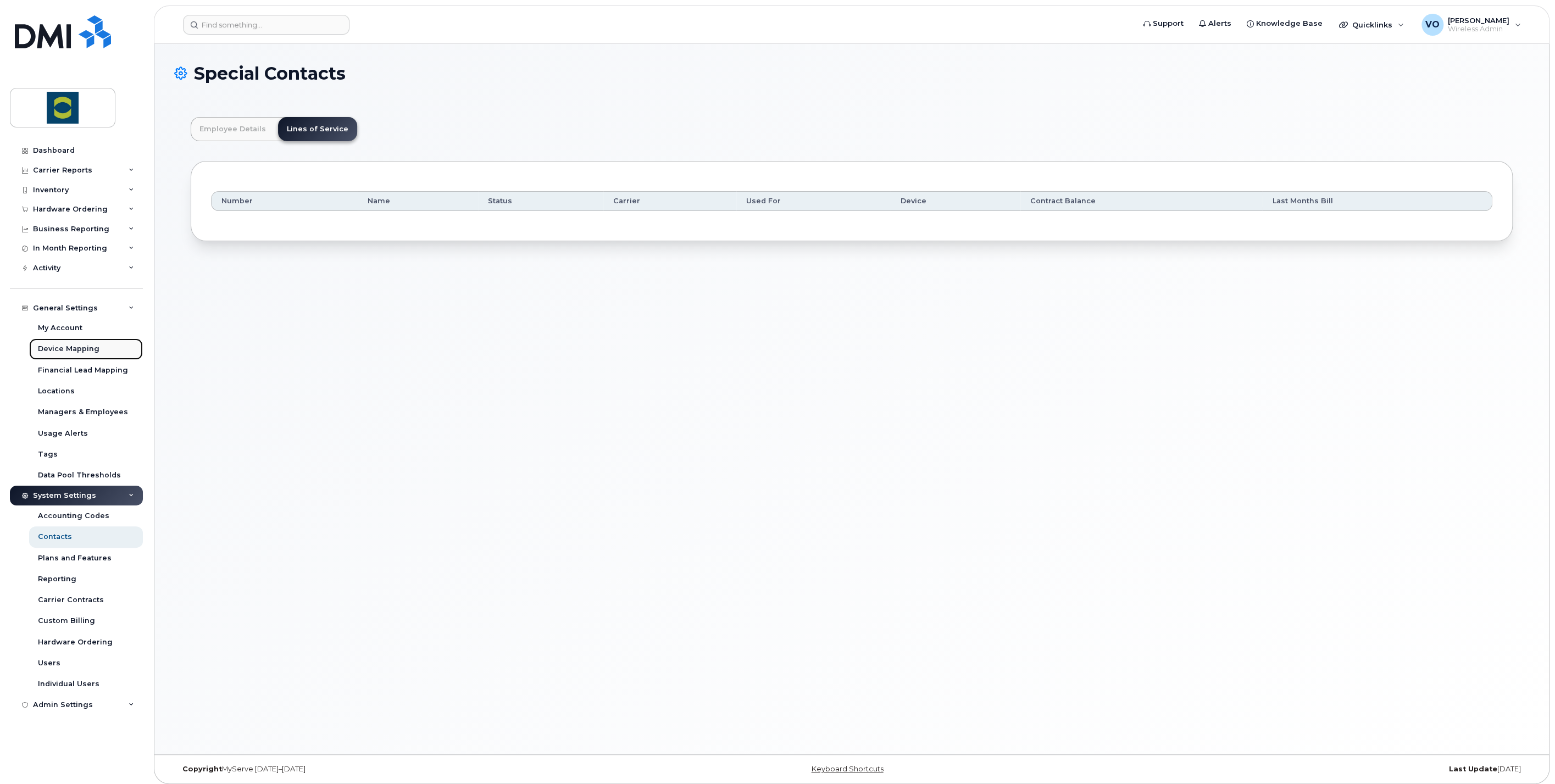
click at [89, 346] on div "Device Mapping" at bounding box center [69, 349] width 62 height 10
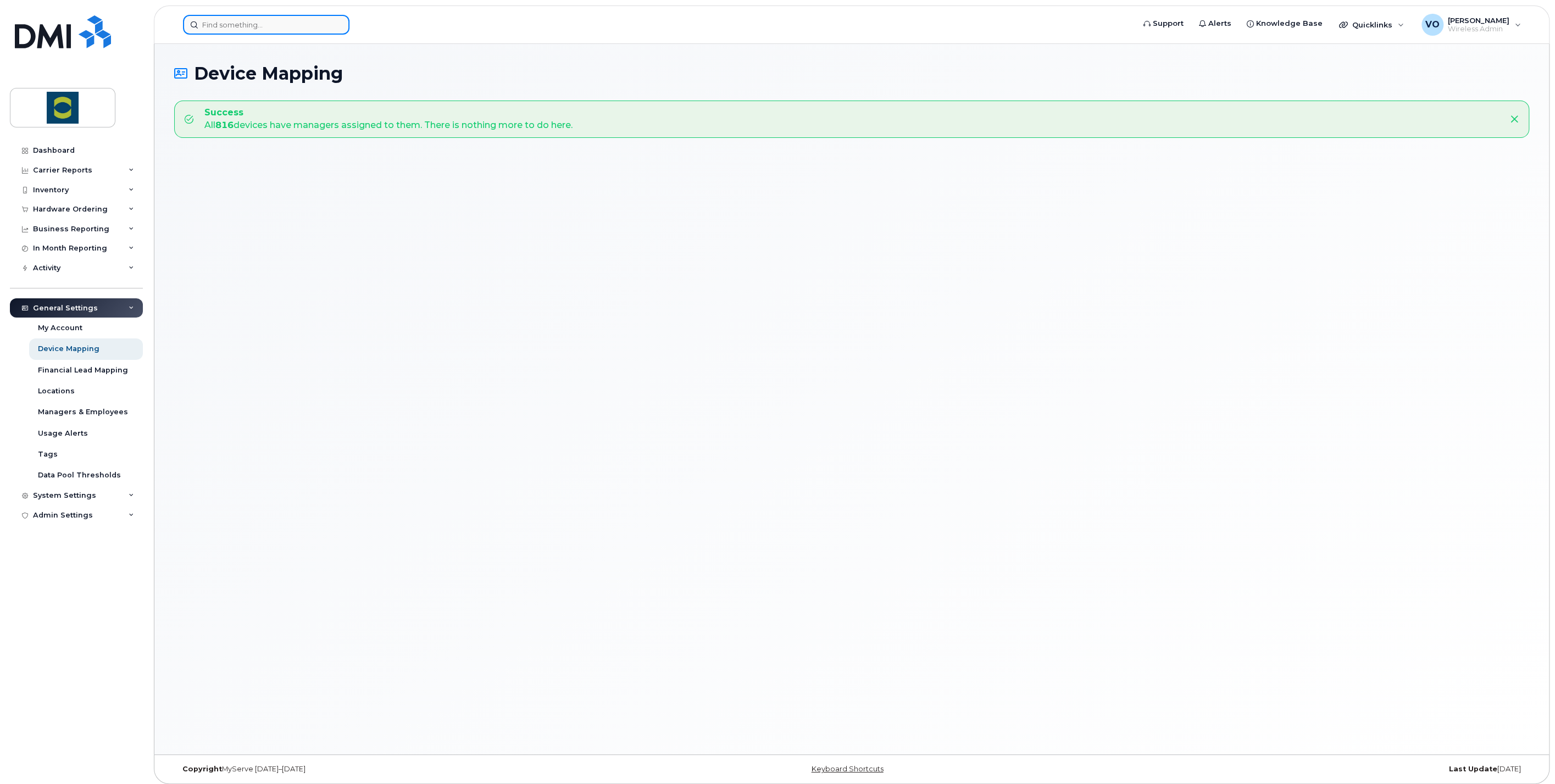
click at [292, 16] on input at bounding box center [266, 25] width 166 height 20
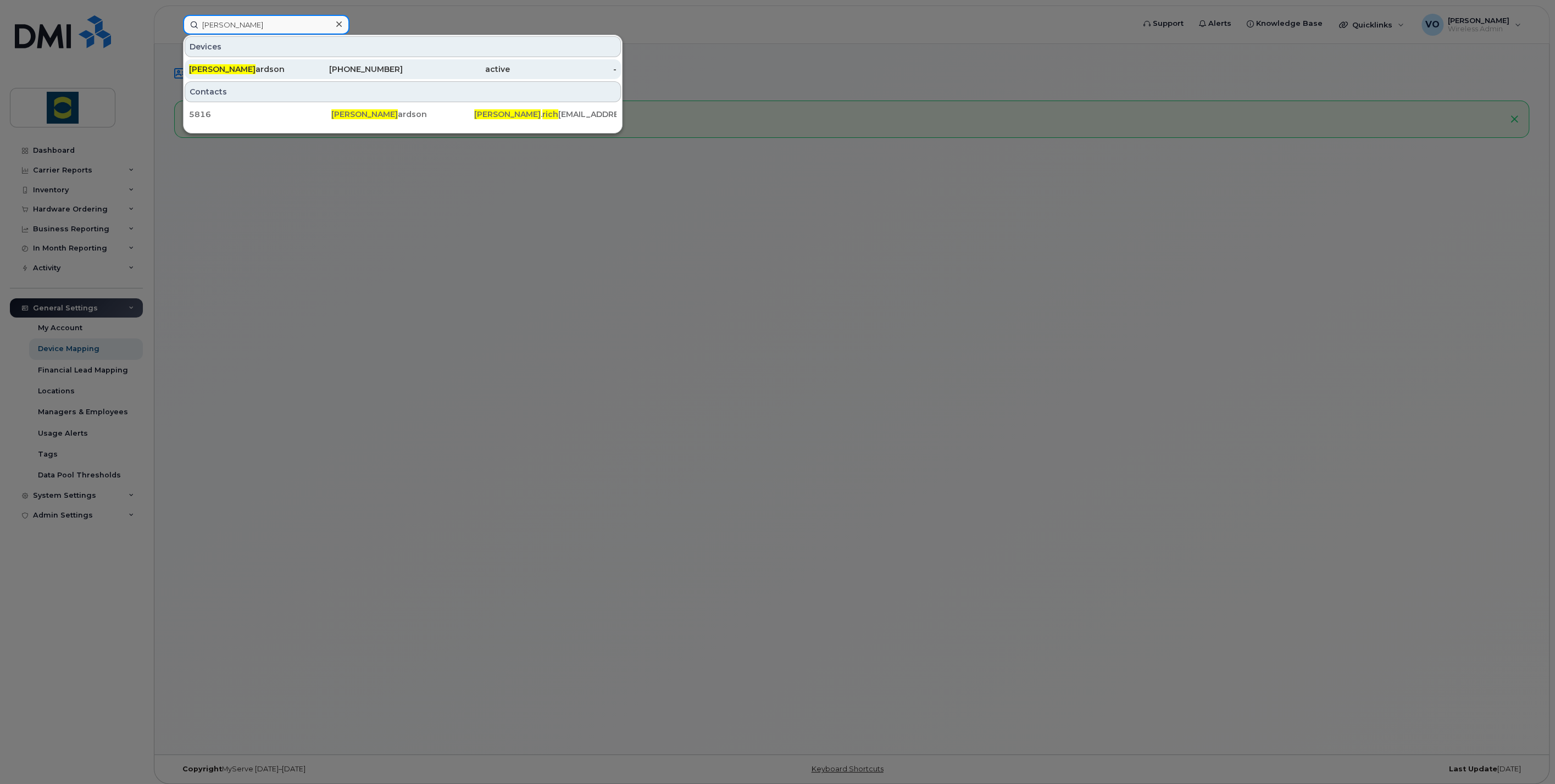
type input "[PERSON_NAME]"
drag, startPoint x: 227, startPoint y: 65, endPoint x: 272, endPoint y: 132, distance: 80.7
click at [227, 65] on span "[PERSON_NAME]" at bounding box center [223, 69] width 67 height 10
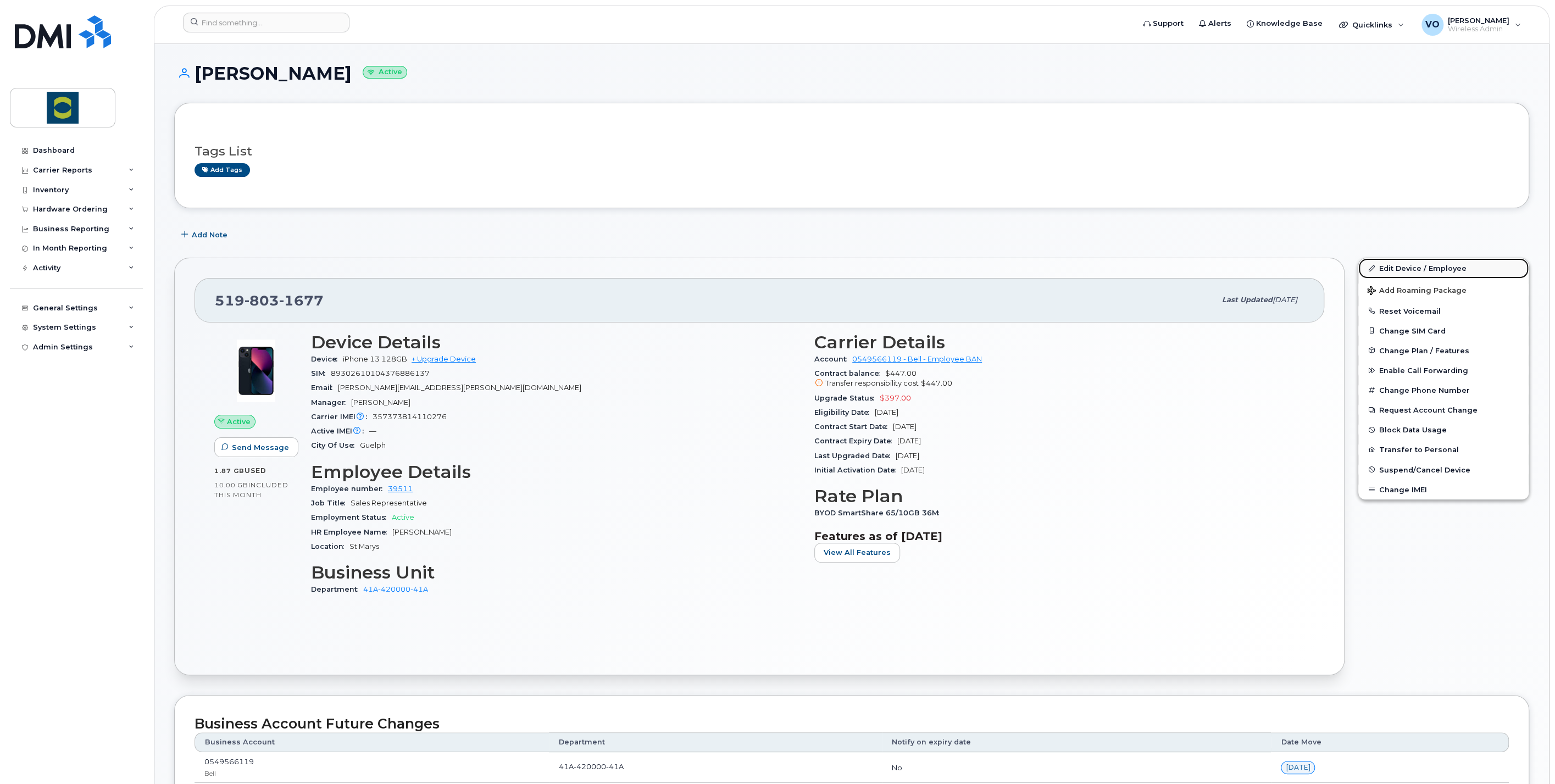
click at [1447, 268] on link "Edit Device / Employee" at bounding box center [1444, 268] width 171 height 20
click at [711, 531] on div "HR Employee Name [PERSON_NAME]" at bounding box center [556, 533] width 491 height 15
drag, startPoint x: 105, startPoint y: 423, endPoint x: 112, endPoint y: 423, distance: 7.0
click at [105, 423] on div "Dashboard Carrier Reports Monthly Billing Data Daily Data Pooling Data Behavior…" at bounding box center [77, 454] width 135 height 627
click at [1417, 569] on div "Edit Device / Employee Add Roaming Package Reset Voicemail Change SIM Card Chan…" at bounding box center [1443, 466] width 184 height 430
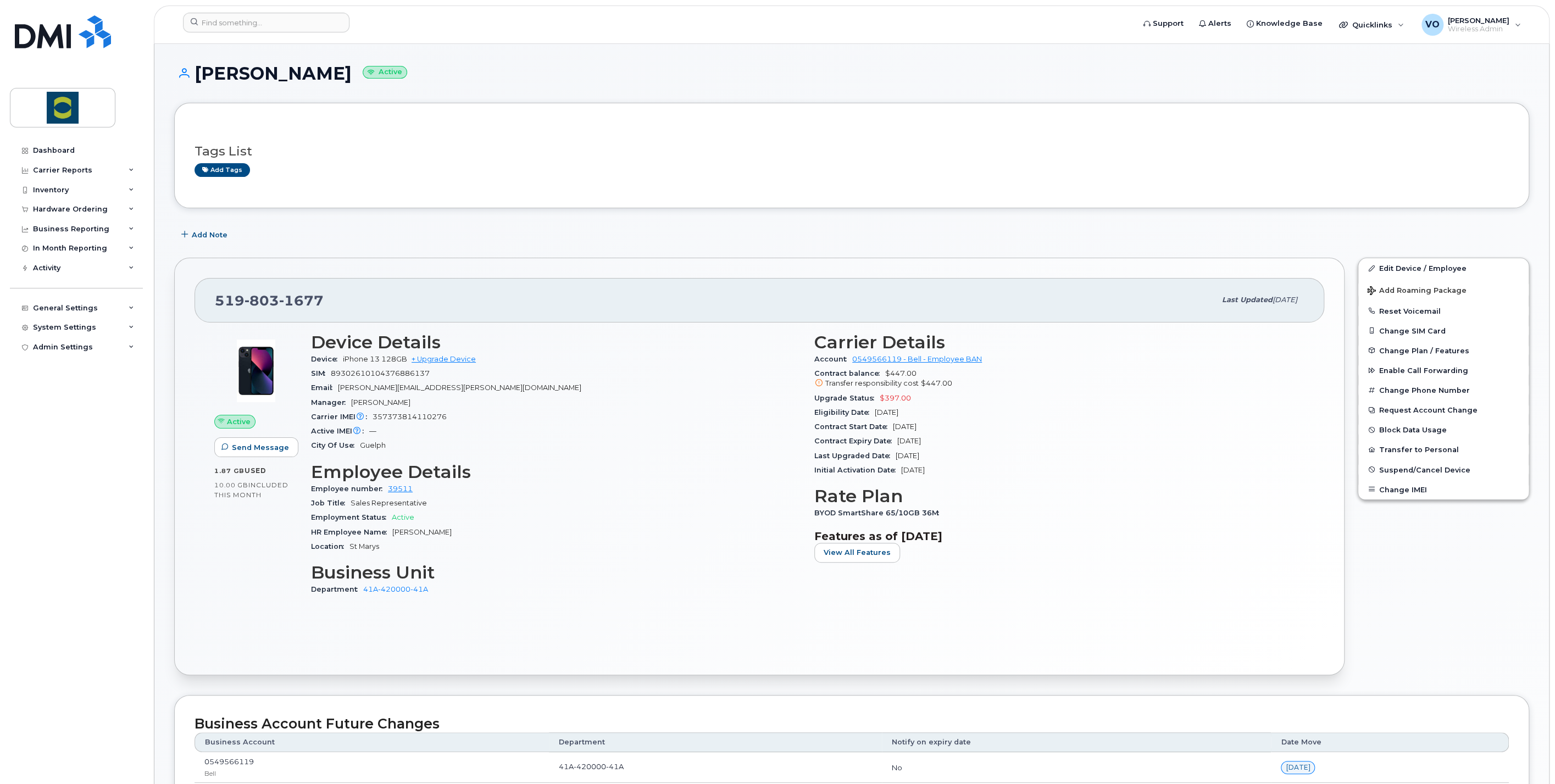
click at [13, 561] on div "Dashboard Carrier Reports Monthly Billing Data Daily Data Pooling Data Behavior…" at bounding box center [77, 454] width 135 height 627
